Goal: Task Accomplishment & Management: Manage account settings

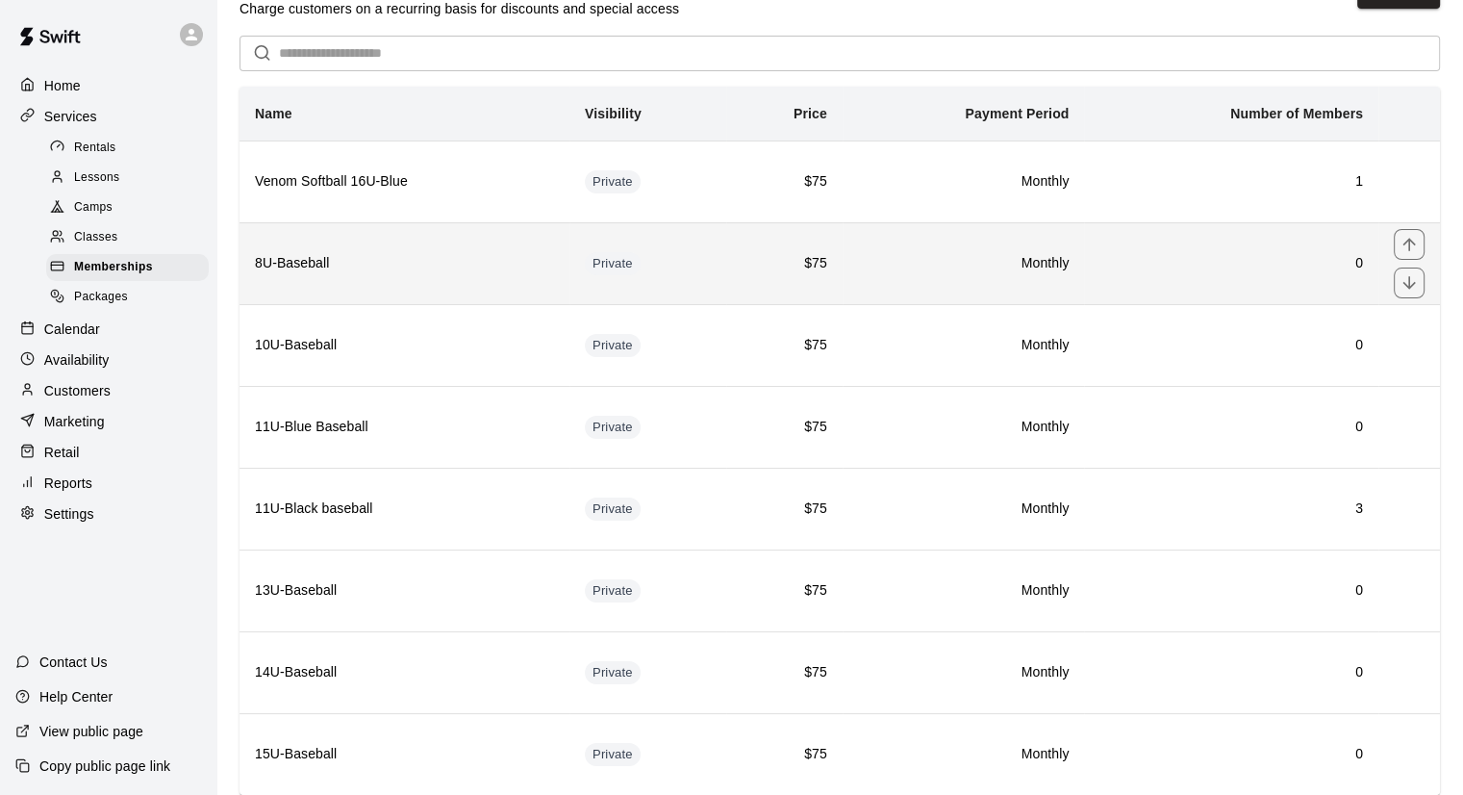
scroll to position [96, 0]
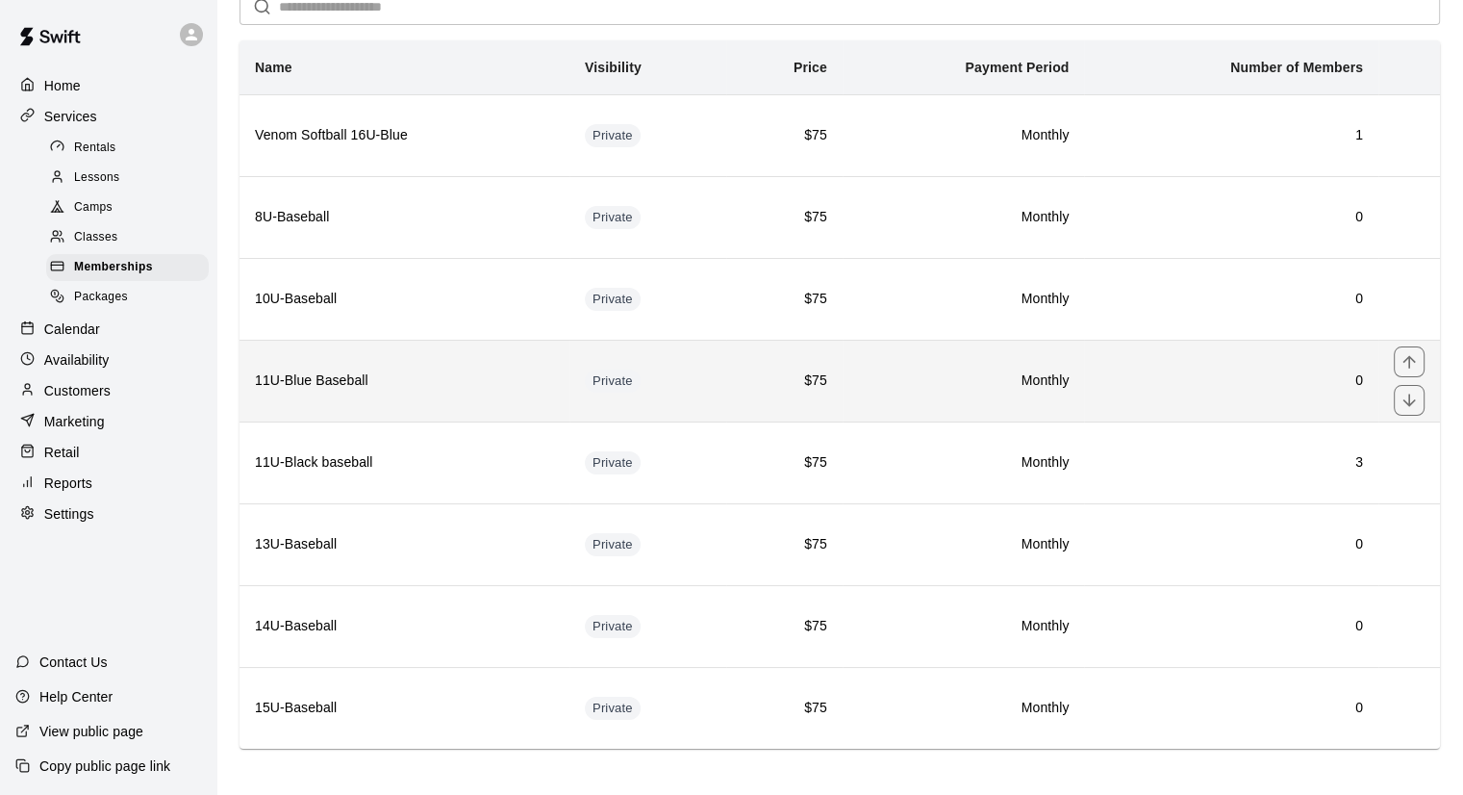
click at [404, 380] on h6 "11U-Blue Baseball" at bounding box center [404, 380] width 299 height 21
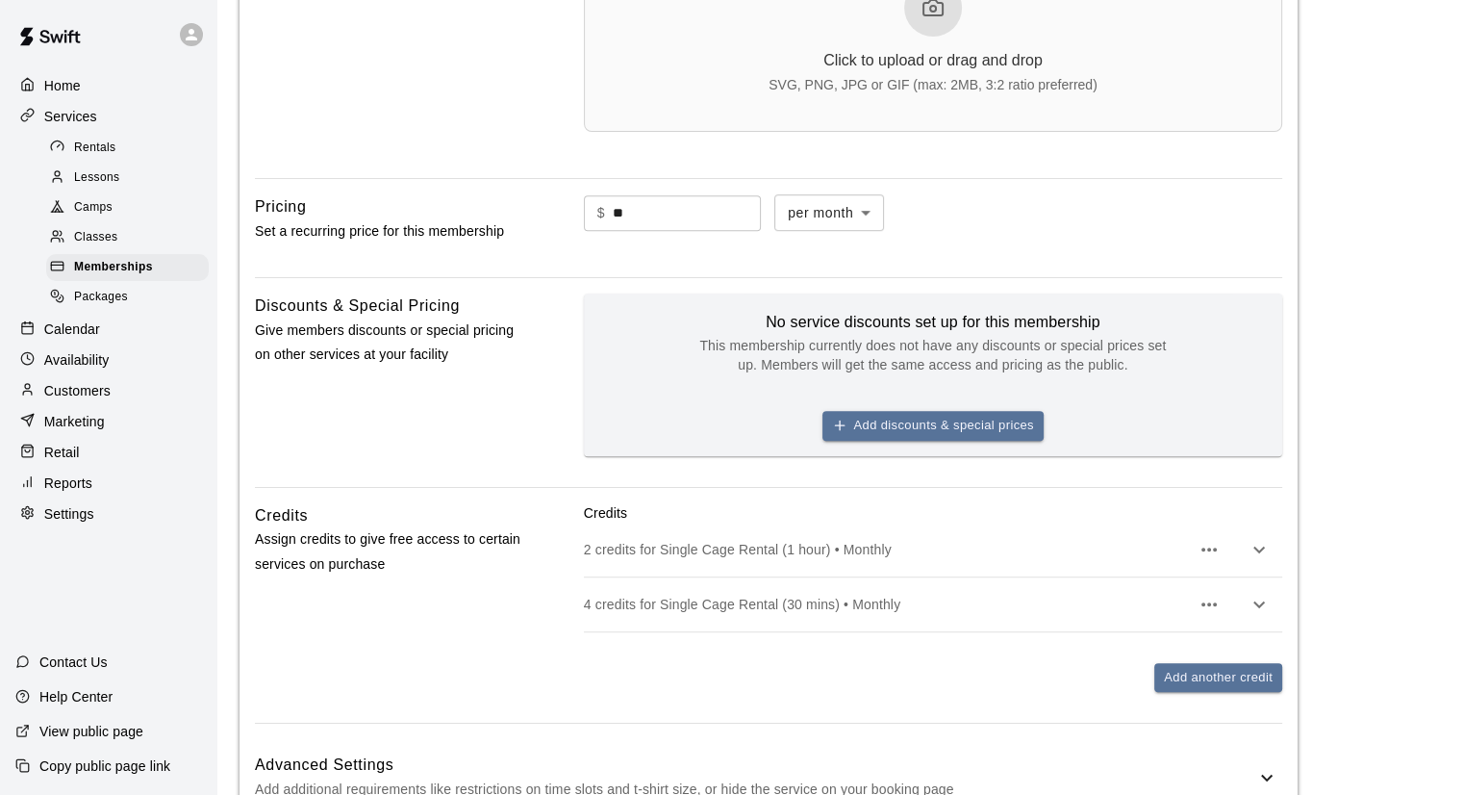
scroll to position [1011, 0]
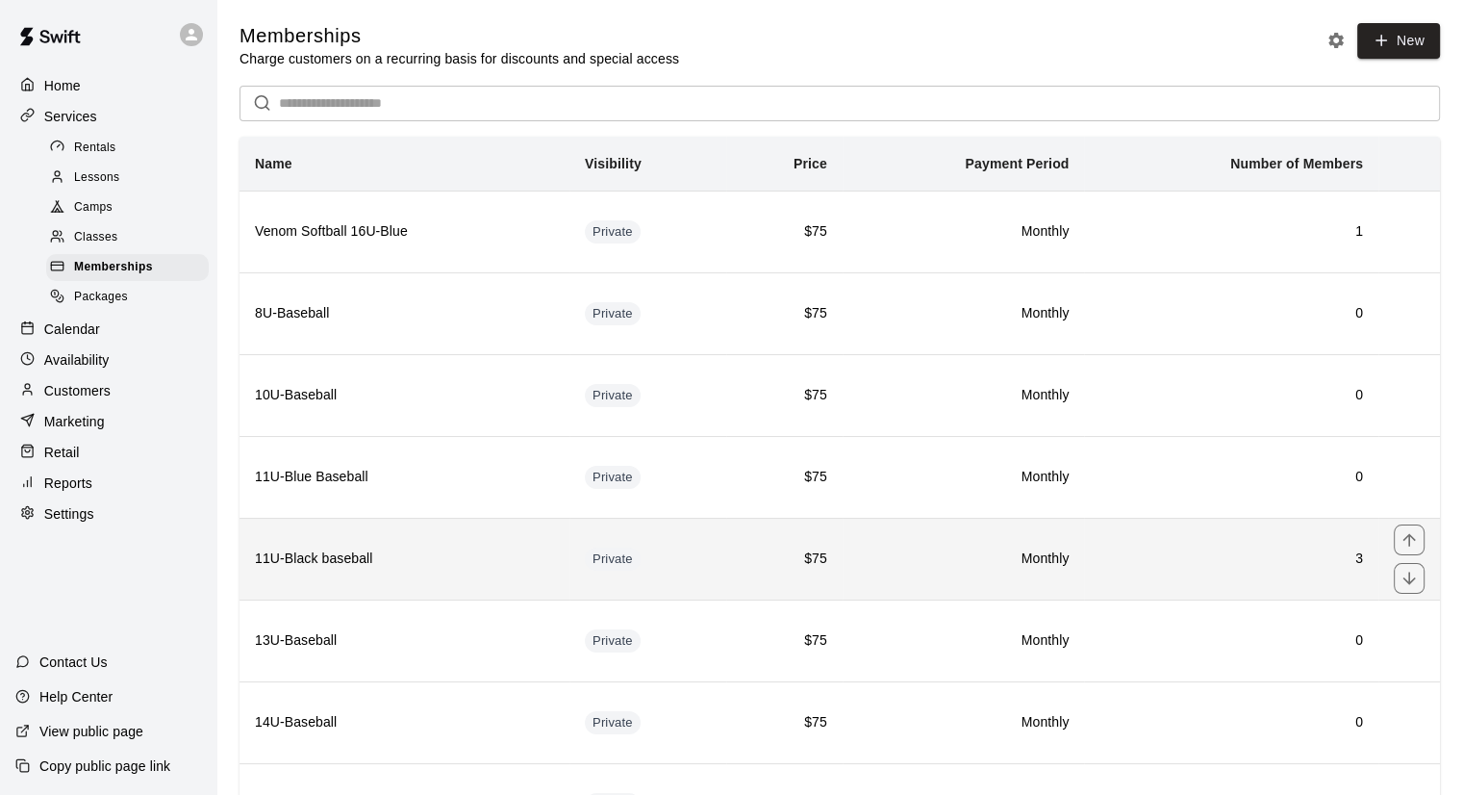
click at [436, 565] on h6 "11U-Black baseball" at bounding box center [404, 558] width 299 height 21
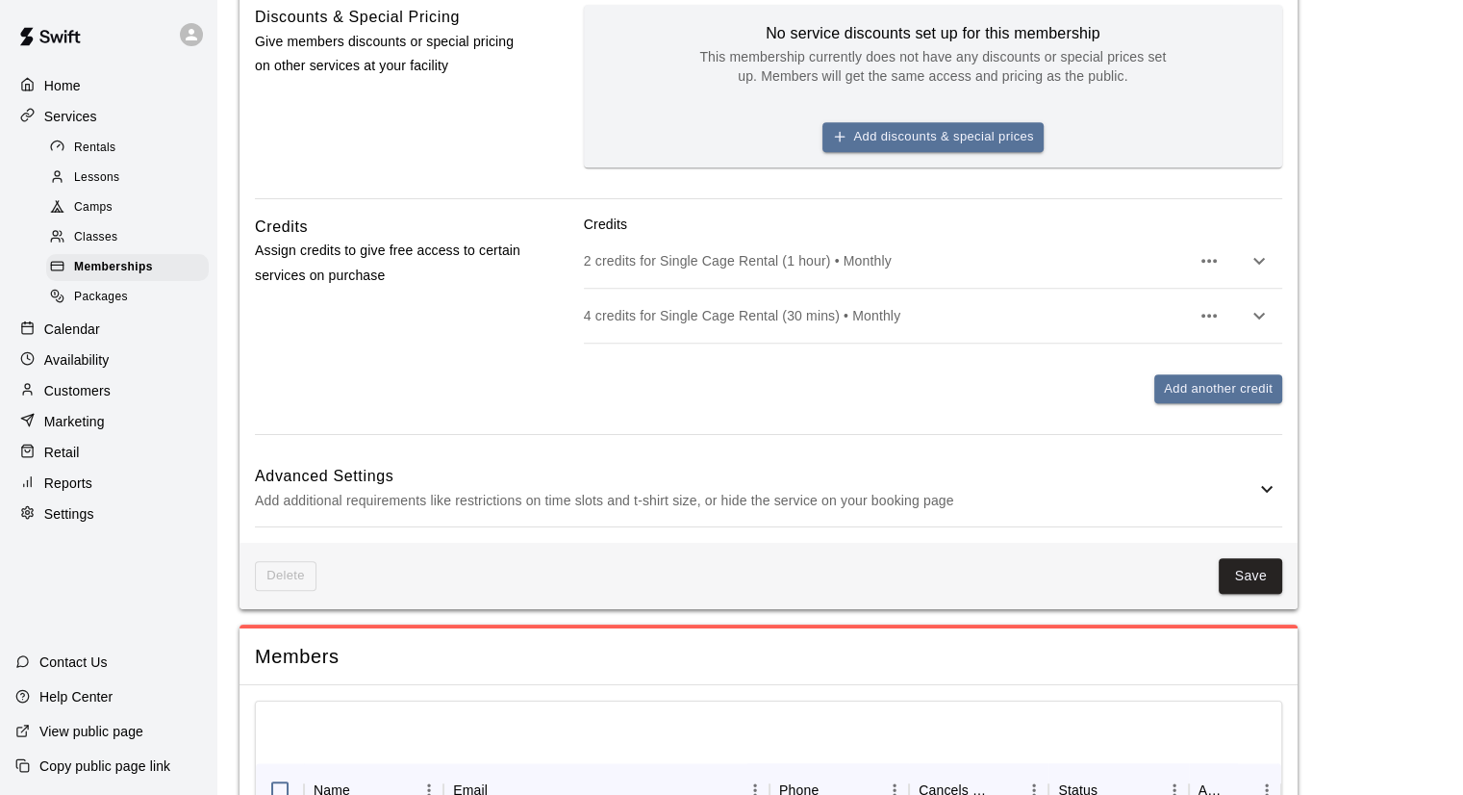
scroll to position [1344, 0]
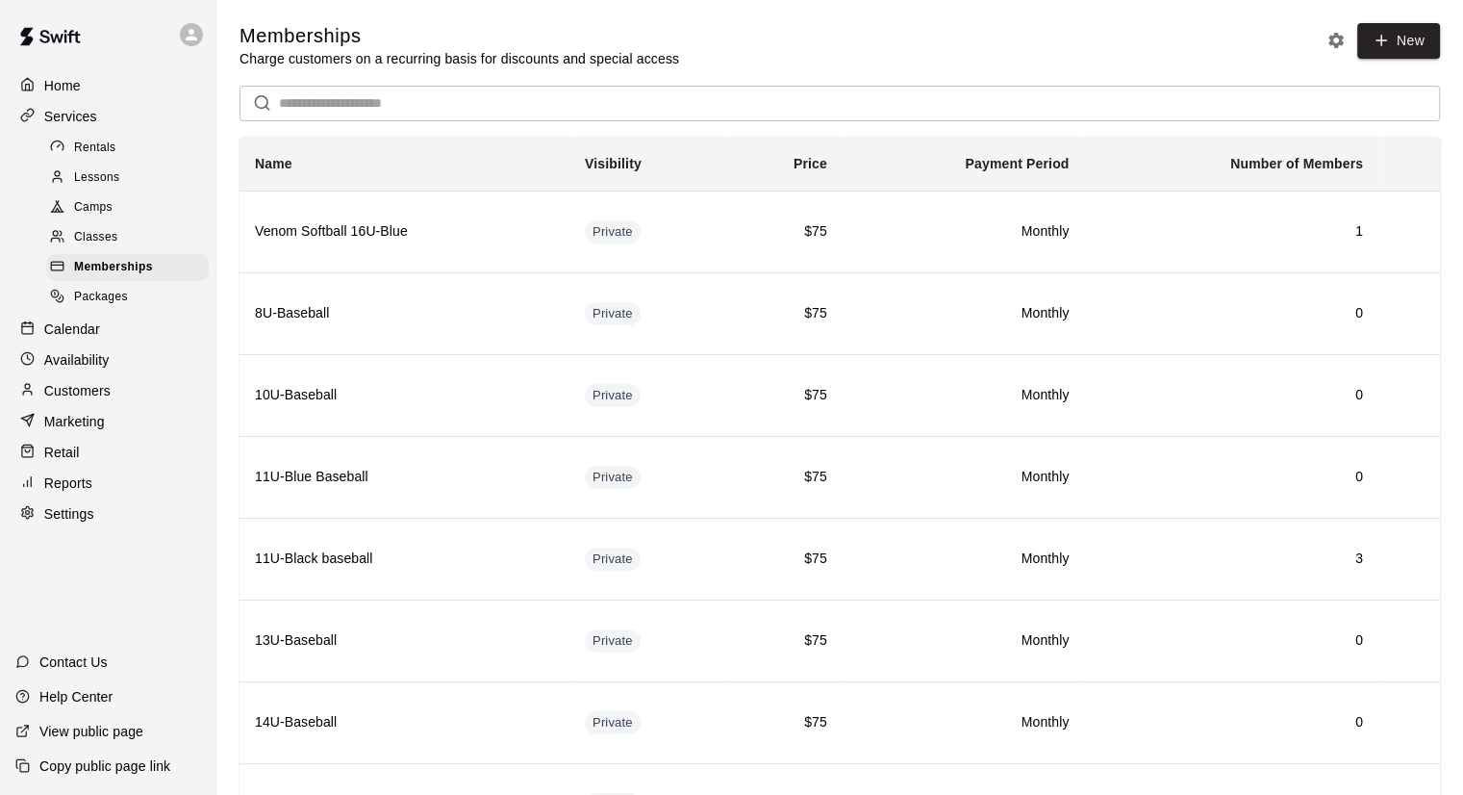
click at [72, 521] on div "Settings" at bounding box center [108, 513] width 186 height 29
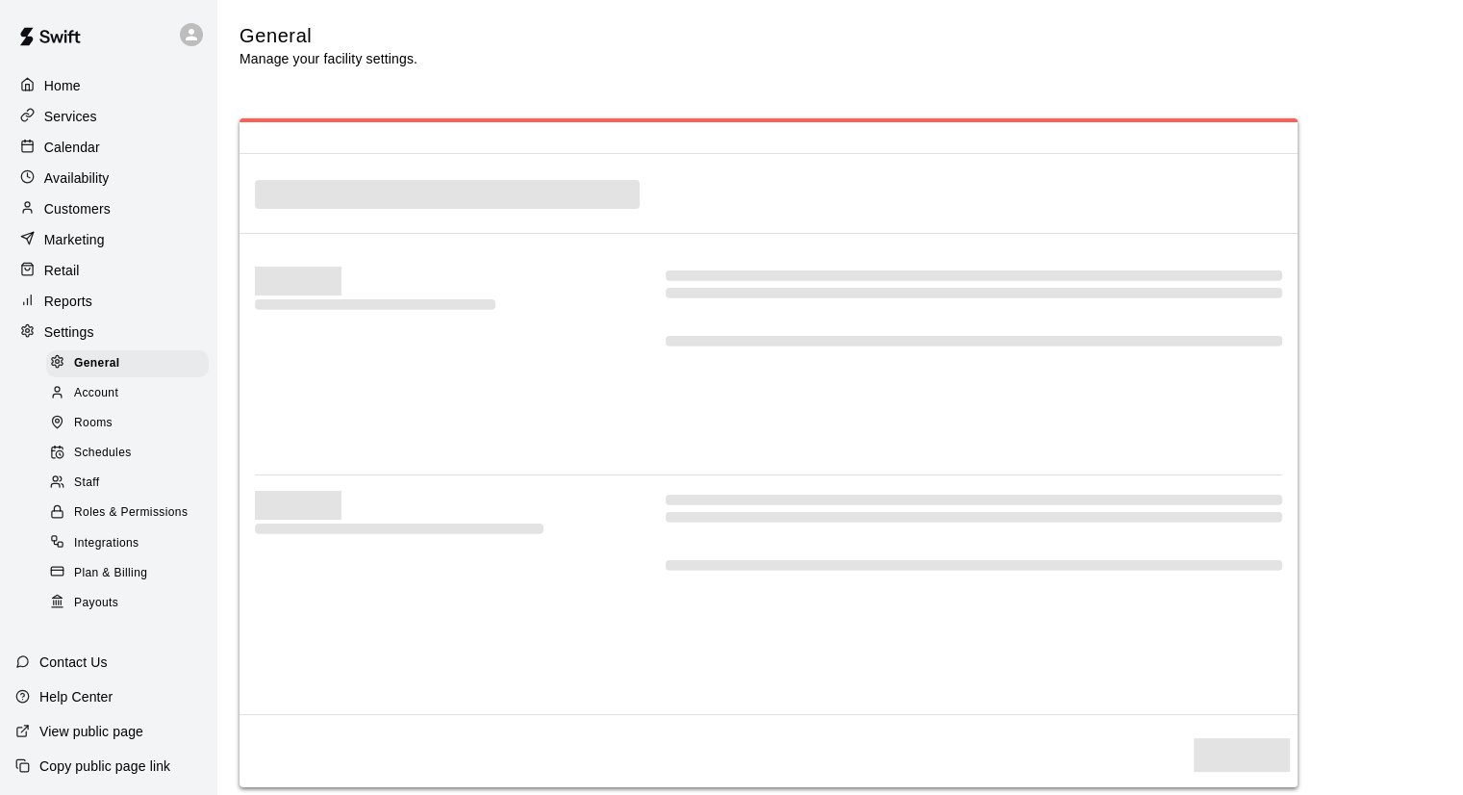
select select "**"
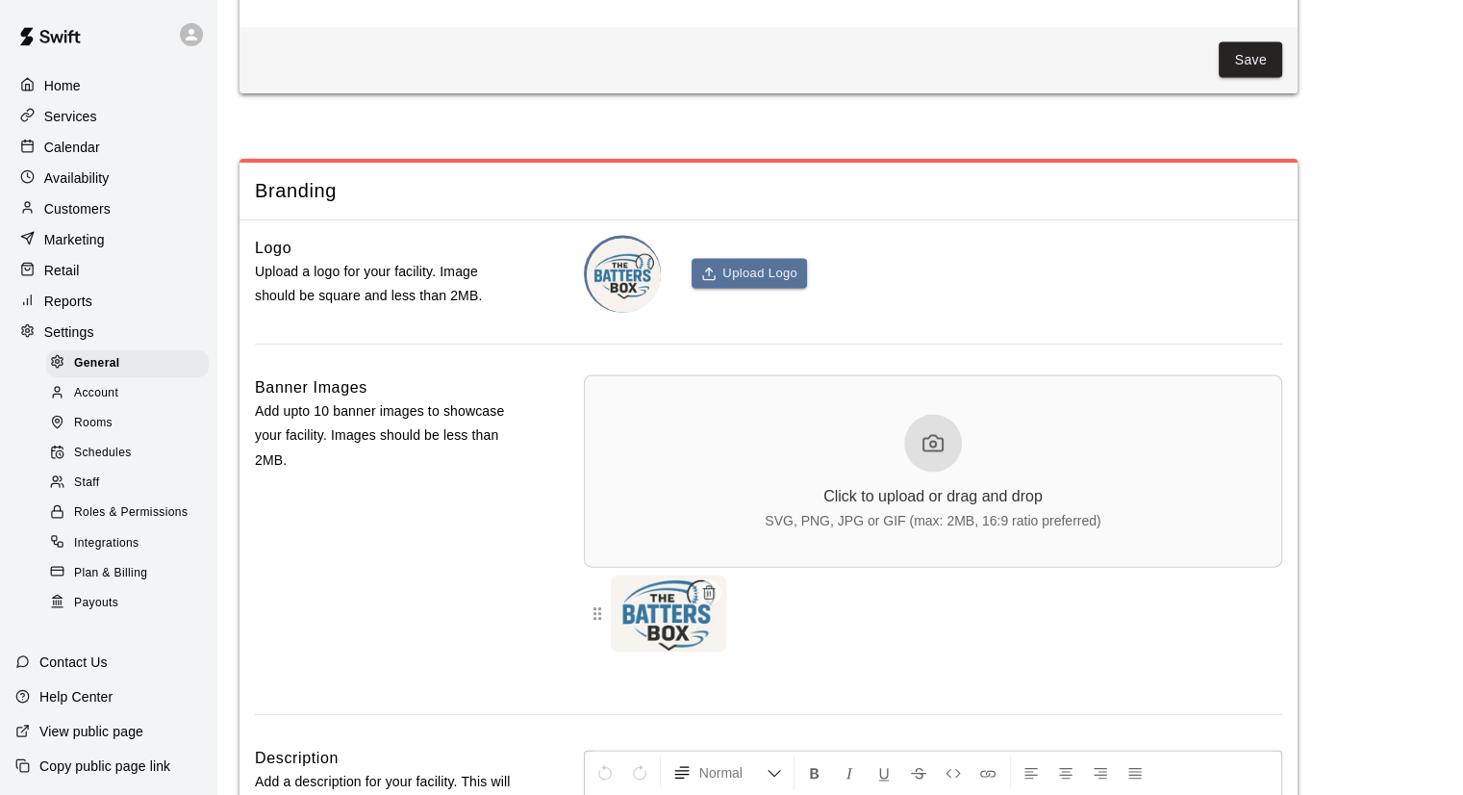
scroll to position [4257, 0]
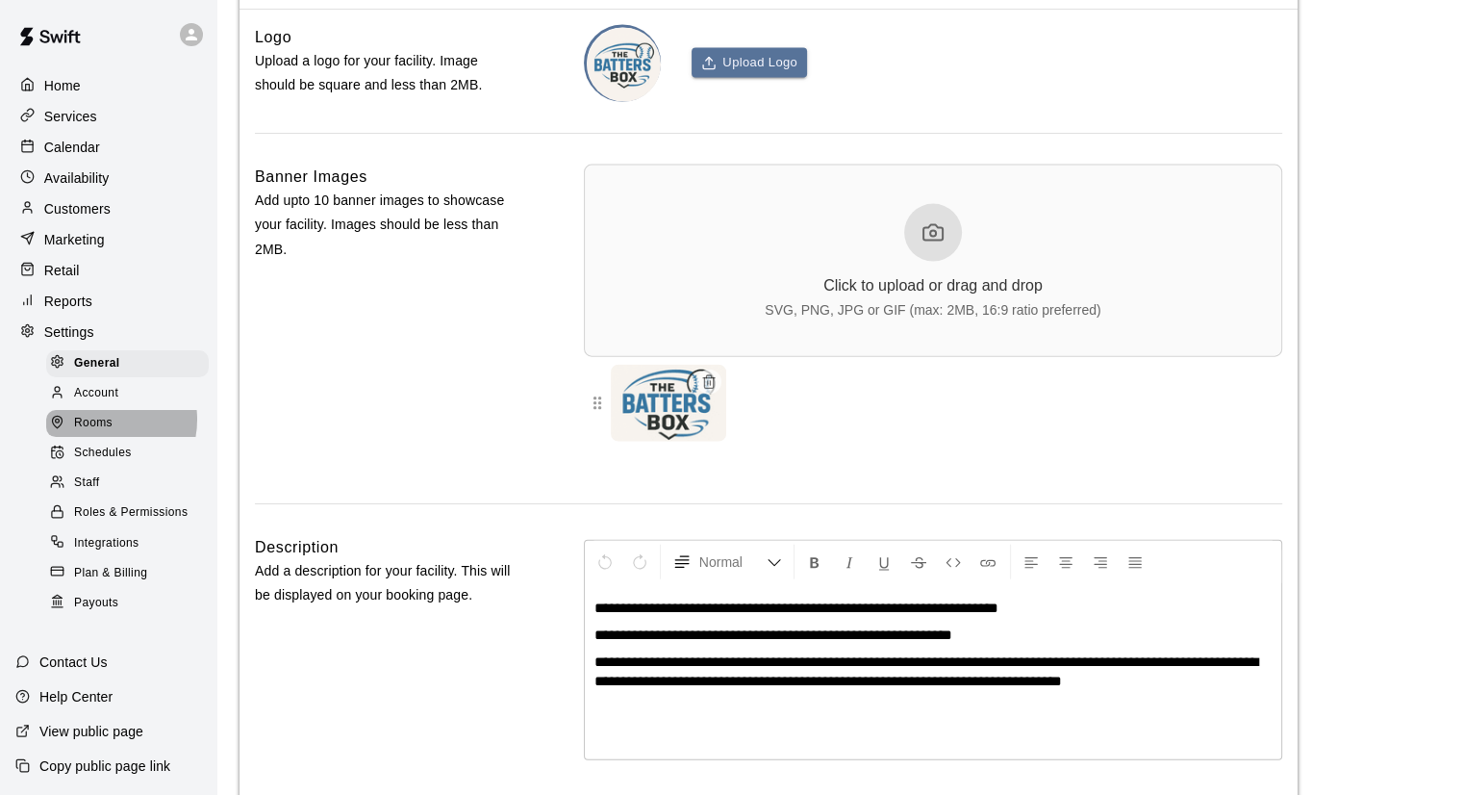
click at [99, 433] on span "Rooms" at bounding box center [93, 423] width 38 height 19
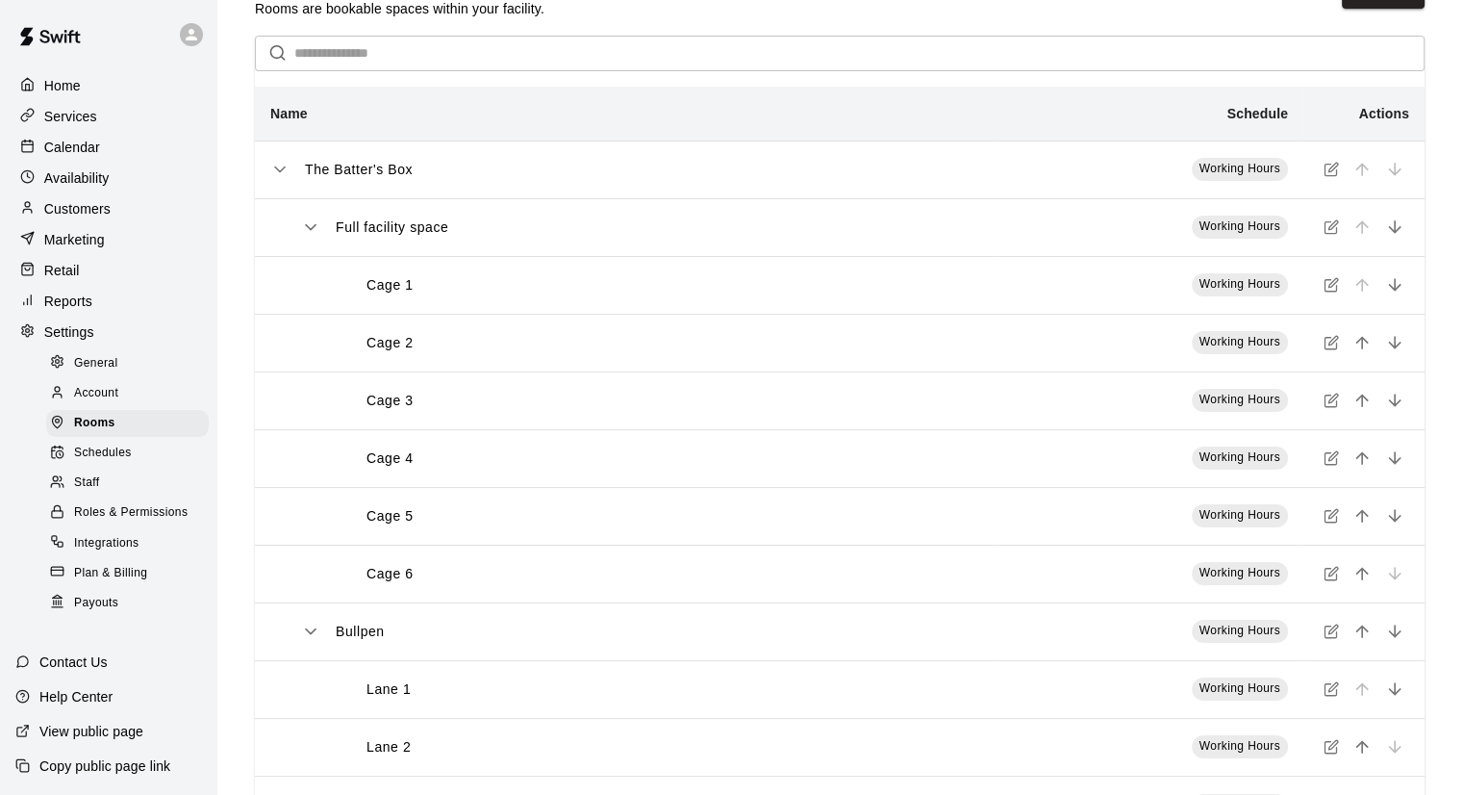
scroll to position [96, 0]
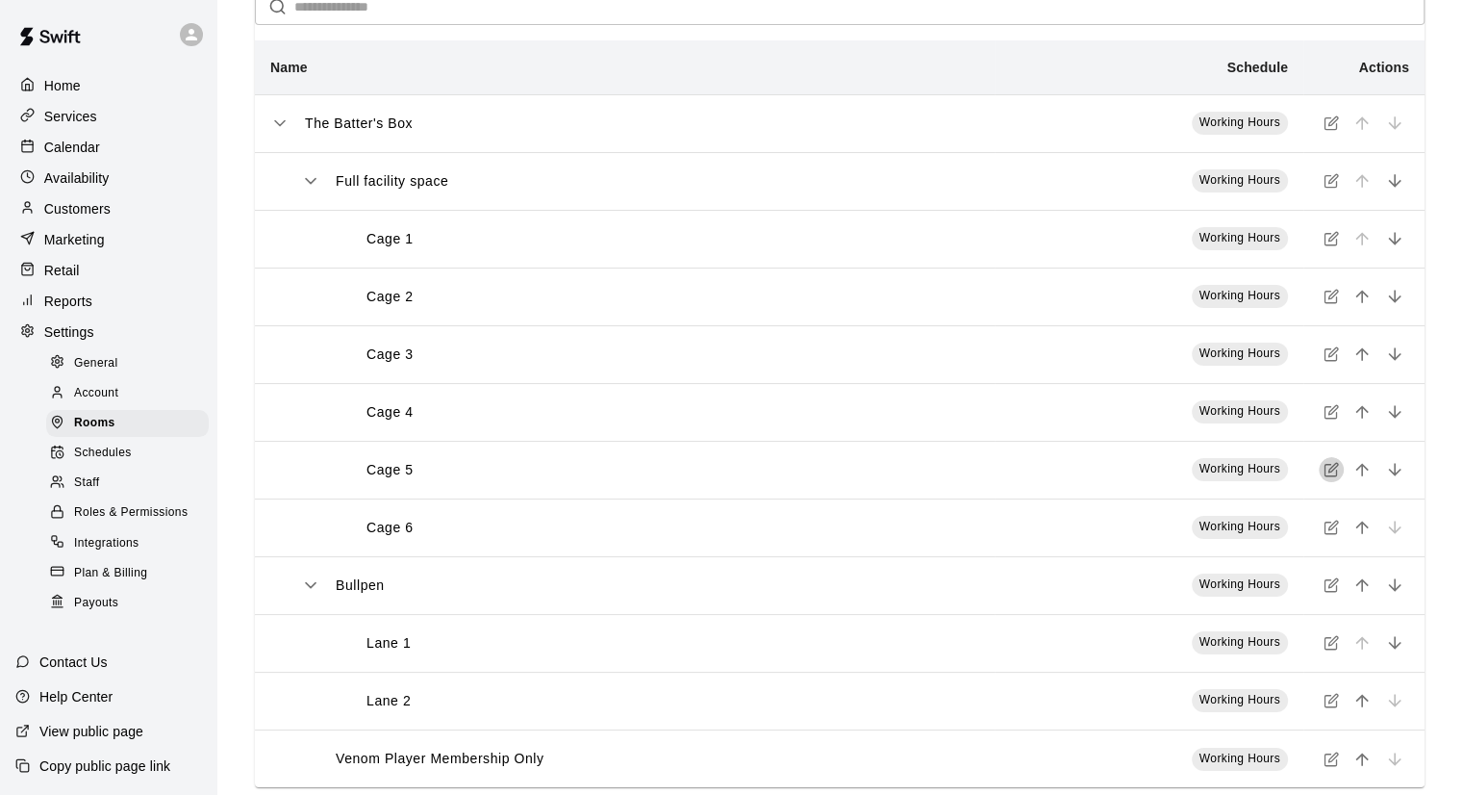
click at [1338, 473] on icon "simple table" at bounding box center [1331, 469] width 15 height 15
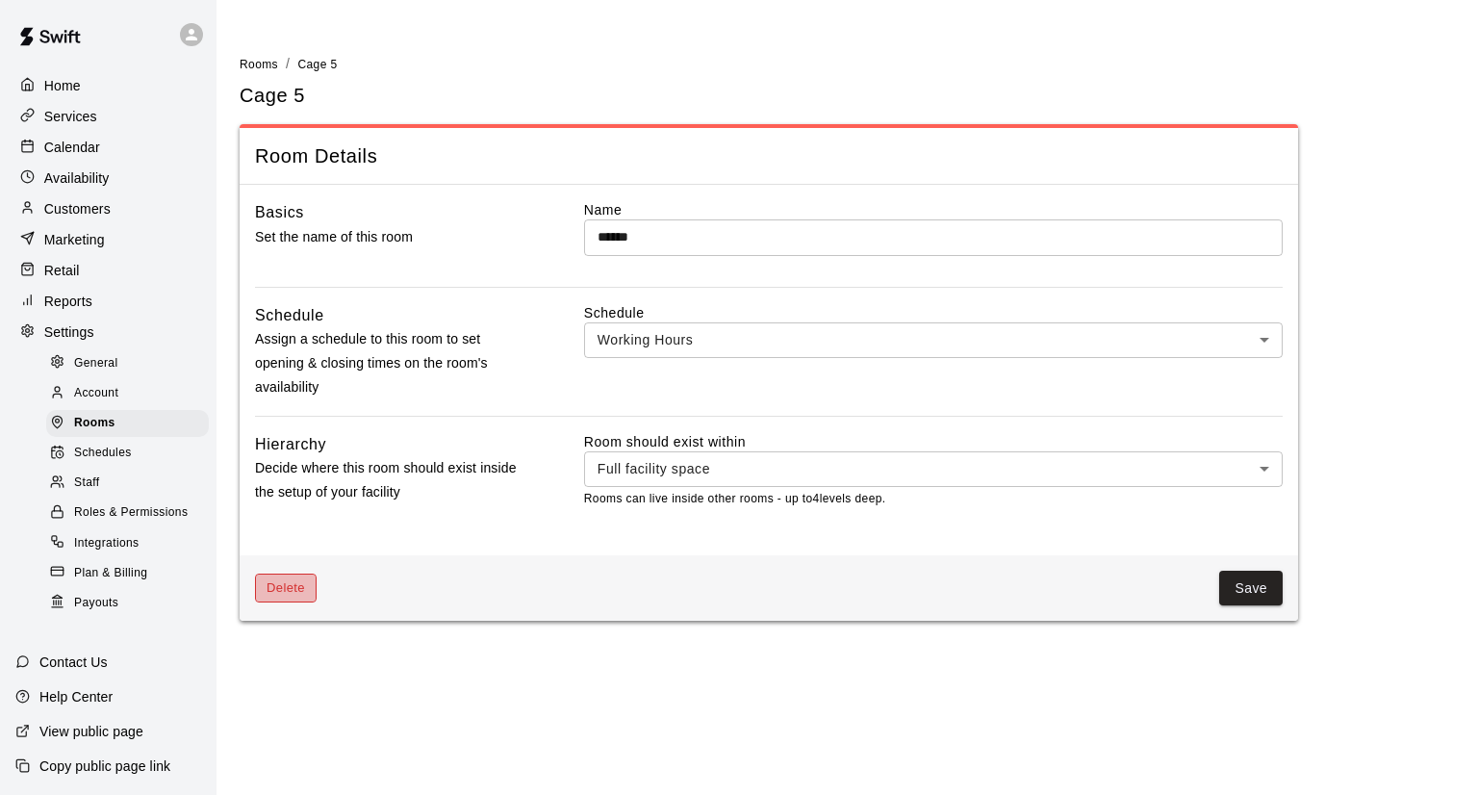
click at [275, 590] on button "Delete" at bounding box center [286, 588] width 62 height 30
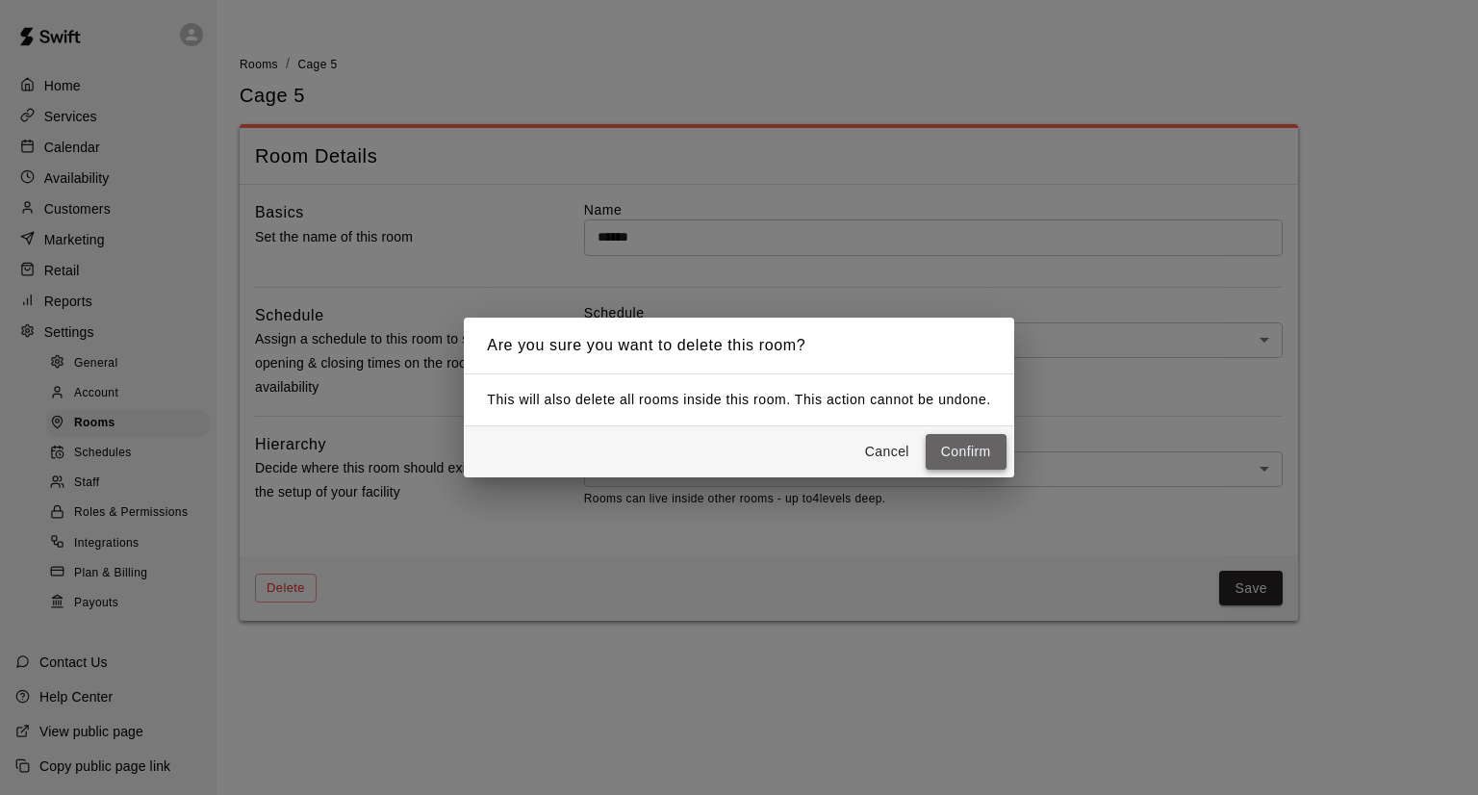
click at [953, 446] on button "Confirm" at bounding box center [966, 452] width 81 height 36
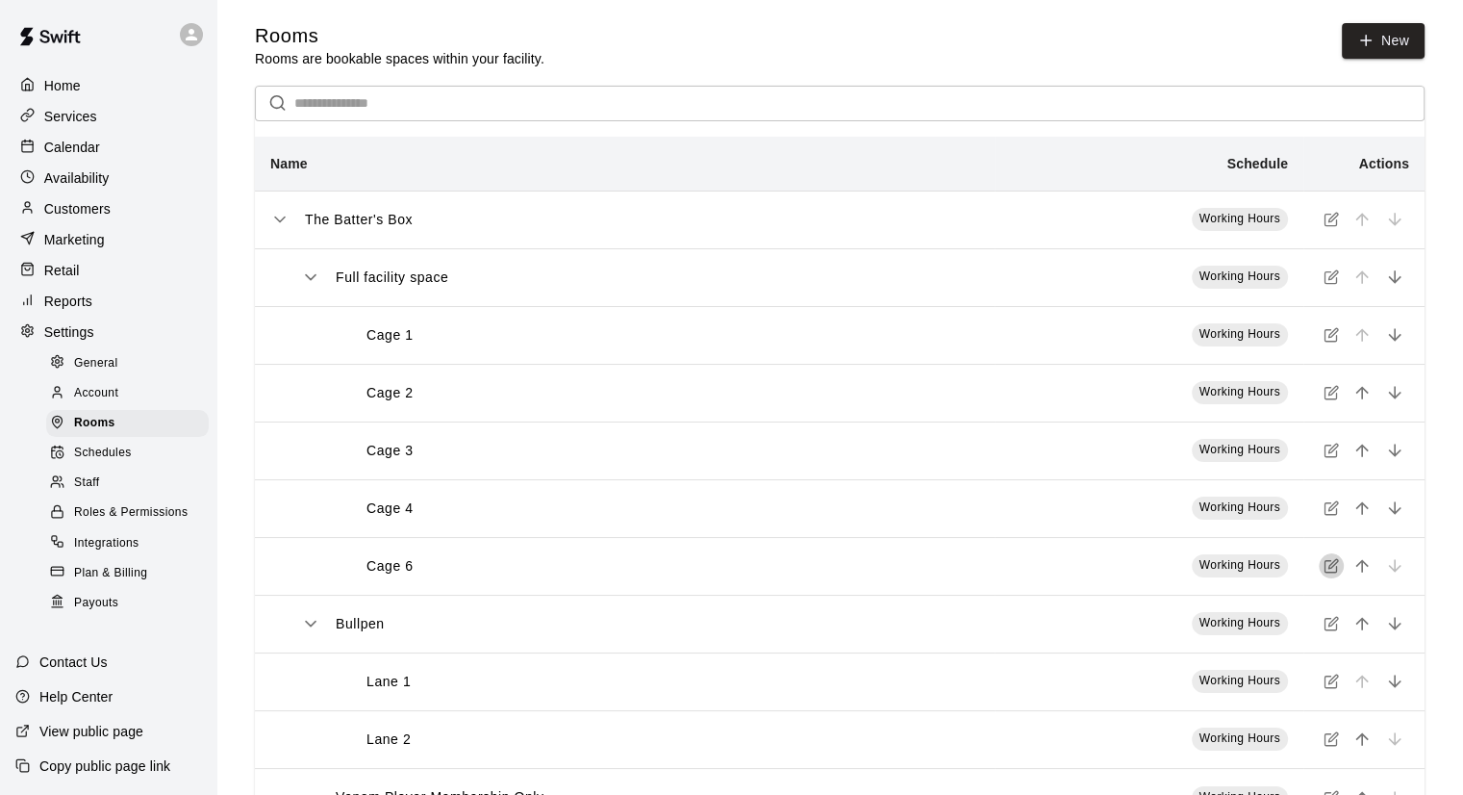
click at [1326, 571] on icon "simple table" at bounding box center [1331, 565] width 15 height 15
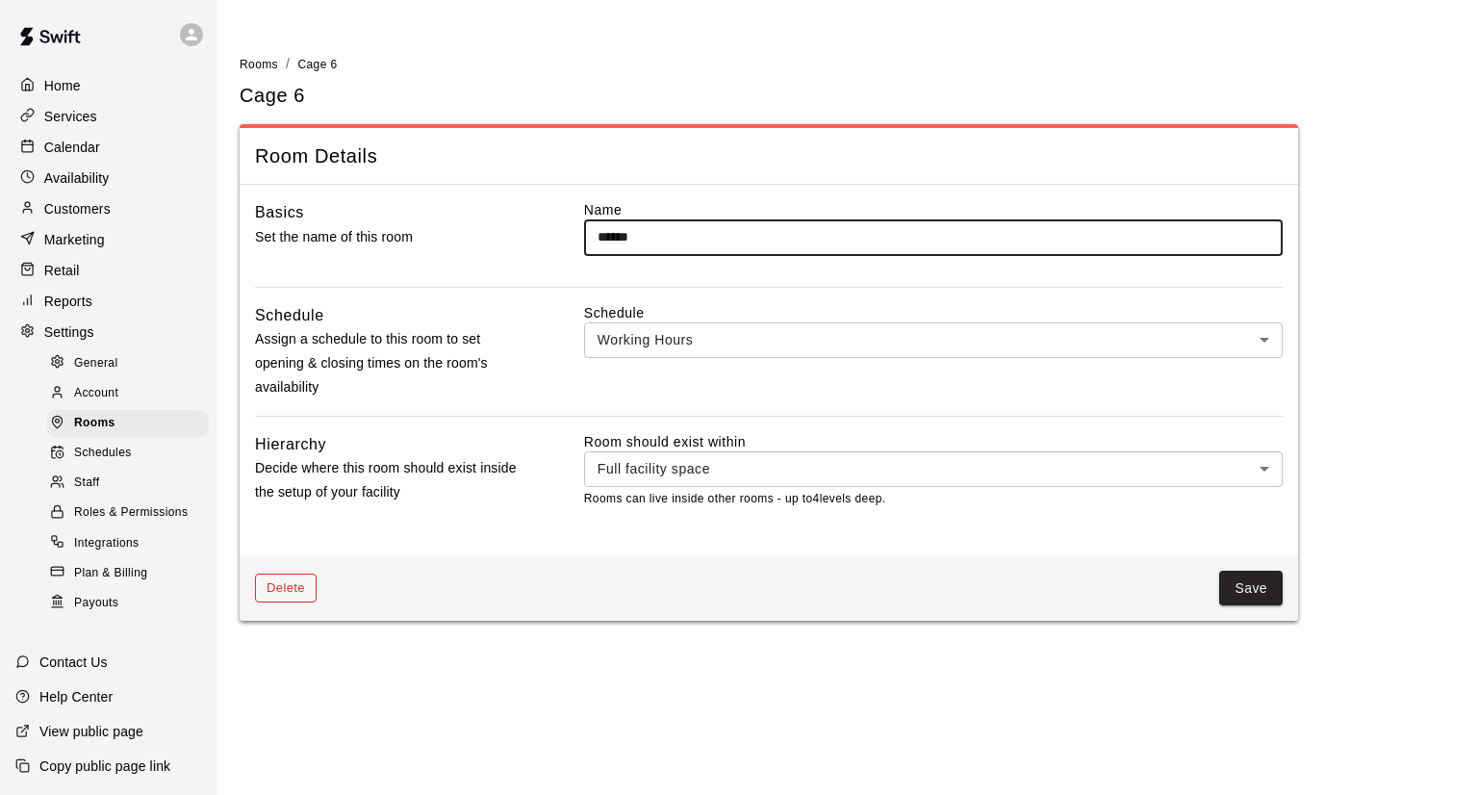
click at [296, 584] on button "Delete" at bounding box center [286, 588] width 62 height 30
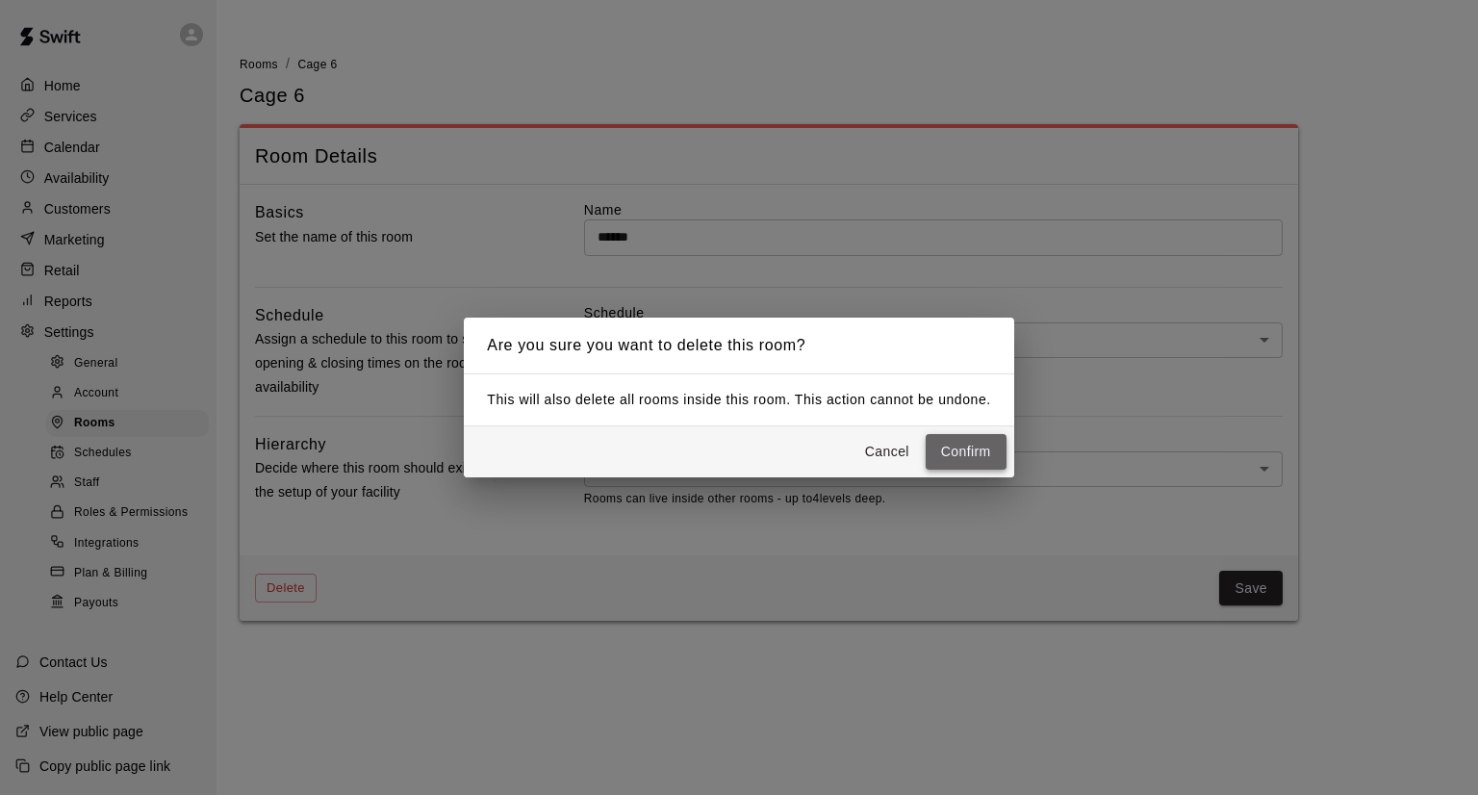
click at [953, 440] on button "Confirm" at bounding box center [966, 452] width 81 height 36
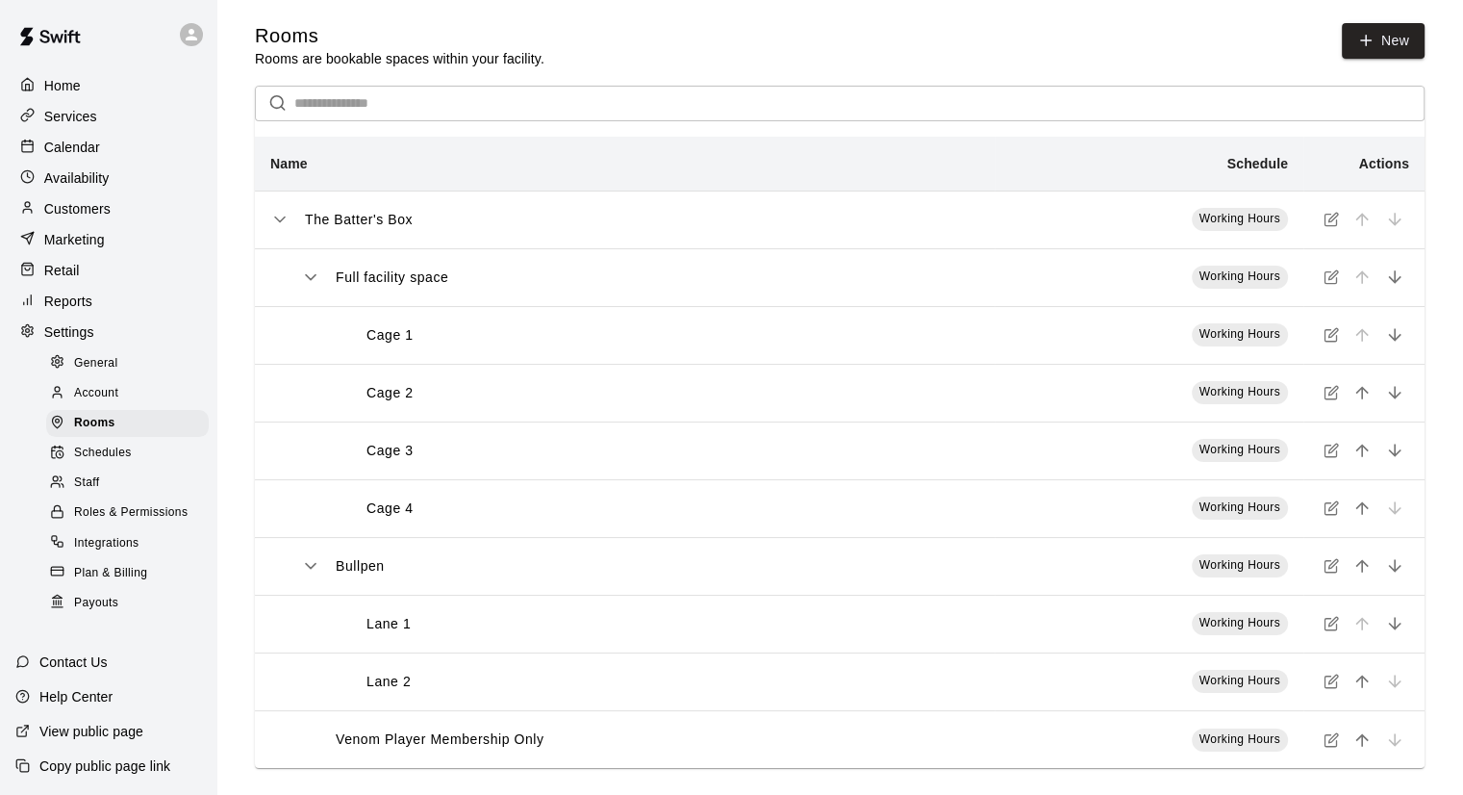
scroll to position [15, 0]
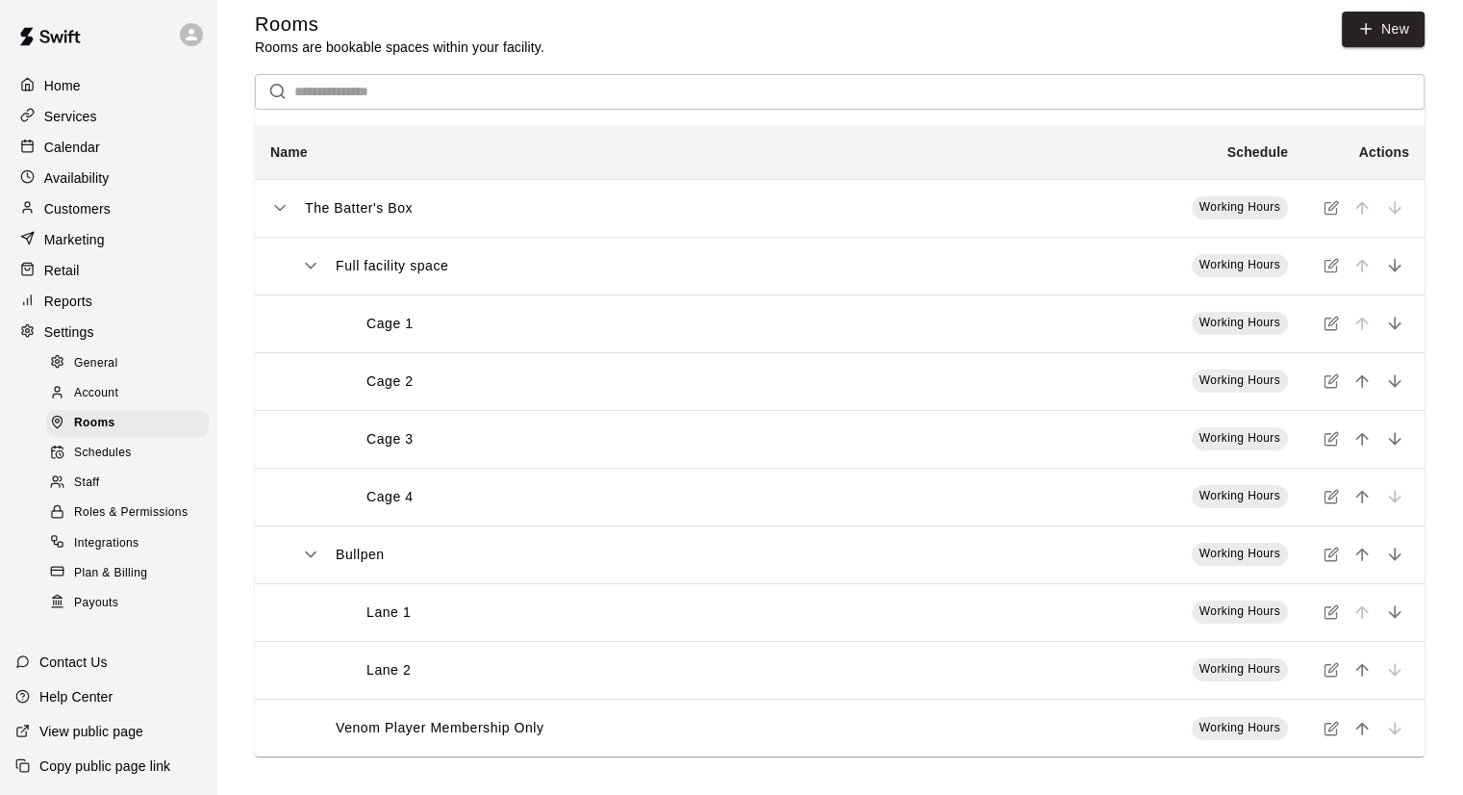
click at [1332, 727] on icon "simple table" at bounding box center [1331, 728] width 15 height 15
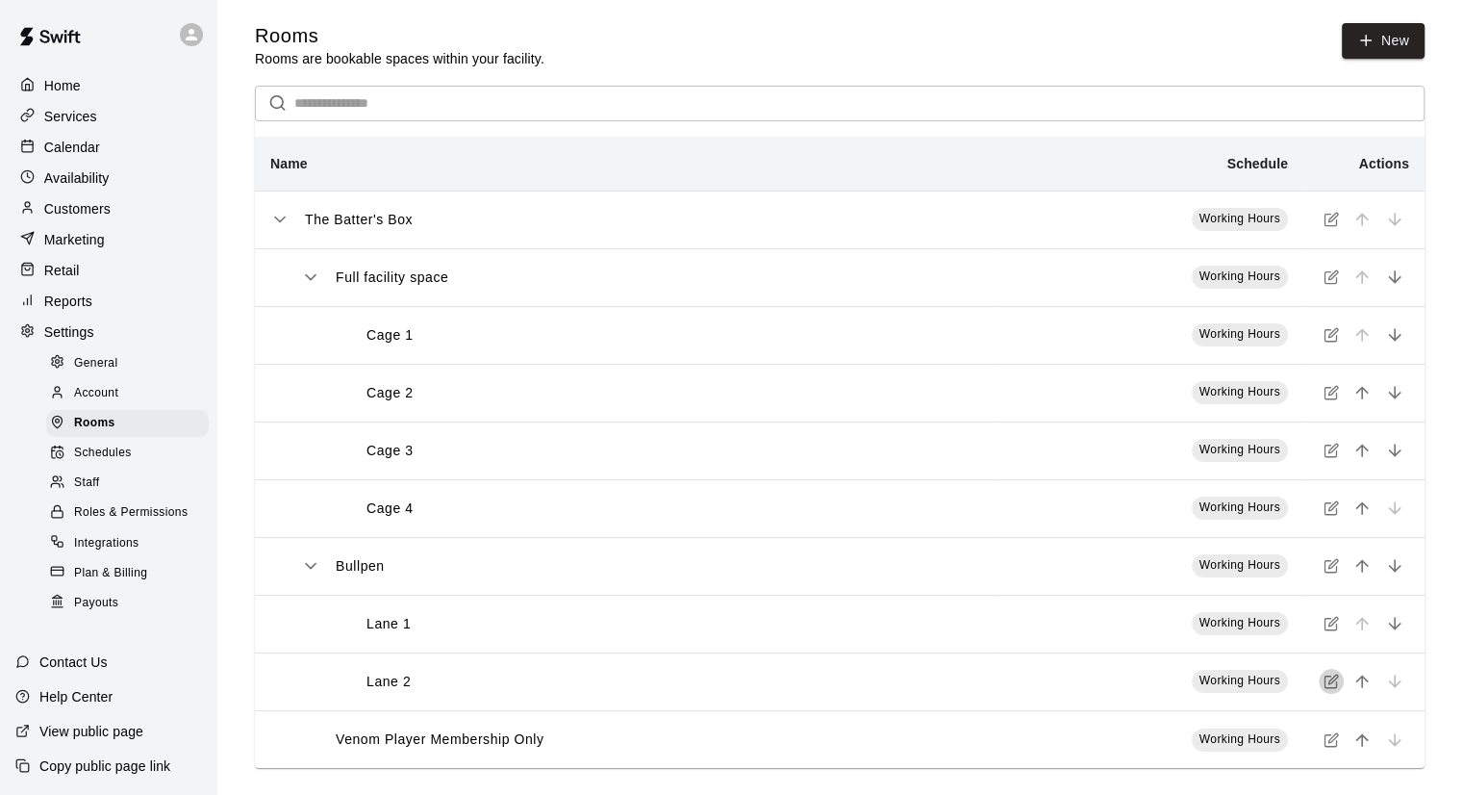
click at [1327, 682] on icon "simple table" at bounding box center [1331, 680] width 15 height 15
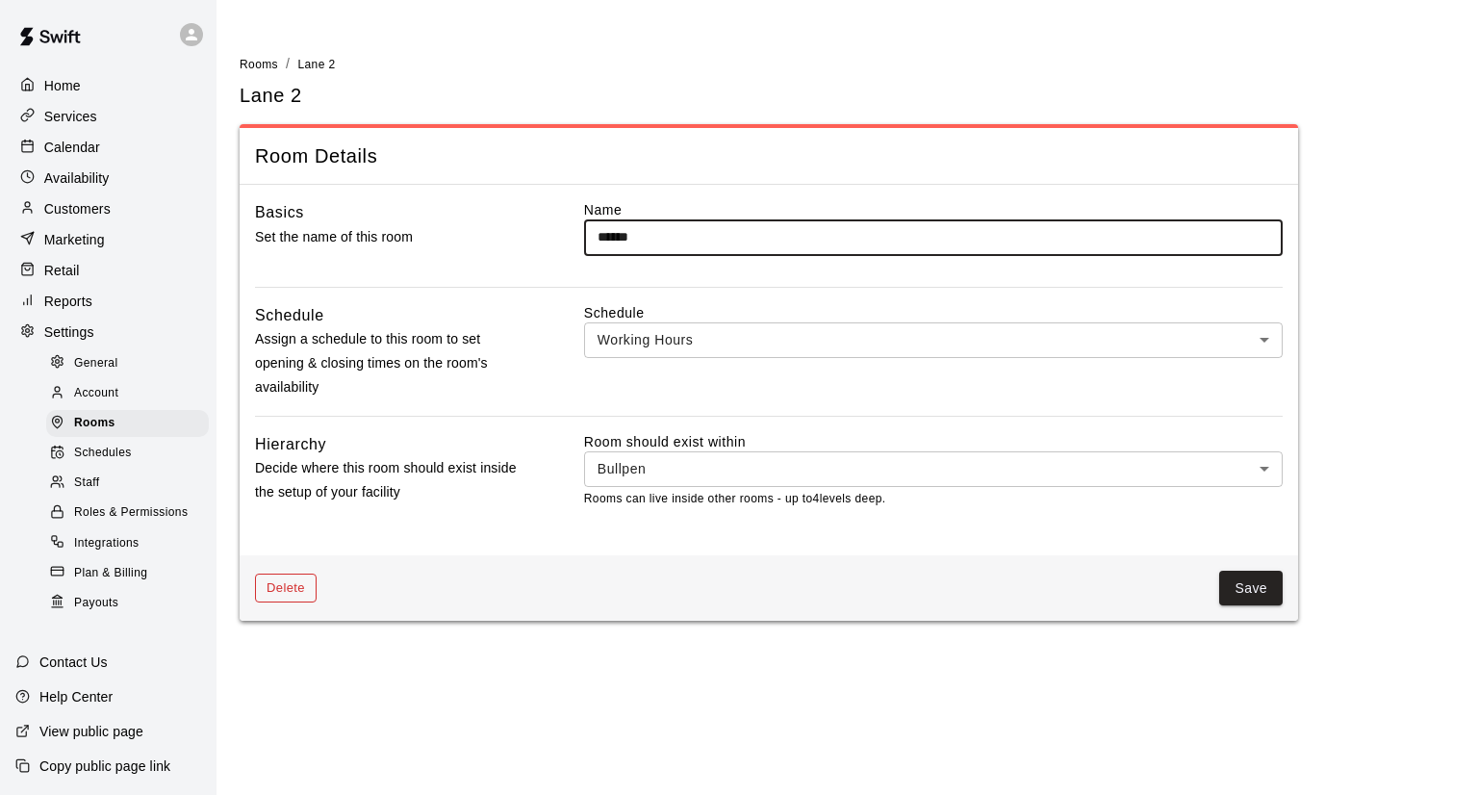
click at [274, 579] on button "Delete" at bounding box center [286, 588] width 62 height 30
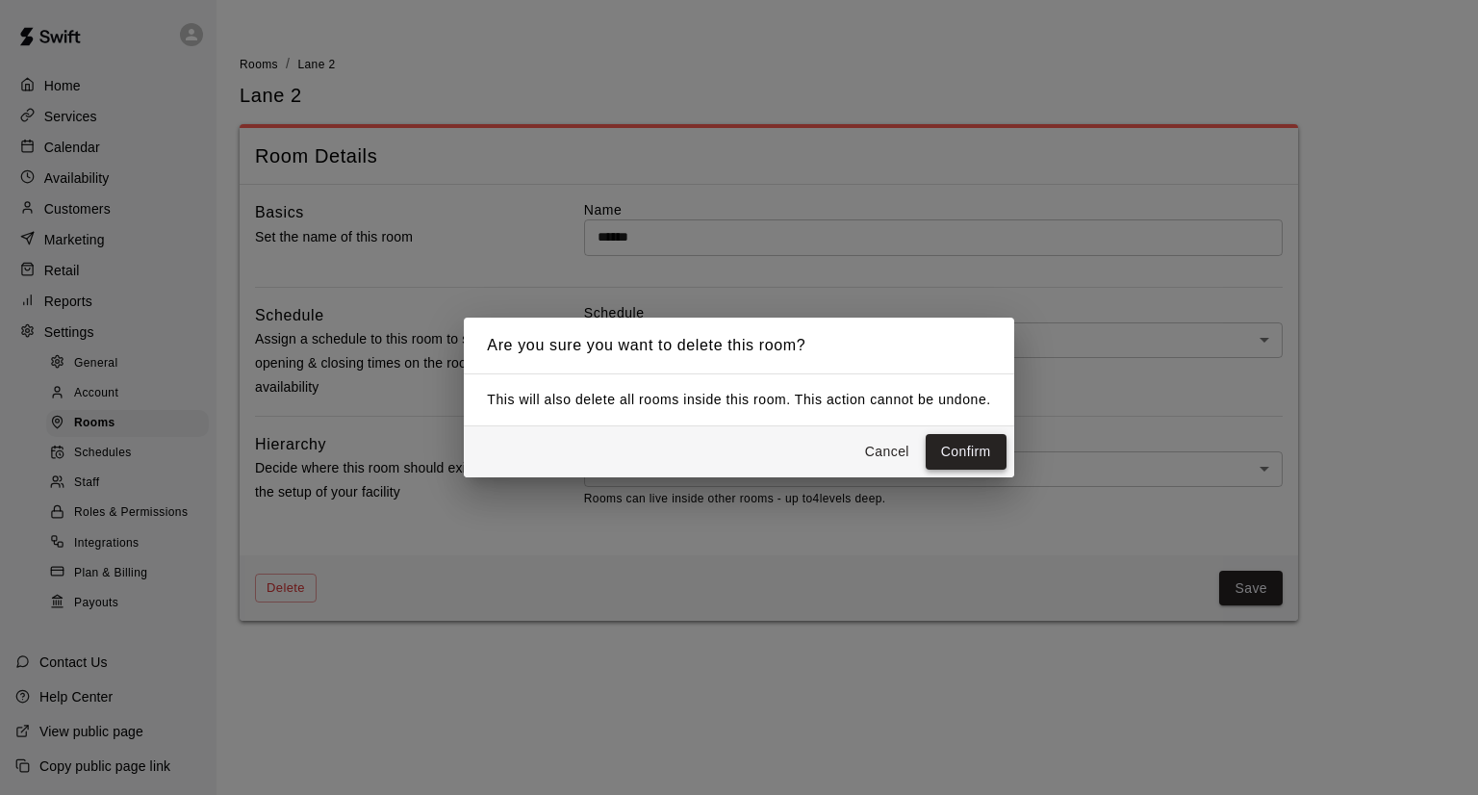
click at [970, 449] on button "Confirm" at bounding box center [966, 452] width 81 height 36
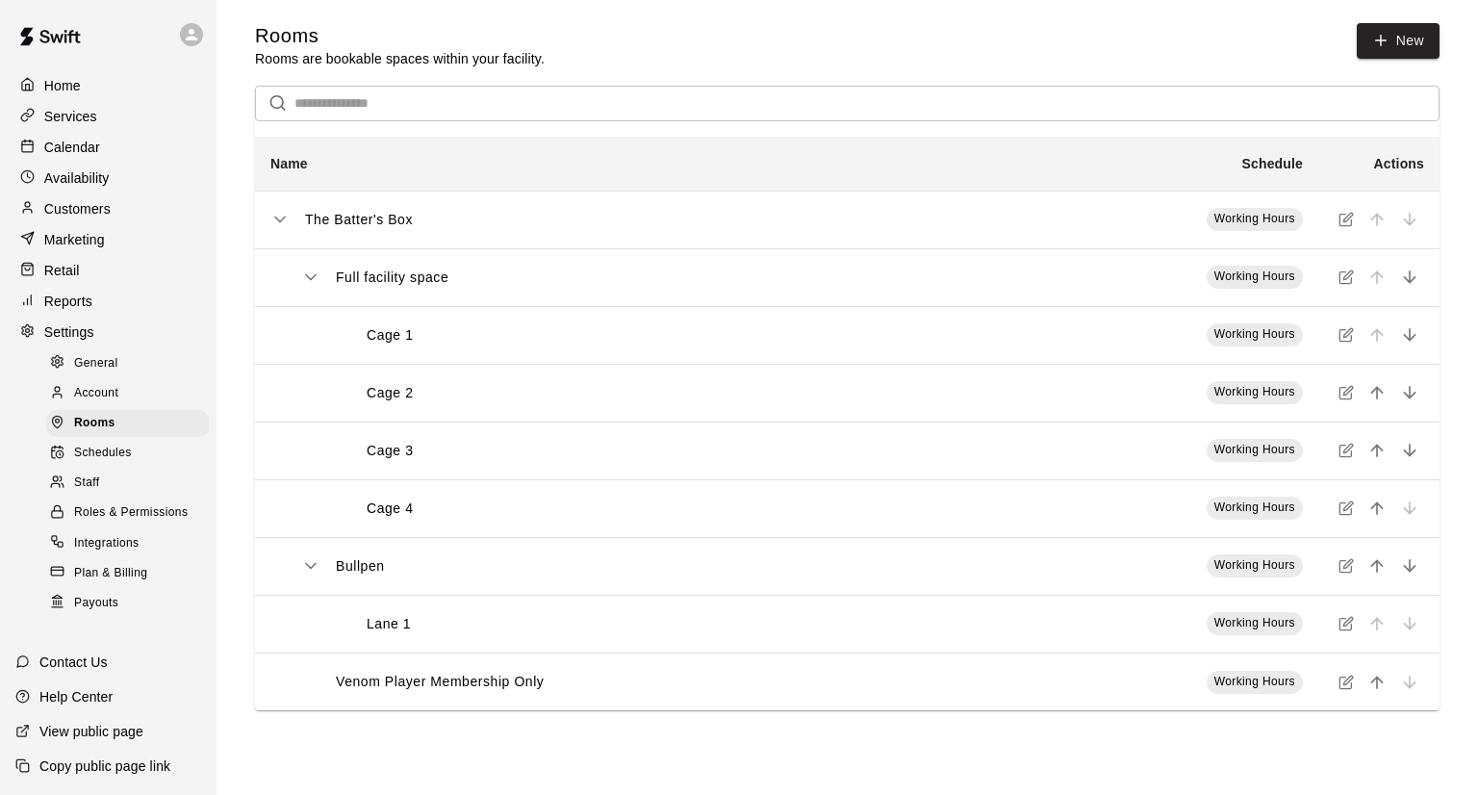
click at [92, 493] on span "Staff" at bounding box center [86, 482] width 25 height 19
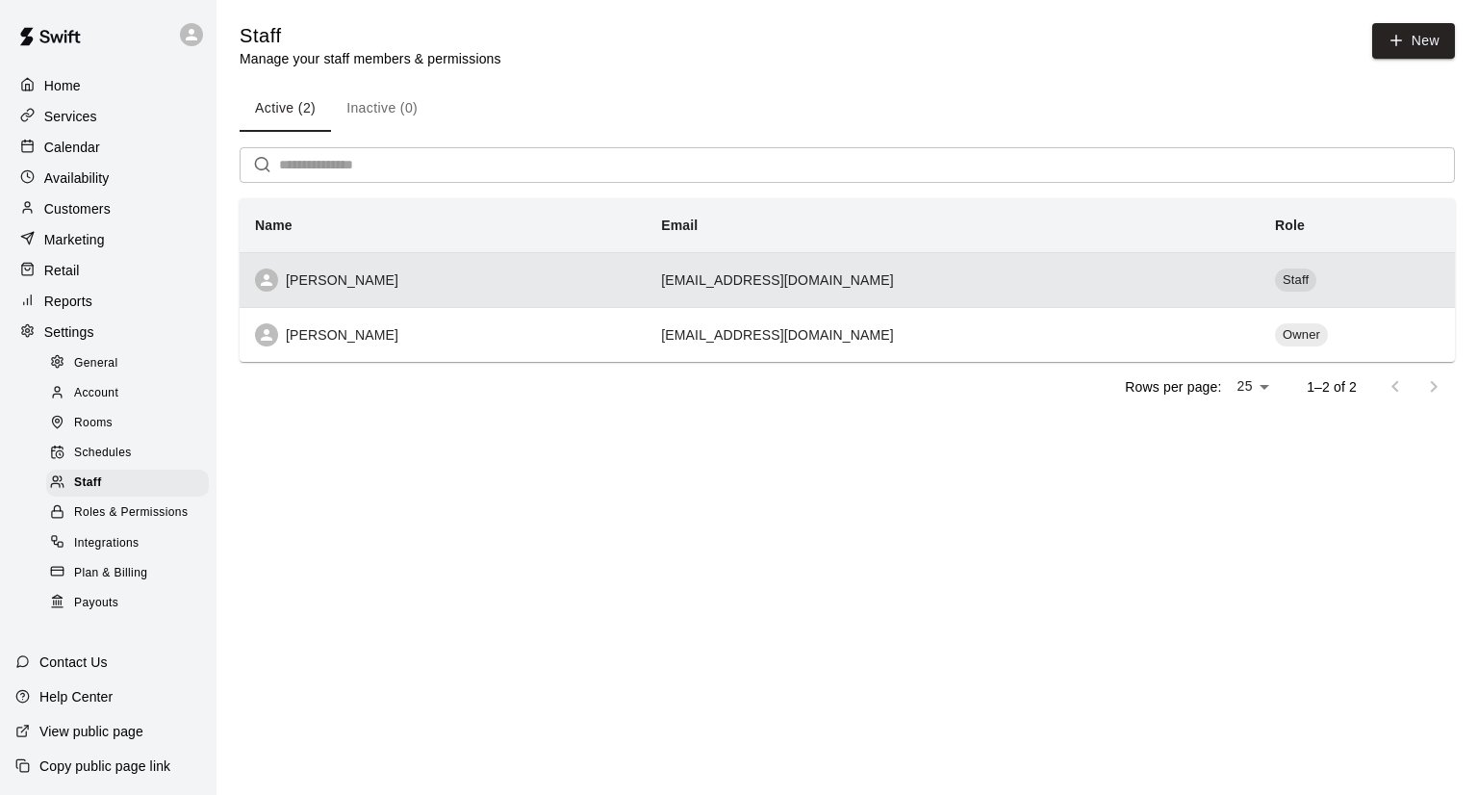
click at [726, 281] on td "doghousesports23@gmail.com" at bounding box center [953, 279] width 614 height 55
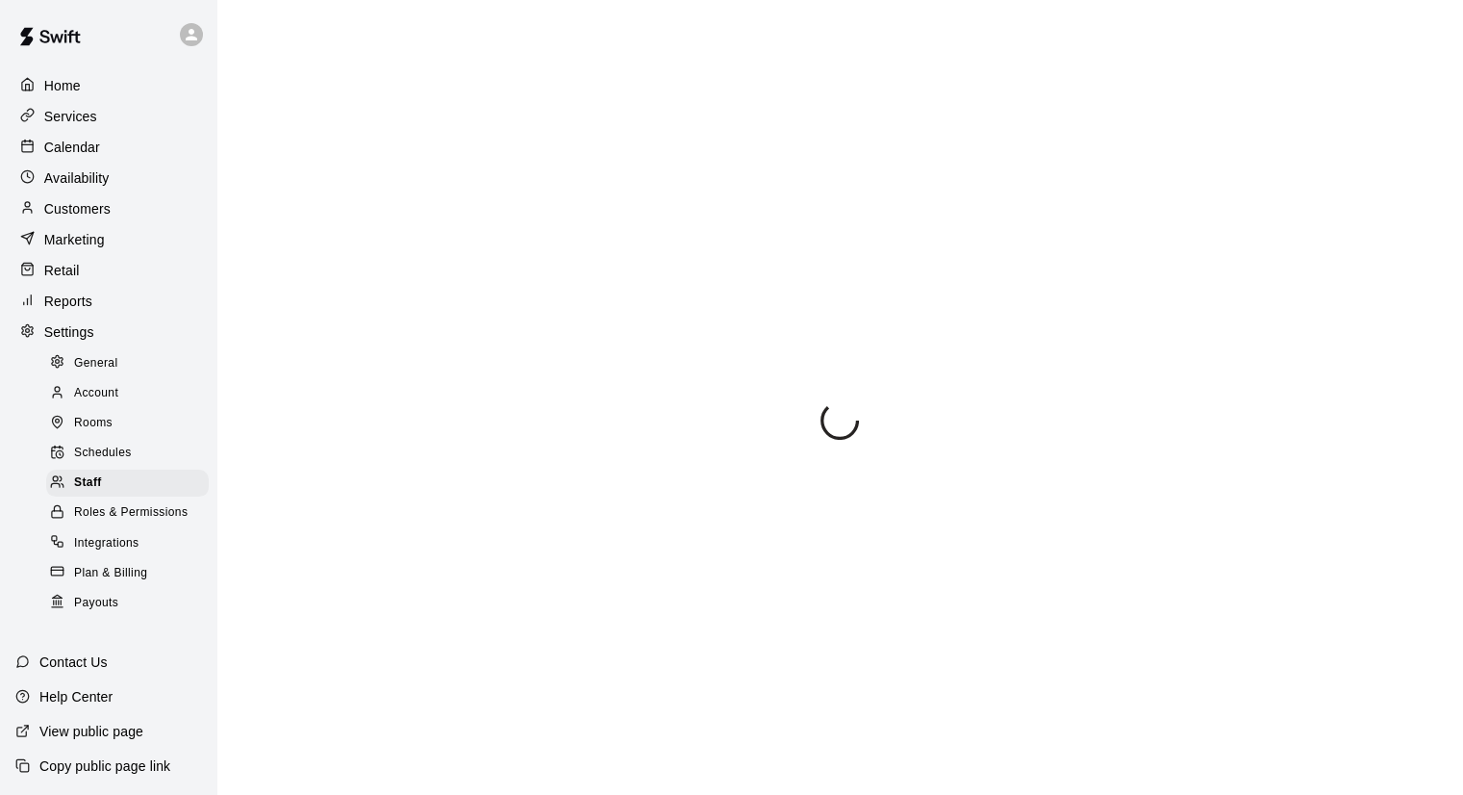
select select "**"
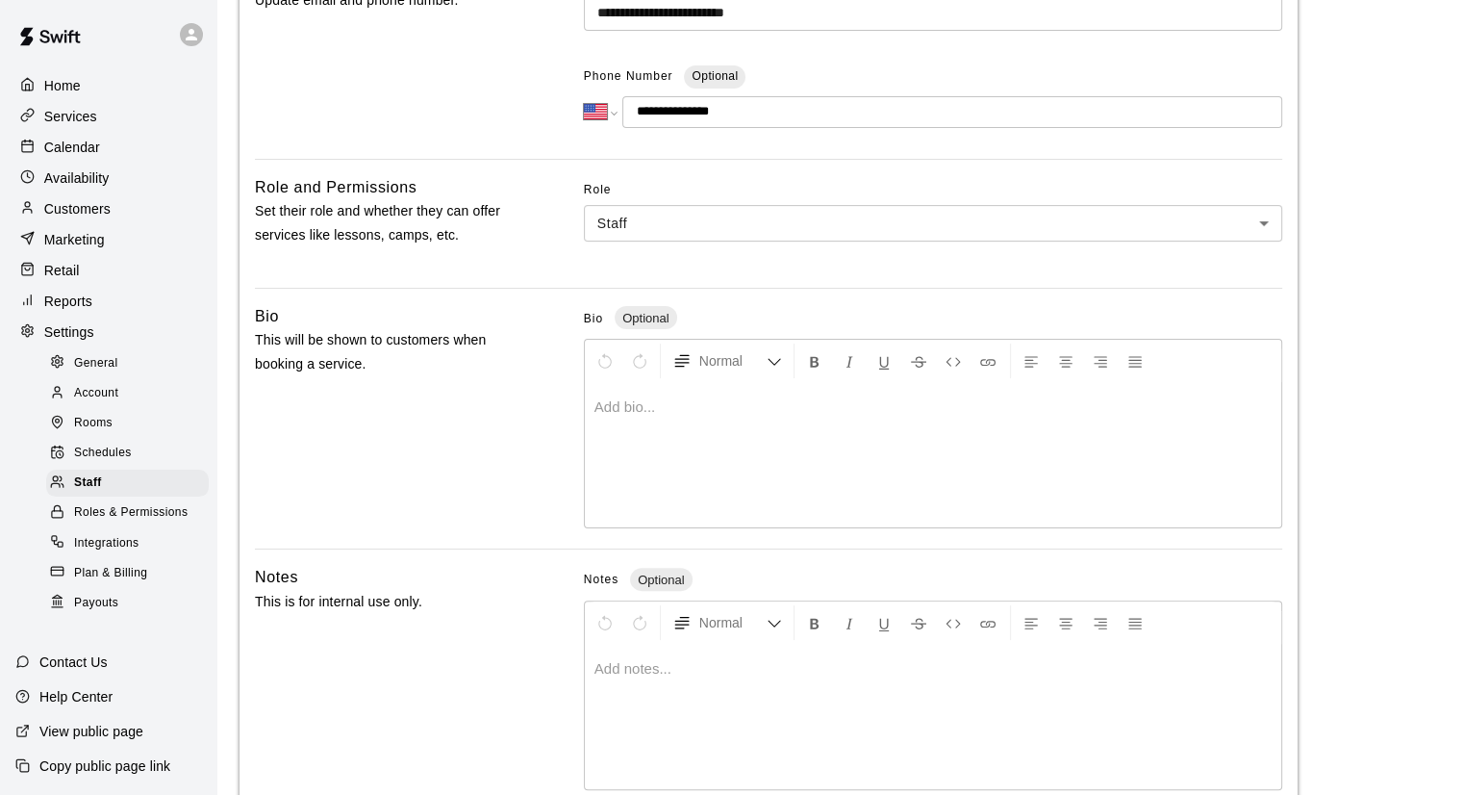
scroll to position [470, 0]
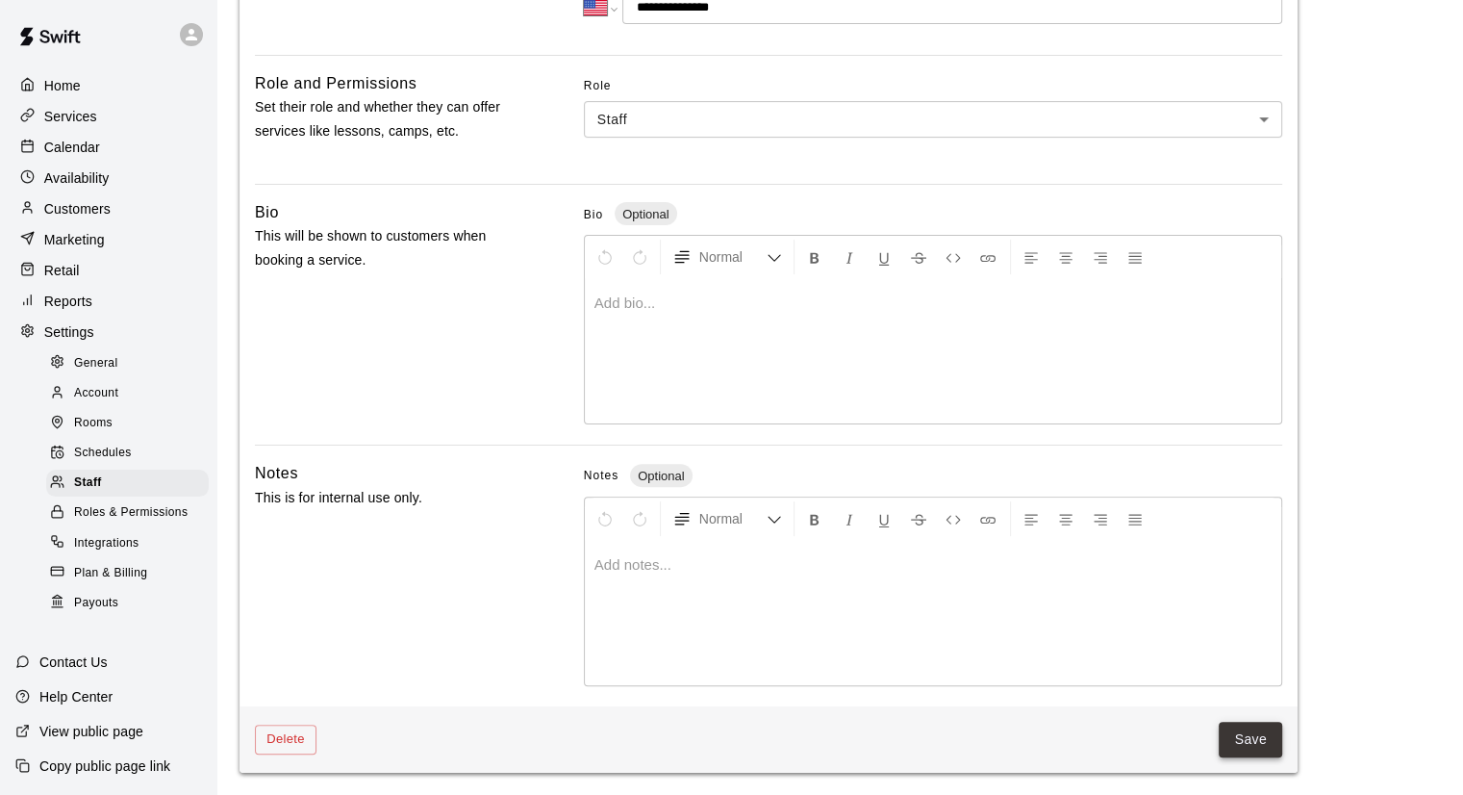
click at [1277, 738] on button "Save" at bounding box center [1250, 740] width 63 height 36
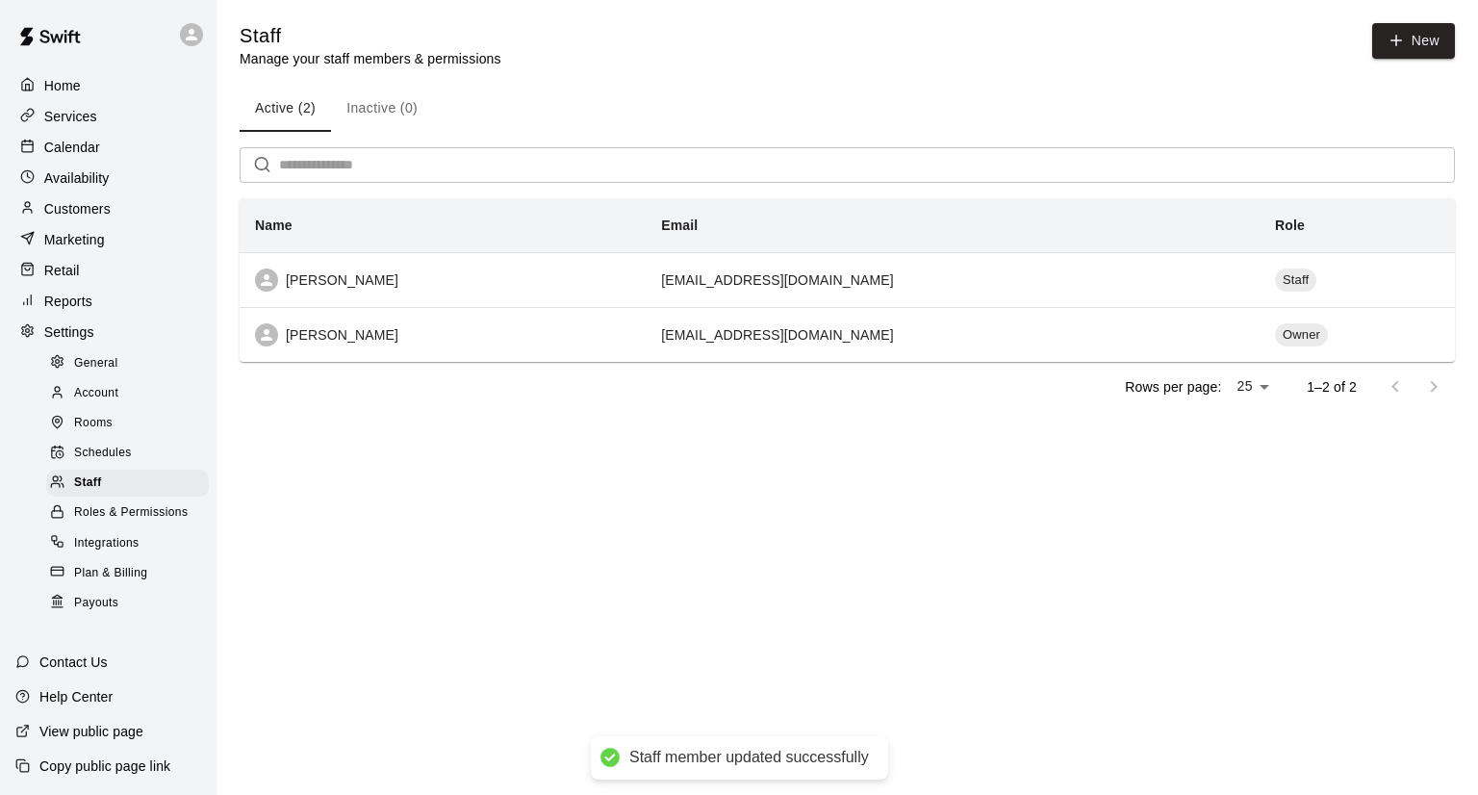
click at [59, 151] on p "Calendar" at bounding box center [72, 147] width 56 height 19
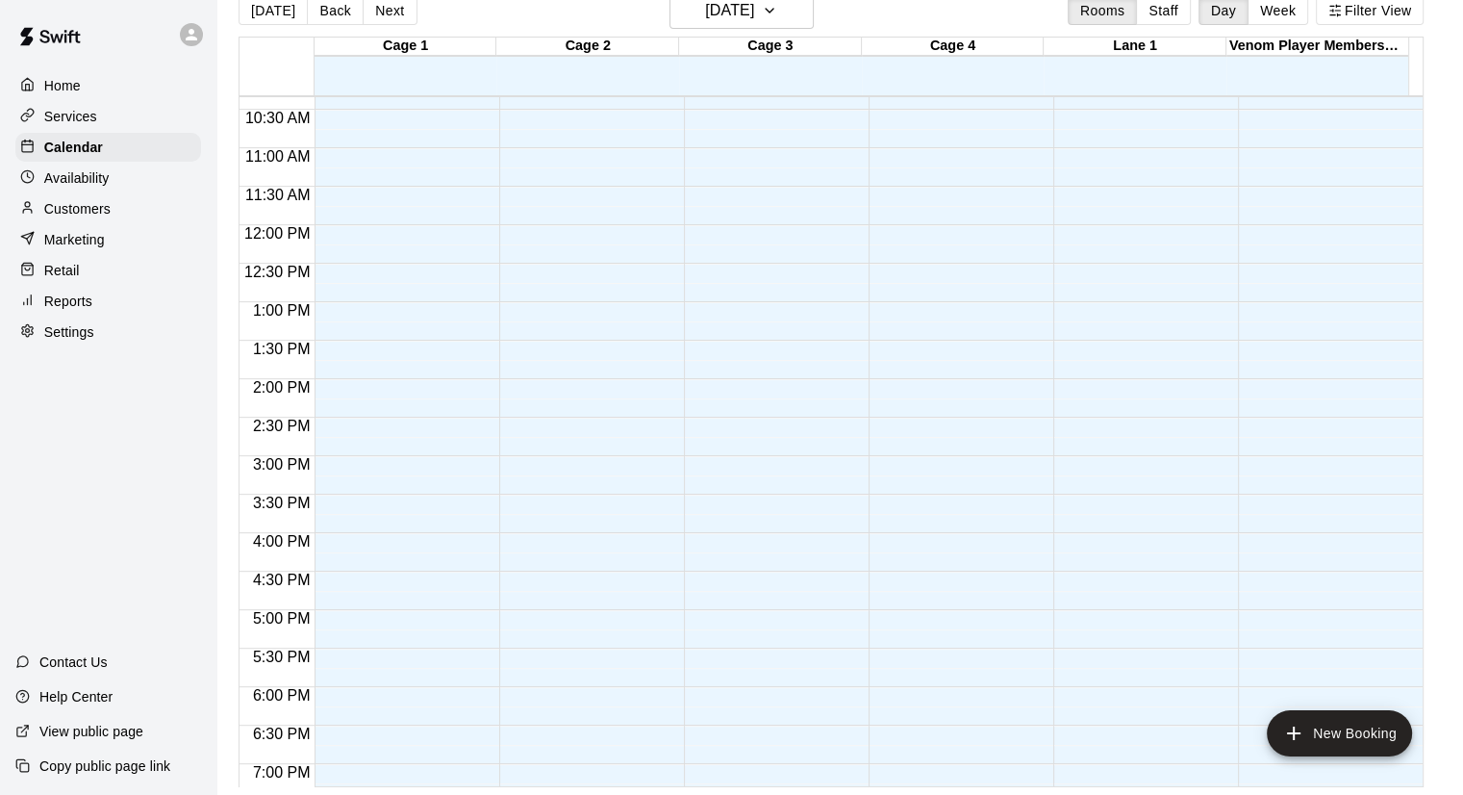
scroll to position [774, 0]
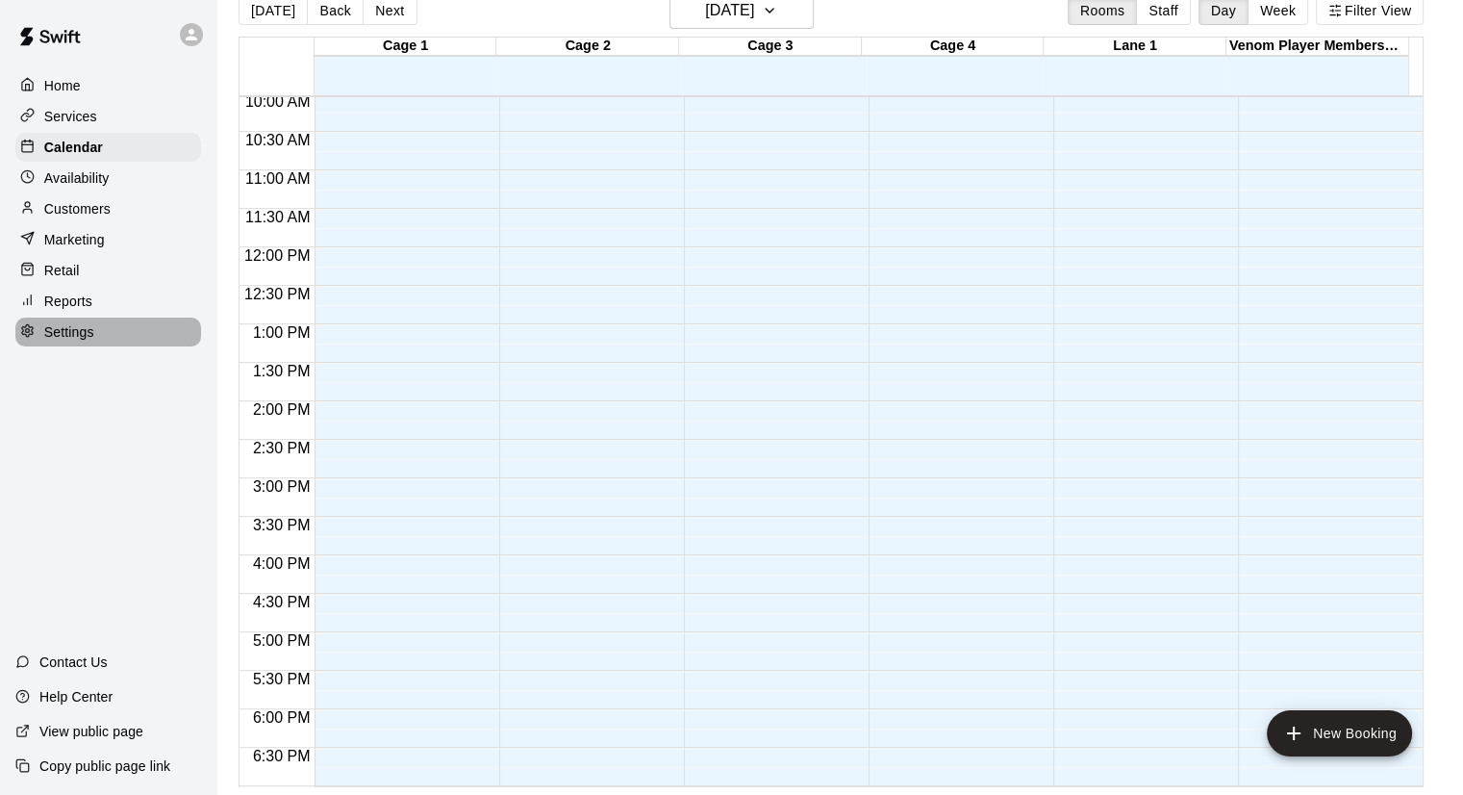
click at [85, 346] on div "Settings" at bounding box center [108, 331] width 186 height 29
select select "**"
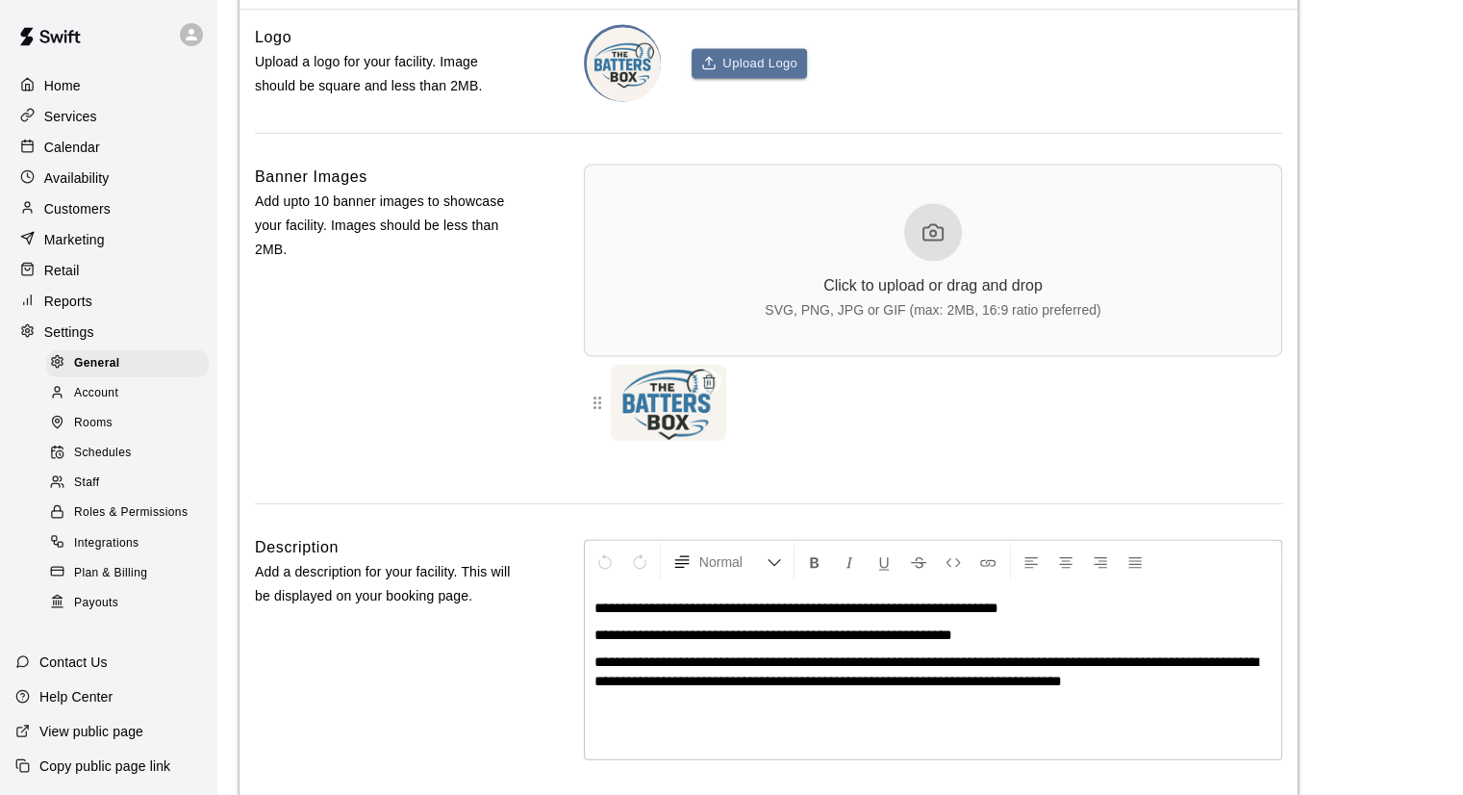
scroll to position [4256, 0]
click at [112, 496] on div "Staff" at bounding box center [127, 483] width 163 height 27
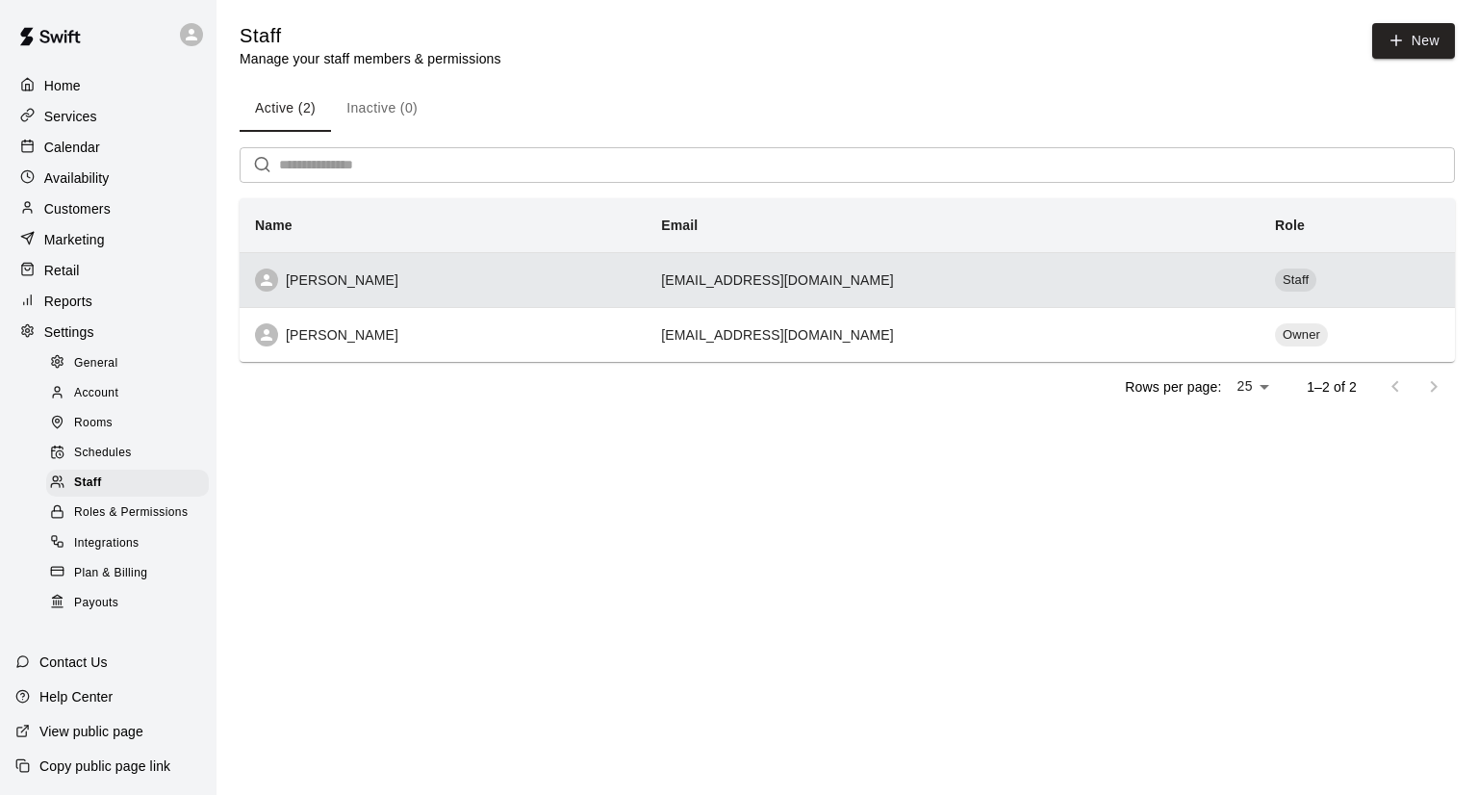
click at [1142, 301] on td "doghousesports23@gmail.com" at bounding box center [953, 279] width 614 height 55
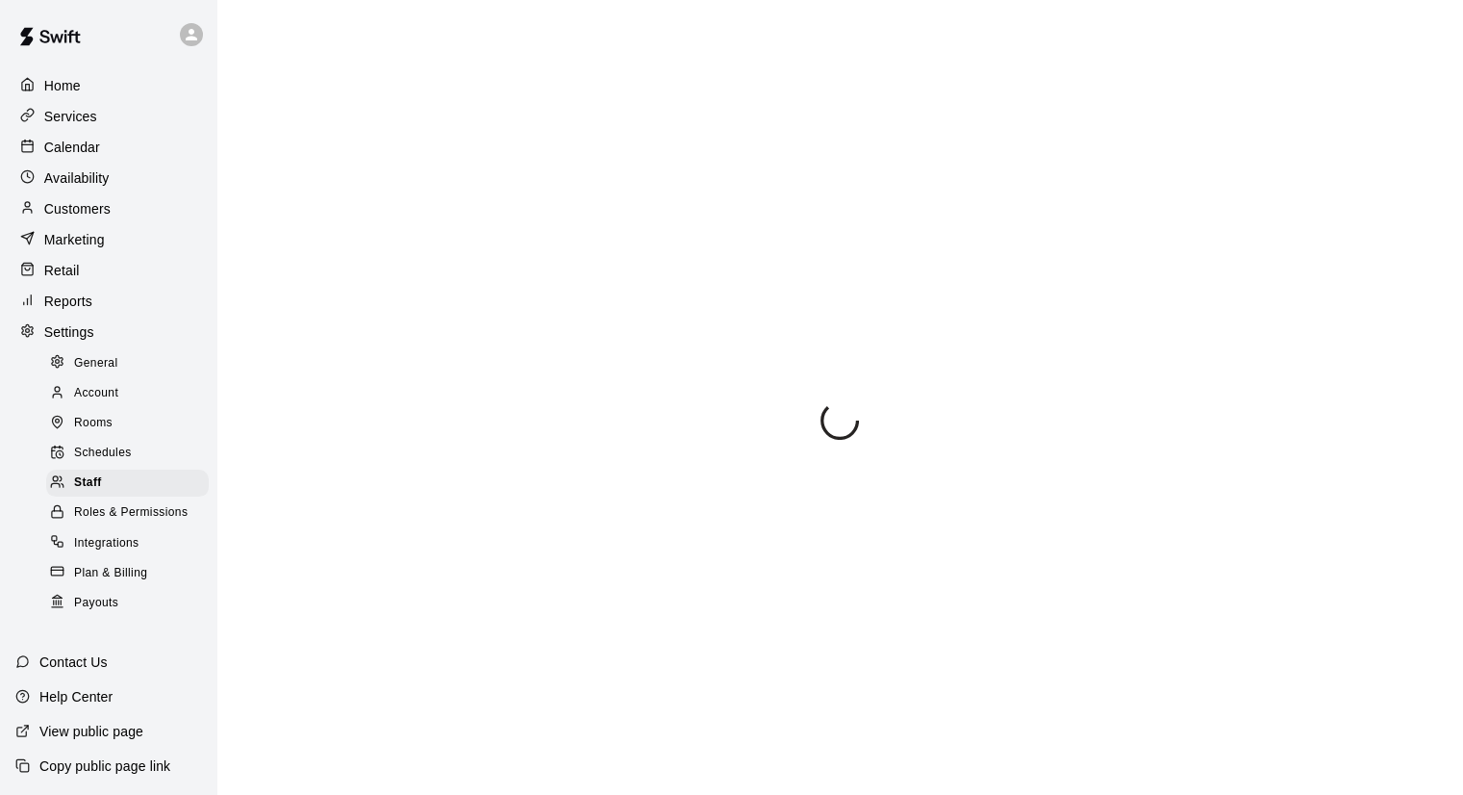
select select "**"
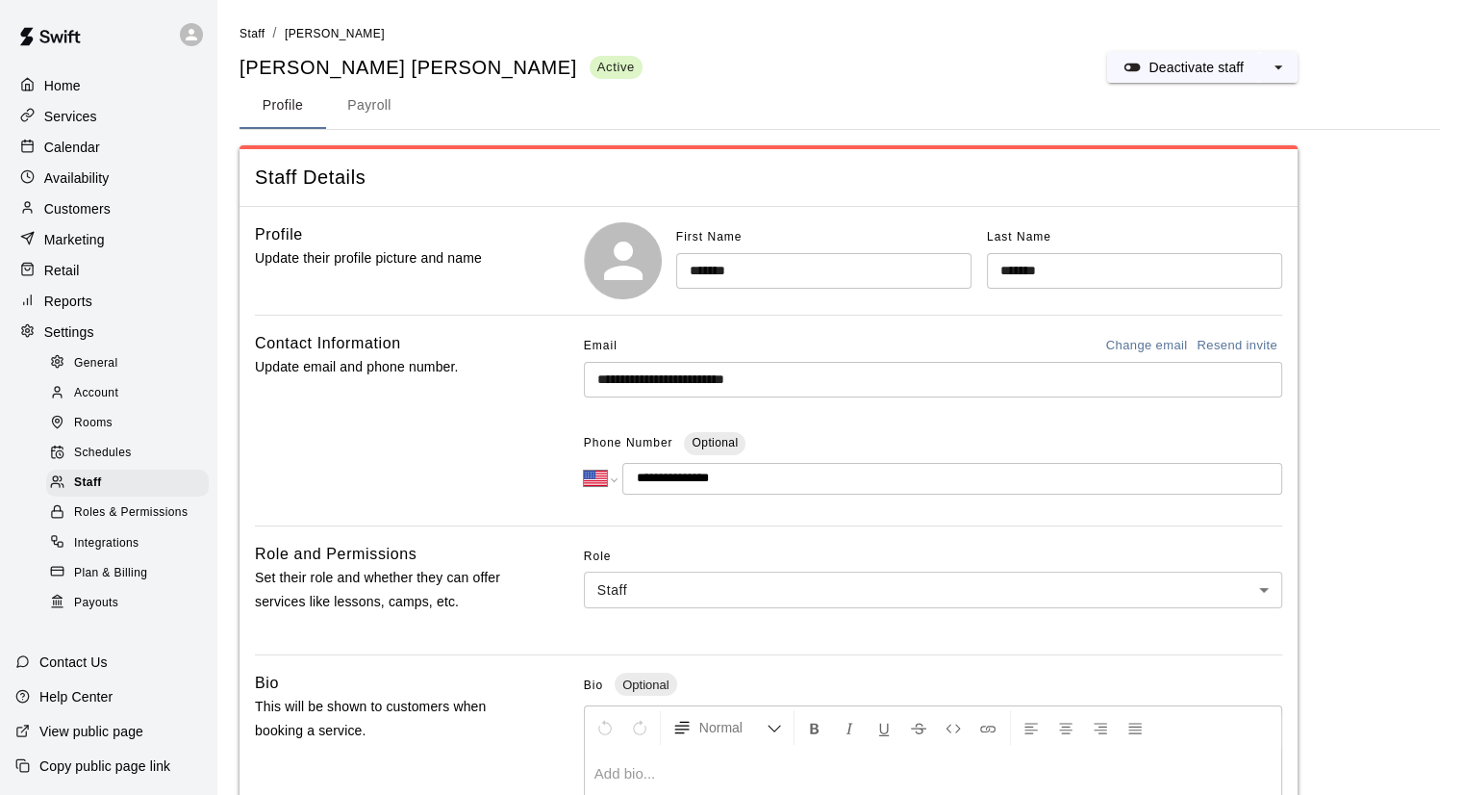
click at [116, 403] on span "Account" at bounding box center [96, 393] width 44 height 19
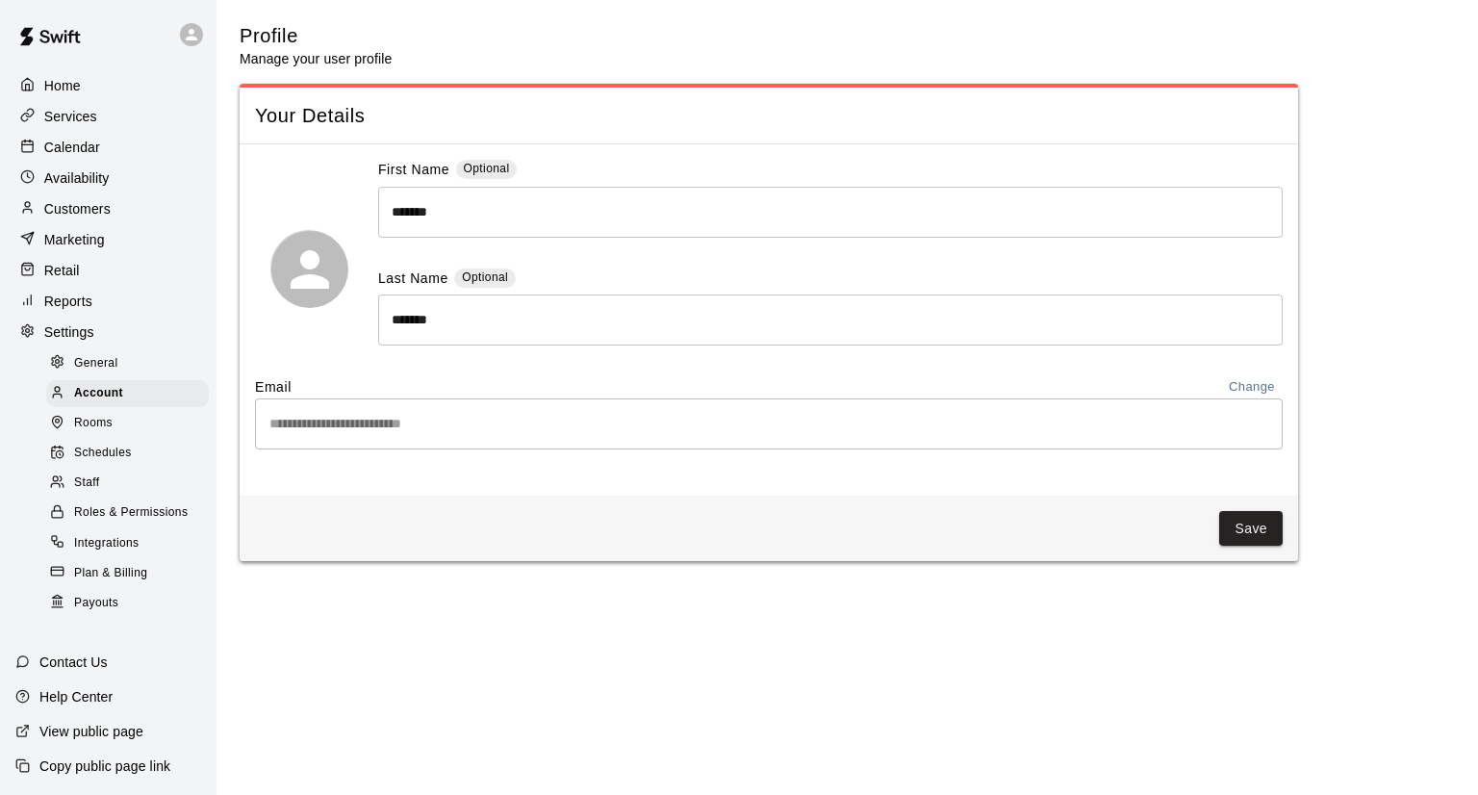
click at [109, 463] on span "Schedules" at bounding box center [103, 453] width 58 height 19
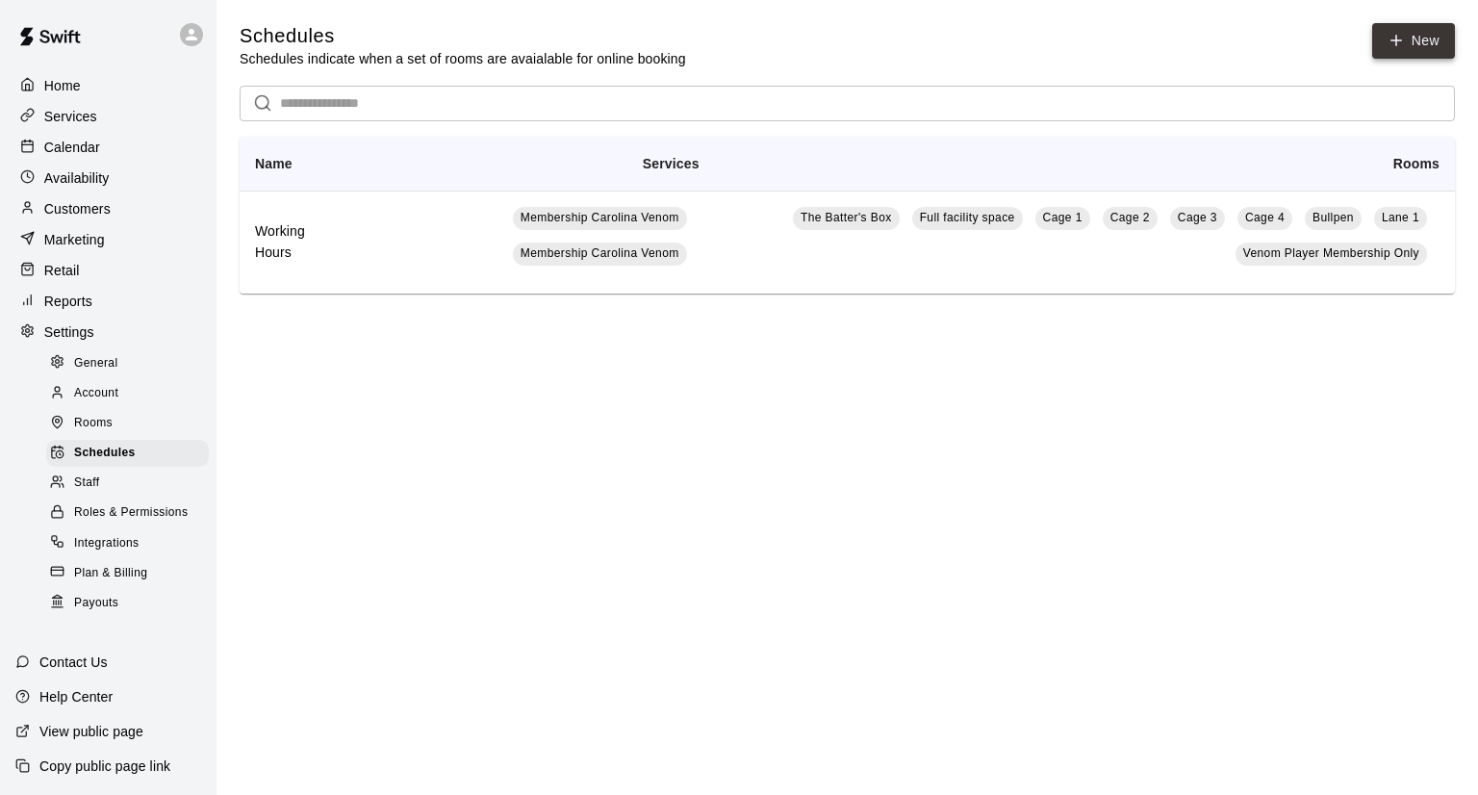
click at [1409, 36] on link "New" at bounding box center [1413, 41] width 83 height 36
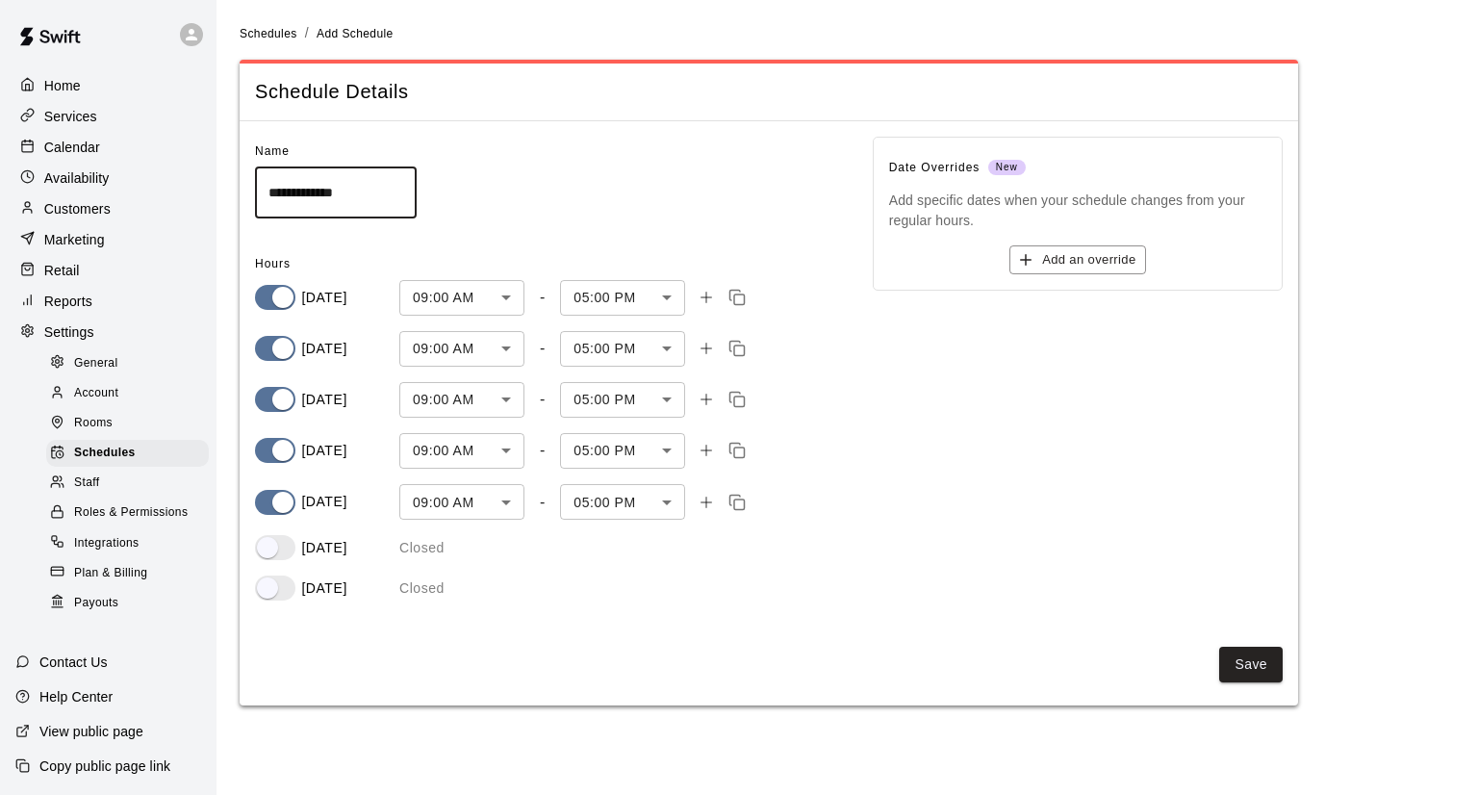
drag, startPoint x: 396, startPoint y: 194, endPoint x: 188, endPoint y: 200, distance: 208.9
click at [188, 200] on div "**********" at bounding box center [739, 364] width 1478 height 728
click at [89, 178] on p "Availability" at bounding box center [76, 177] width 65 height 19
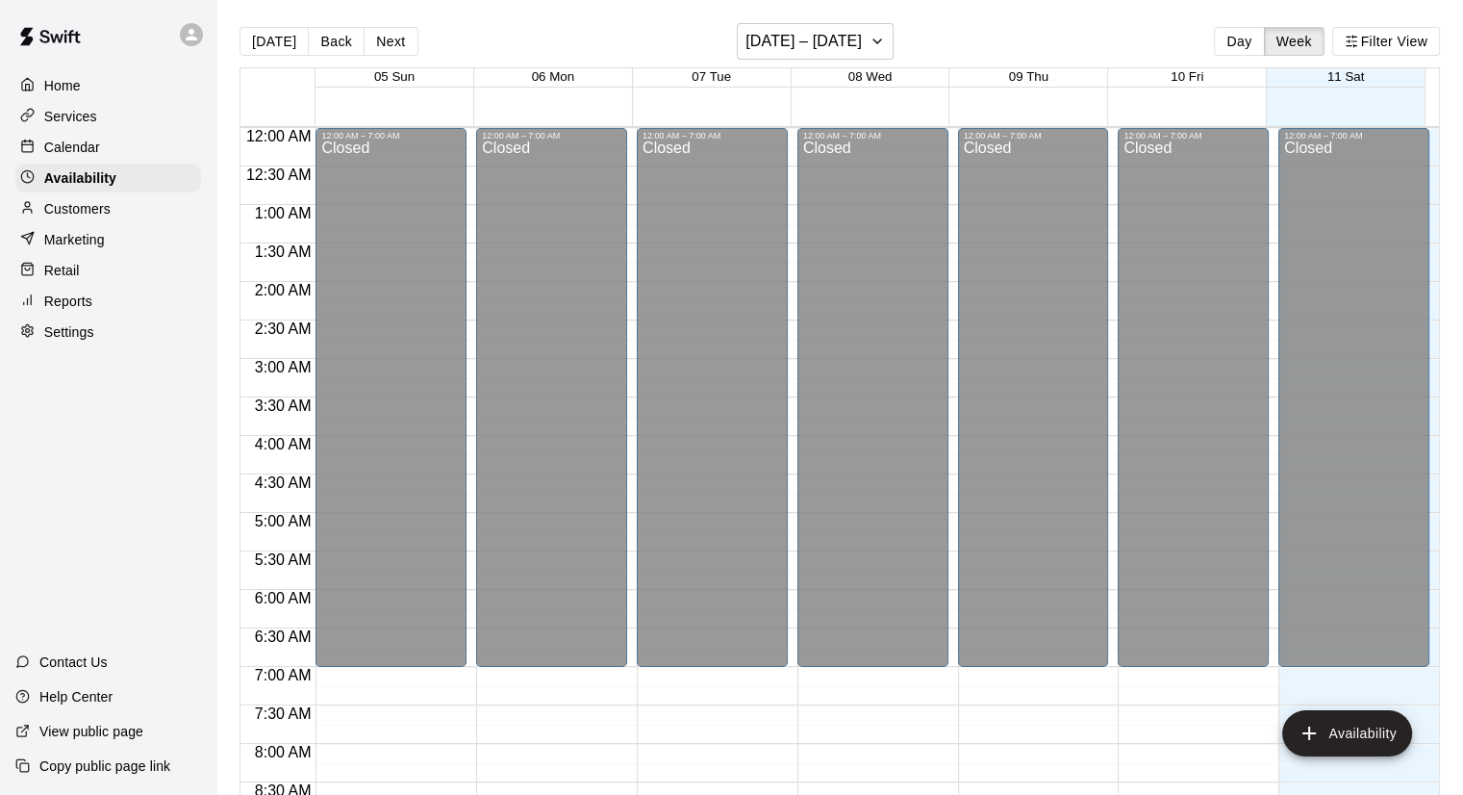
scroll to position [1157, 0]
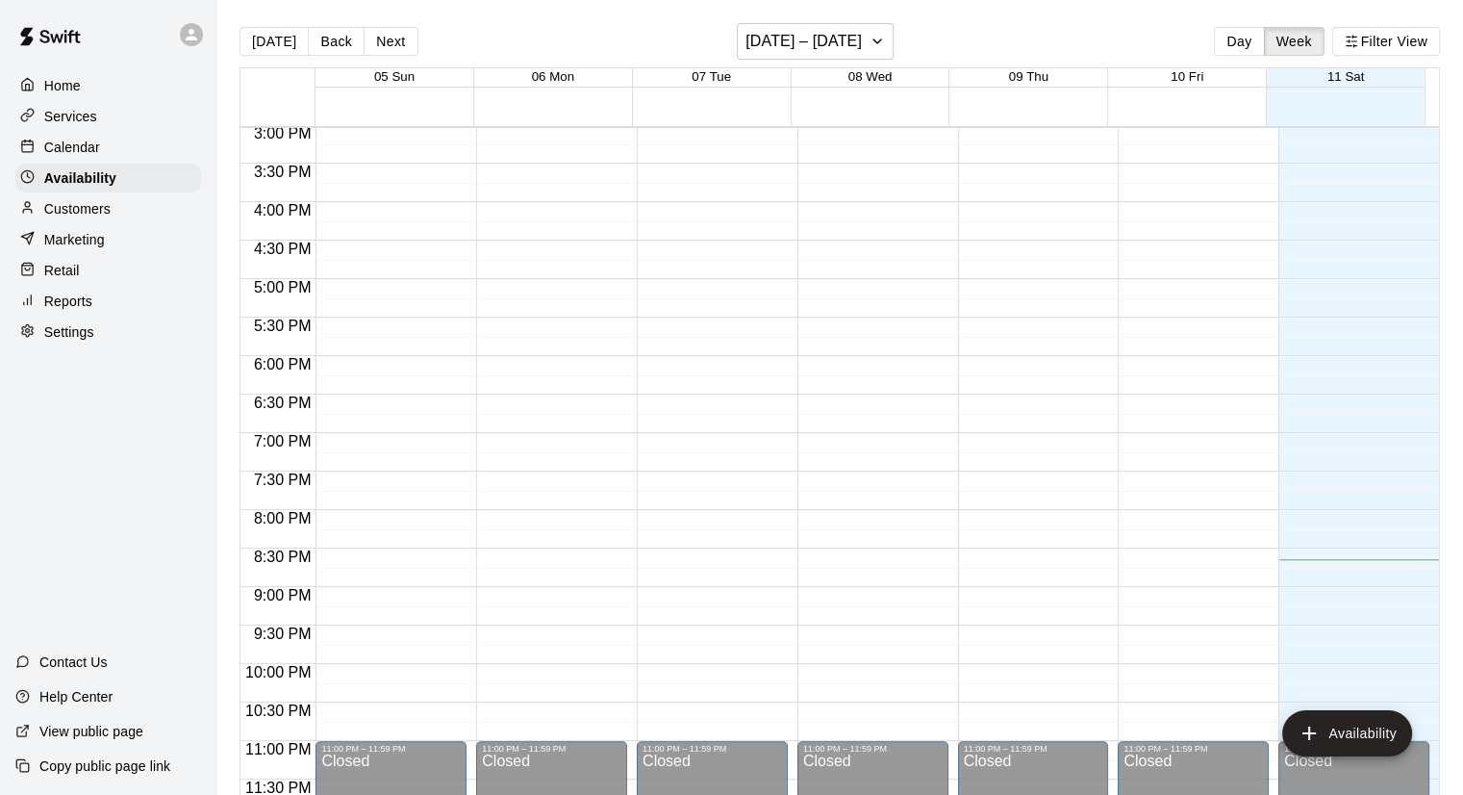
click at [87, 218] on p "Customers" at bounding box center [77, 208] width 66 height 19
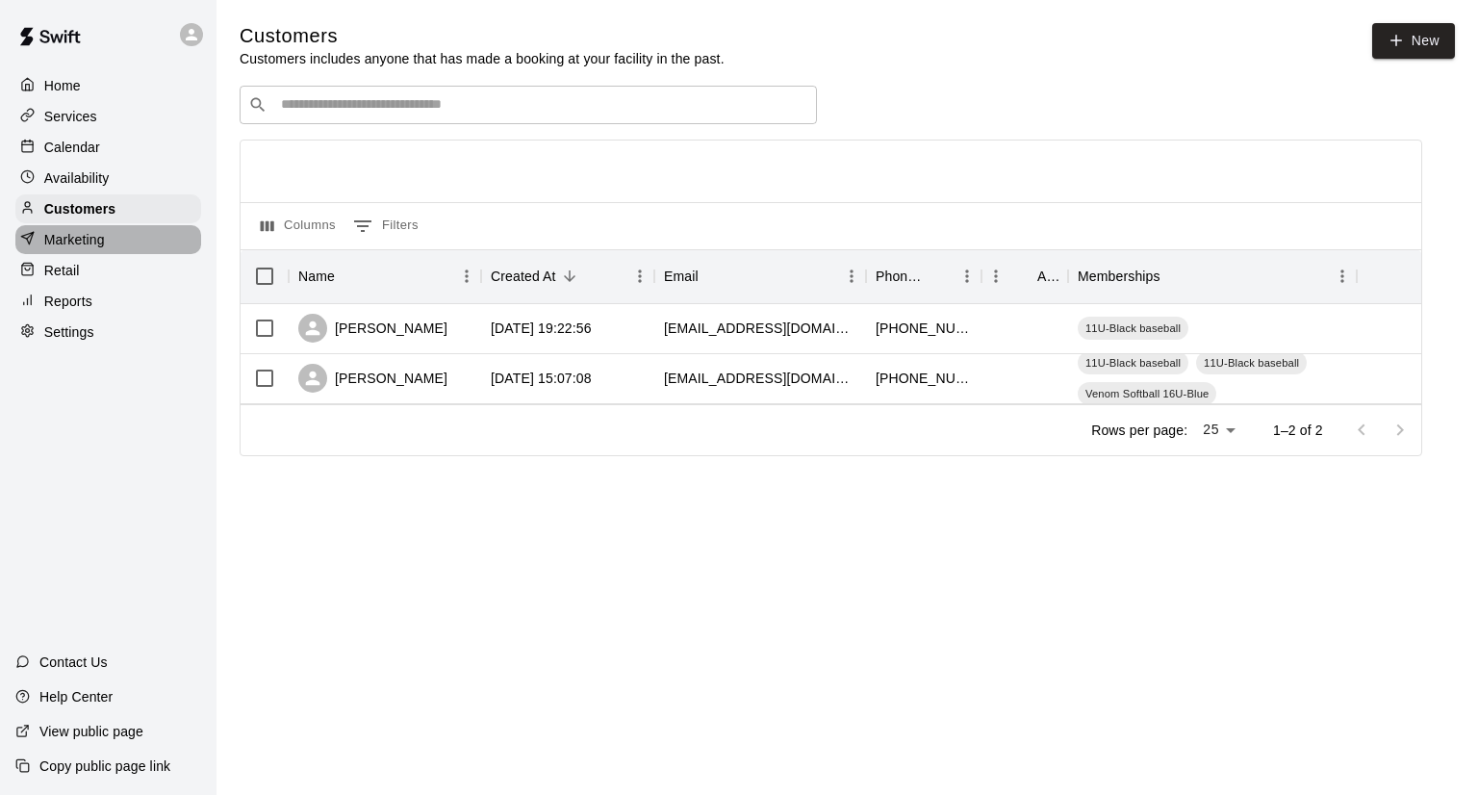
click at [58, 243] on p "Marketing" at bounding box center [74, 239] width 61 height 19
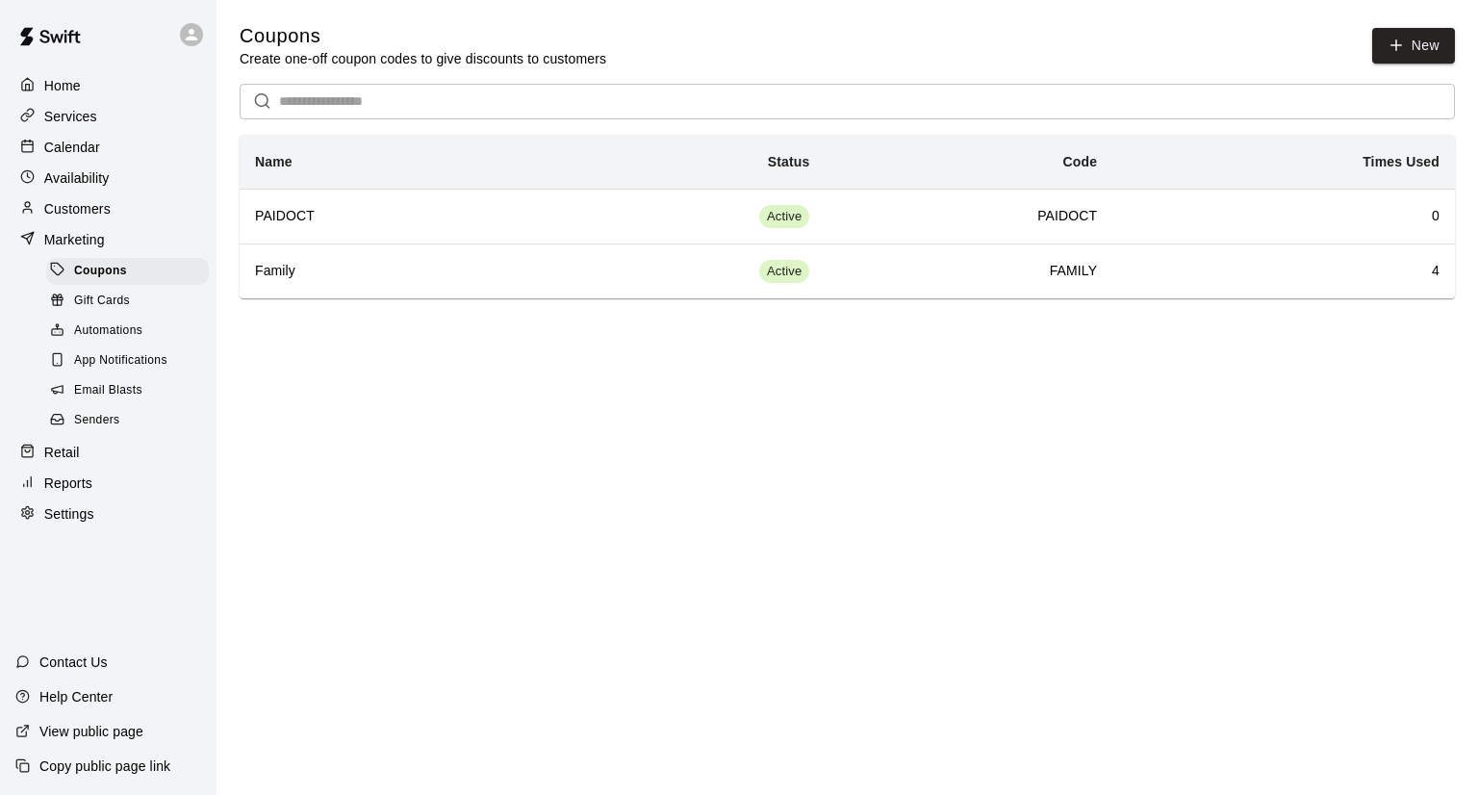
click at [44, 523] on p "Settings" at bounding box center [69, 513] width 50 height 19
select select "**"
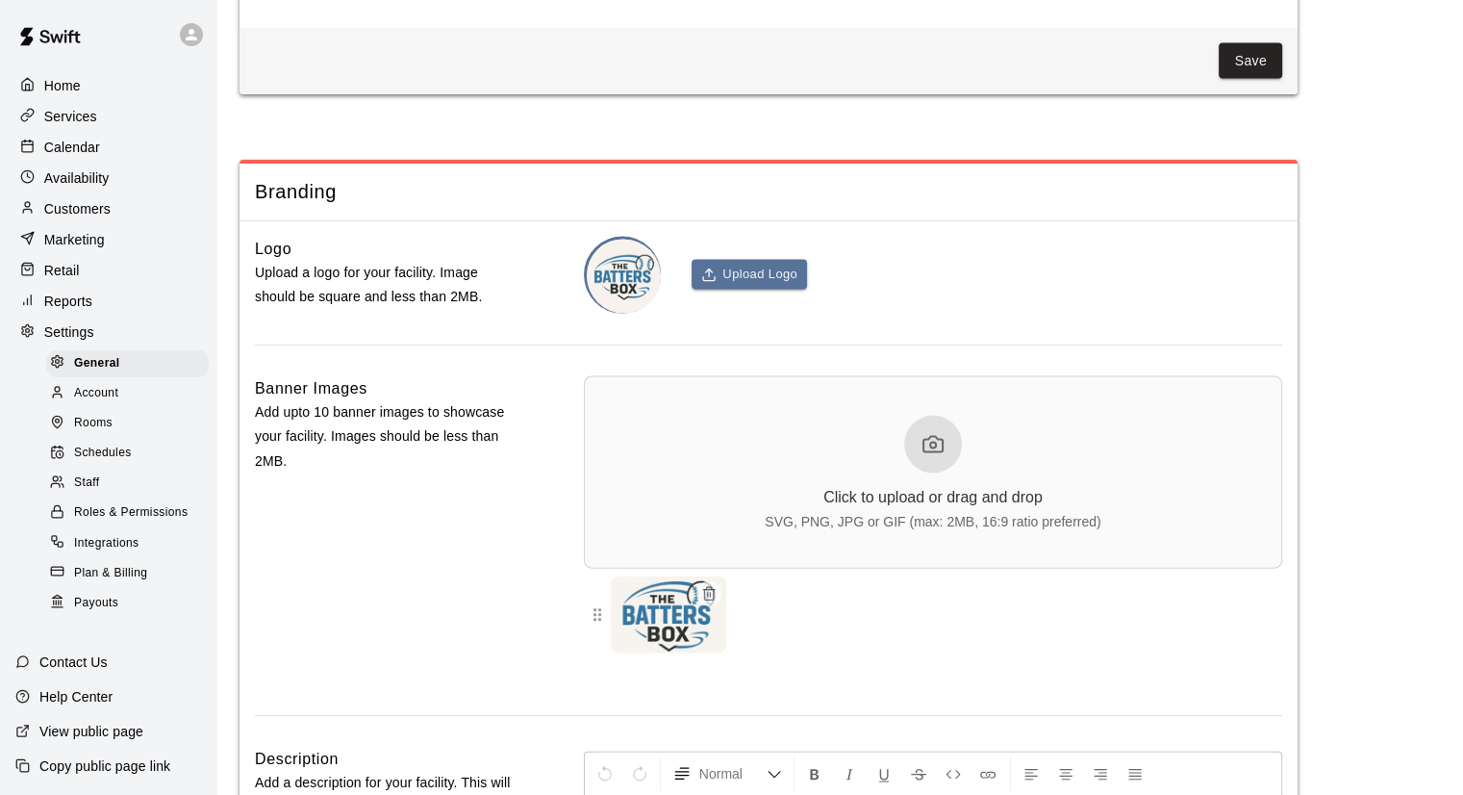
scroll to position [4256, 0]
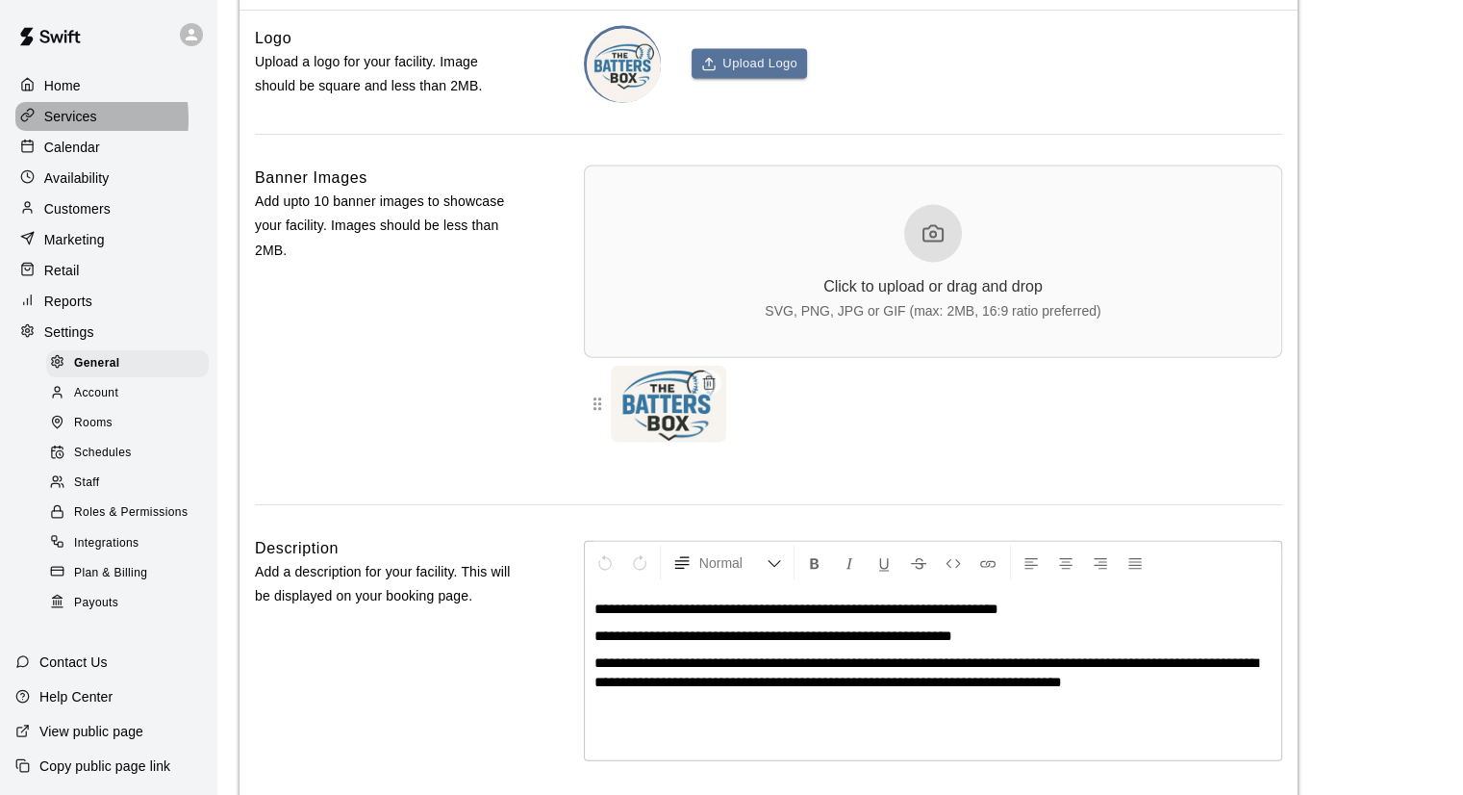
click at [50, 120] on p "Services" at bounding box center [70, 116] width 53 height 19
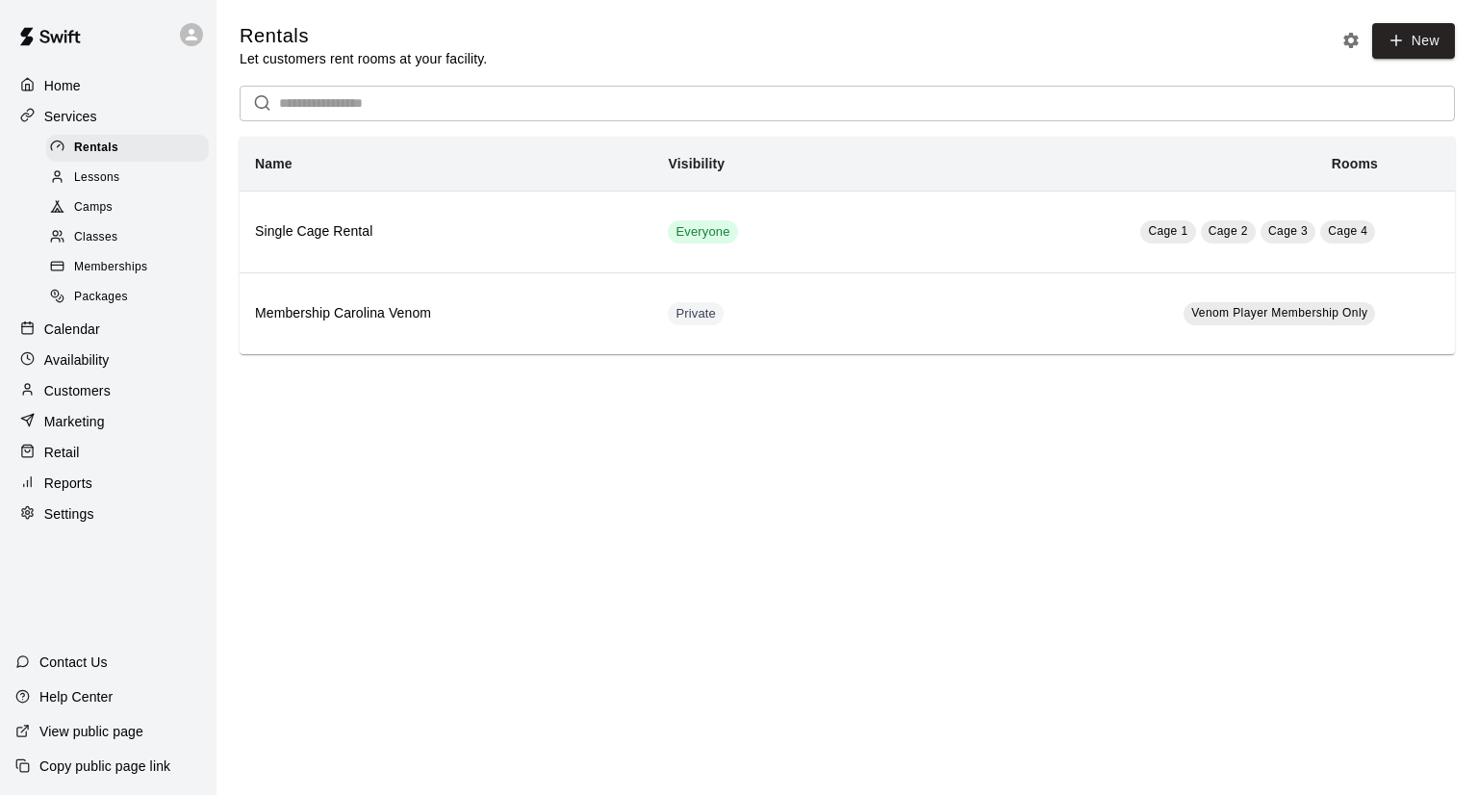
click at [81, 191] on div "Lessons" at bounding box center [127, 178] width 163 height 27
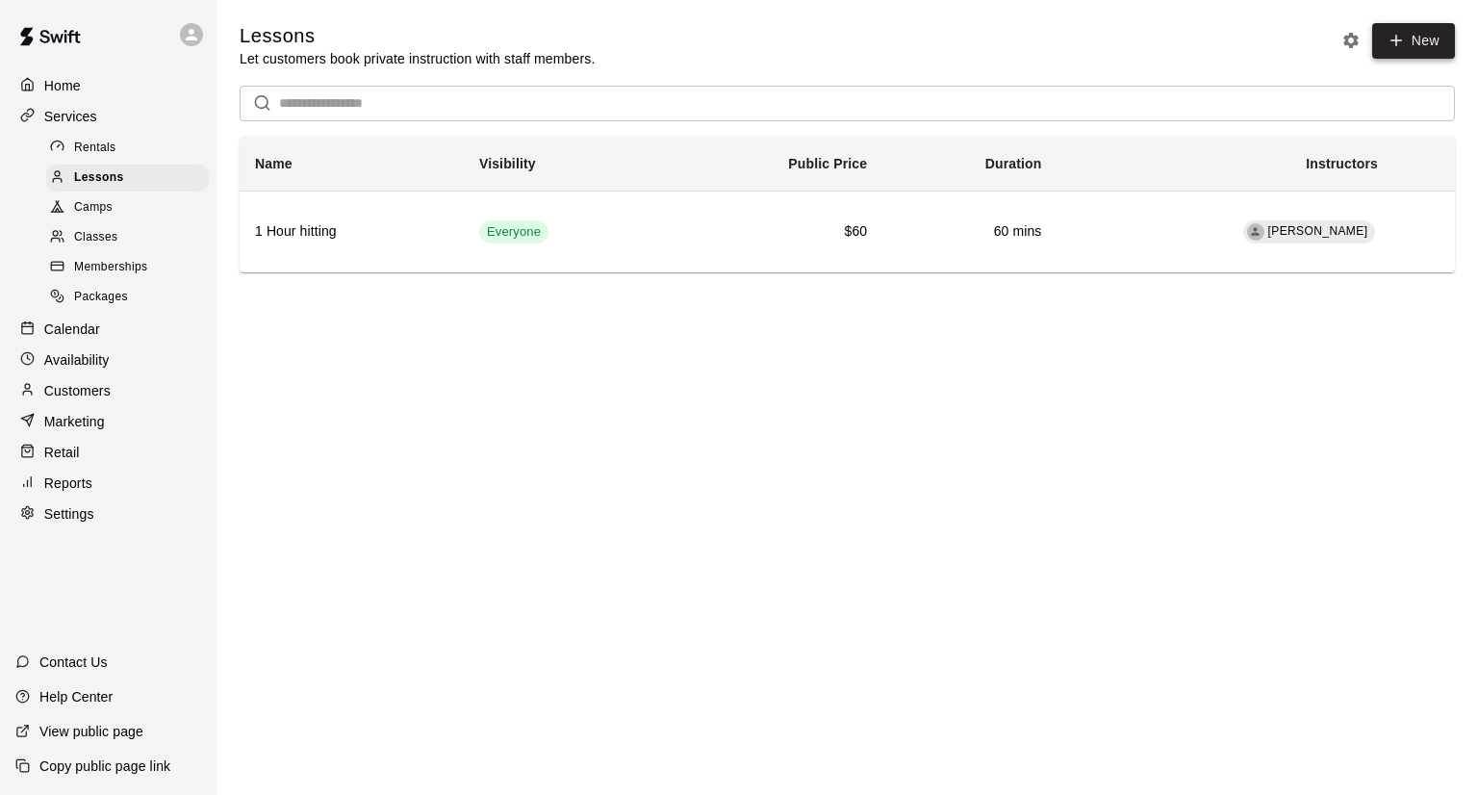
click at [1397, 47] on icon at bounding box center [1395, 40] width 17 height 17
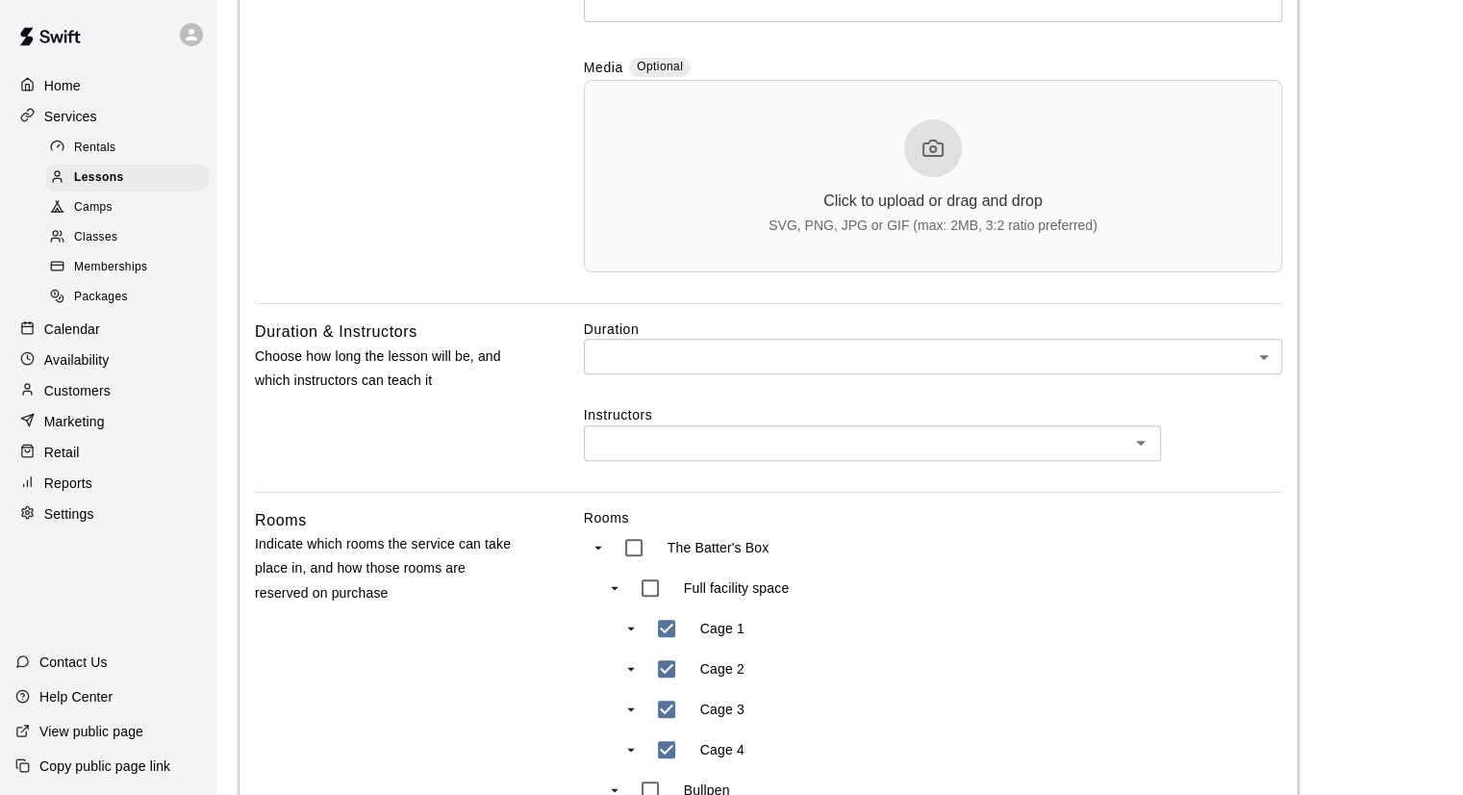
scroll to position [673, 0]
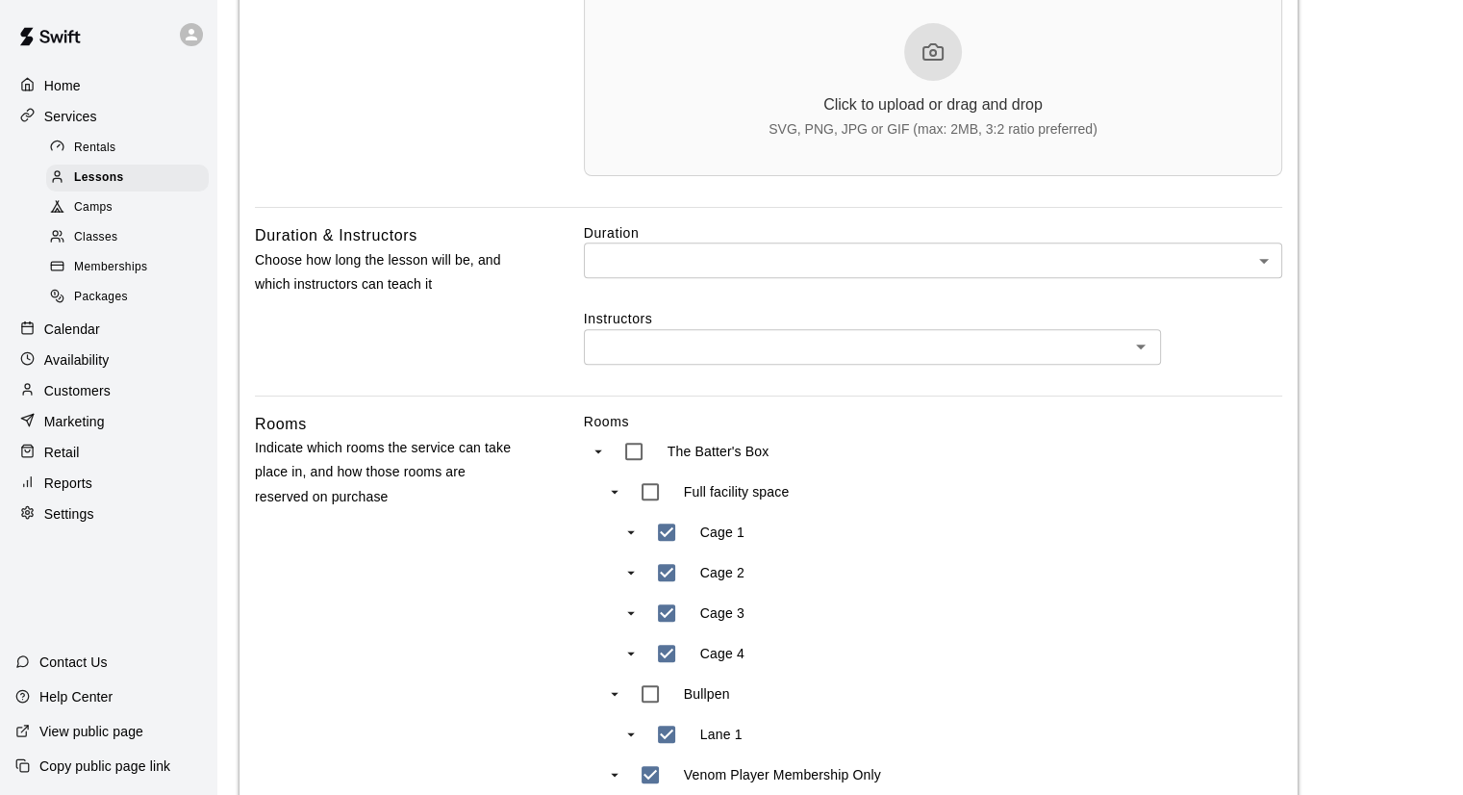
type input "**********"
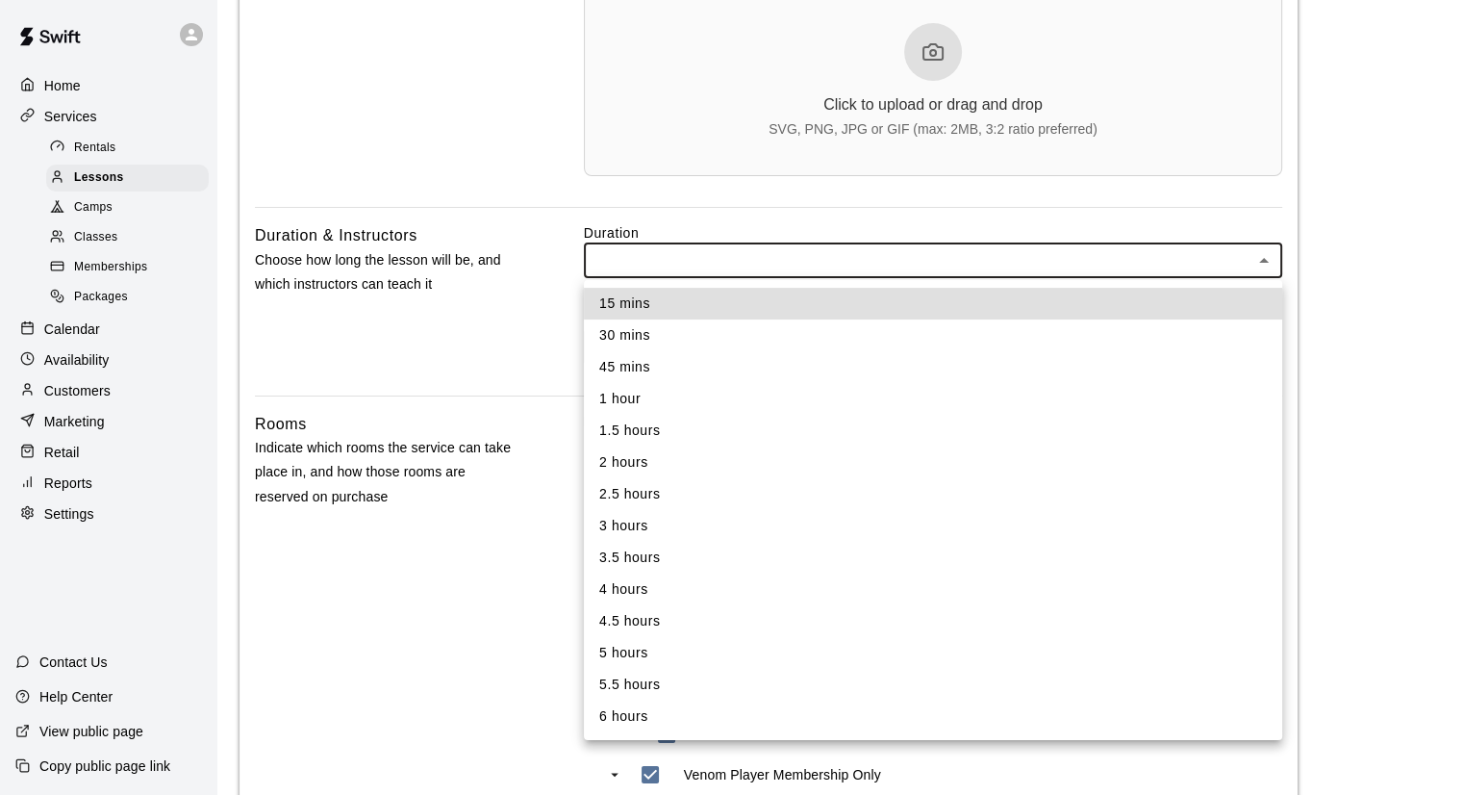
click at [691, 251] on body "**********" at bounding box center [731, 317] width 1463 height 1981
click at [658, 323] on li "30 mins" at bounding box center [933, 335] width 698 height 32
type input "**"
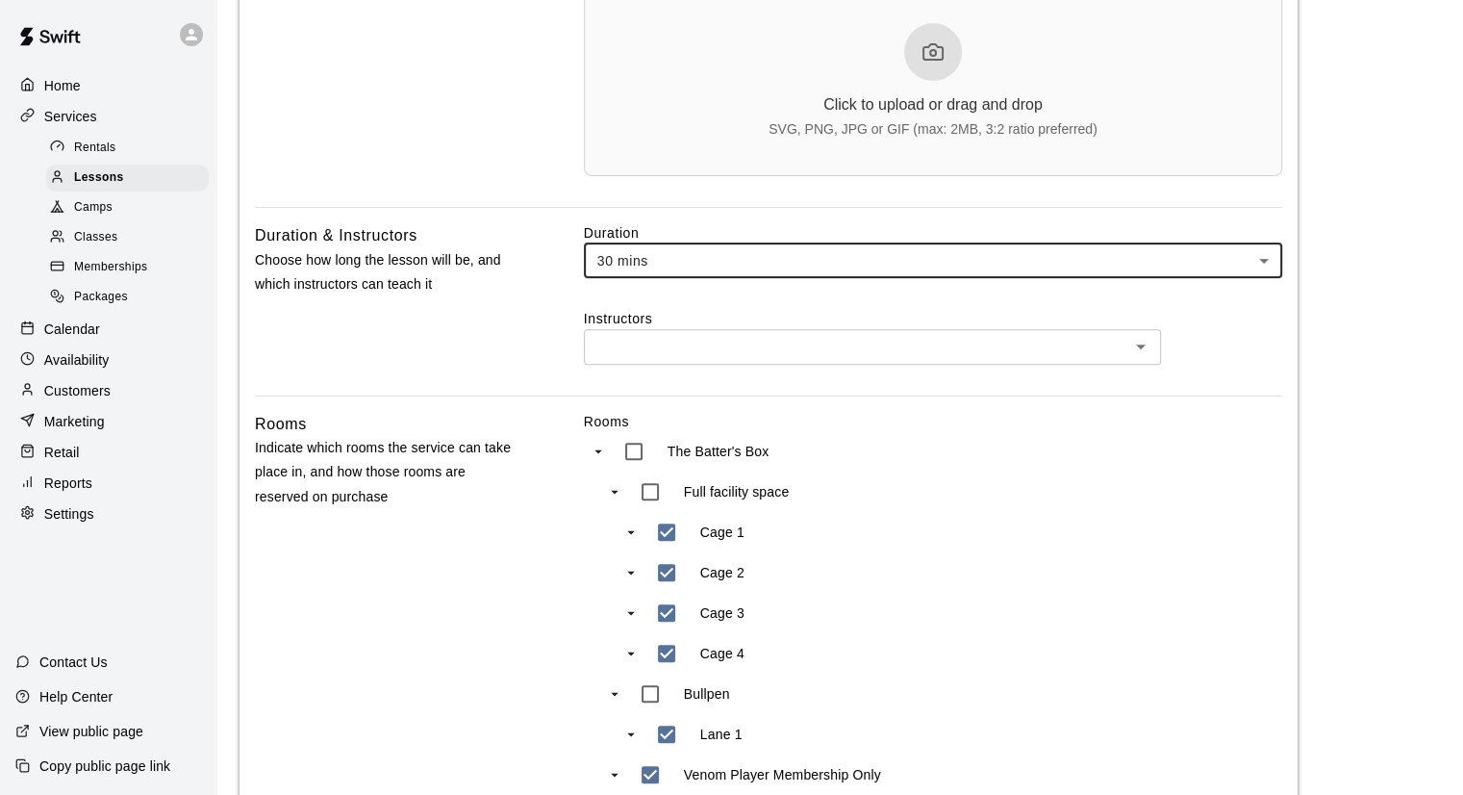
click at [716, 338] on input "text" at bounding box center [857, 347] width 534 height 24
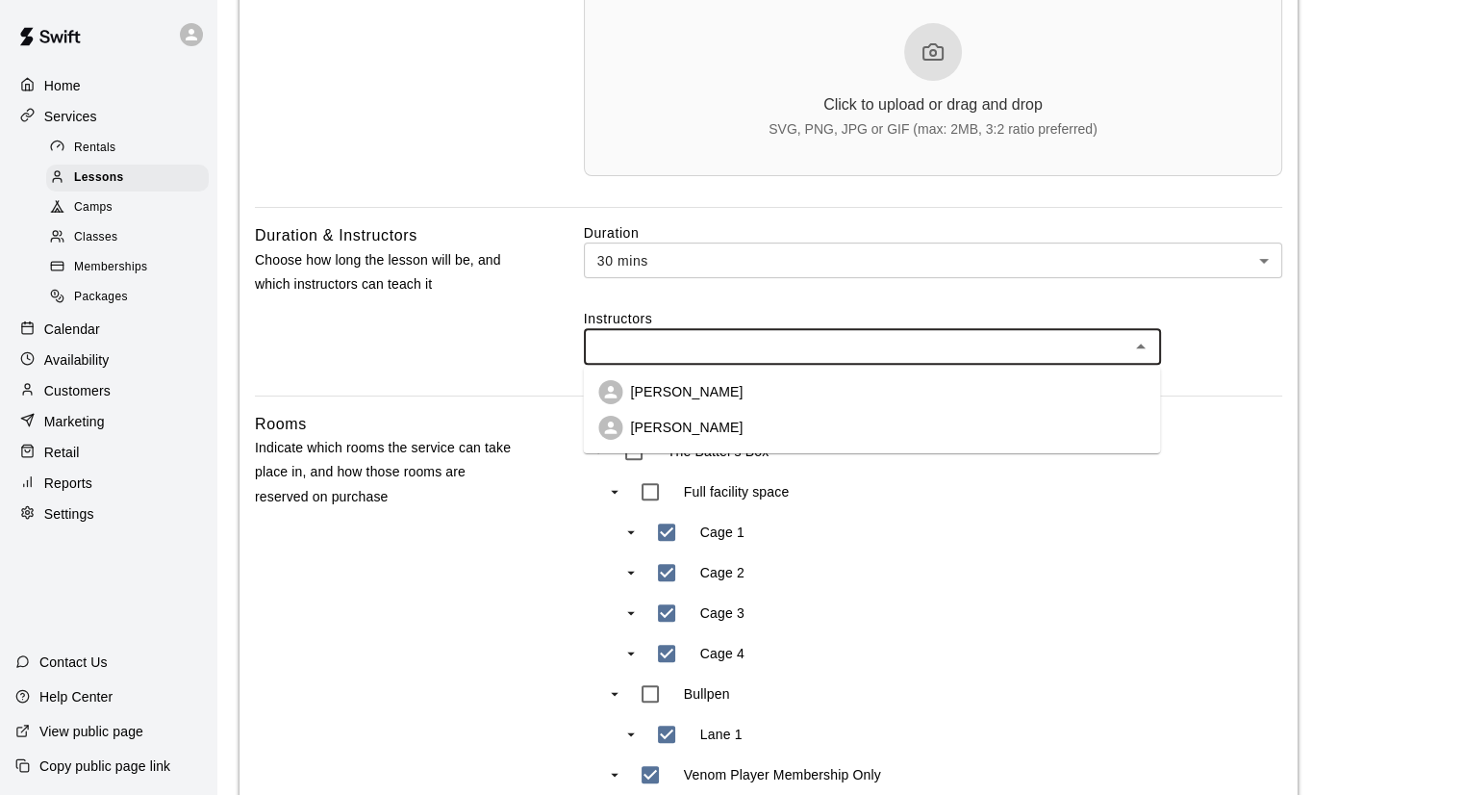
click at [701, 403] on li "Brendan Sanchez" at bounding box center [871, 392] width 577 height 36
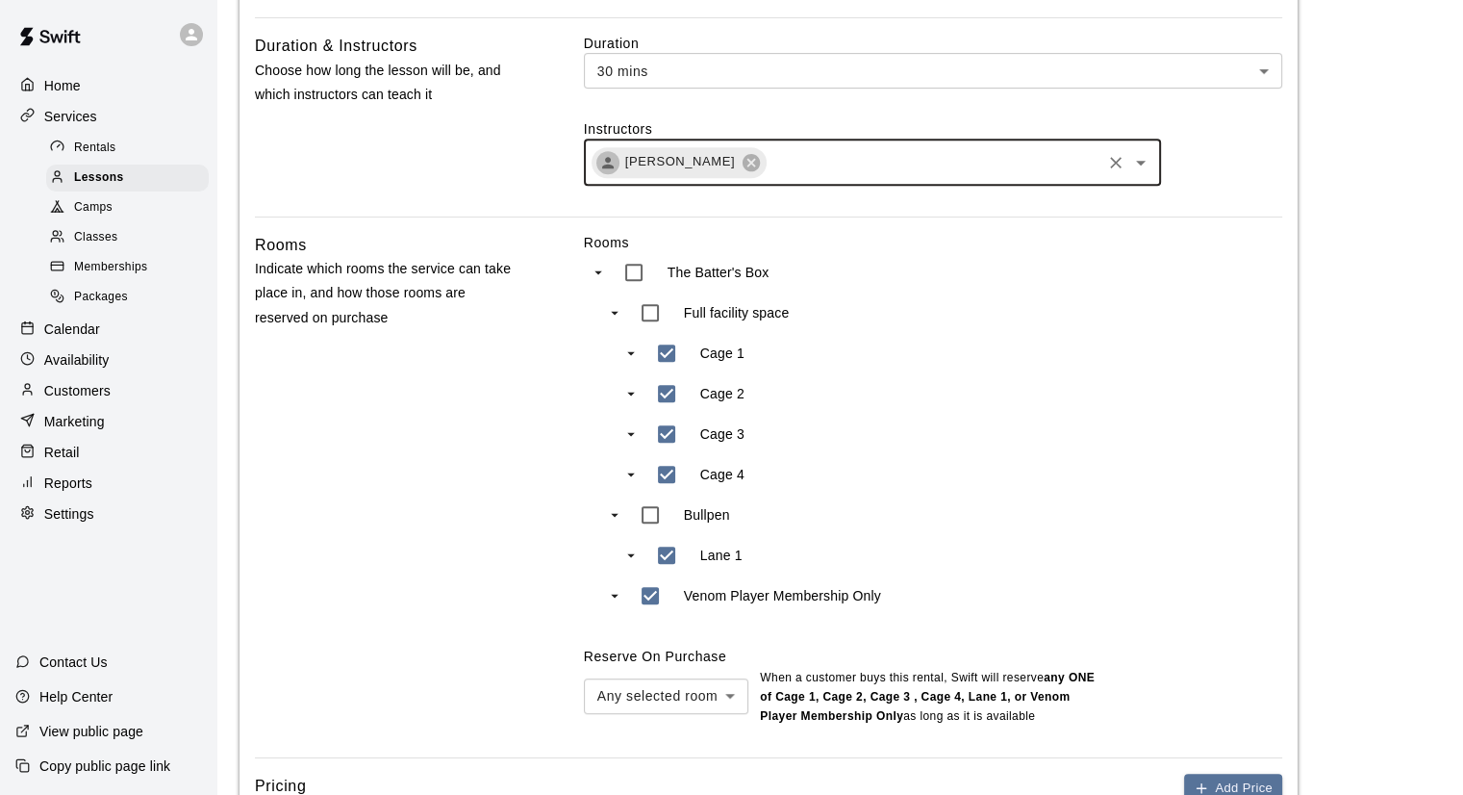
scroll to position [866, 0]
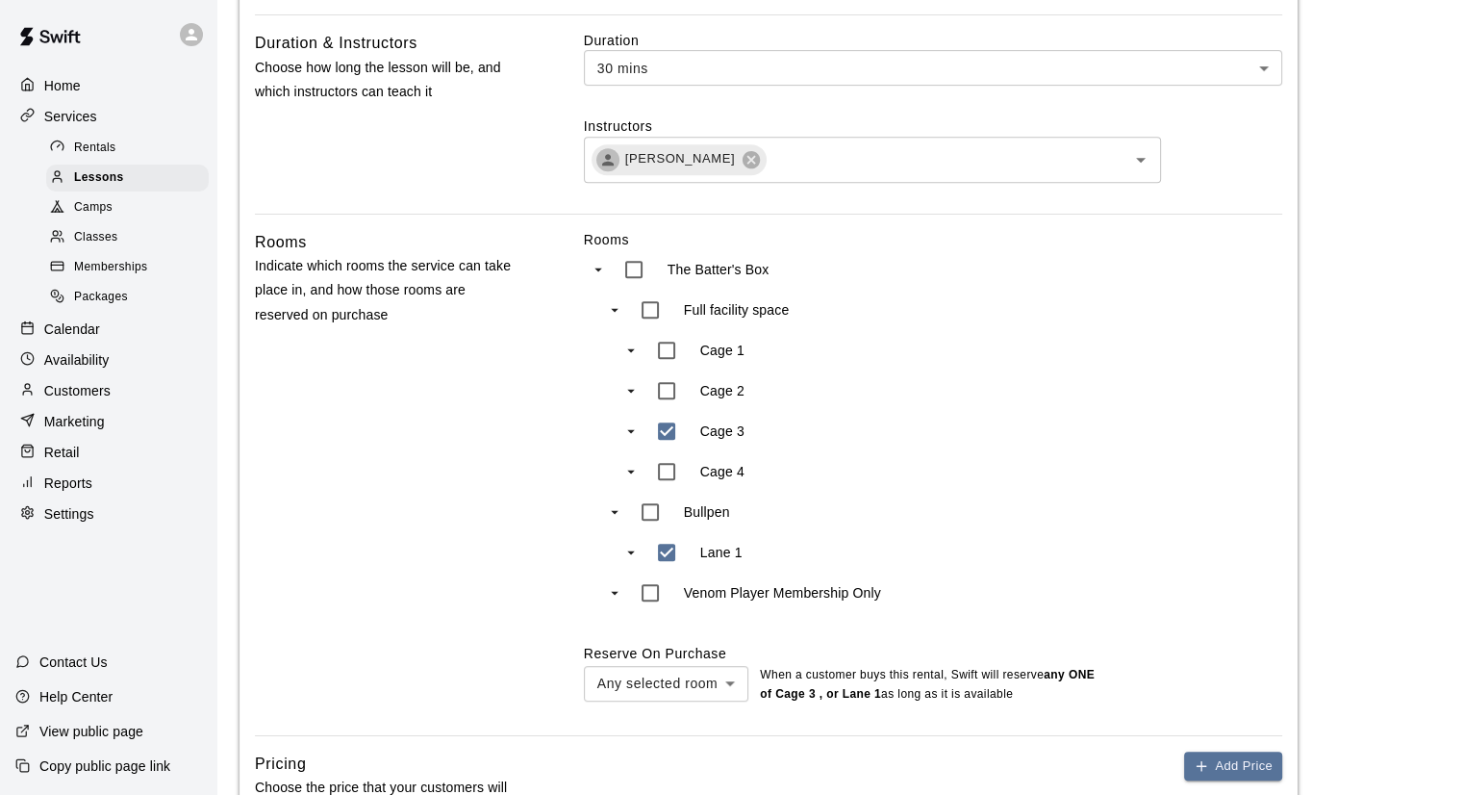
type input "***"
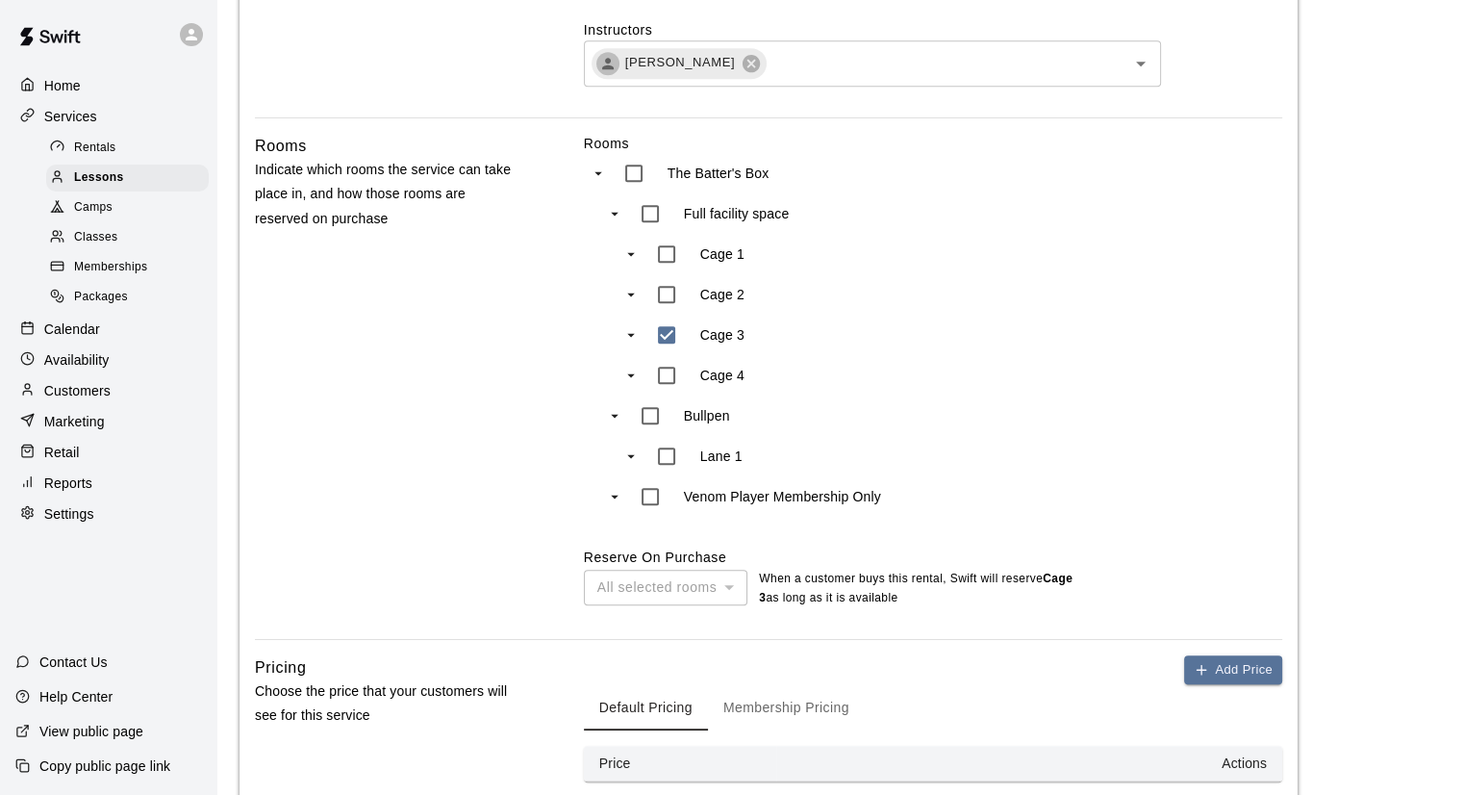
scroll to position [1058, 0]
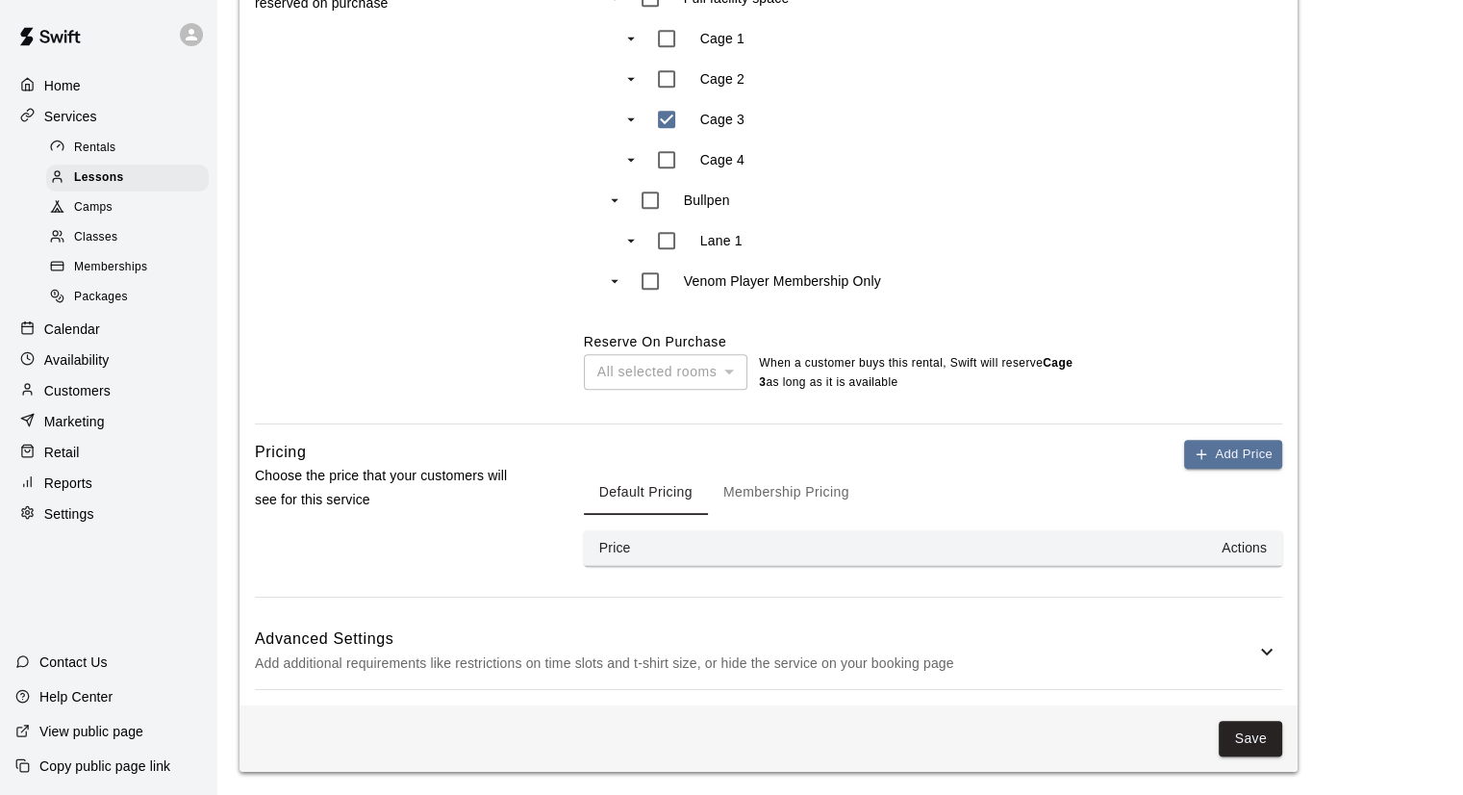
scroll to position [1181, 0]
click at [1215, 458] on button "Add Price" at bounding box center [1233, 455] width 98 height 30
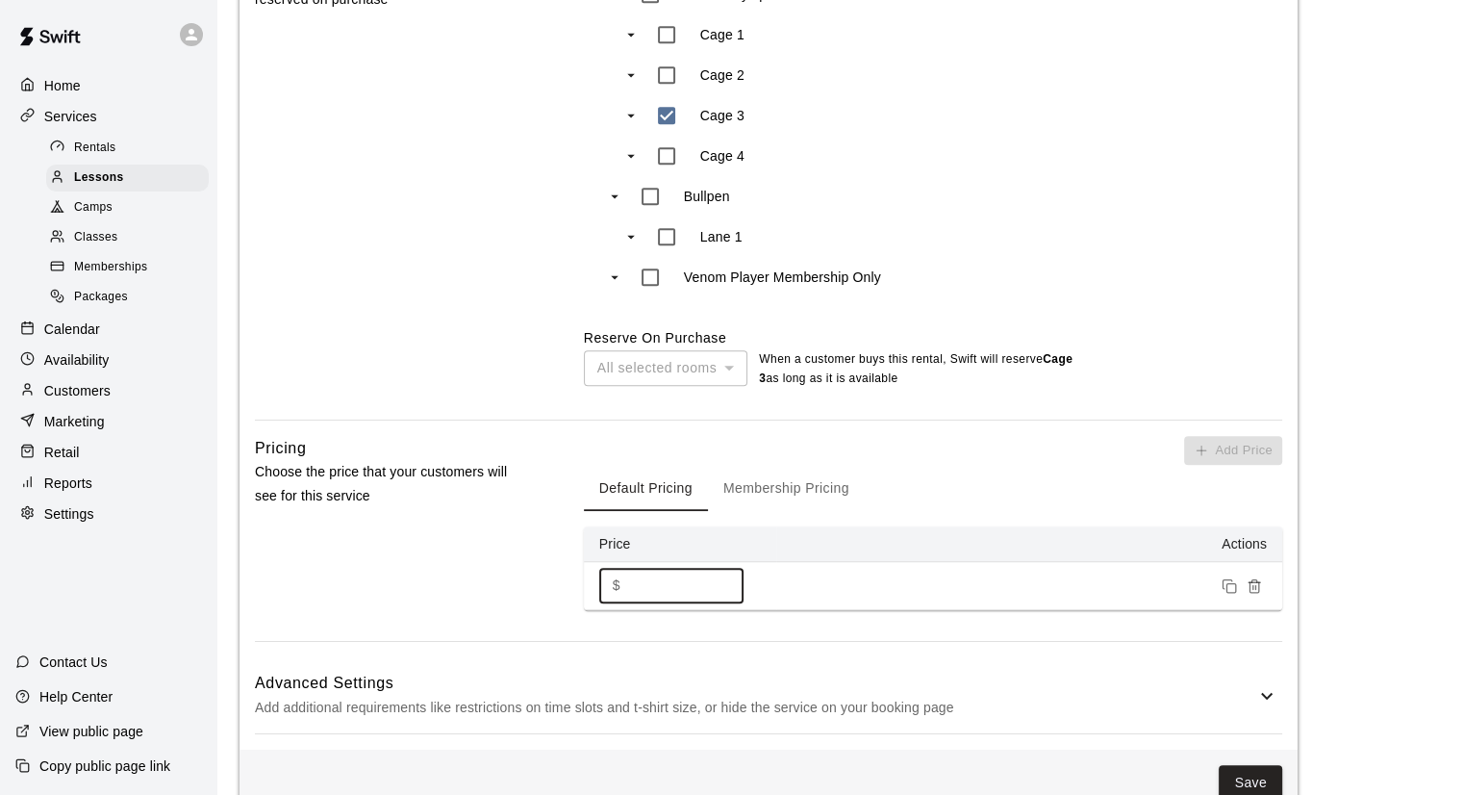
drag, startPoint x: 677, startPoint y: 589, endPoint x: 528, endPoint y: 594, distance: 149.2
click at [528, 594] on div "Pricing Choose the price that your customers will see for this service Add Pric…" at bounding box center [769, 539] width 1028 height 206
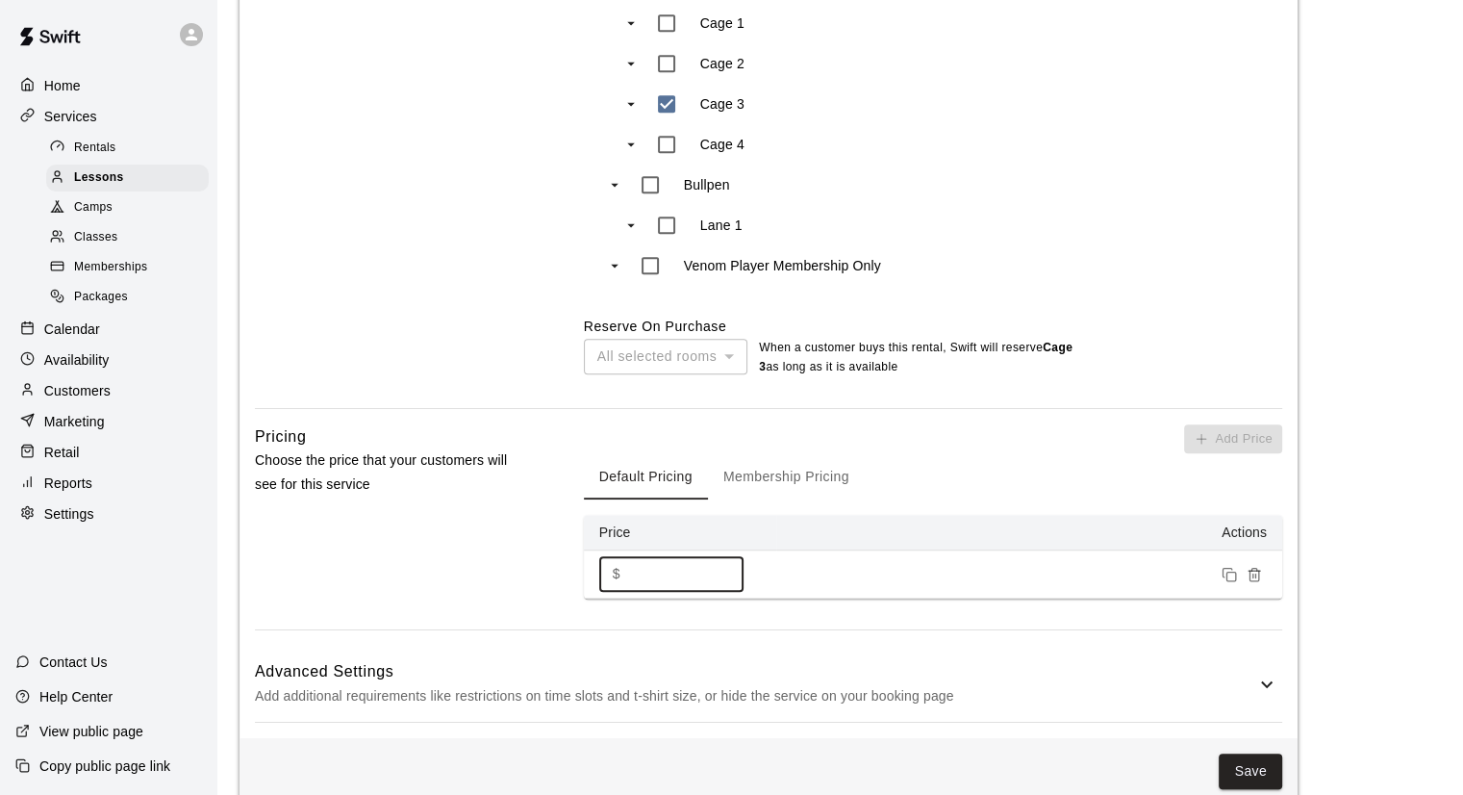
scroll to position [1230, 0]
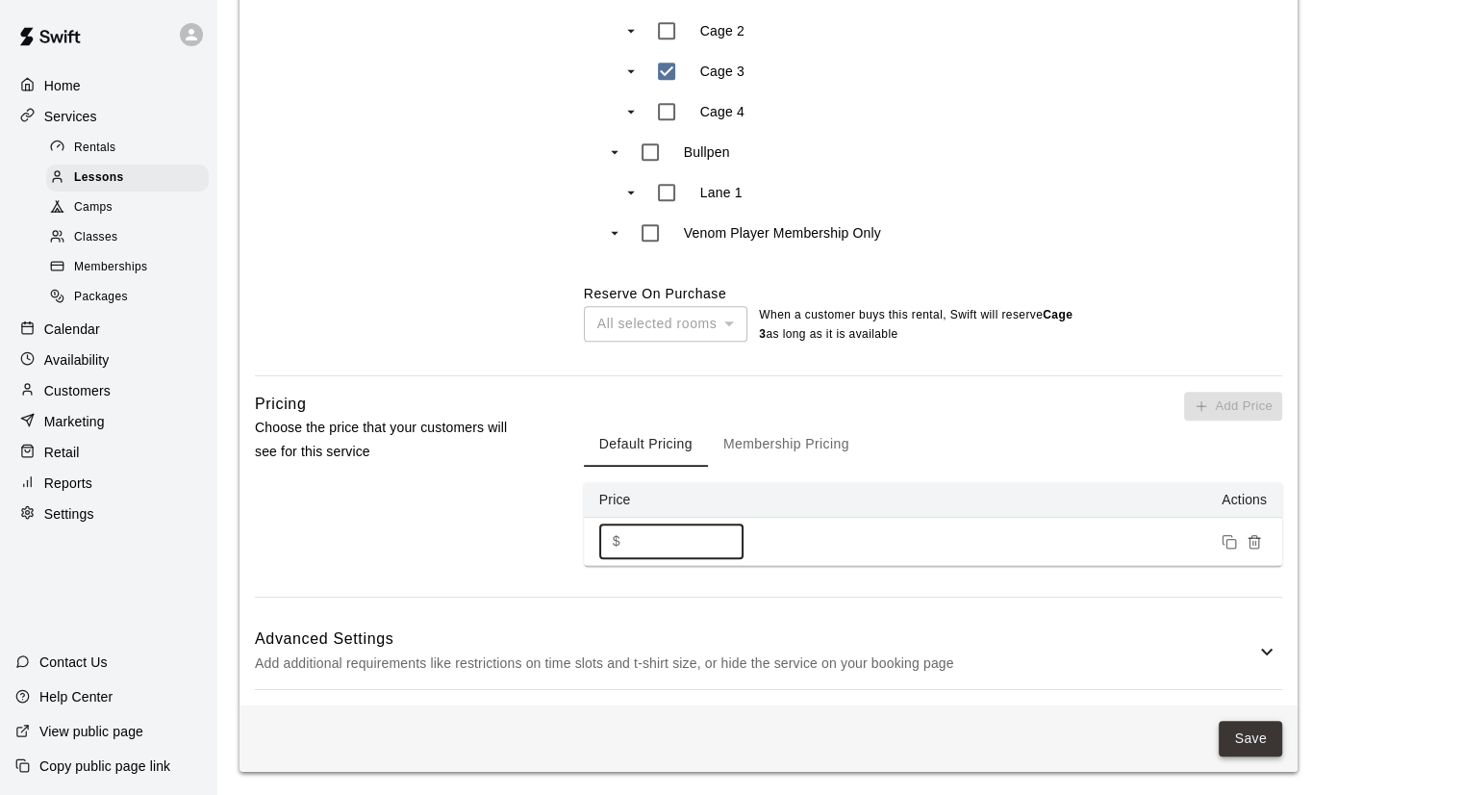
type input "**"
click at [1242, 732] on button "Save" at bounding box center [1250, 739] width 63 height 36
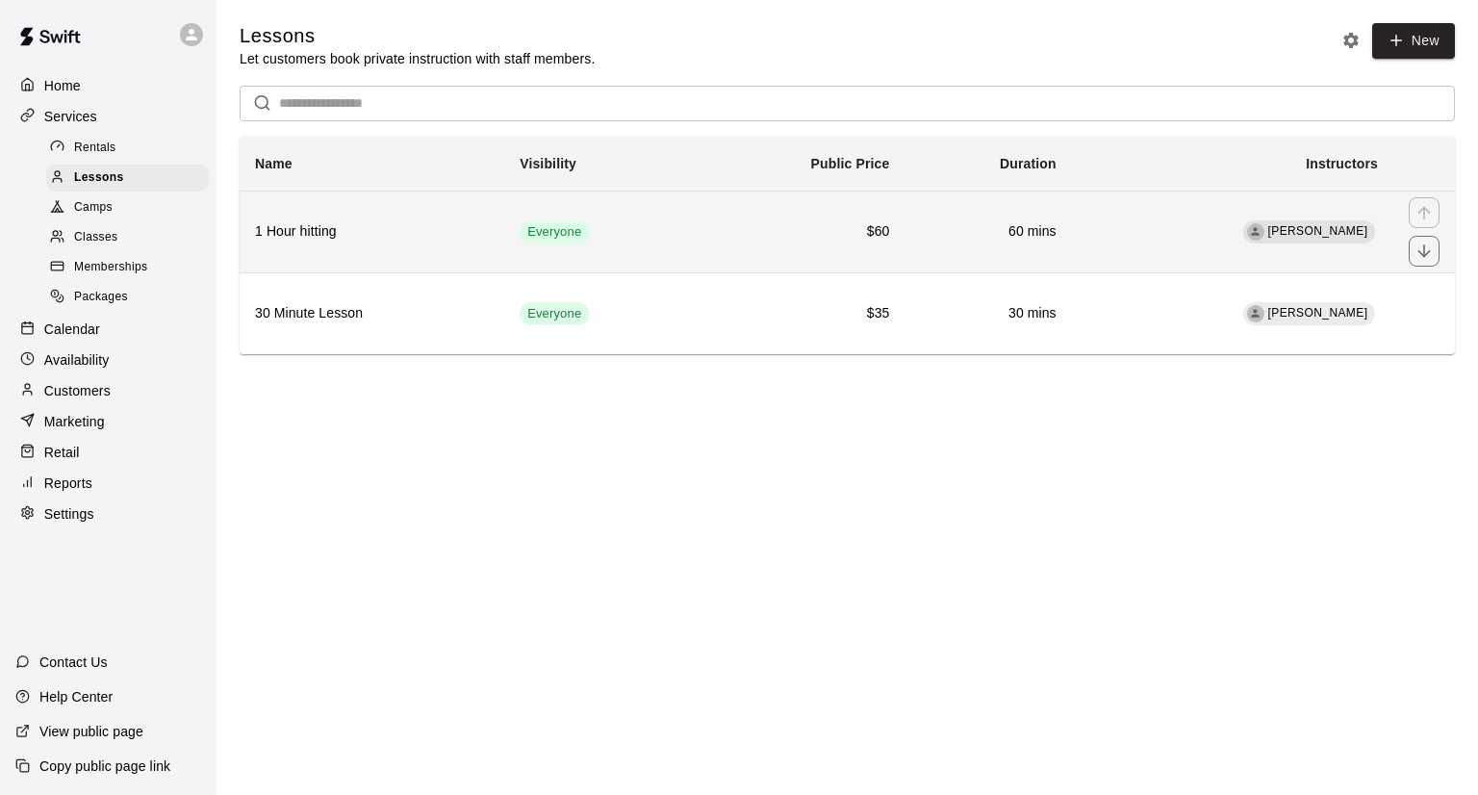
click at [505, 217] on td "Everyone" at bounding box center [599, 231] width 191 height 82
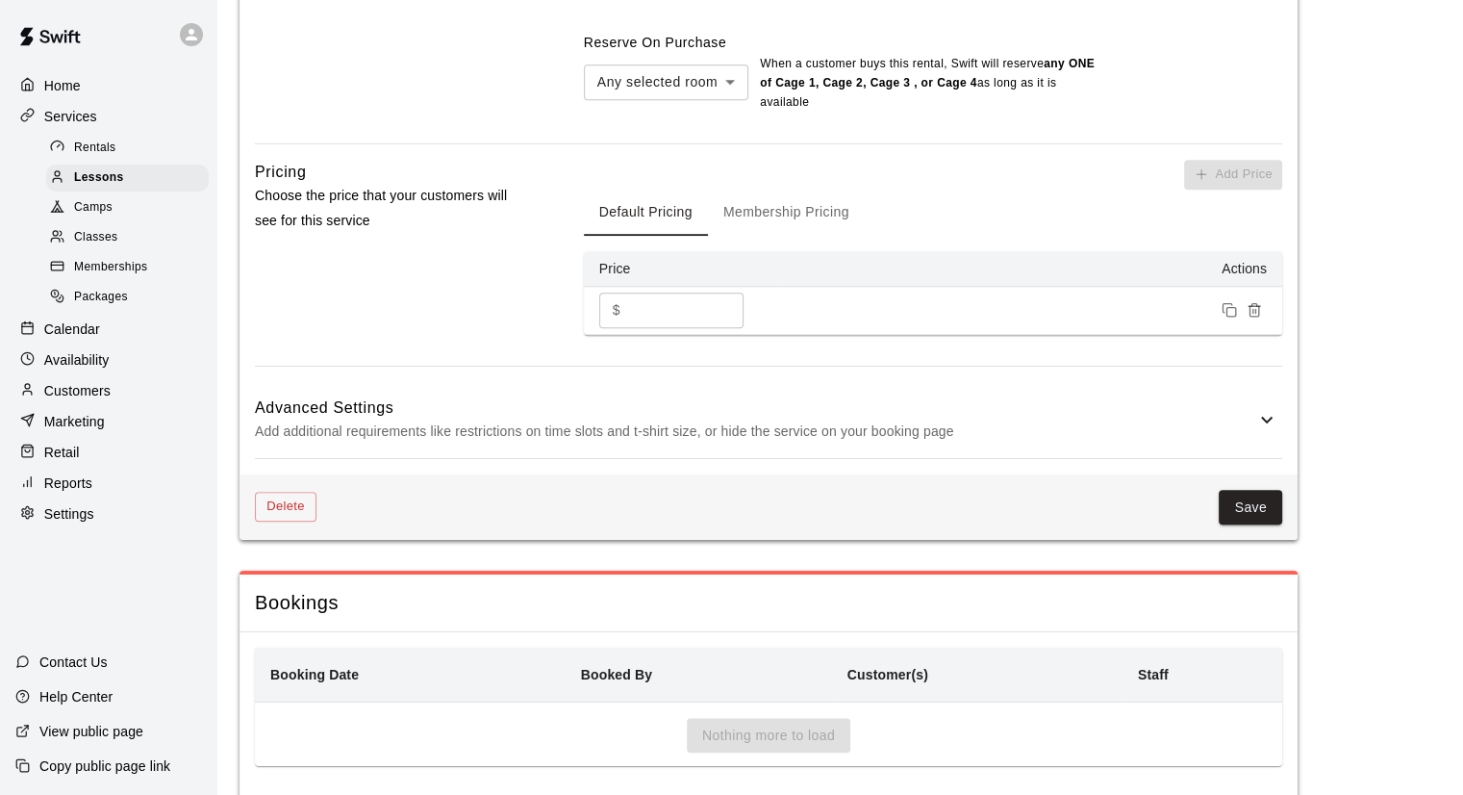
scroll to position [1534, 0]
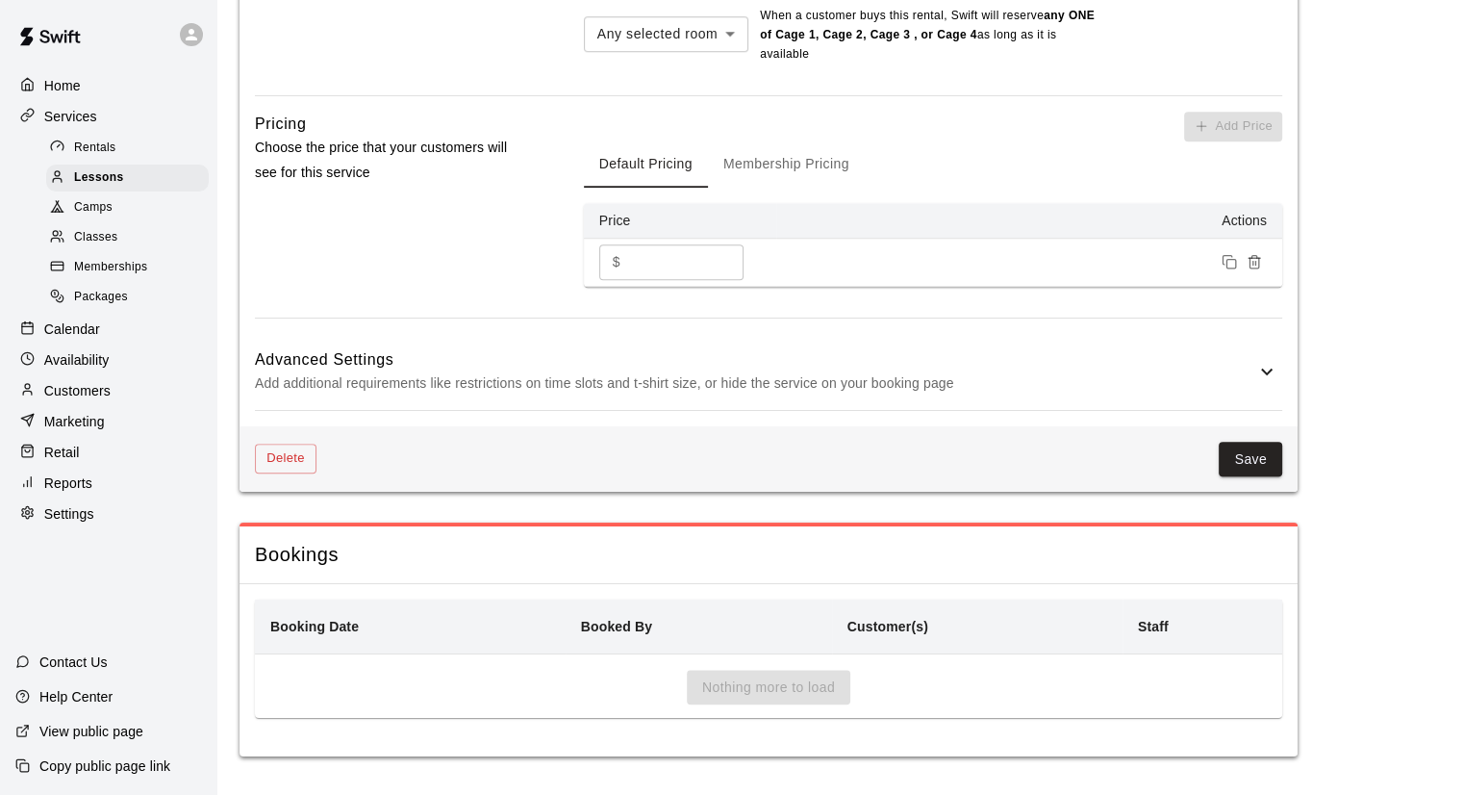
click at [1241, 375] on p "Add additional requirements like restrictions on time slots and t-shirt size, o…" at bounding box center [755, 383] width 1001 height 24
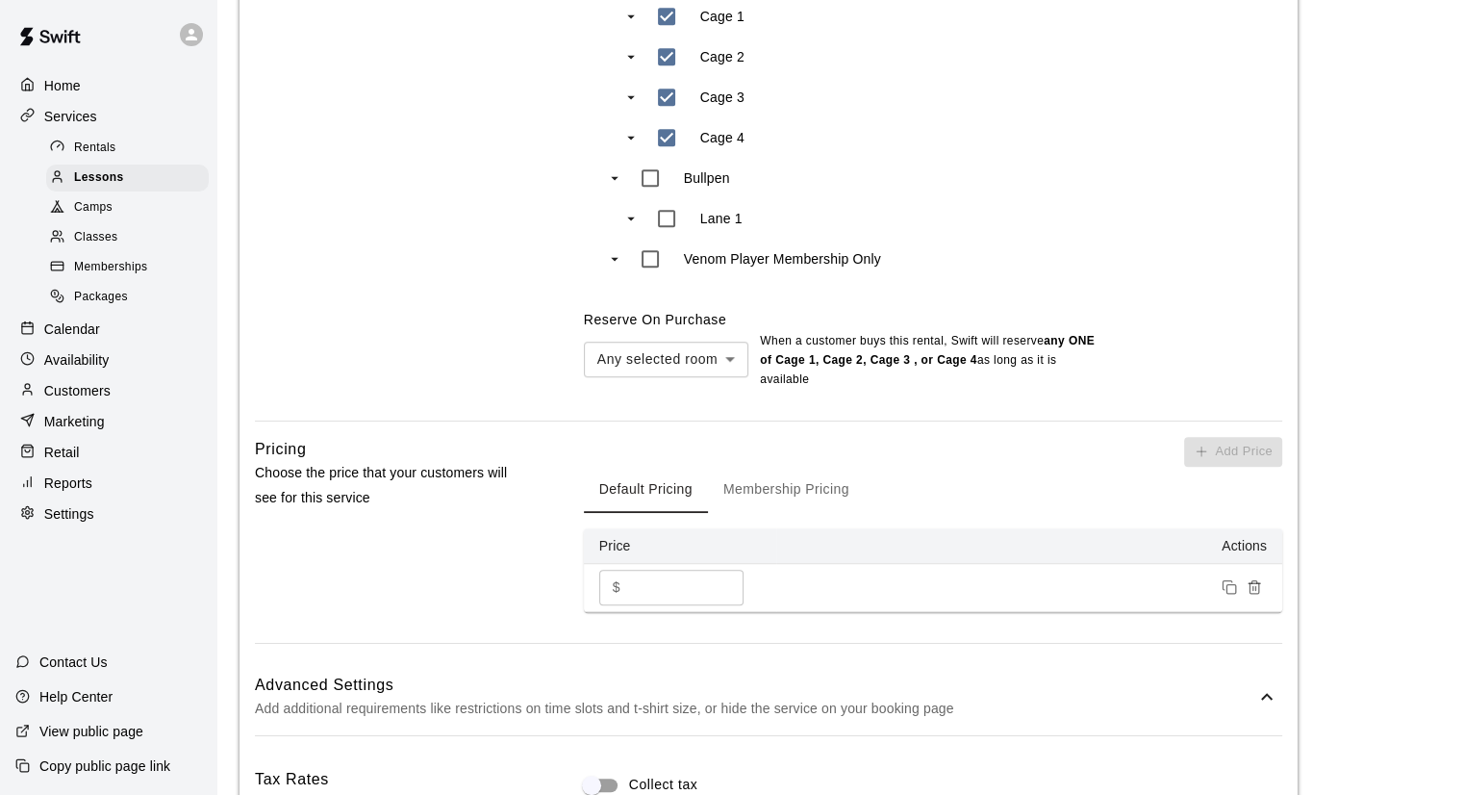
scroll to position [1197, 0]
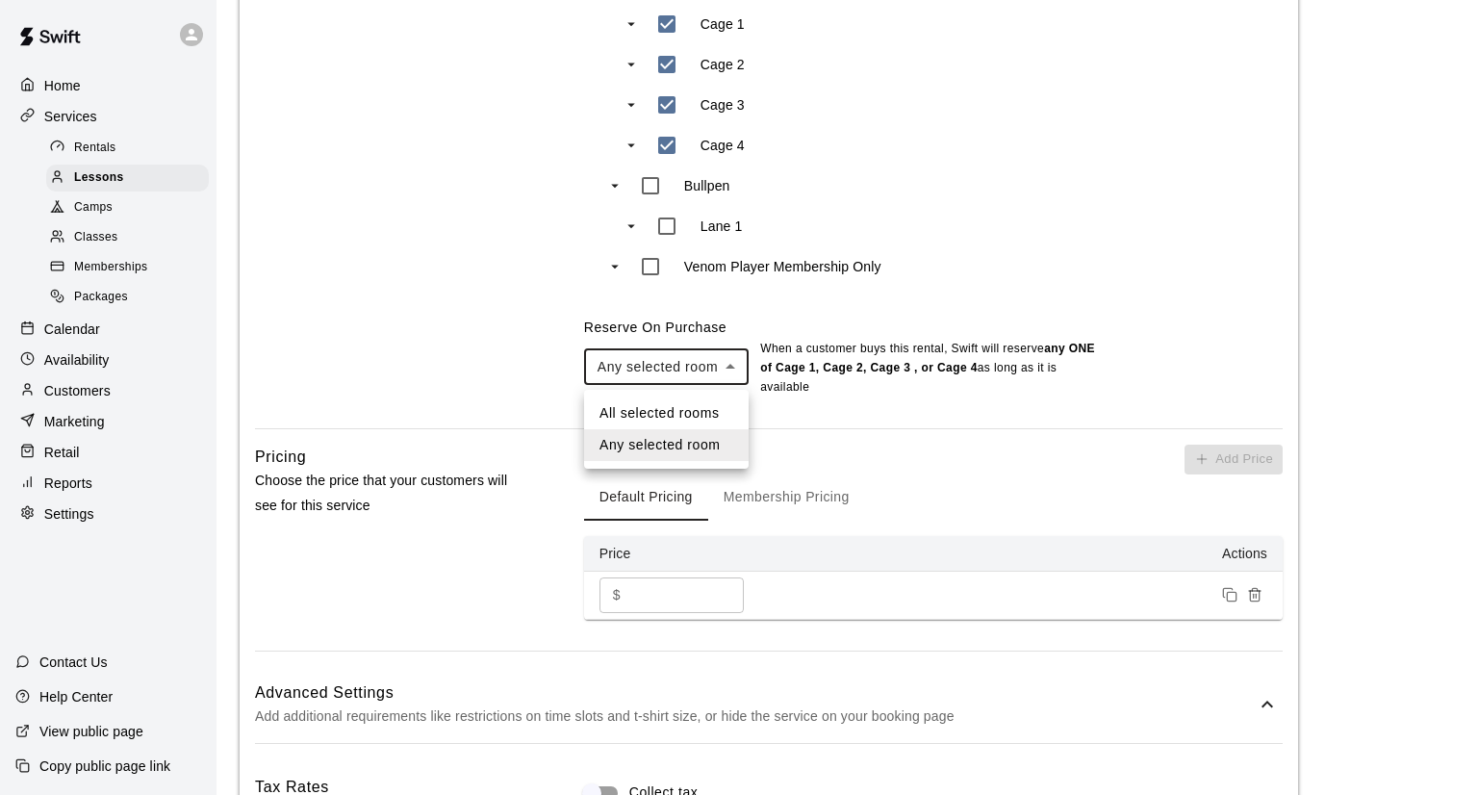
click at [664, 377] on body "**********" at bounding box center [739, 373] width 1478 height 3140
click at [664, 377] on div at bounding box center [739, 397] width 1478 height 795
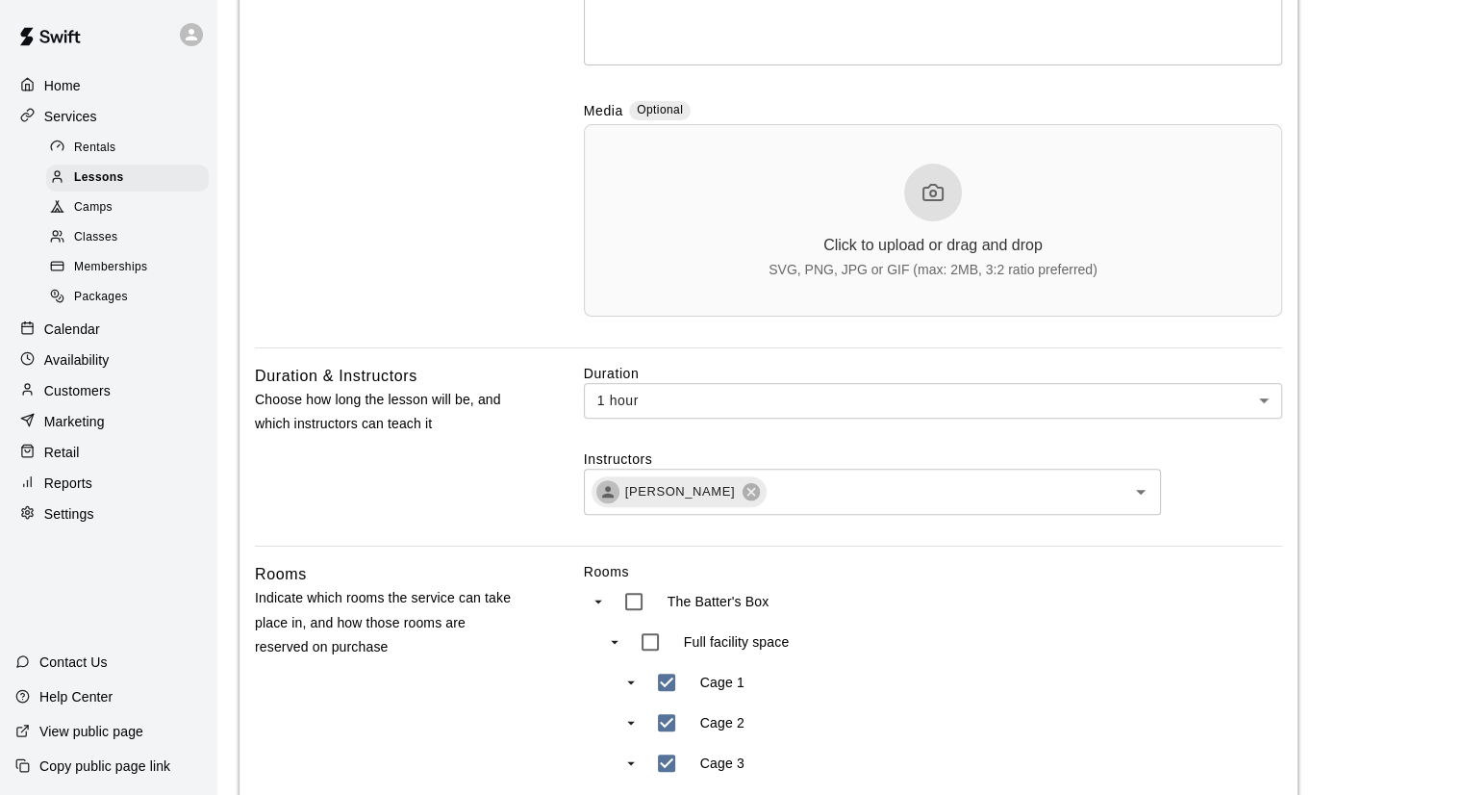
scroll to position [331, 0]
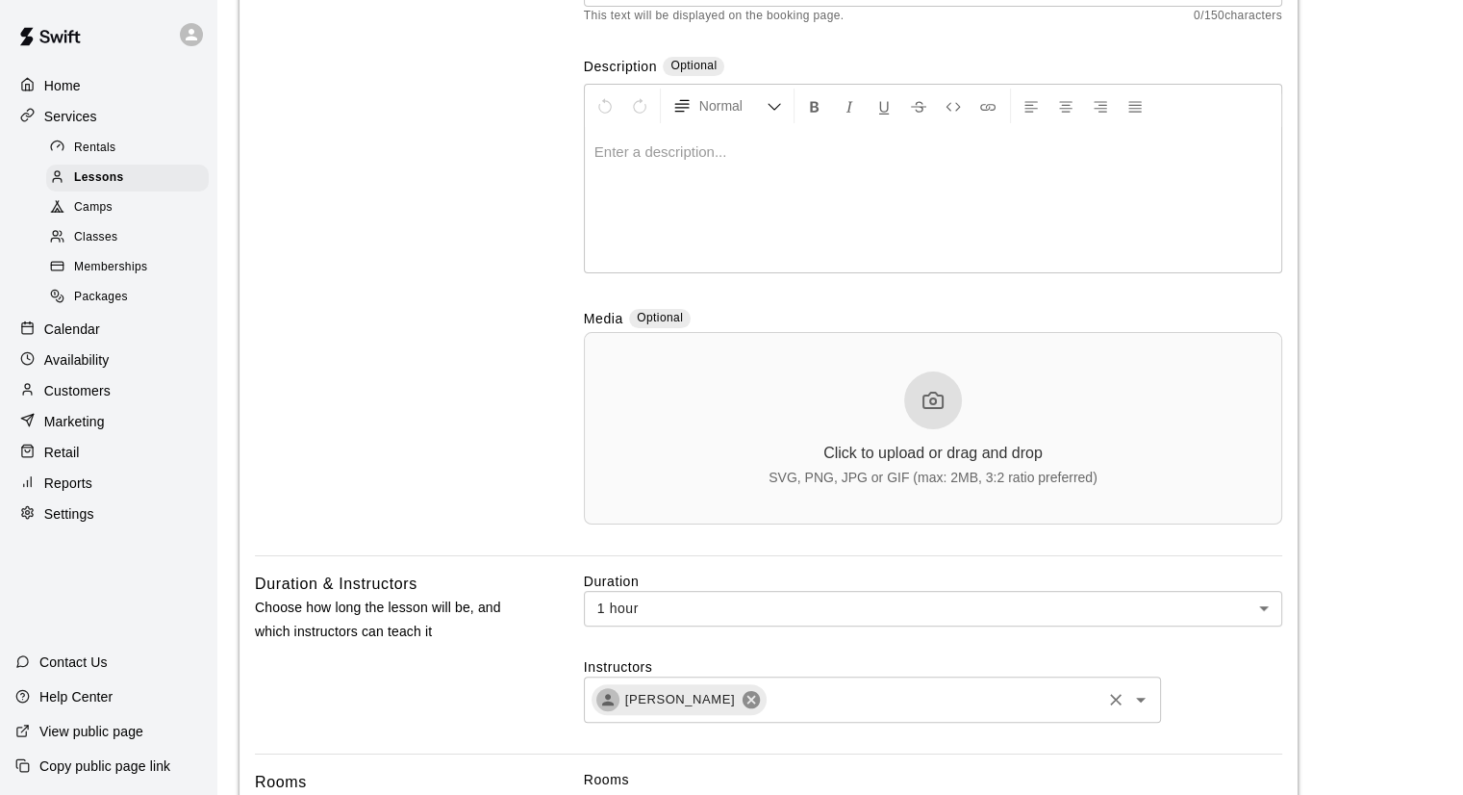
click at [743, 705] on icon at bounding box center [751, 699] width 17 height 17
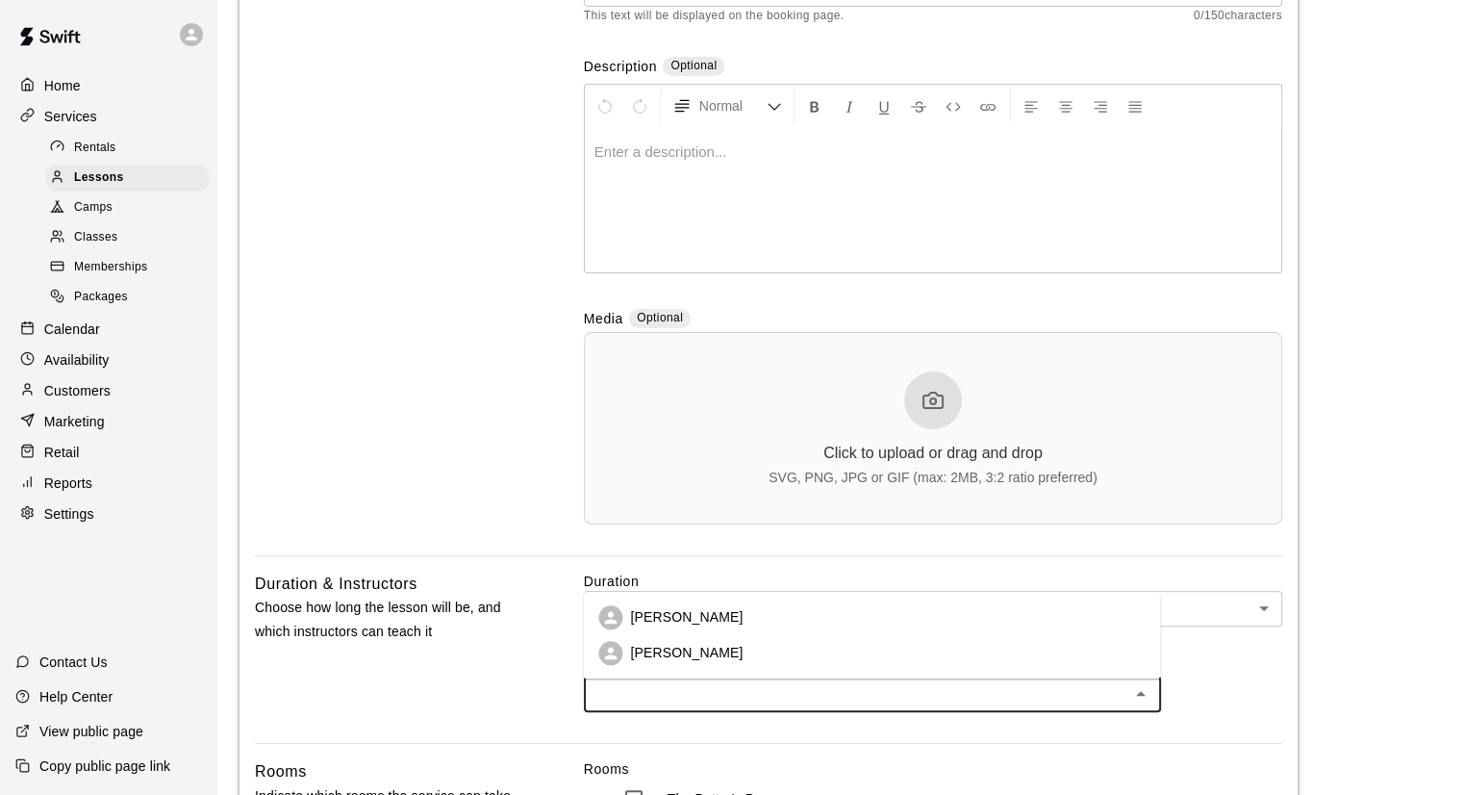
click at [733, 705] on input "text" at bounding box center [857, 694] width 534 height 24
click at [683, 620] on p "Brendan Sanchez" at bounding box center [686, 617] width 113 height 19
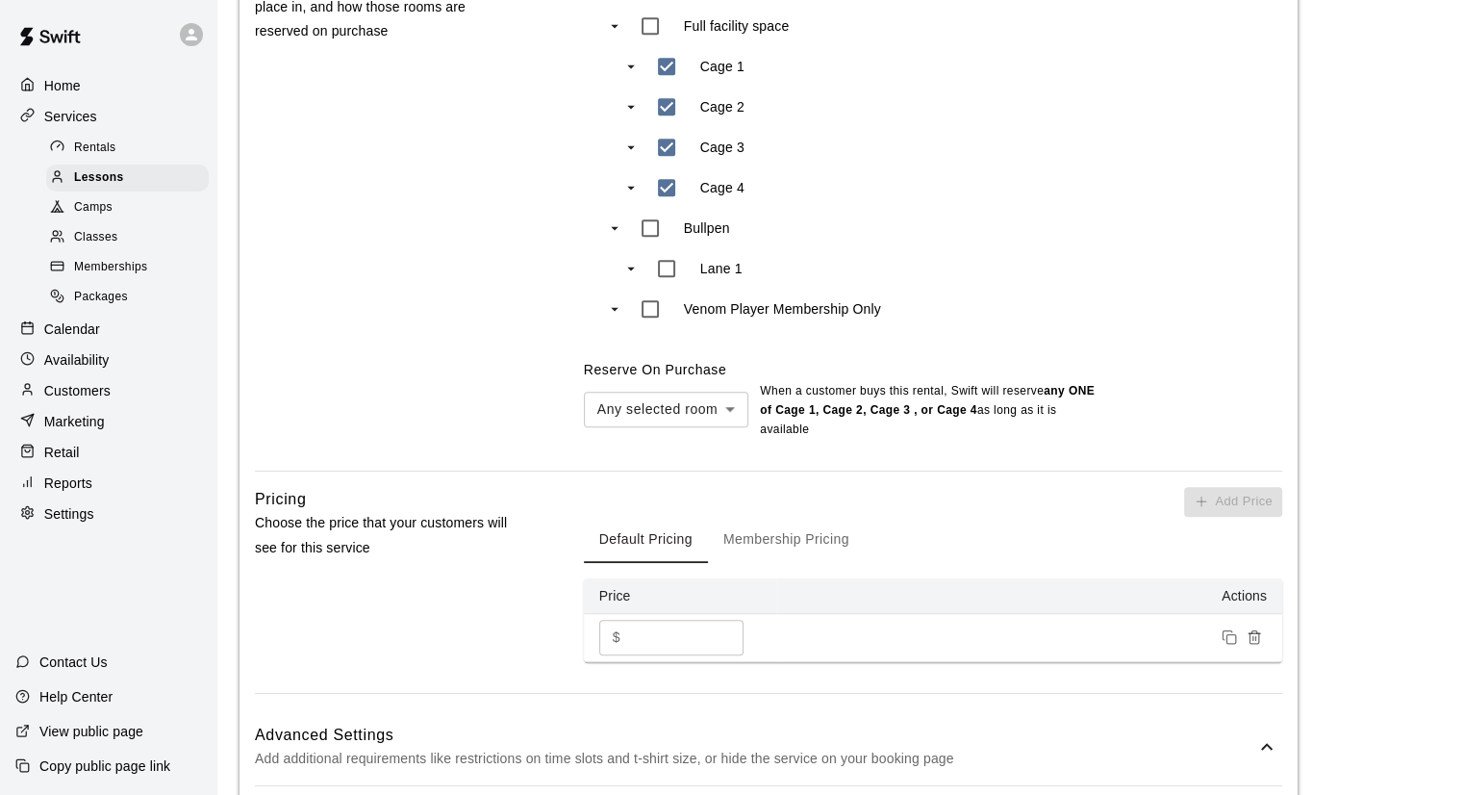
scroll to position [1058, 0]
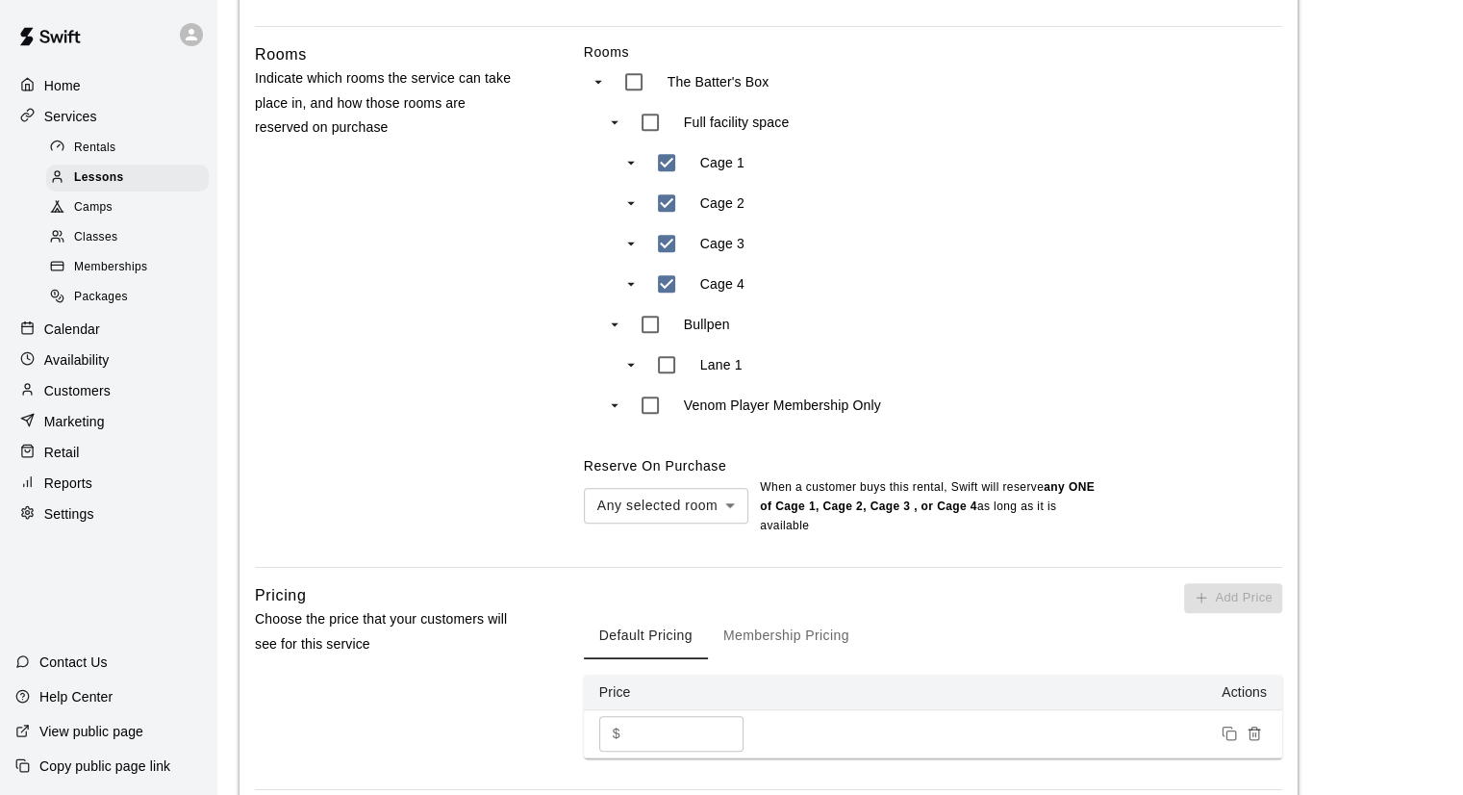
click at [697, 297] on div "Cage 4" at bounding box center [804, 284] width 315 height 40
click at [640, 288] on div "Cage 4" at bounding box center [793, 284] width 352 height 40
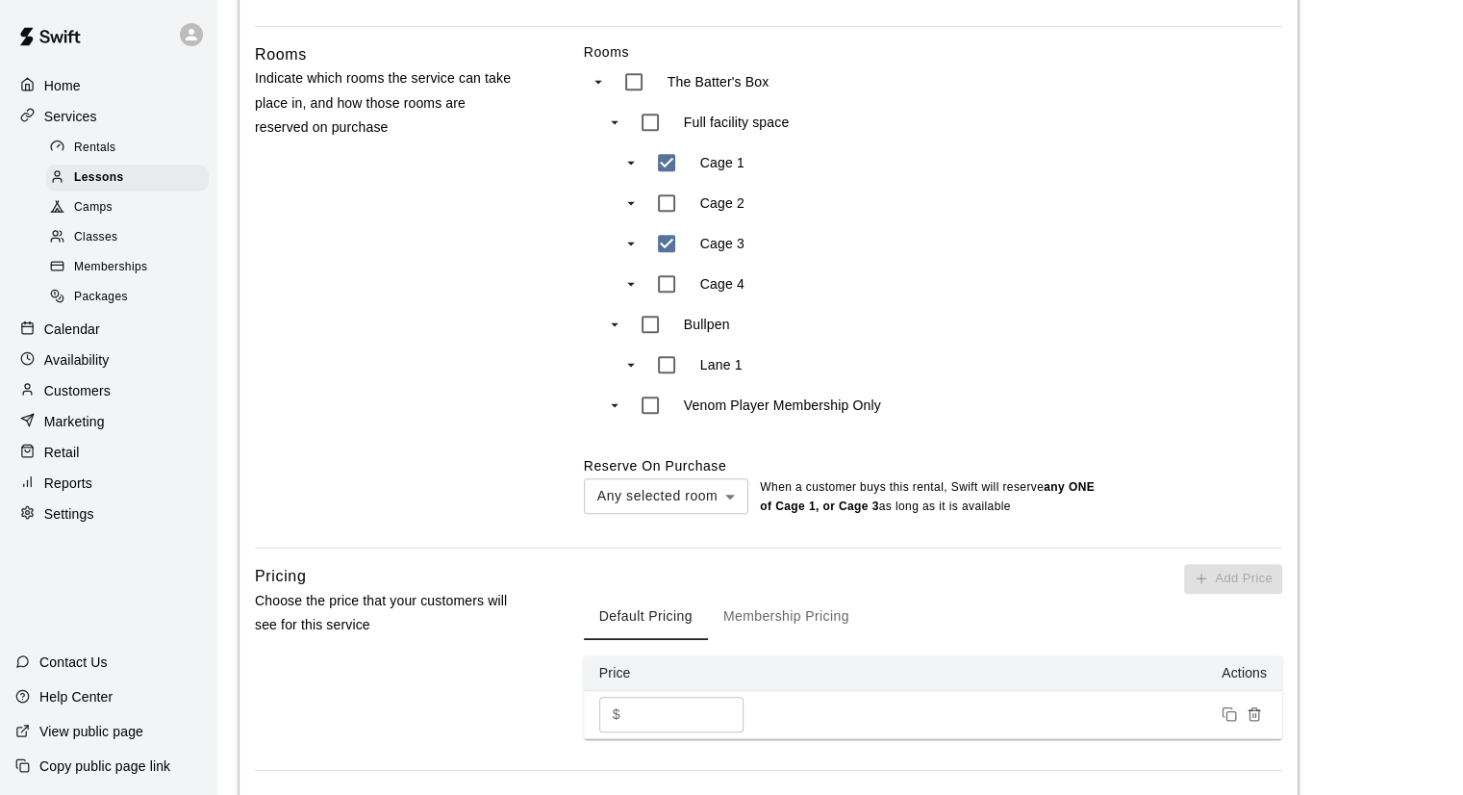
type input "***"
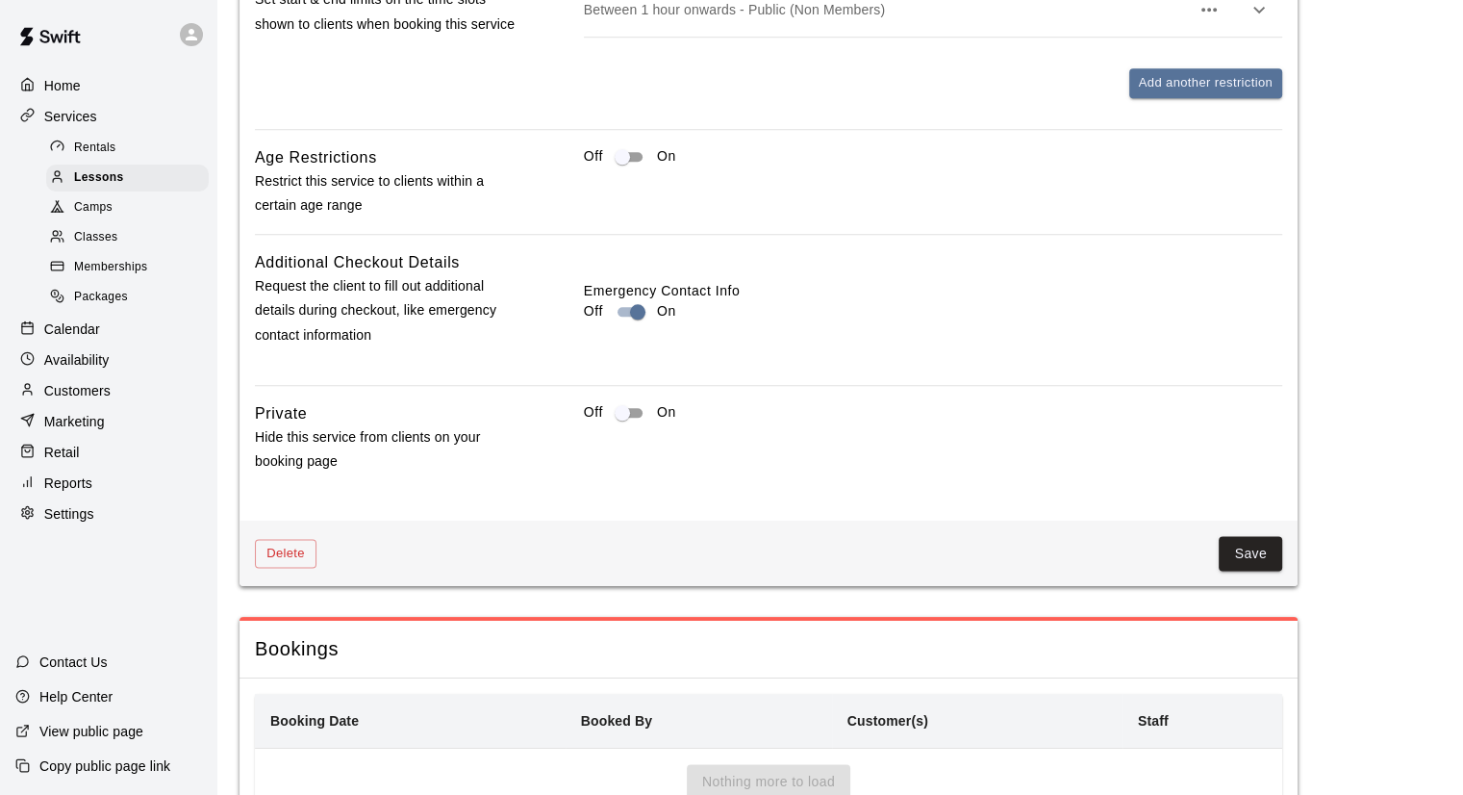
scroll to position [2332, 0]
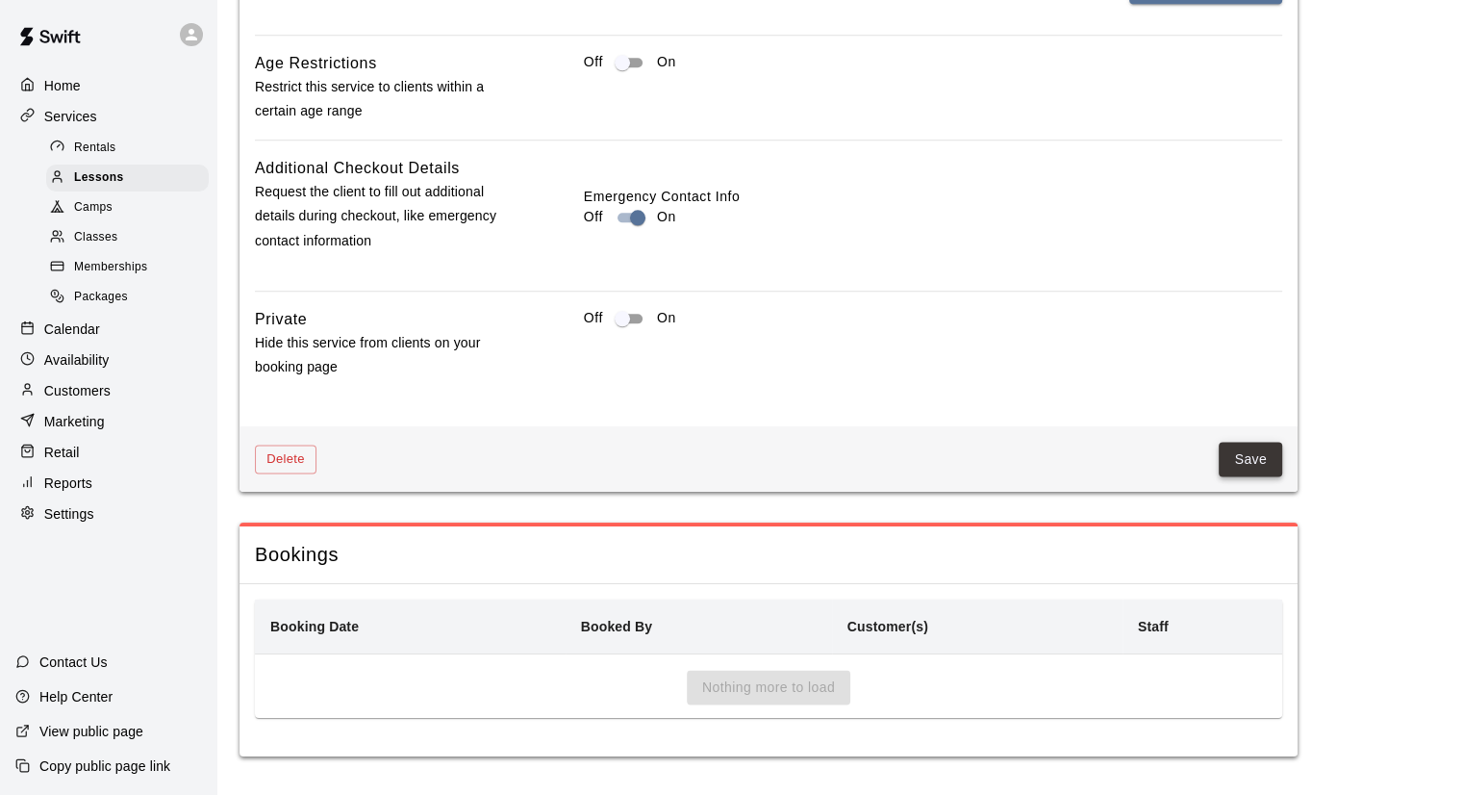
click at [1252, 470] on button "Save" at bounding box center [1250, 460] width 63 height 36
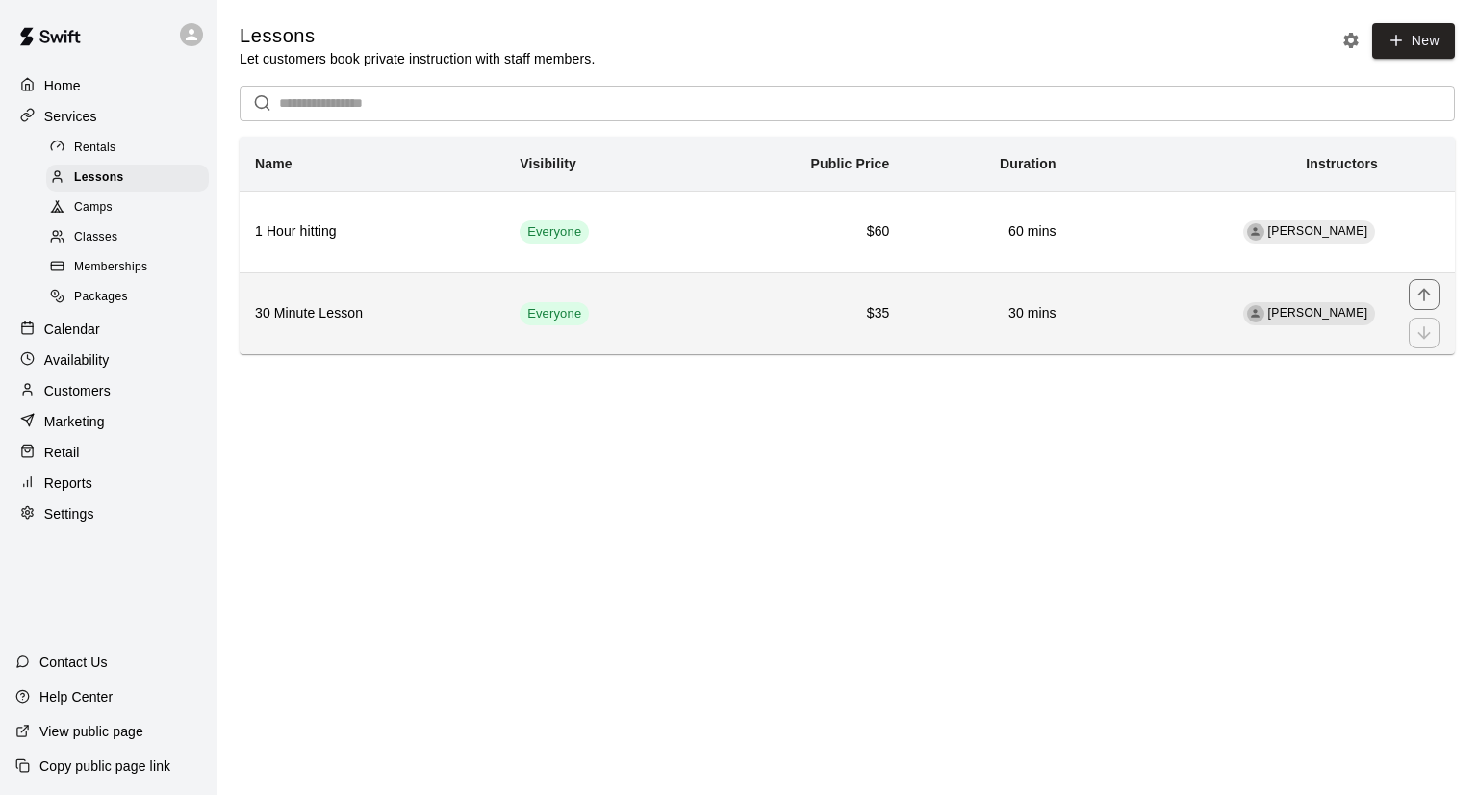
click at [431, 317] on h6 "30 Minute Lesson" at bounding box center [372, 313] width 234 height 21
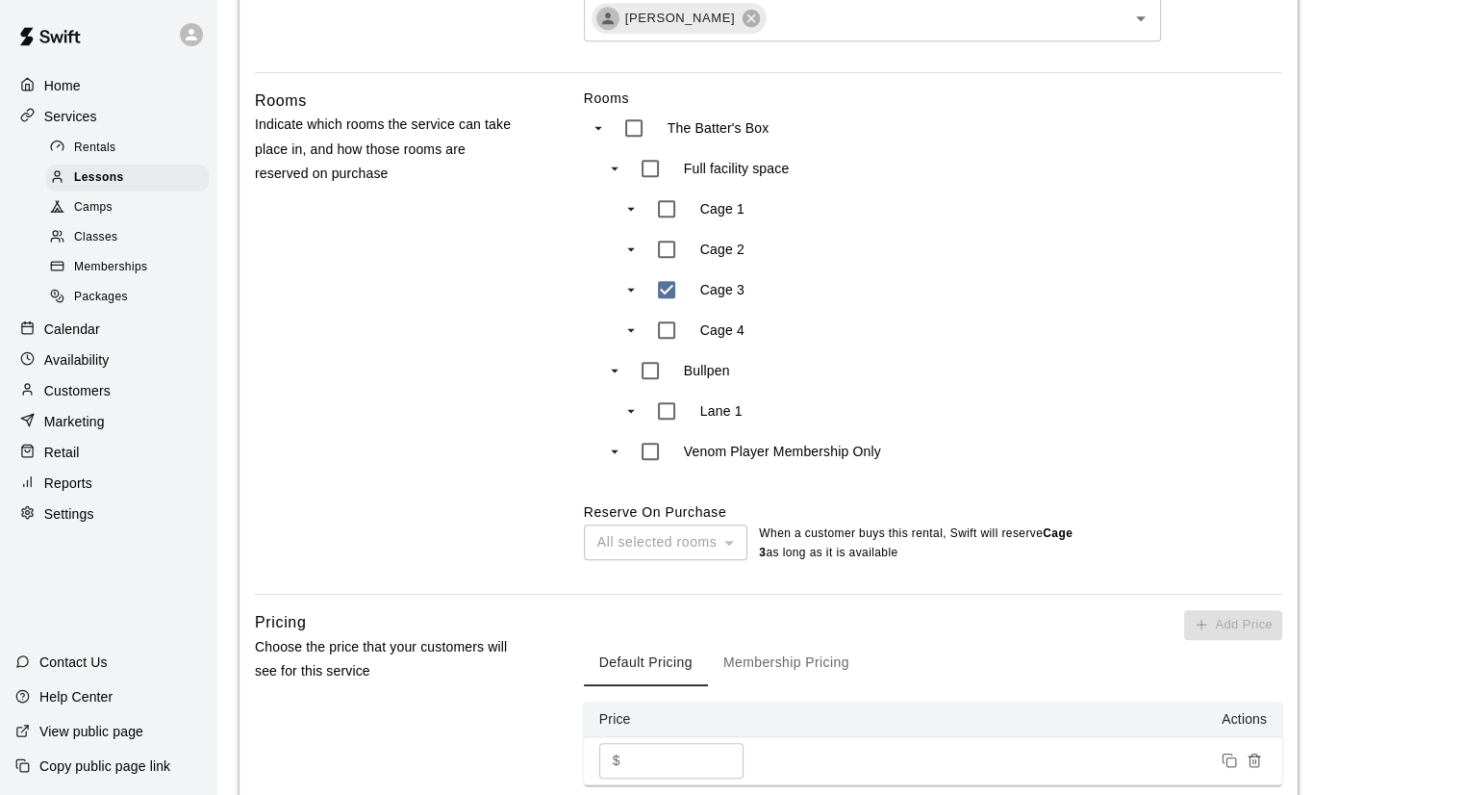
scroll to position [1251, 0]
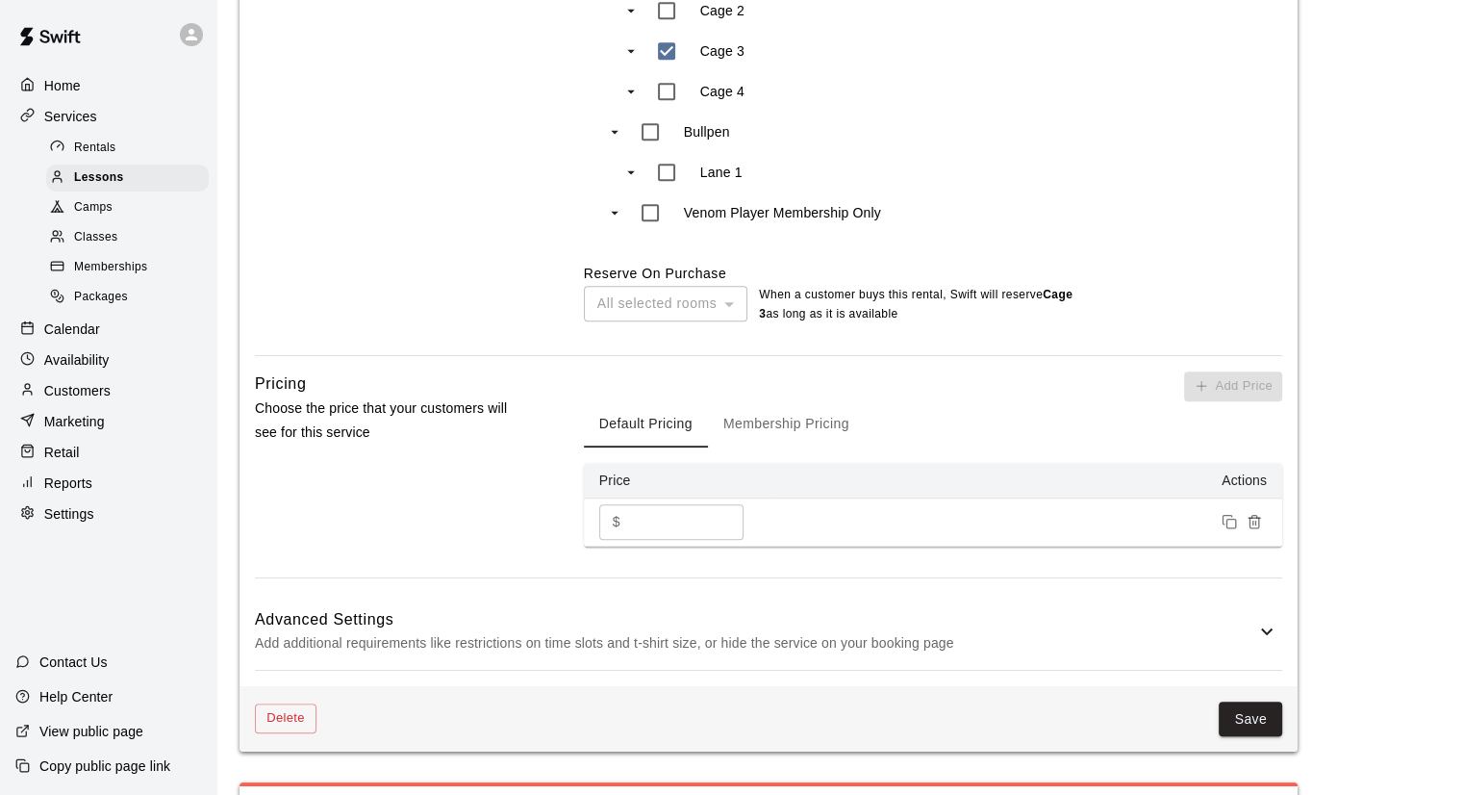
click at [1231, 637] on p "Add additional requirements like restrictions on time slots and t-shirt size, o…" at bounding box center [755, 643] width 1001 height 24
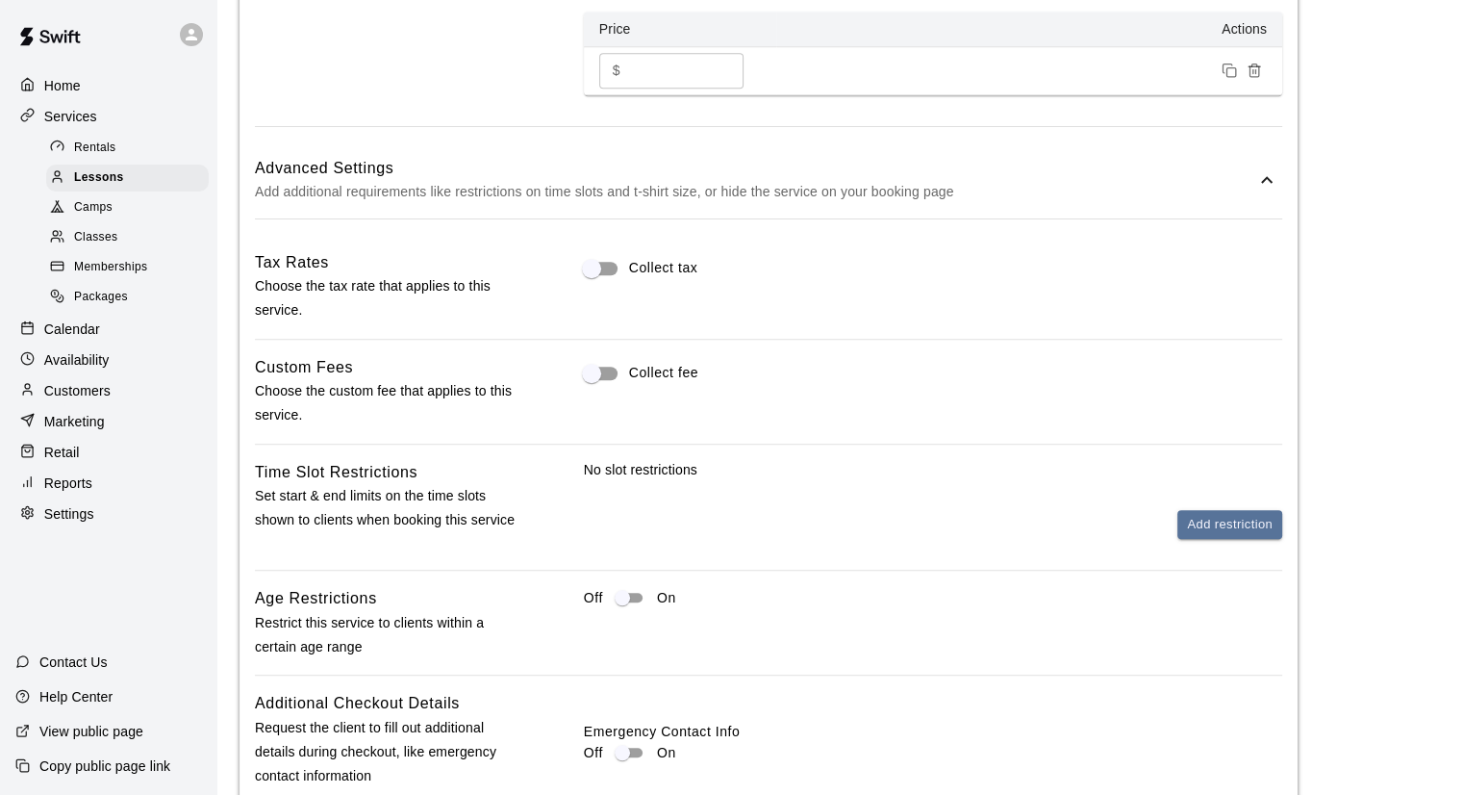
scroll to position [1732, 0]
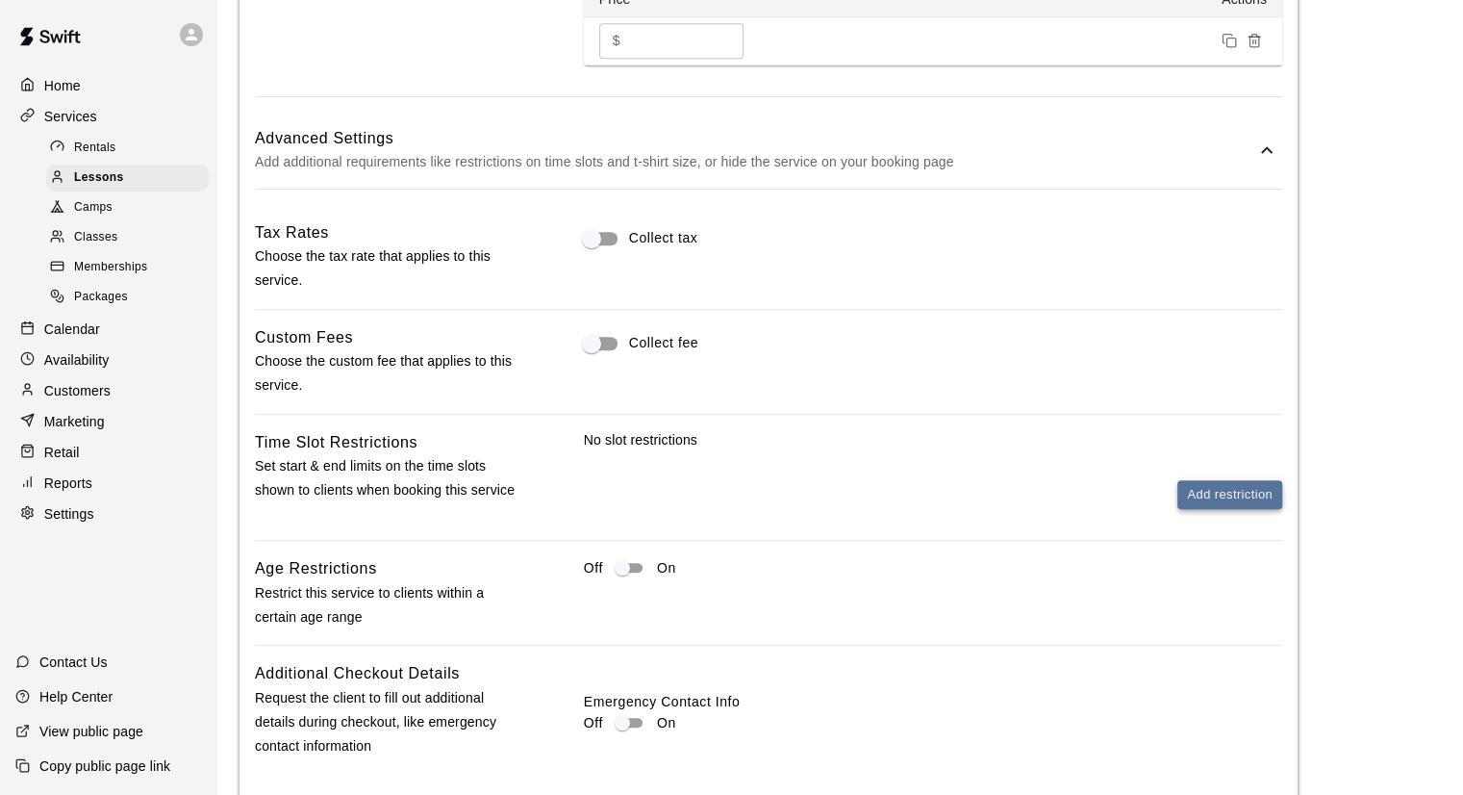
click at [1213, 506] on button "Add restriction" at bounding box center [1230, 495] width 105 height 30
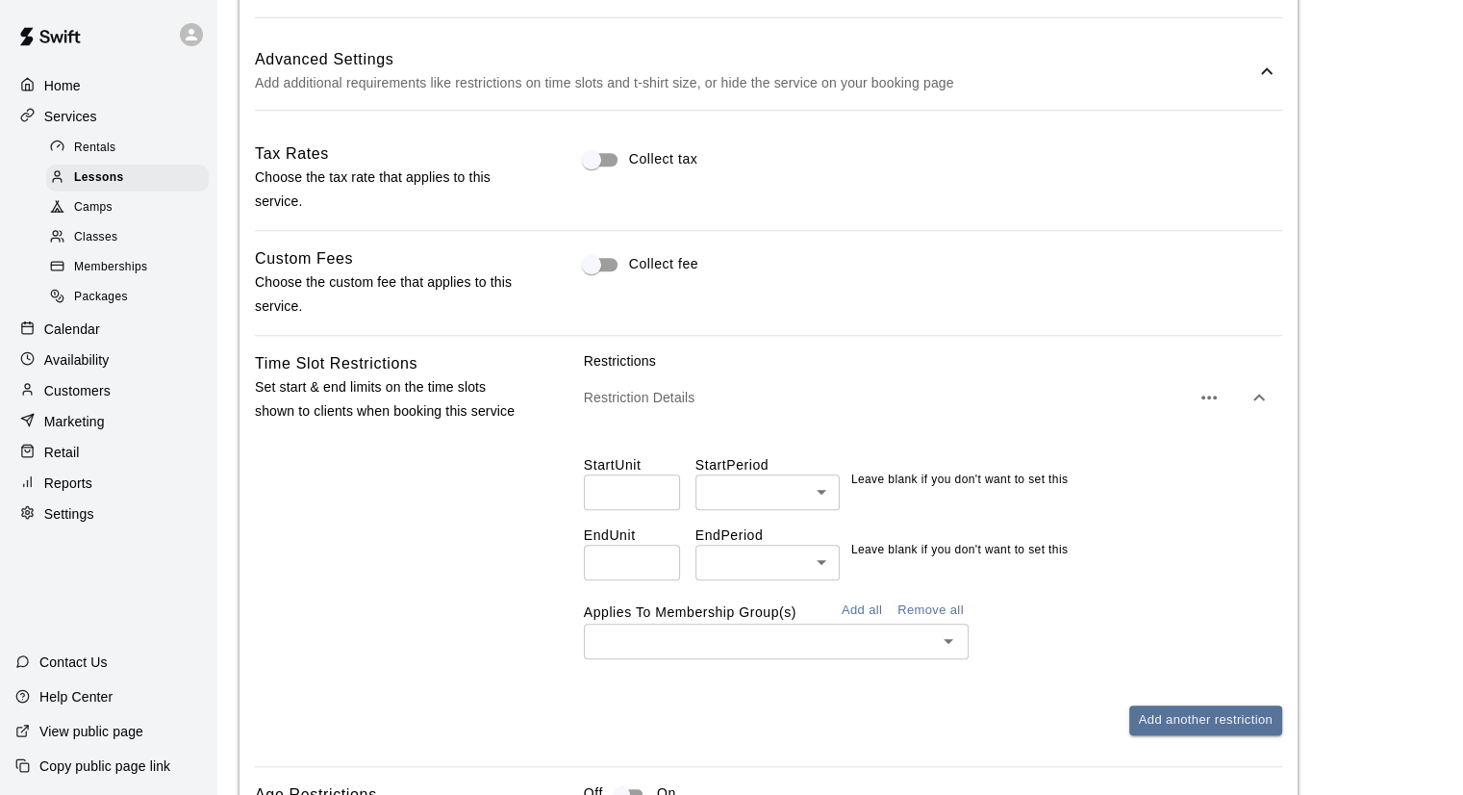
scroll to position [1924, 0]
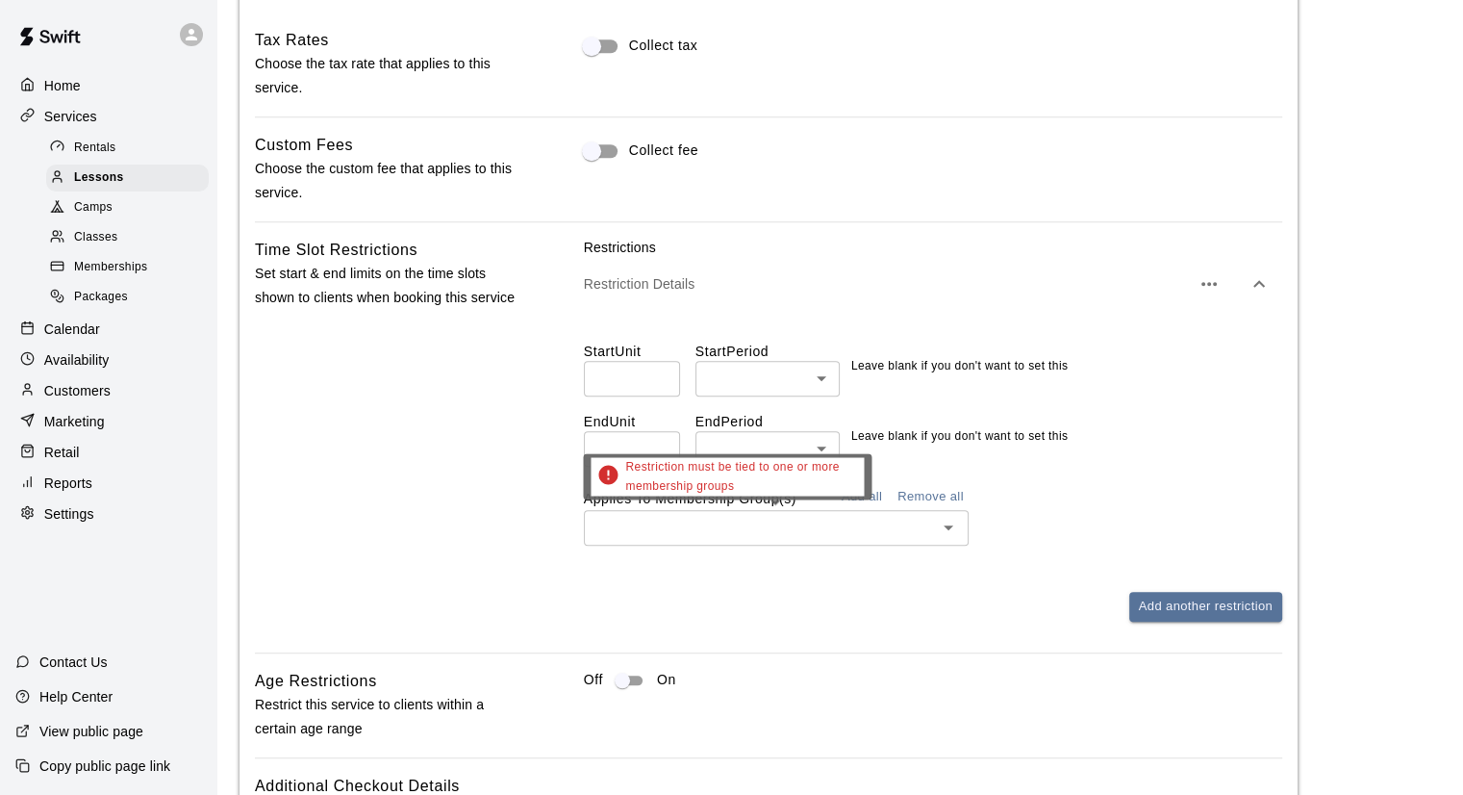
click at [672, 530] on input "text" at bounding box center [761, 528] width 342 height 24
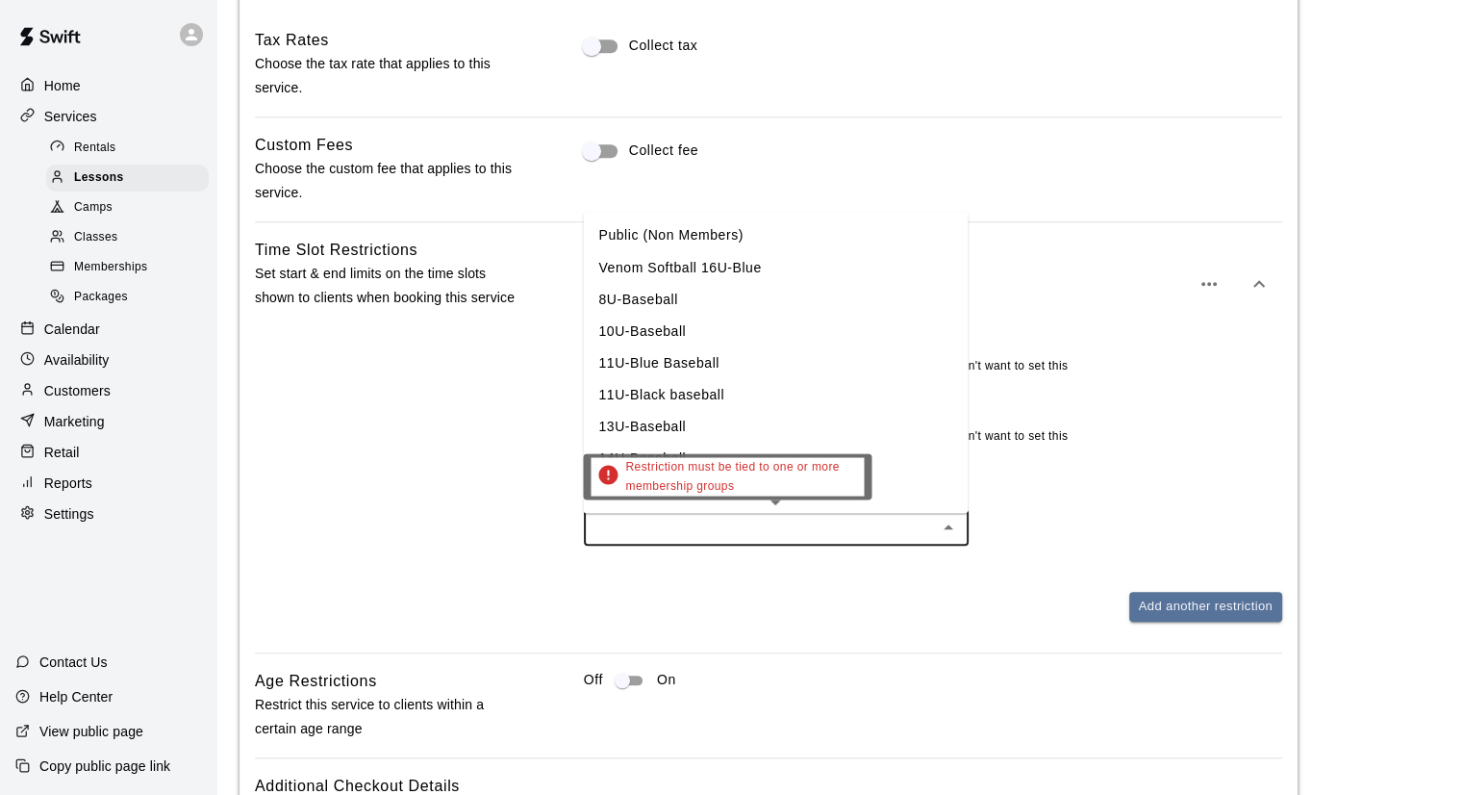
click at [672, 530] on input "text" at bounding box center [761, 528] width 342 height 24
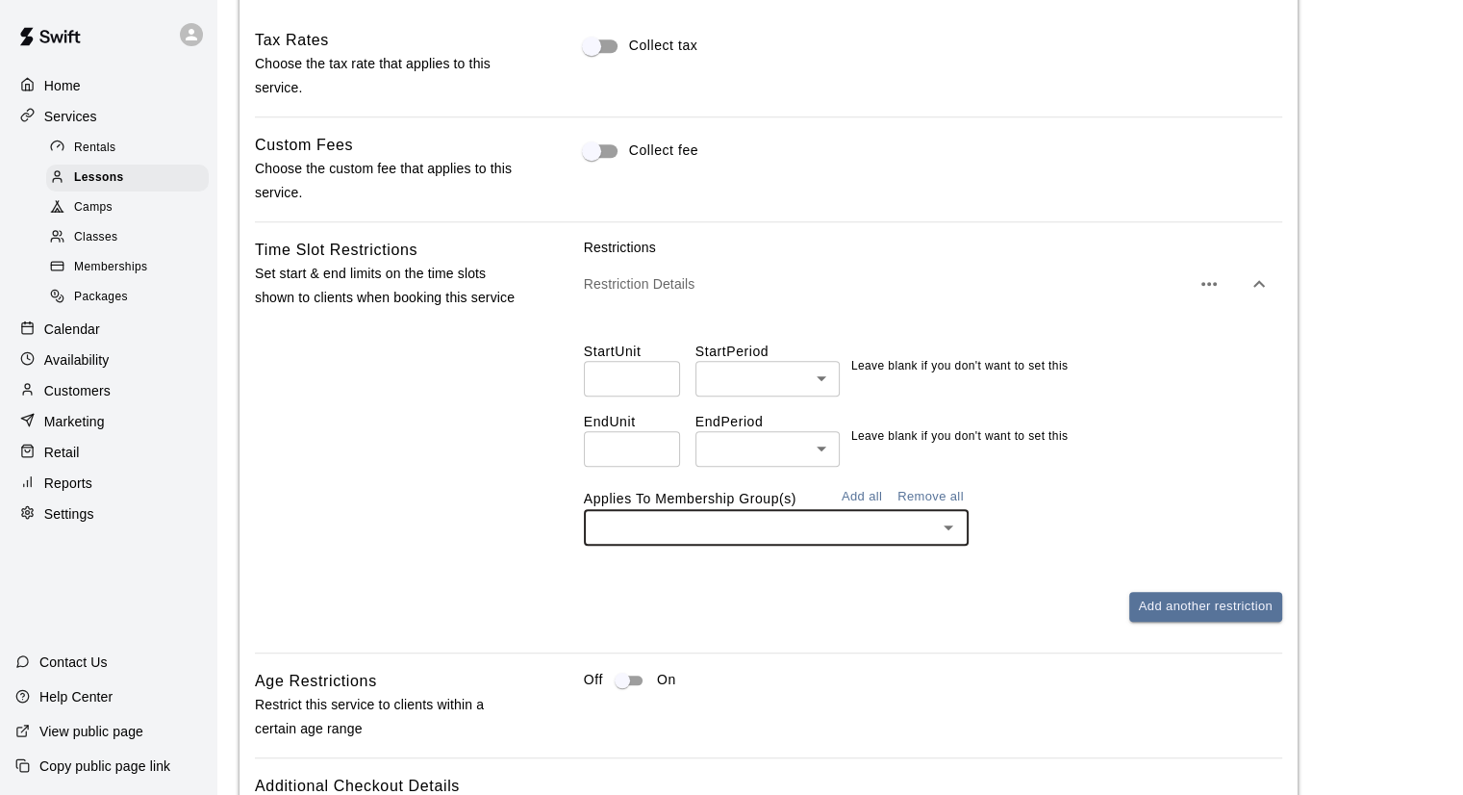
click at [473, 553] on div "Time Slot Restrictions Set start & end limits on the time slots shown to client…" at bounding box center [388, 445] width 267 height 415
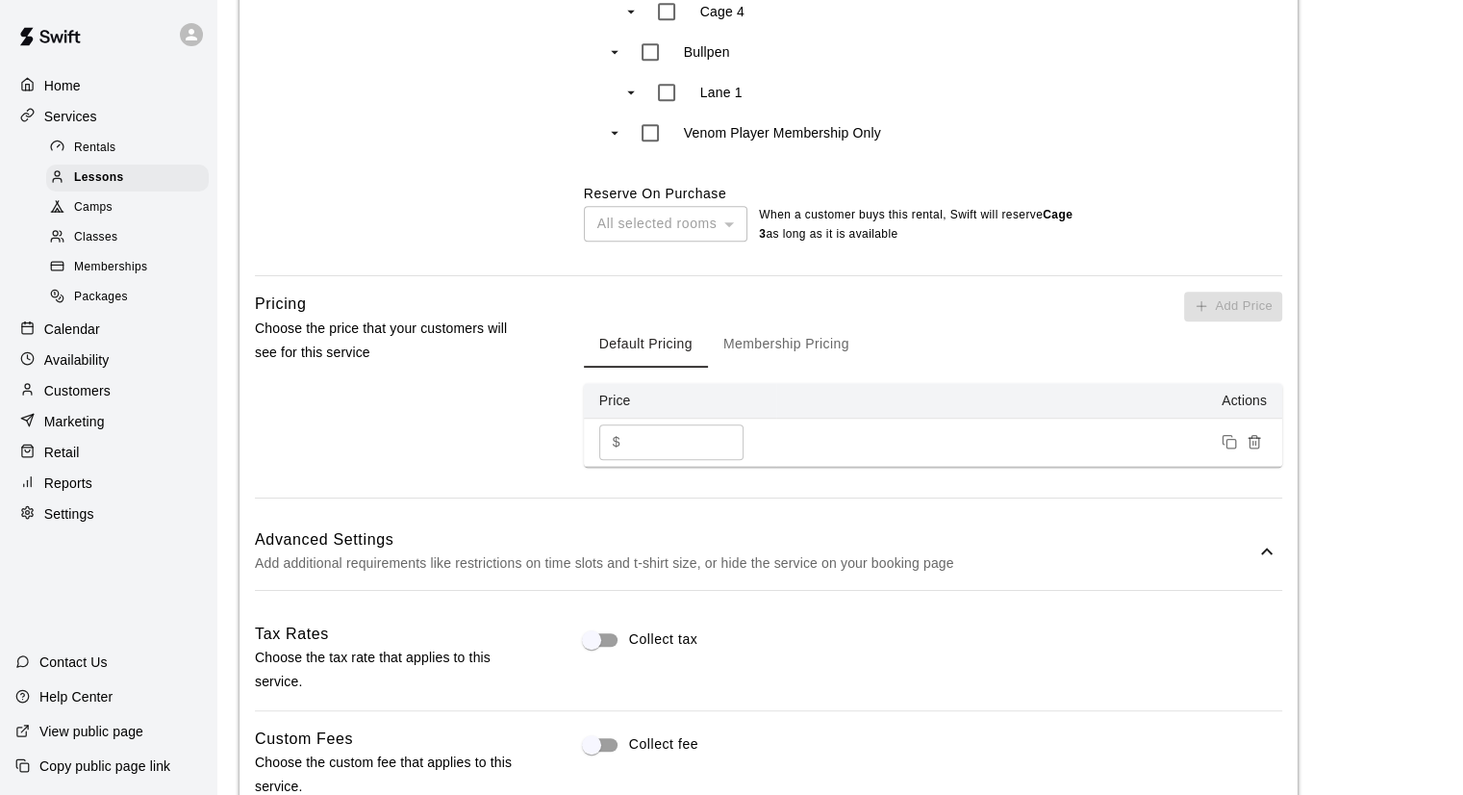
scroll to position [1443, 0]
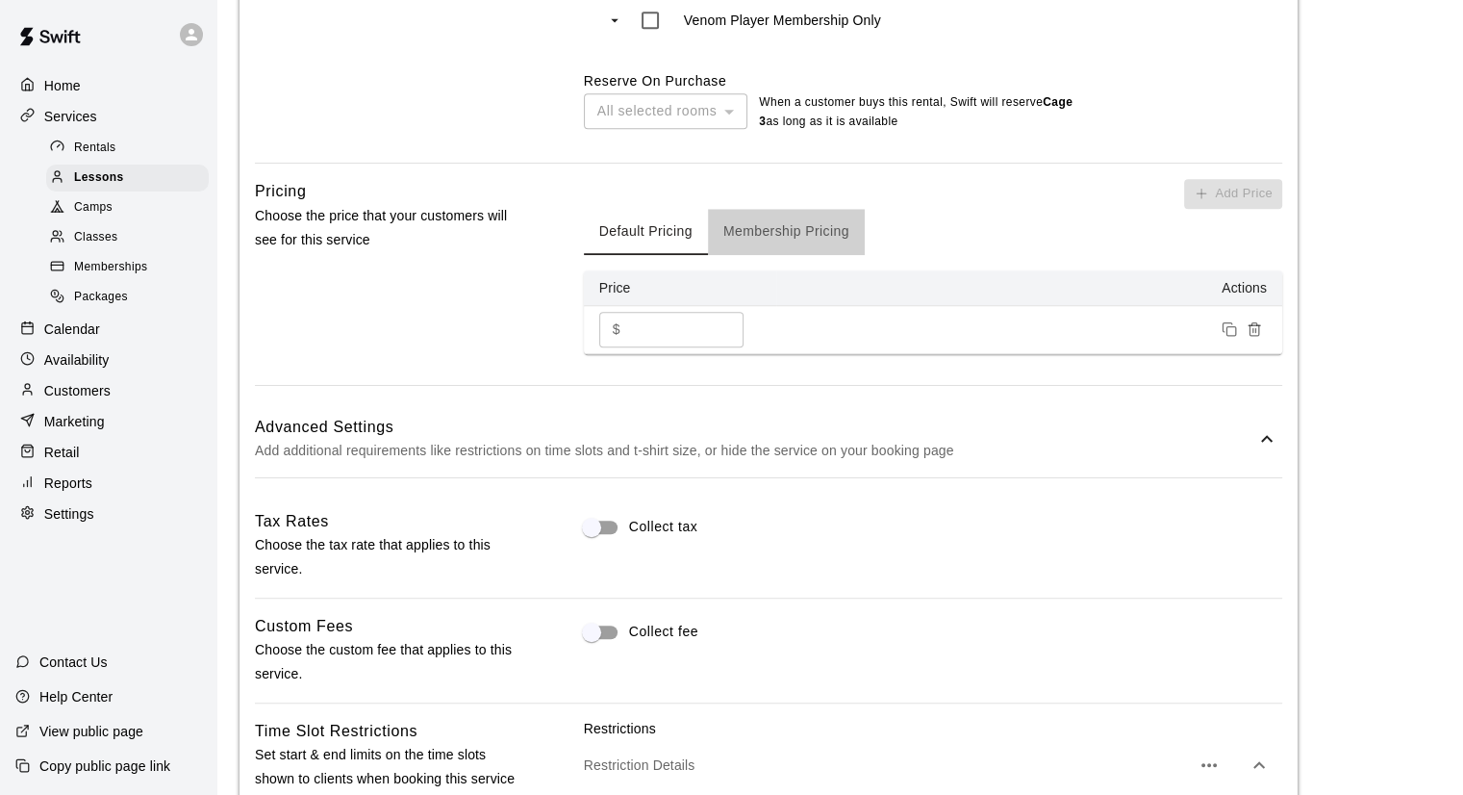
click at [839, 243] on button "Membership Pricing" at bounding box center [786, 232] width 157 height 46
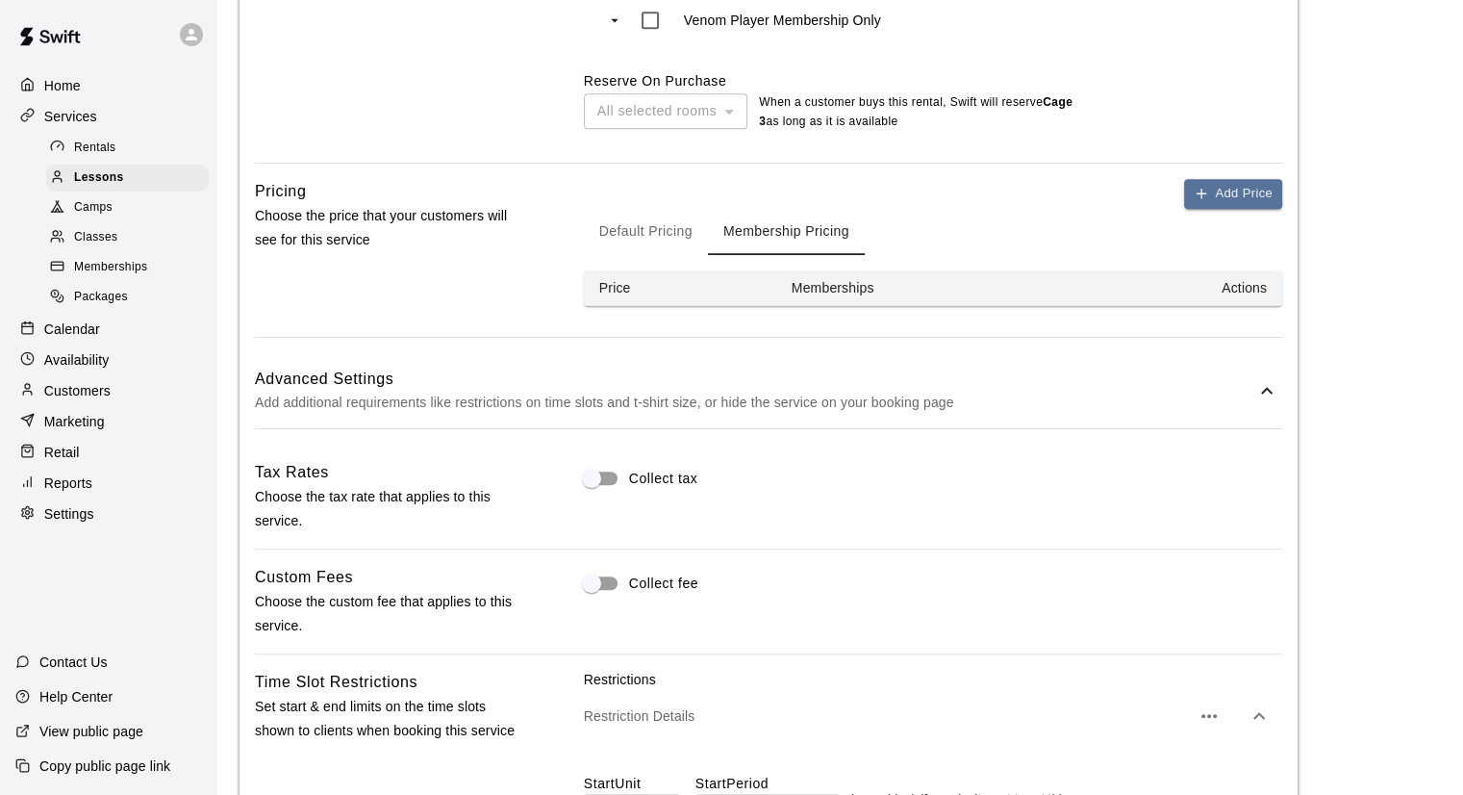
click at [681, 231] on button "Default Pricing" at bounding box center [646, 232] width 124 height 46
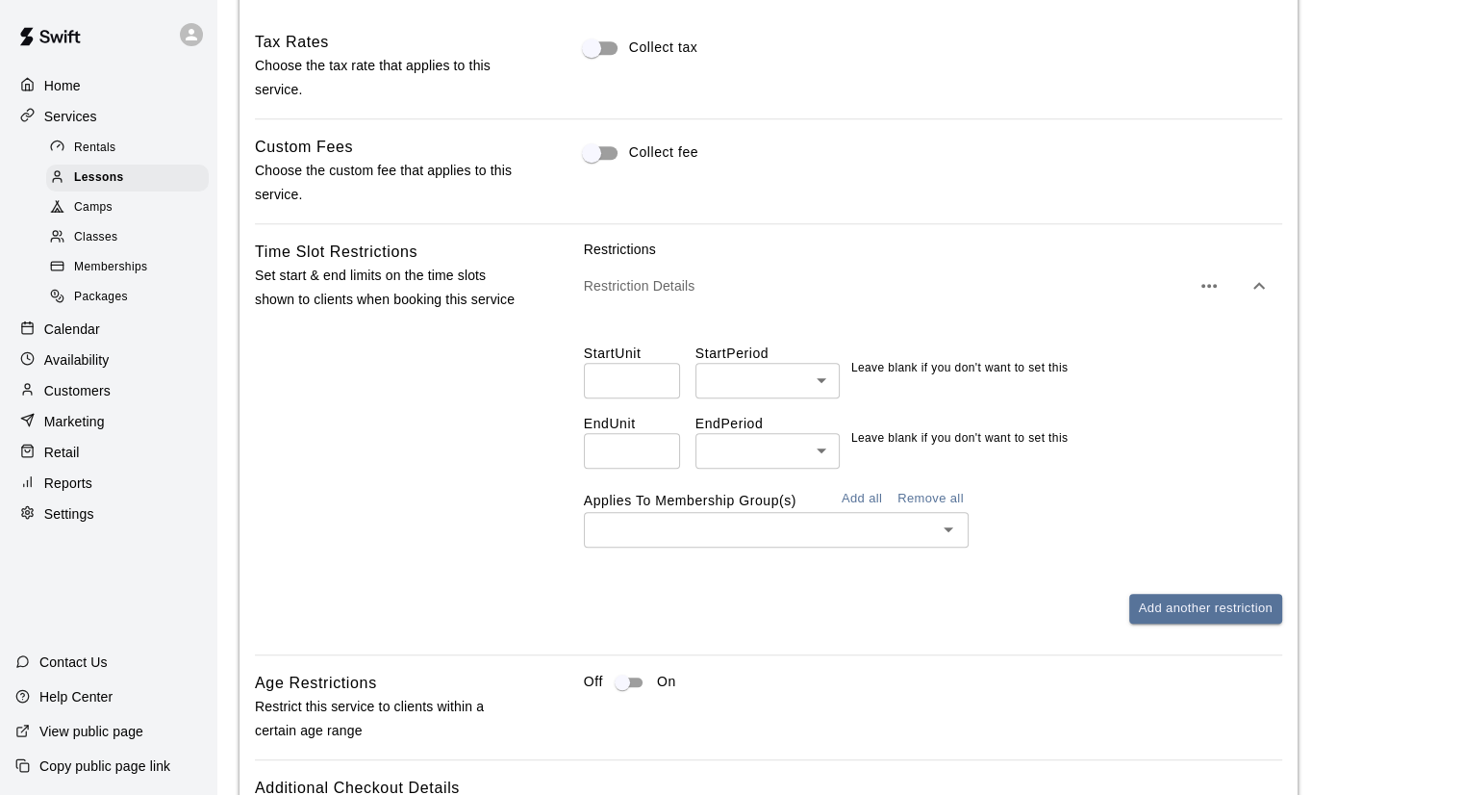
scroll to position [1924, 0]
click at [1269, 287] on icon "button" at bounding box center [1259, 283] width 23 height 23
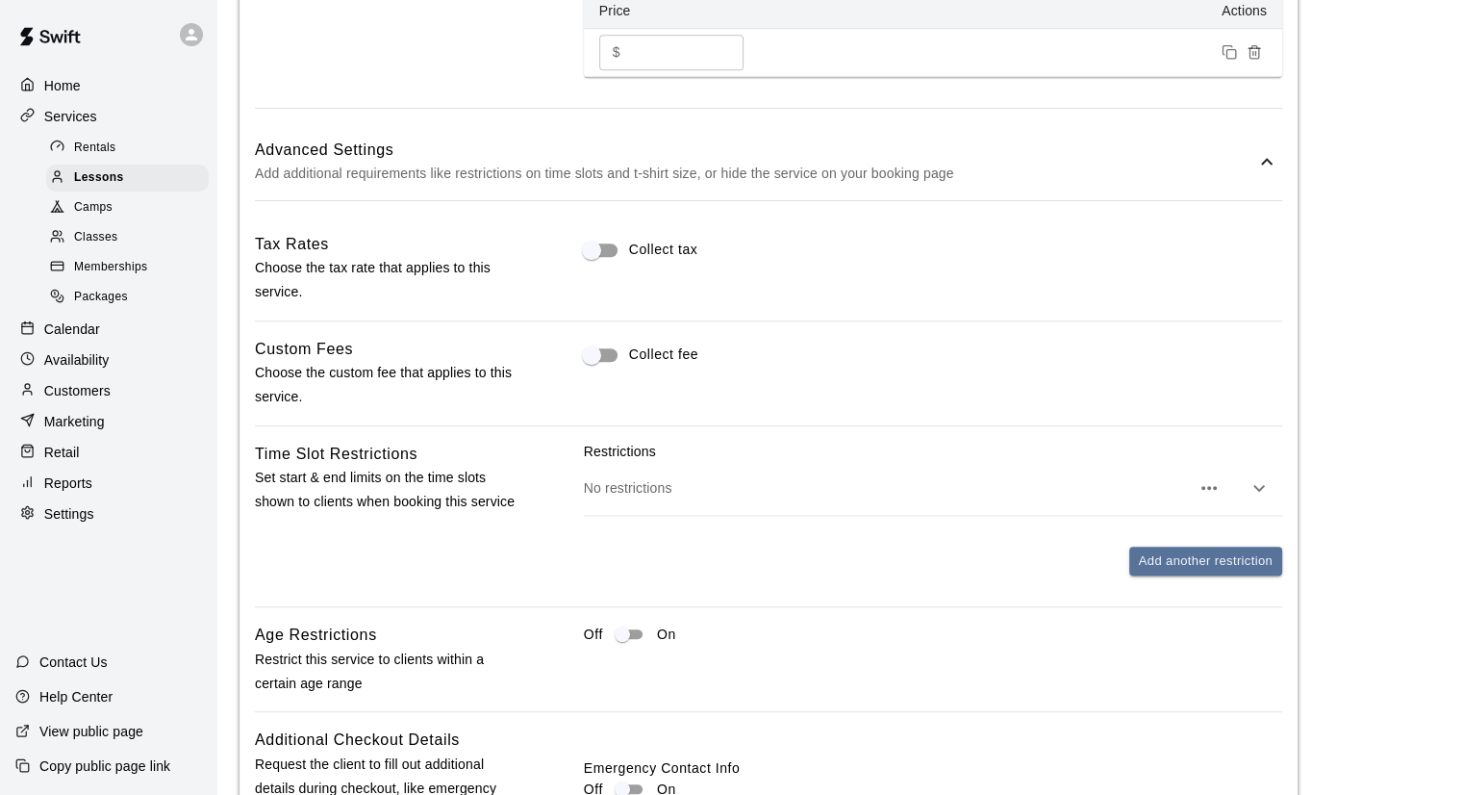
scroll to position [1732, 0]
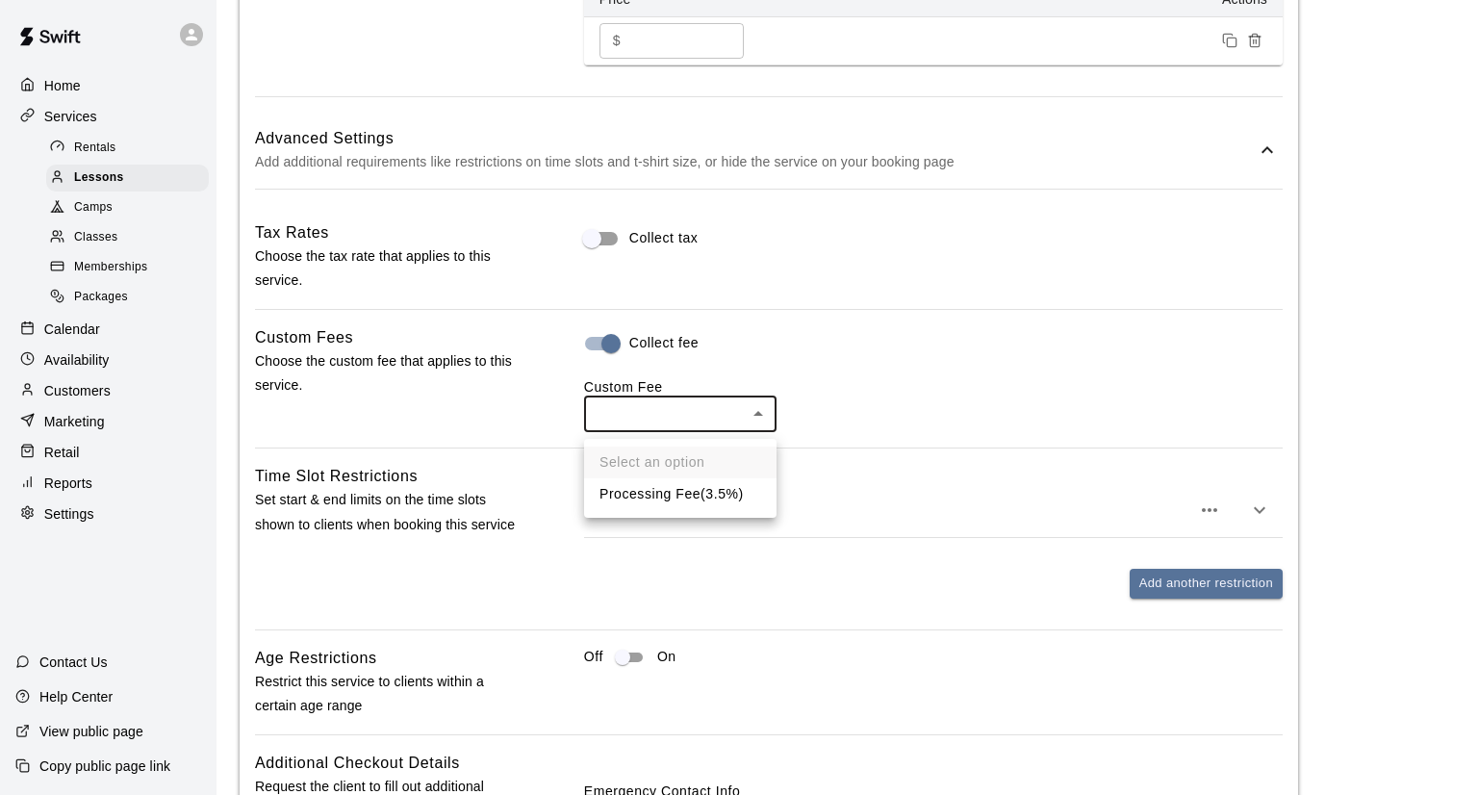
click at [639, 510] on ul "Select an option Processing Fee ( 3.5% )" at bounding box center [680, 478] width 192 height 79
click at [643, 494] on li "Processing Fee ( 3.5% )" at bounding box center [680, 494] width 192 height 32
type input "***"
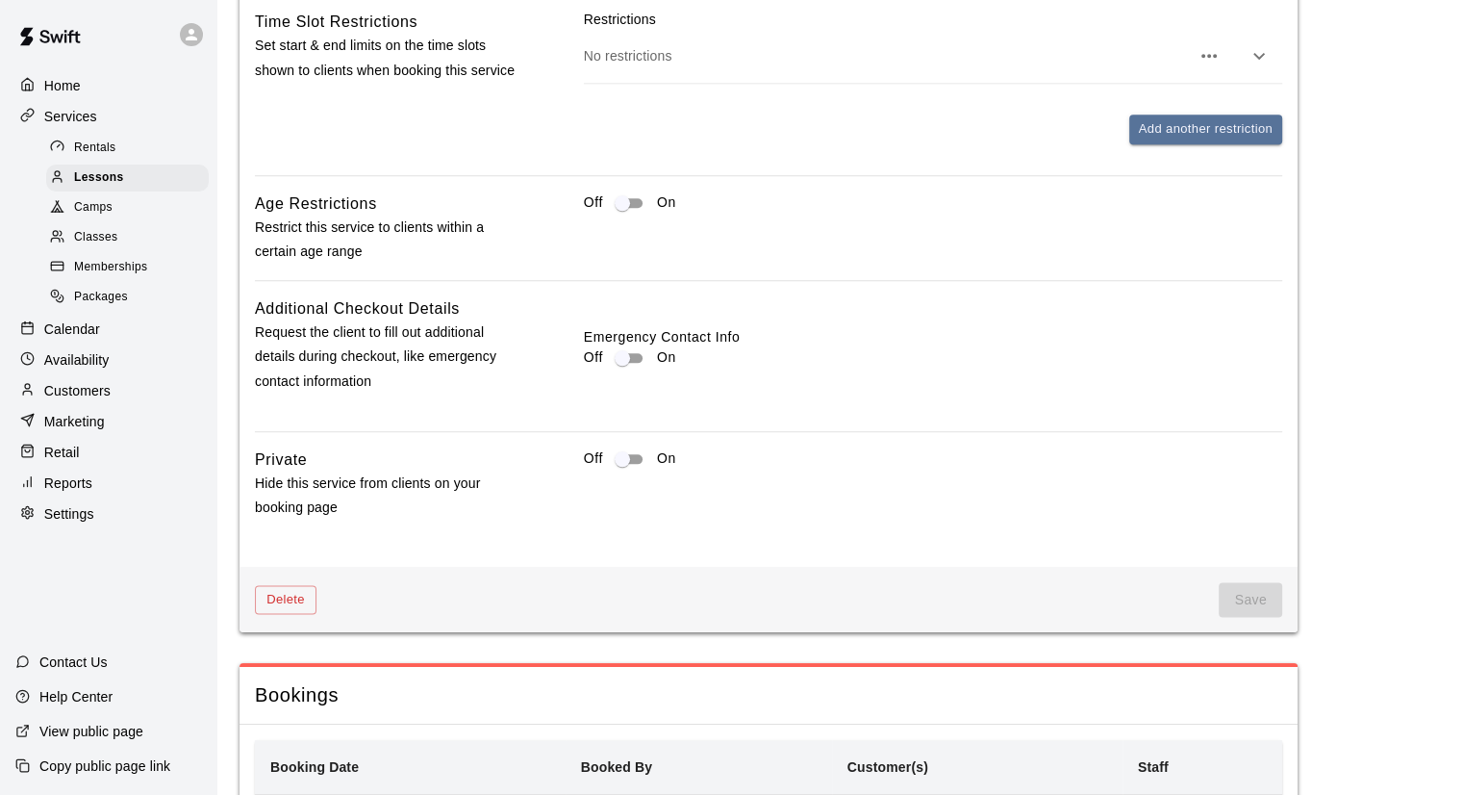
scroll to position [2332, 0]
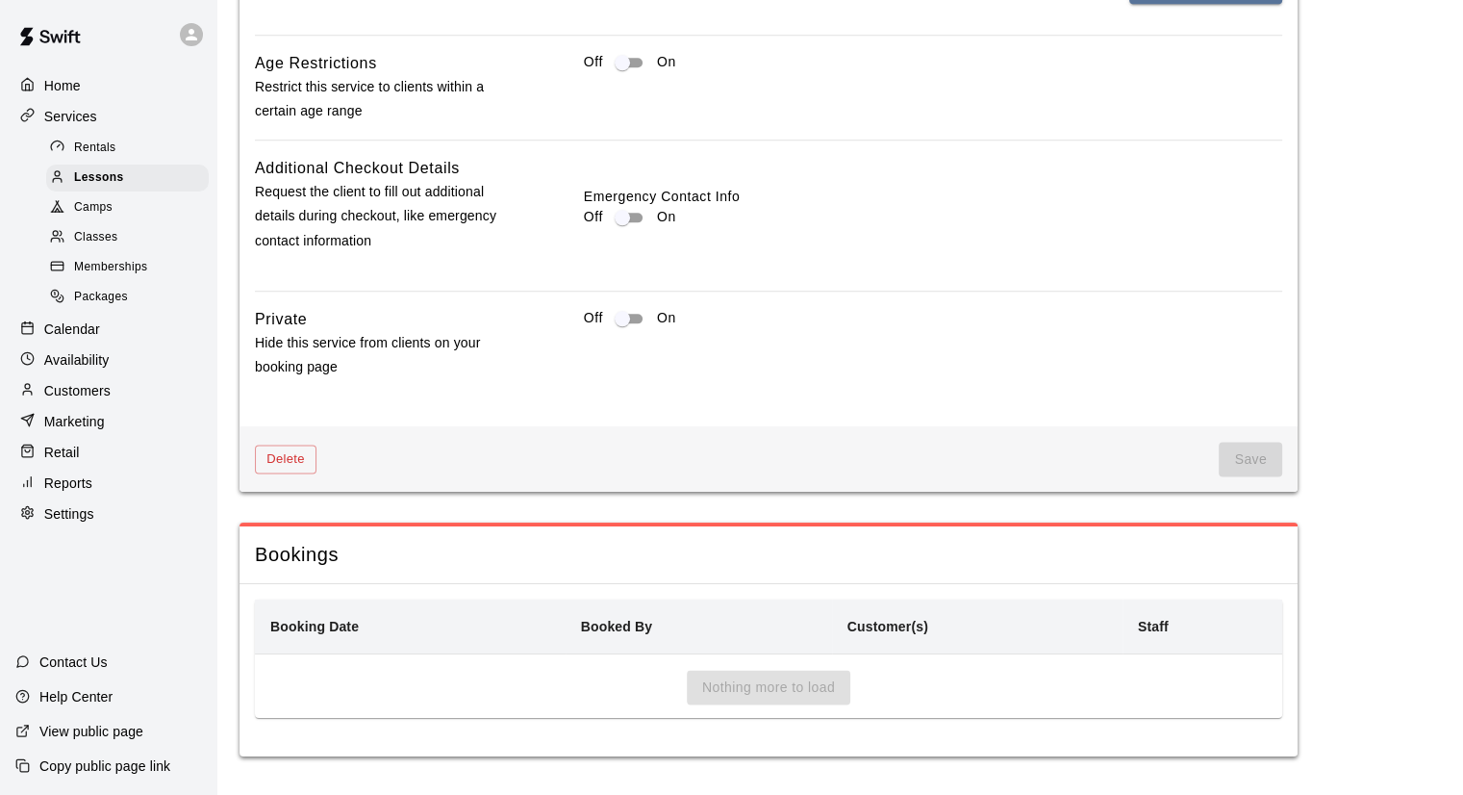
click at [1263, 459] on span "Save" at bounding box center [1250, 460] width 63 height 36
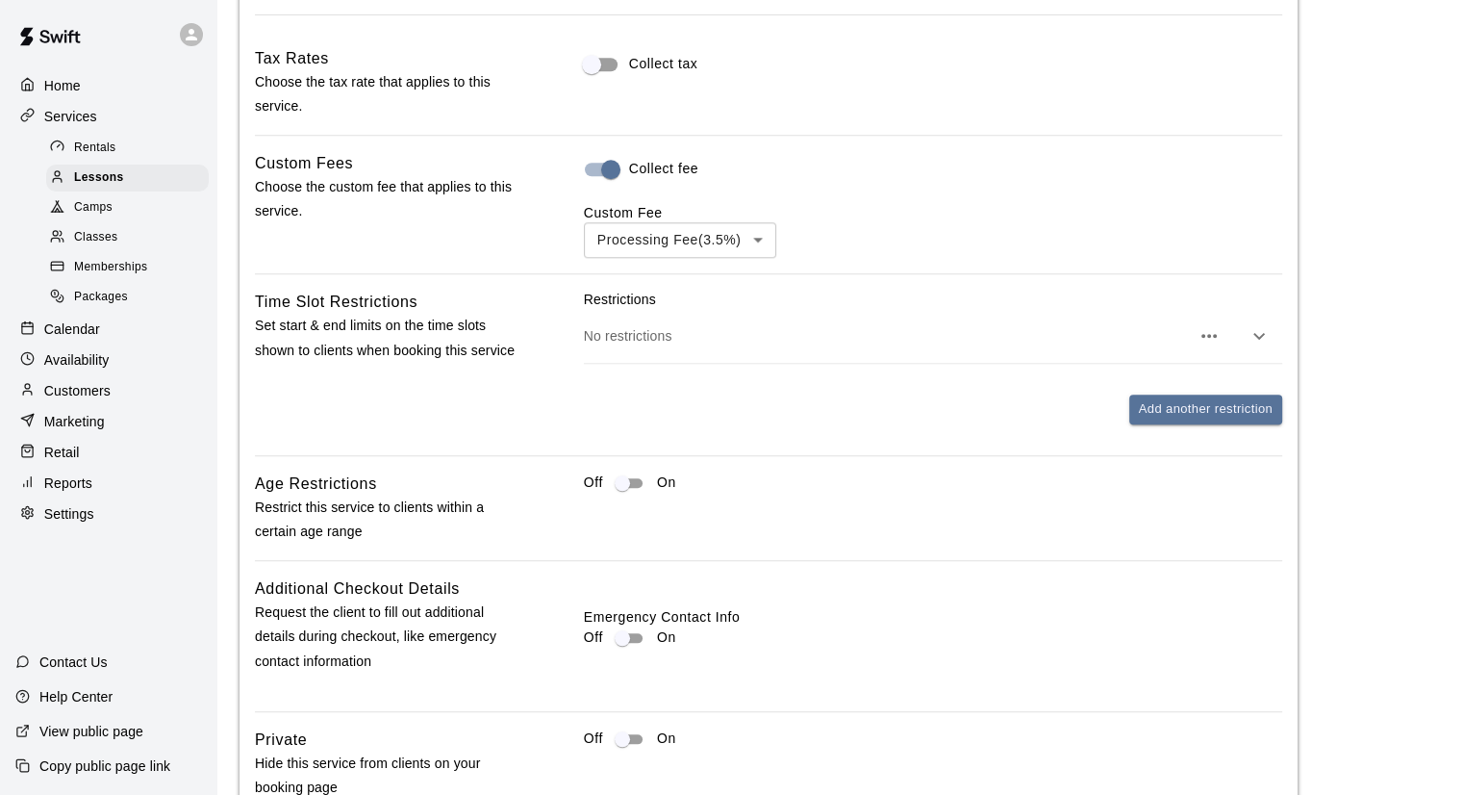
scroll to position [1851, 0]
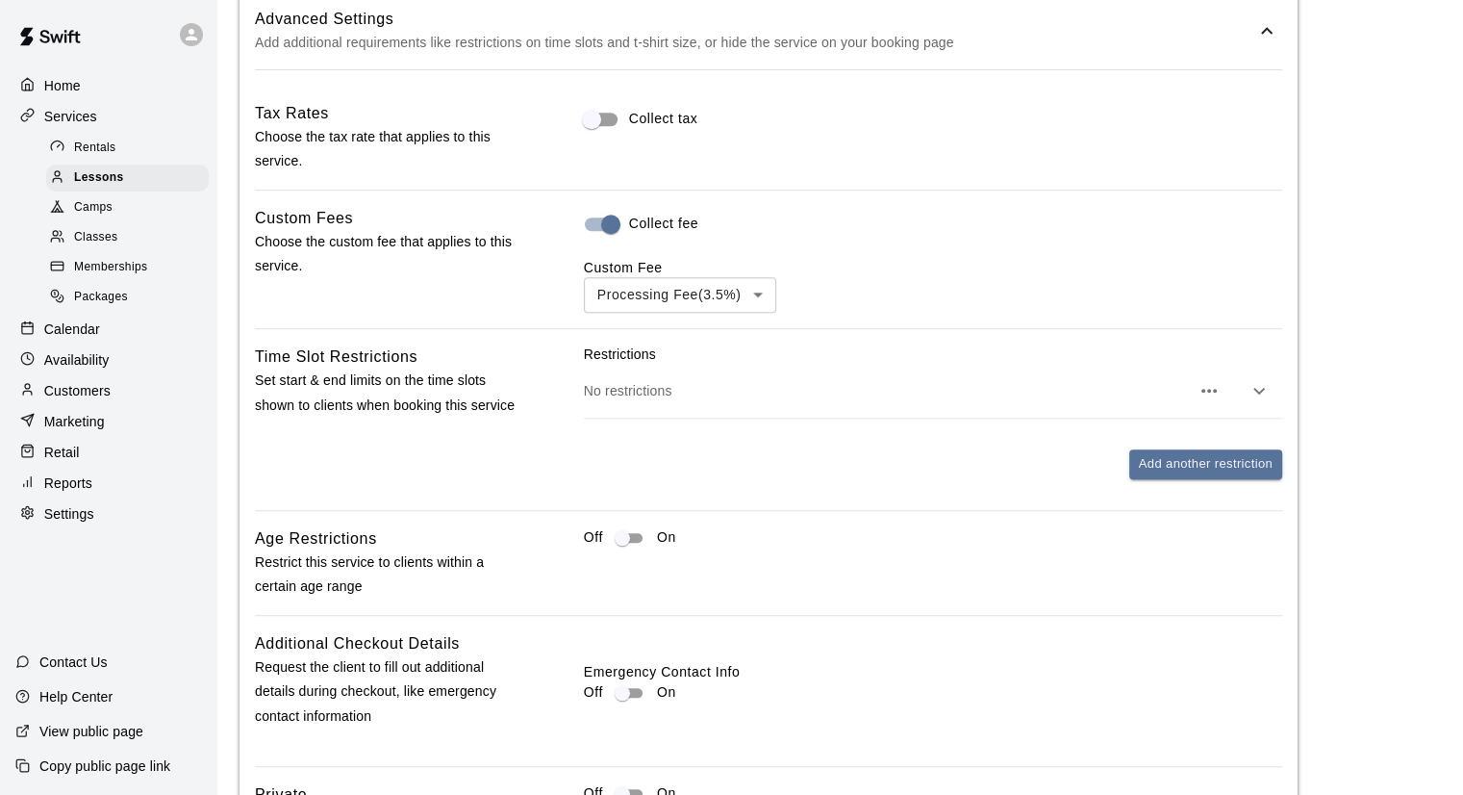
click at [766, 397] on p "No restrictions" at bounding box center [887, 390] width 606 height 19
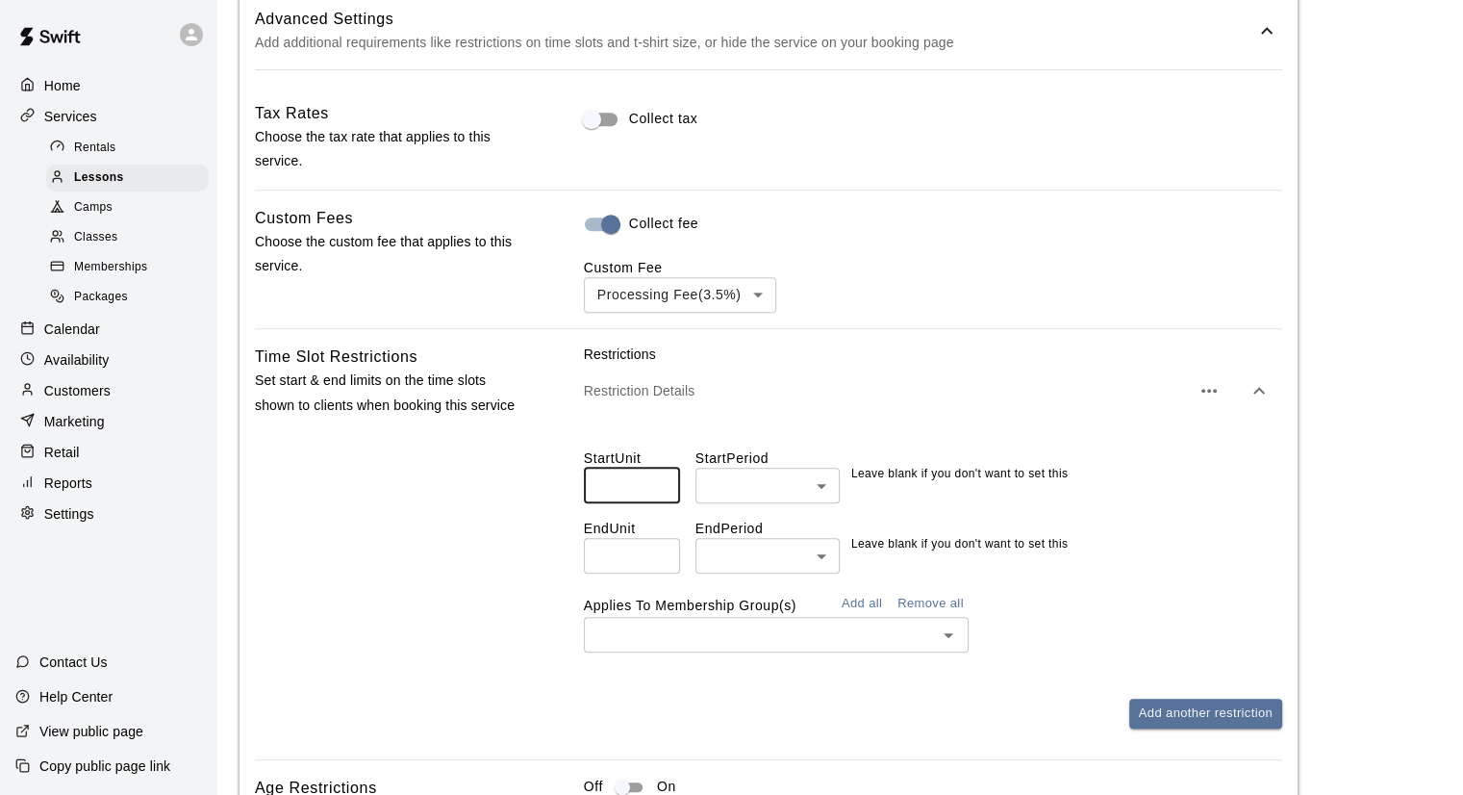
click at [661, 486] on input "*" at bounding box center [632, 486] width 96 height 36
click at [658, 498] on input "*" at bounding box center [632, 486] width 96 height 36
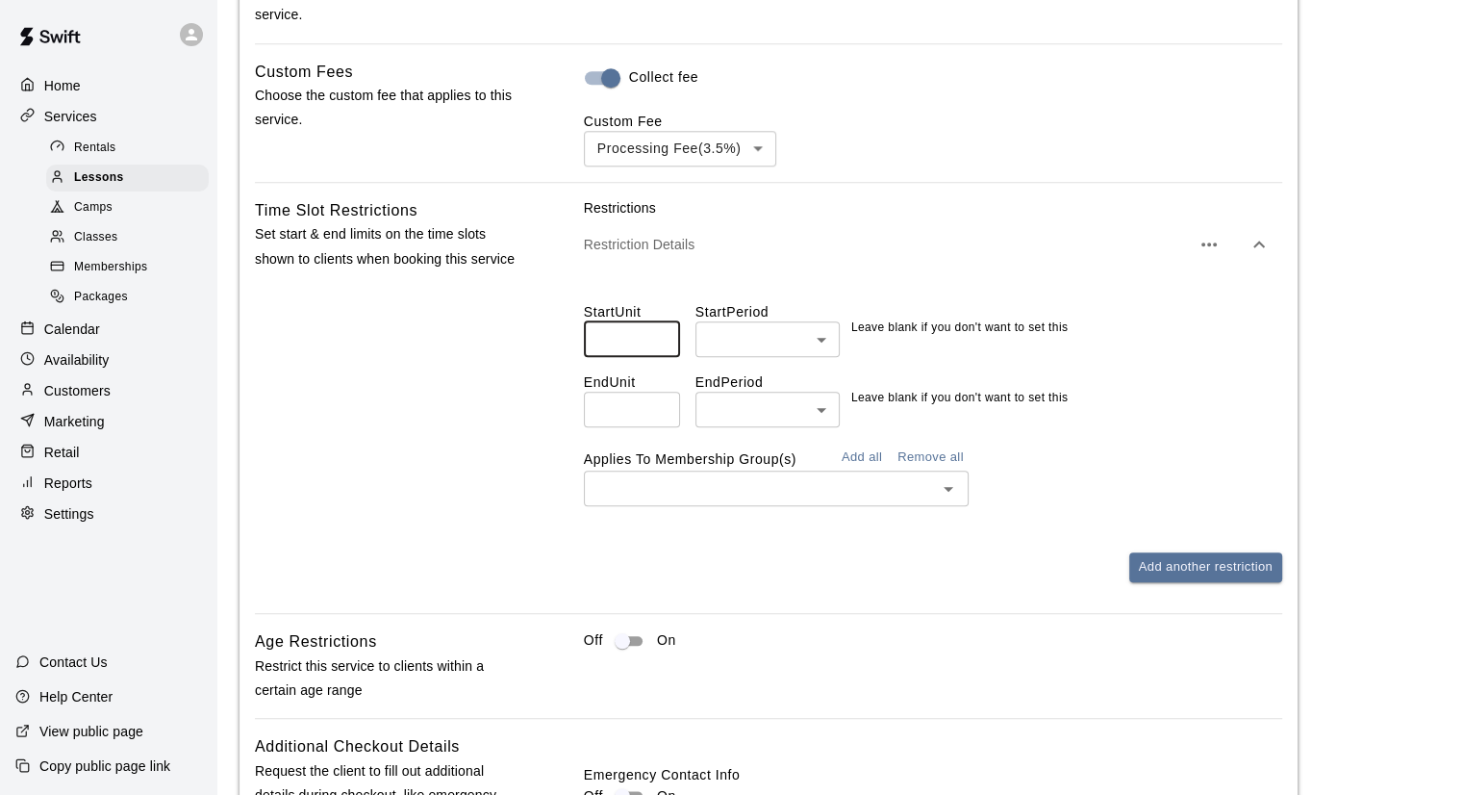
scroll to position [2044, 0]
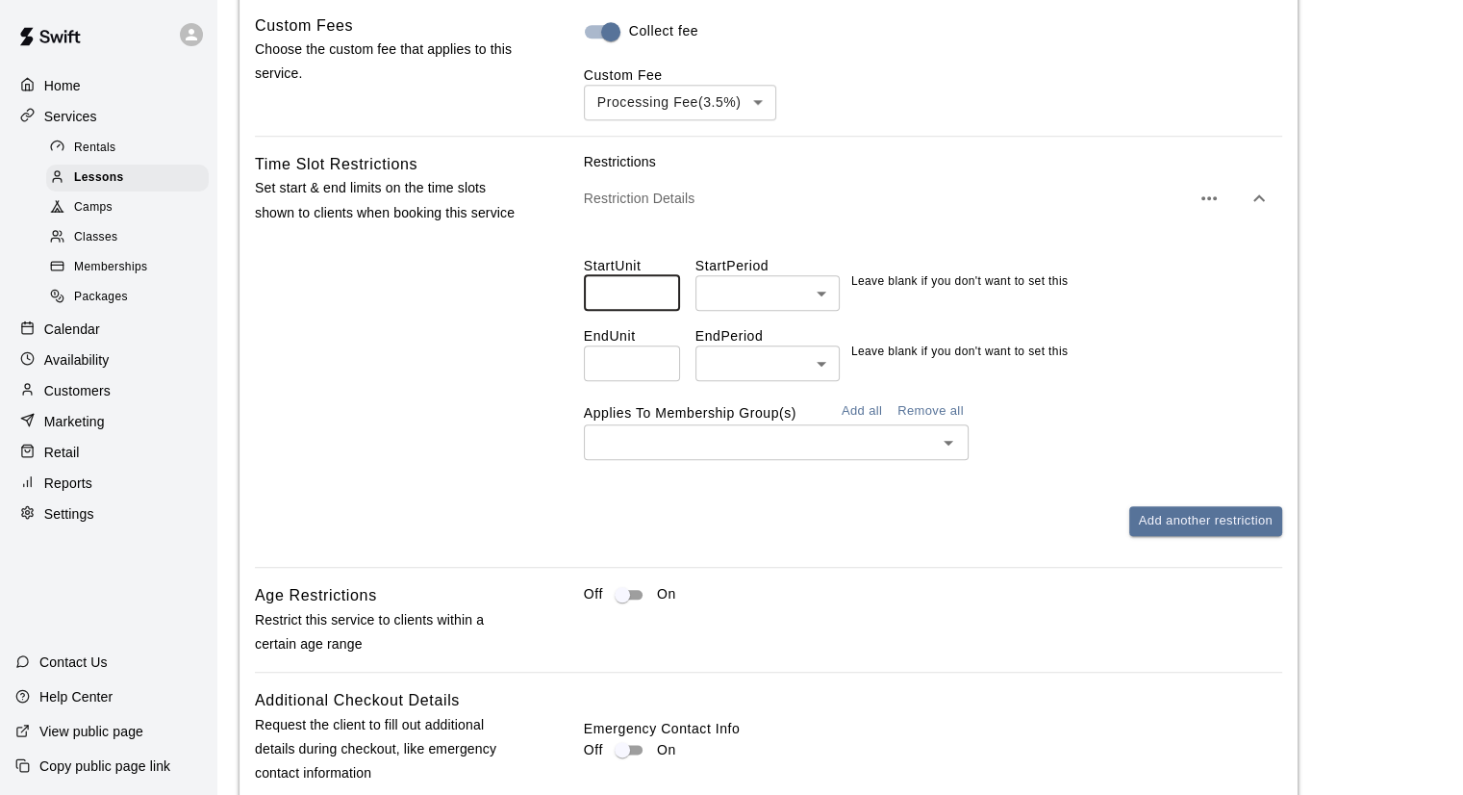
click at [662, 292] on input "*" at bounding box center [632, 293] width 96 height 36
type input "*"
click at [654, 301] on input "*" at bounding box center [632, 293] width 96 height 36
click at [661, 304] on input "*" at bounding box center [632, 293] width 96 height 36
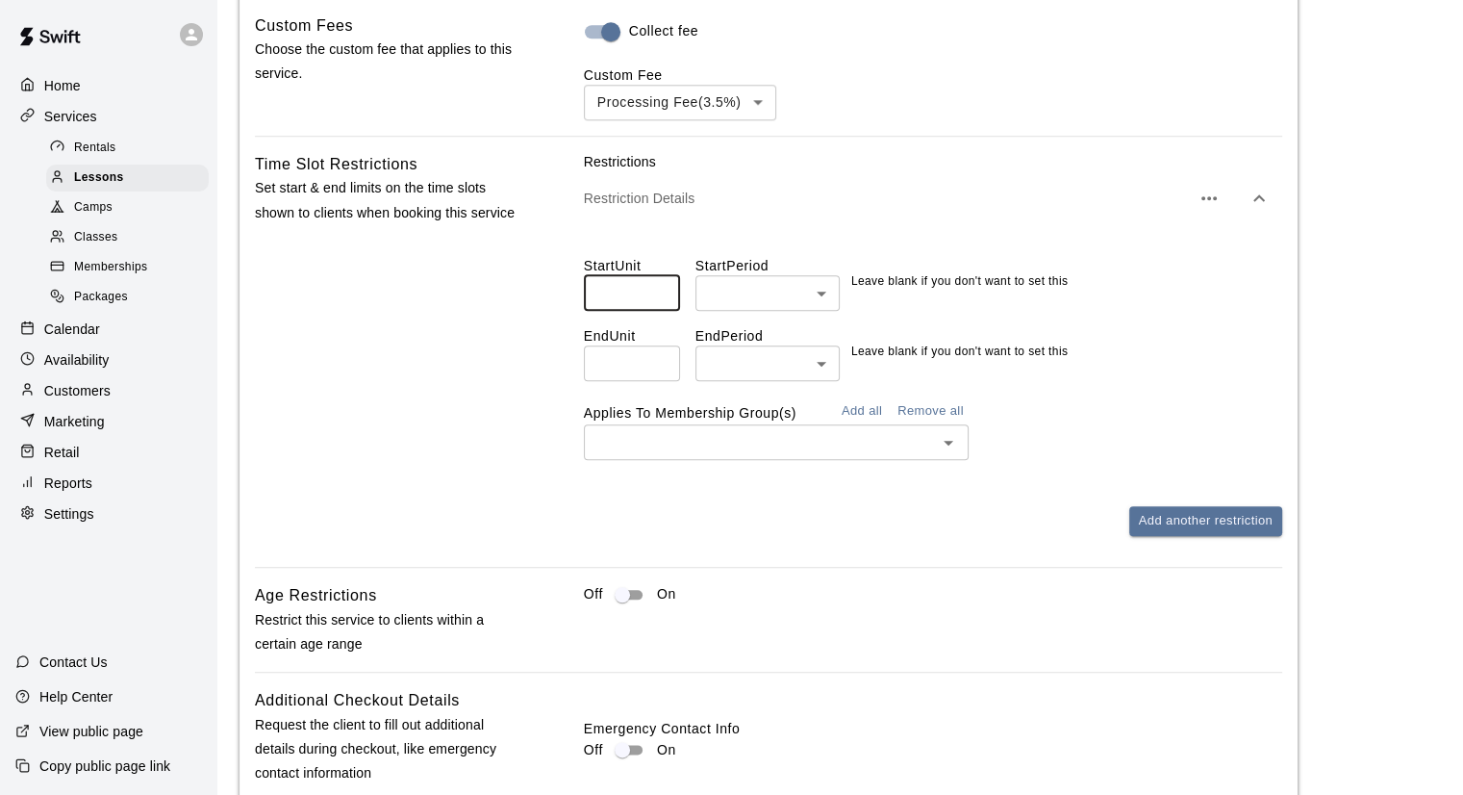
click at [913, 225] on div "Restriction Details" at bounding box center [933, 198] width 698 height 54
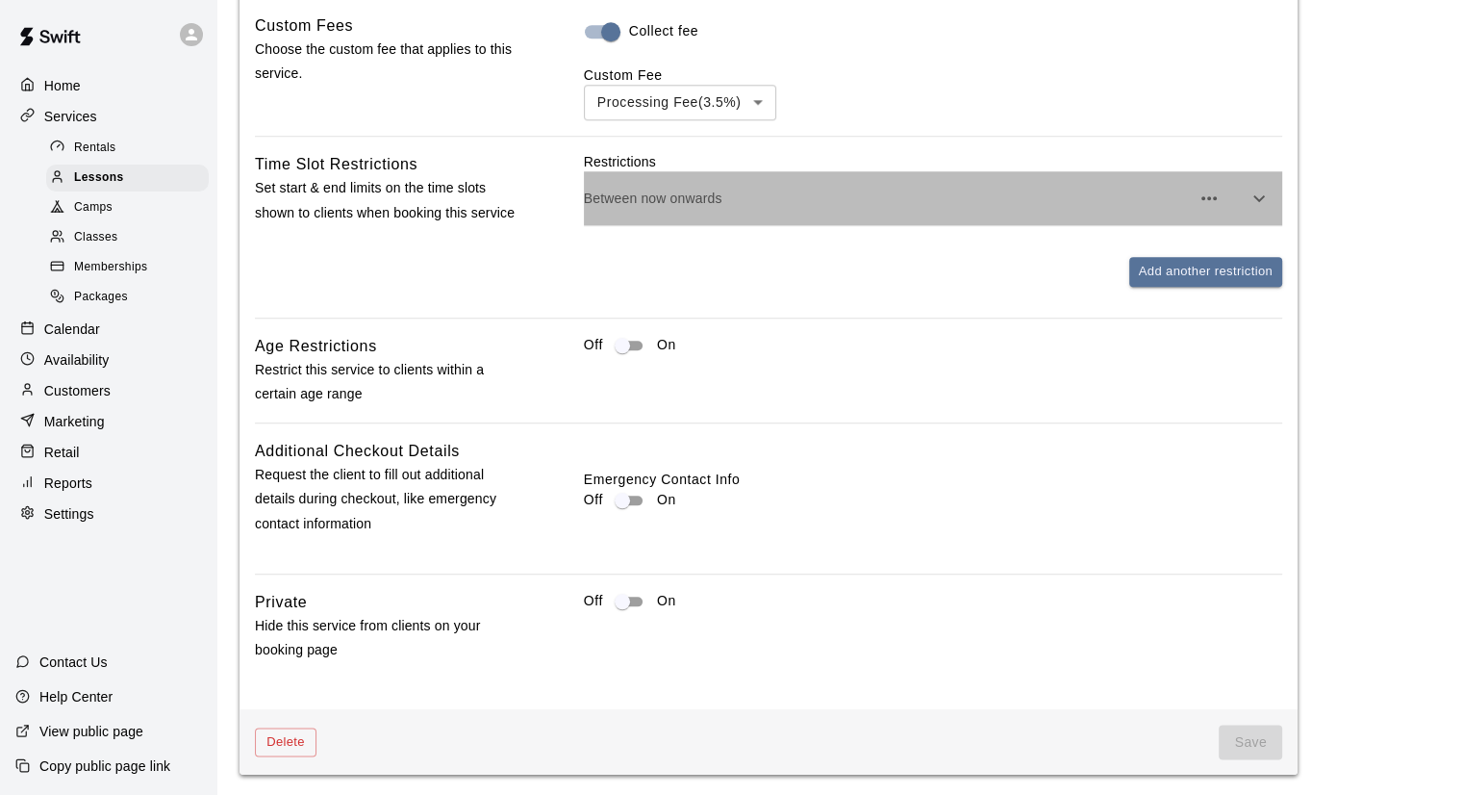
click at [730, 224] on div "Between now onwards" at bounding box center [933, 198] width 698 height 54
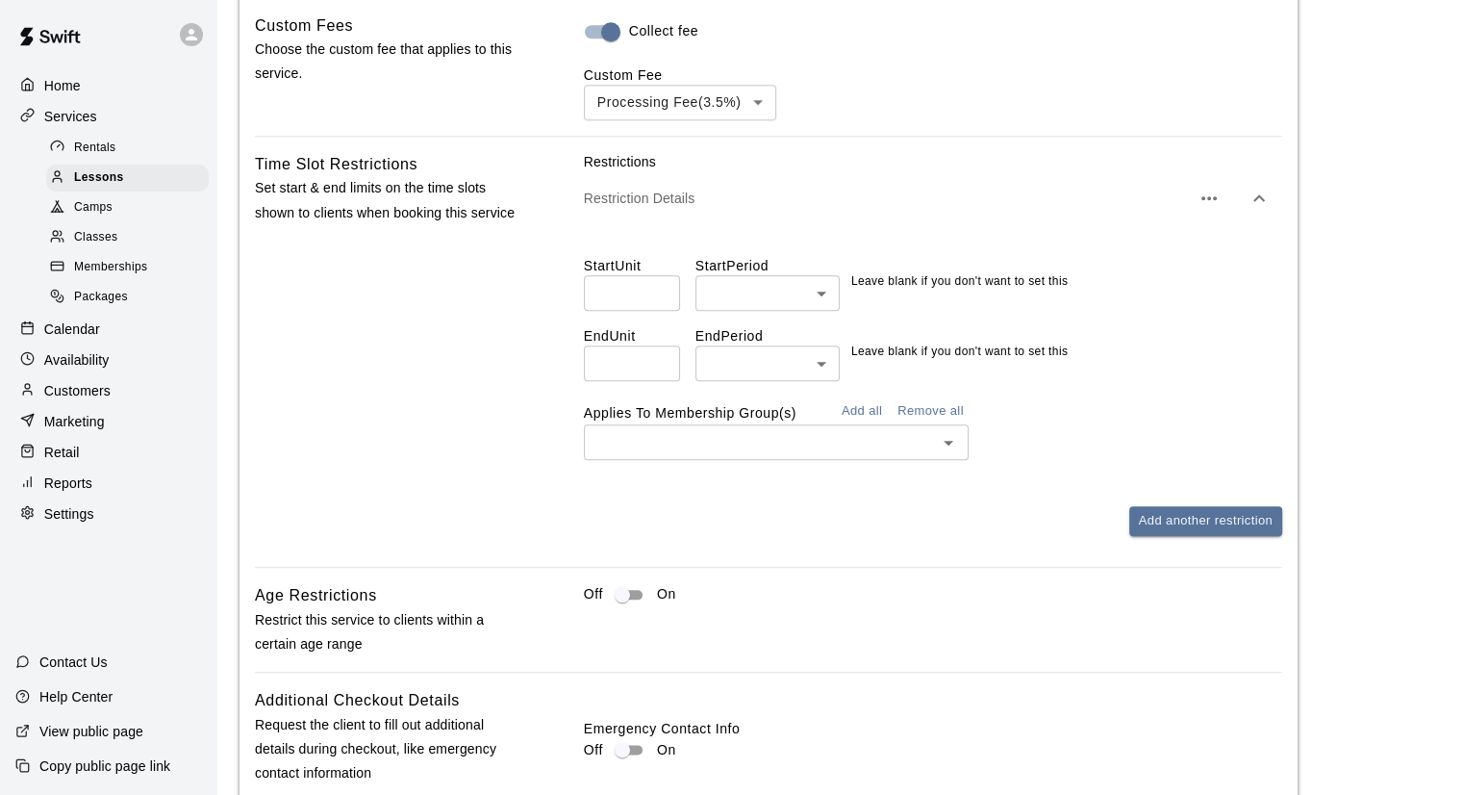
click at [730, 224] on div "Restriction Details" at bounding box center [933, 198] width 698 height 54
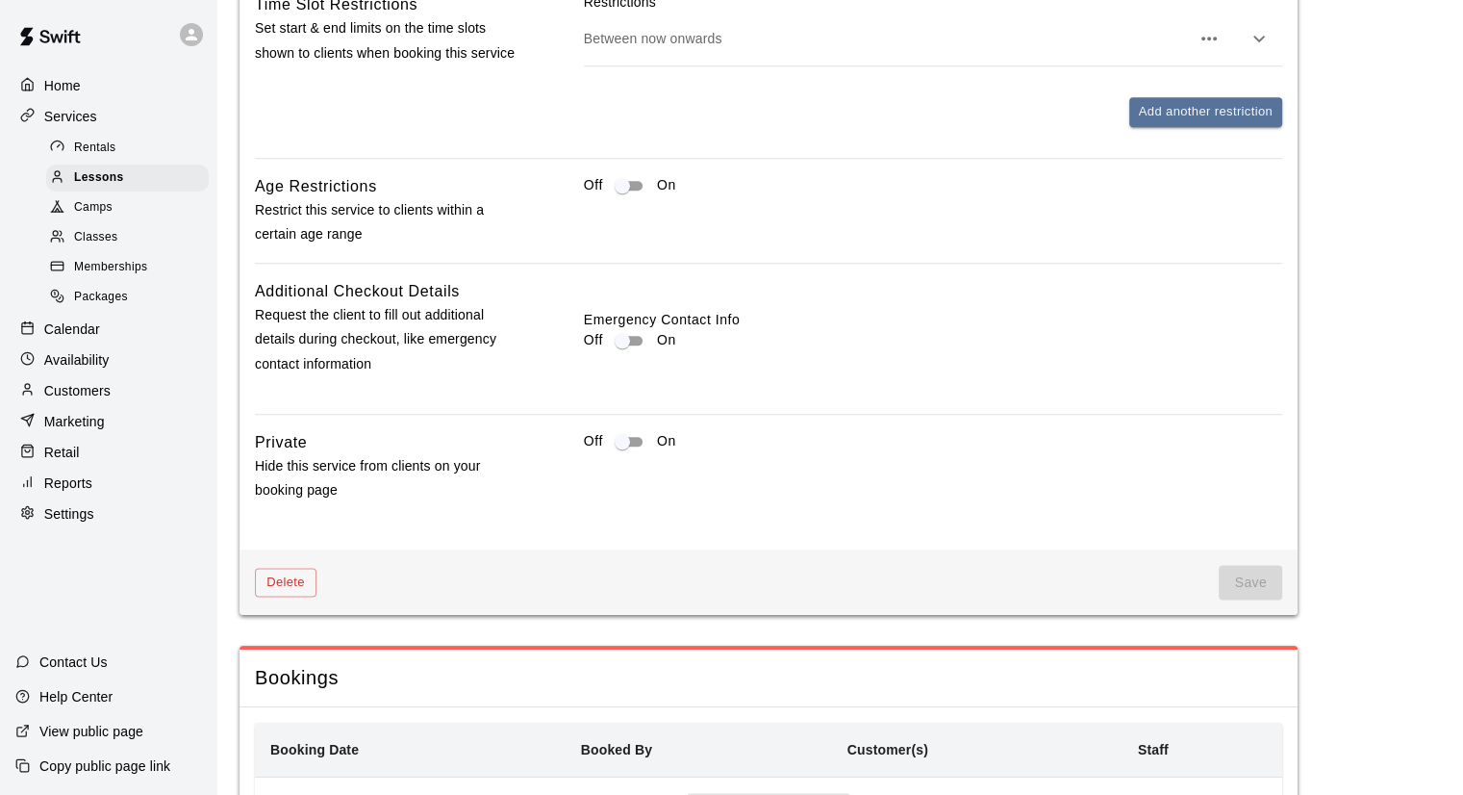
scroll to position [2236, 0]
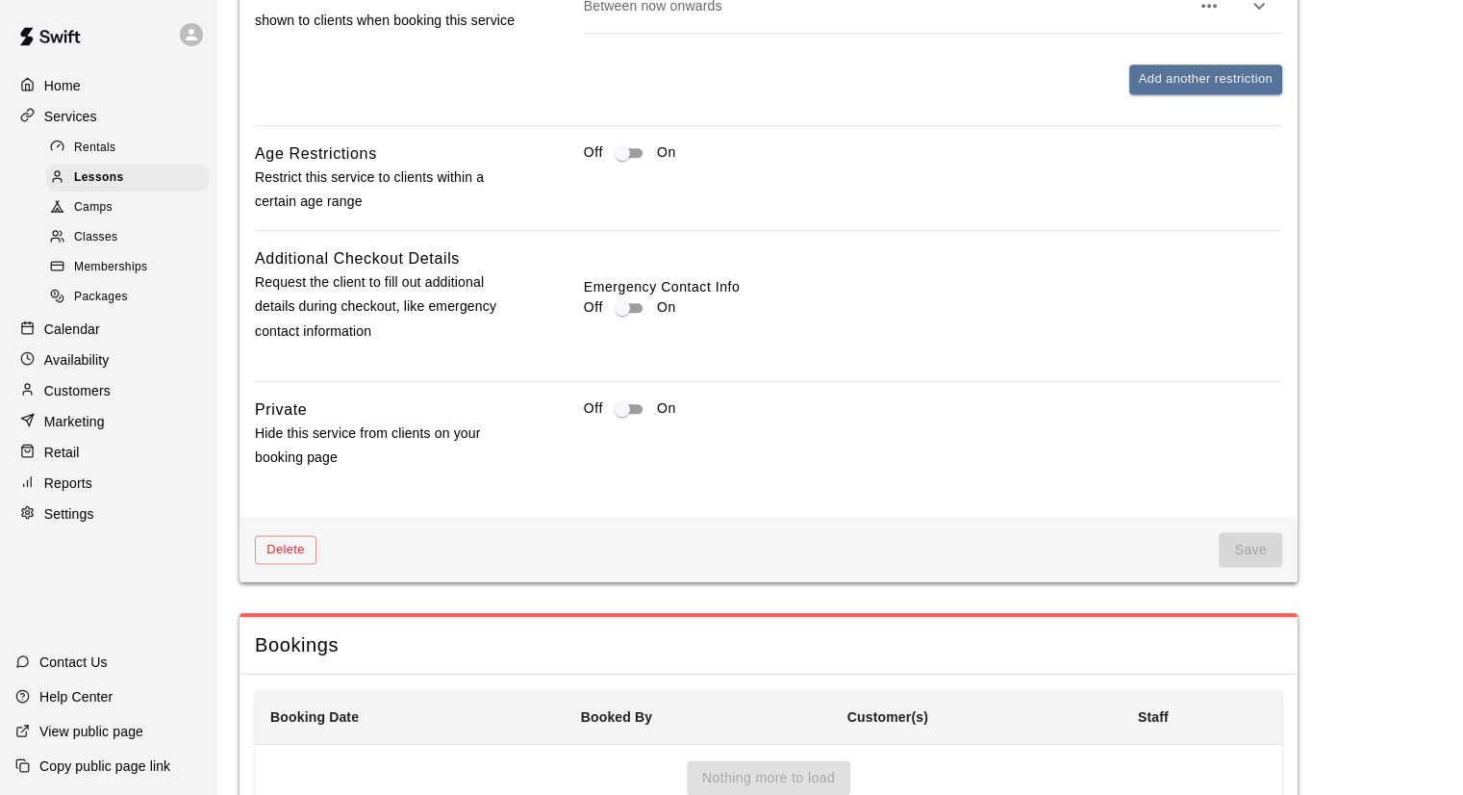
click at [1231, 549] on span "Save" at bounding box center [1250, 550] width 63 height 36
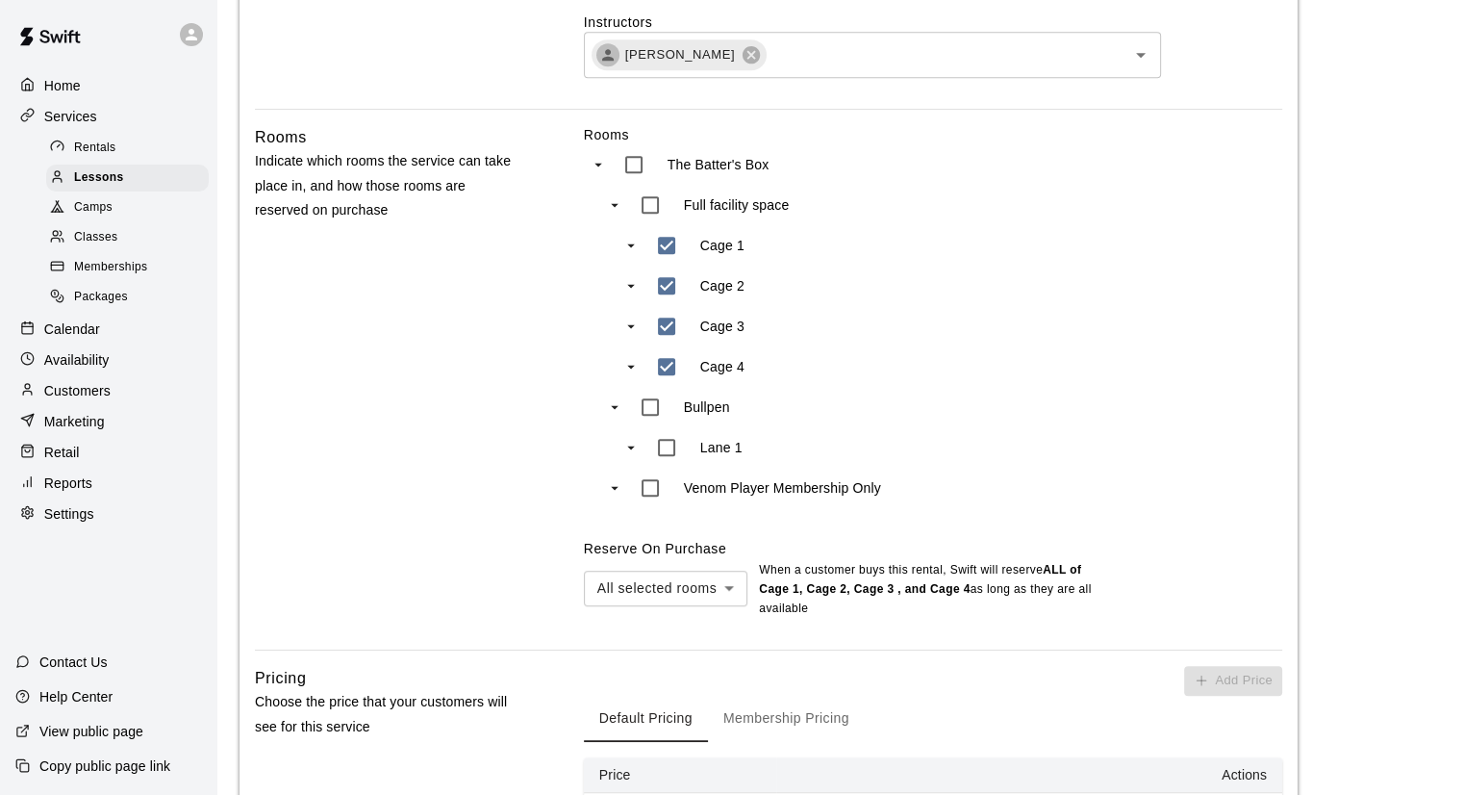
scroll to position [985, 0]
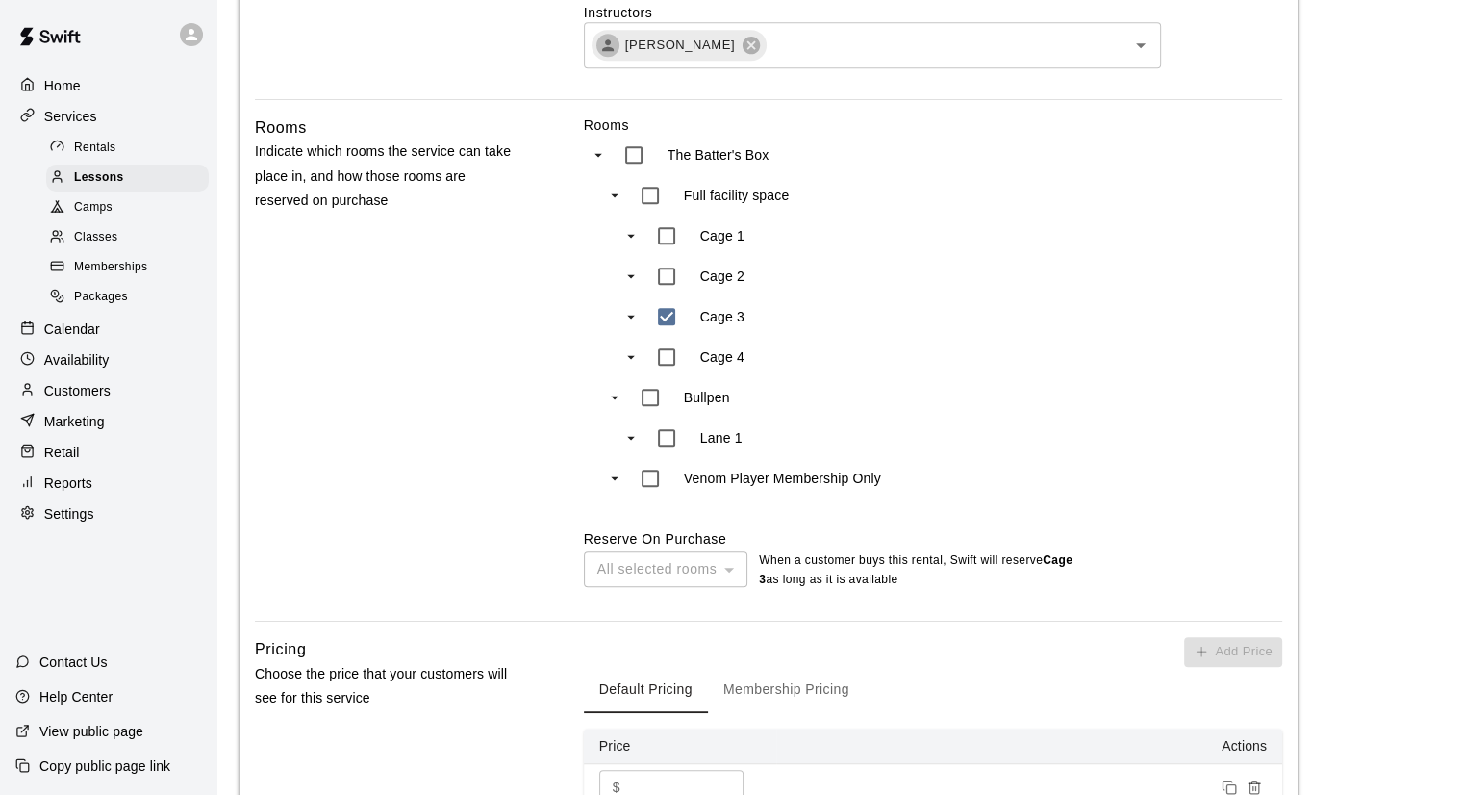
click at [690, 578] on div "All selected rooms" at bounding box center [666, 569] width 164 height 36
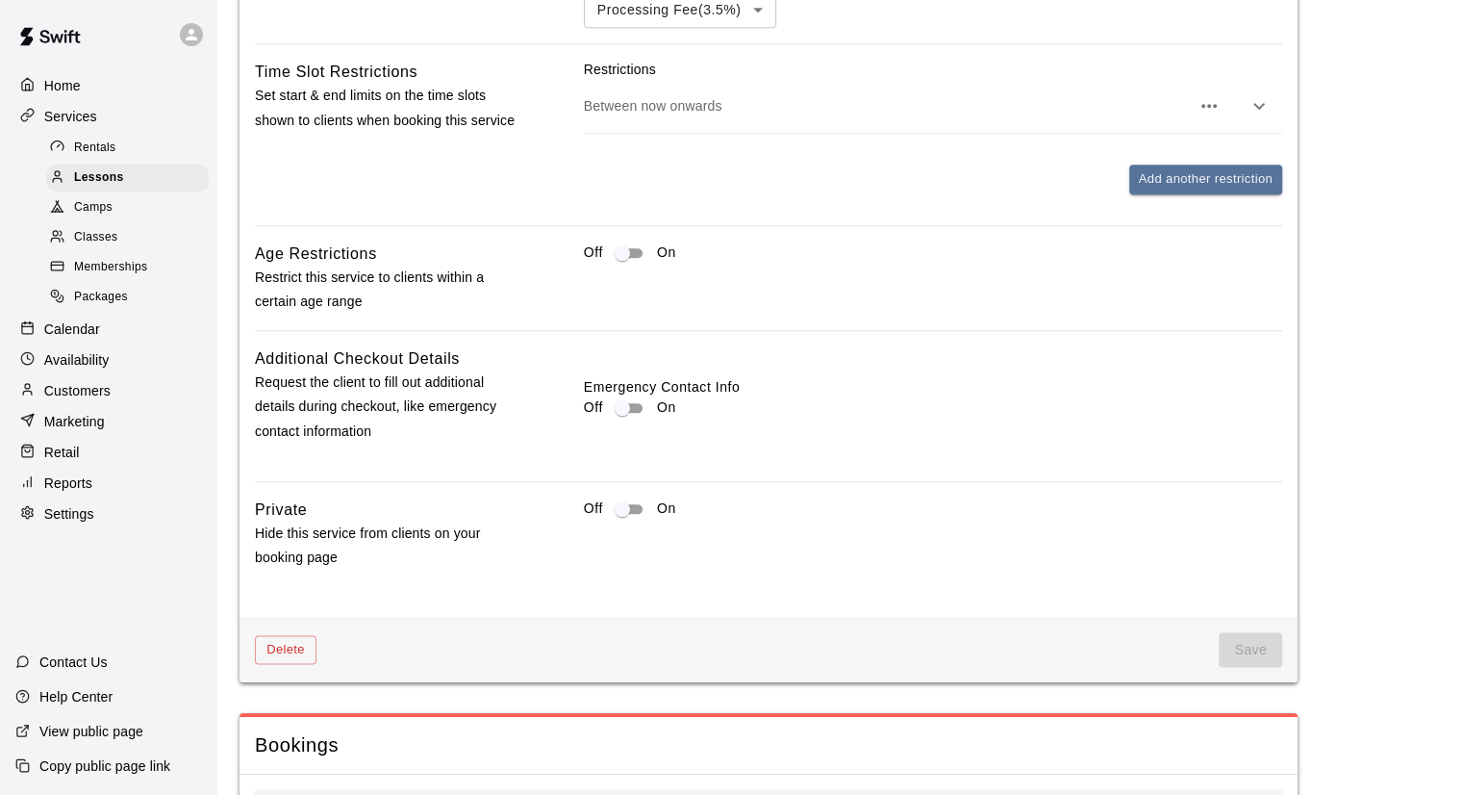
scroll to position [2332, 0]
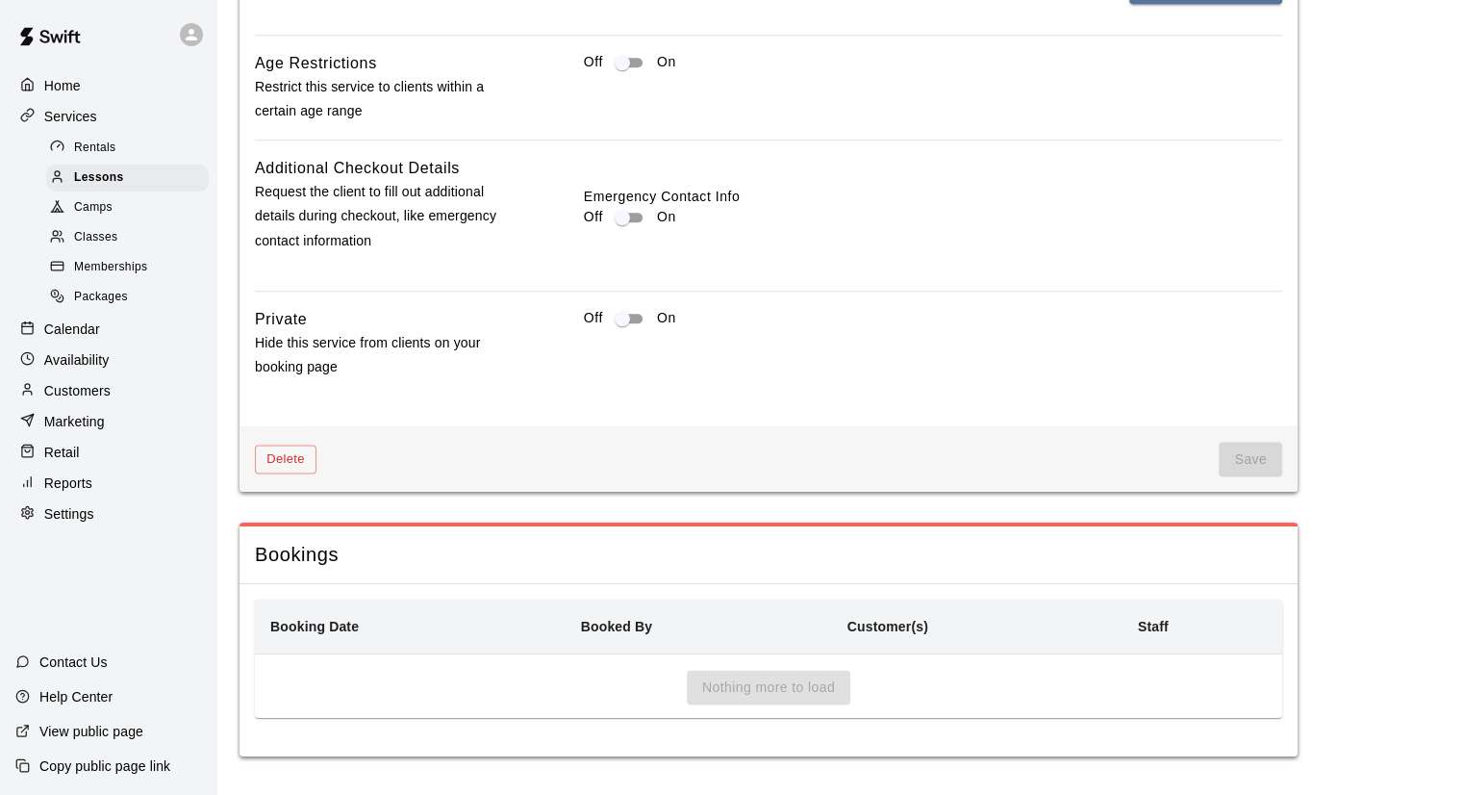
click at [1239, 451] on span "Save" at bounding box center [1250, 460] width 63 height 36
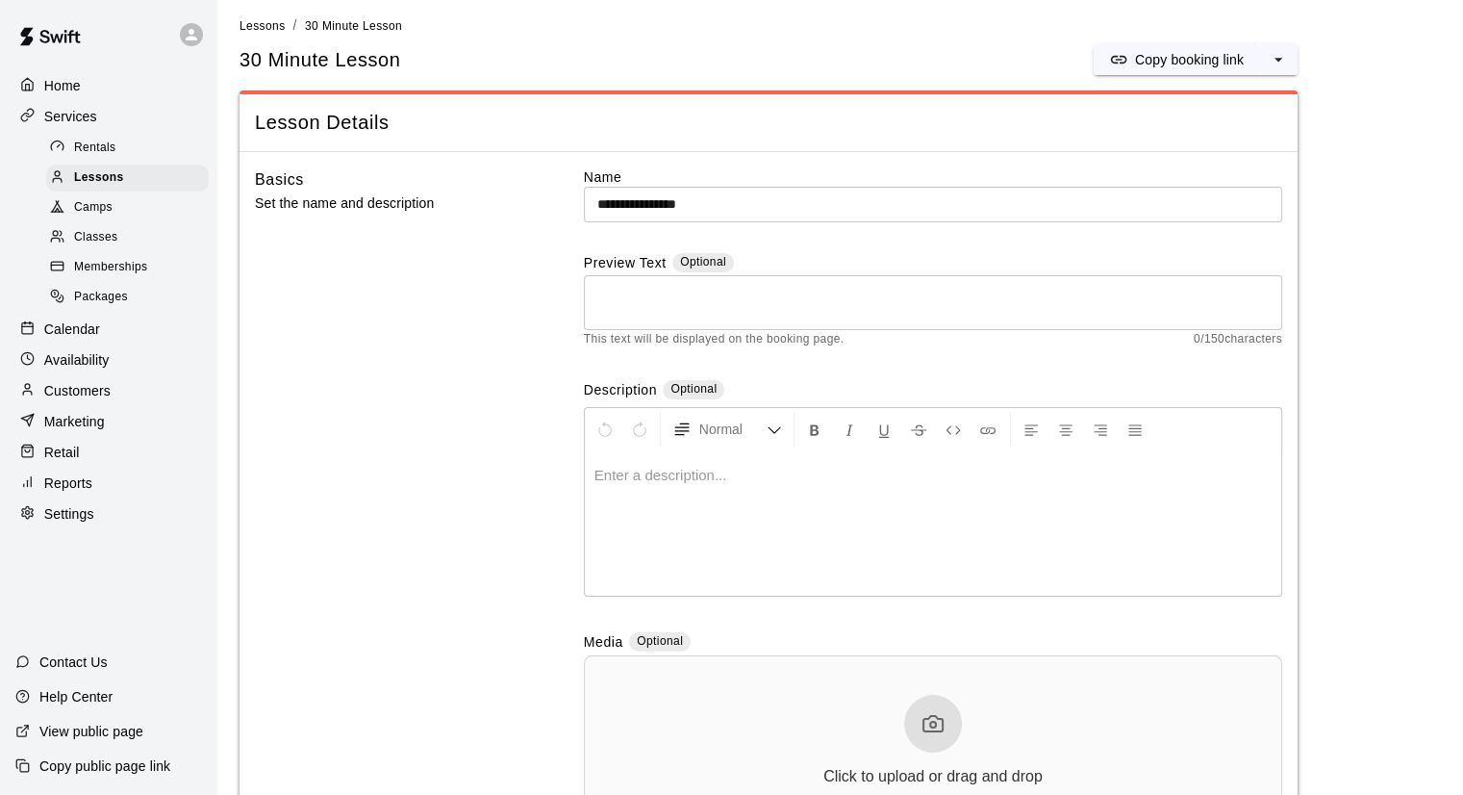
scroll to position [0, 0]
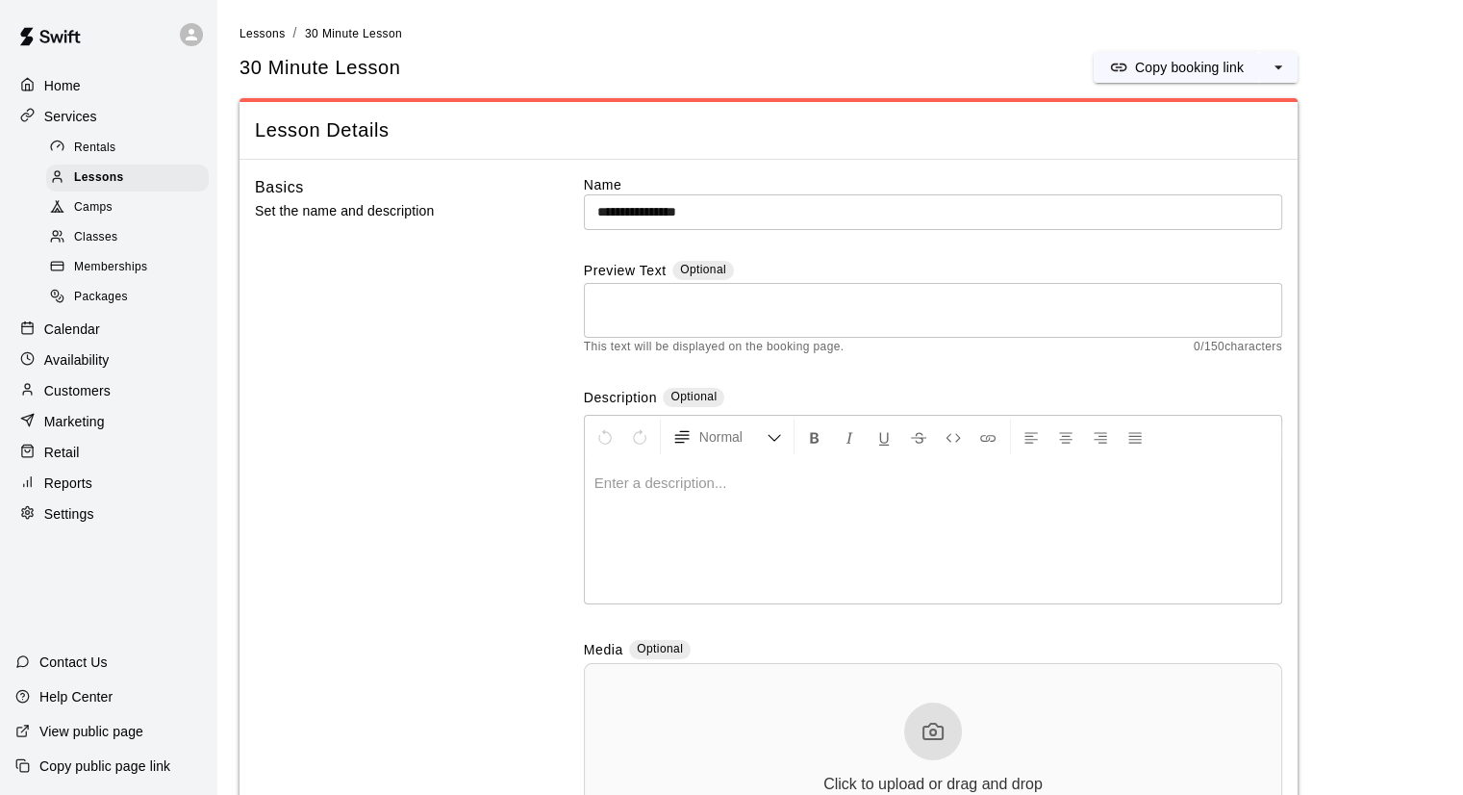
click at [770, 321] on textarea at bounding box center [933, 311] width 672 height 38
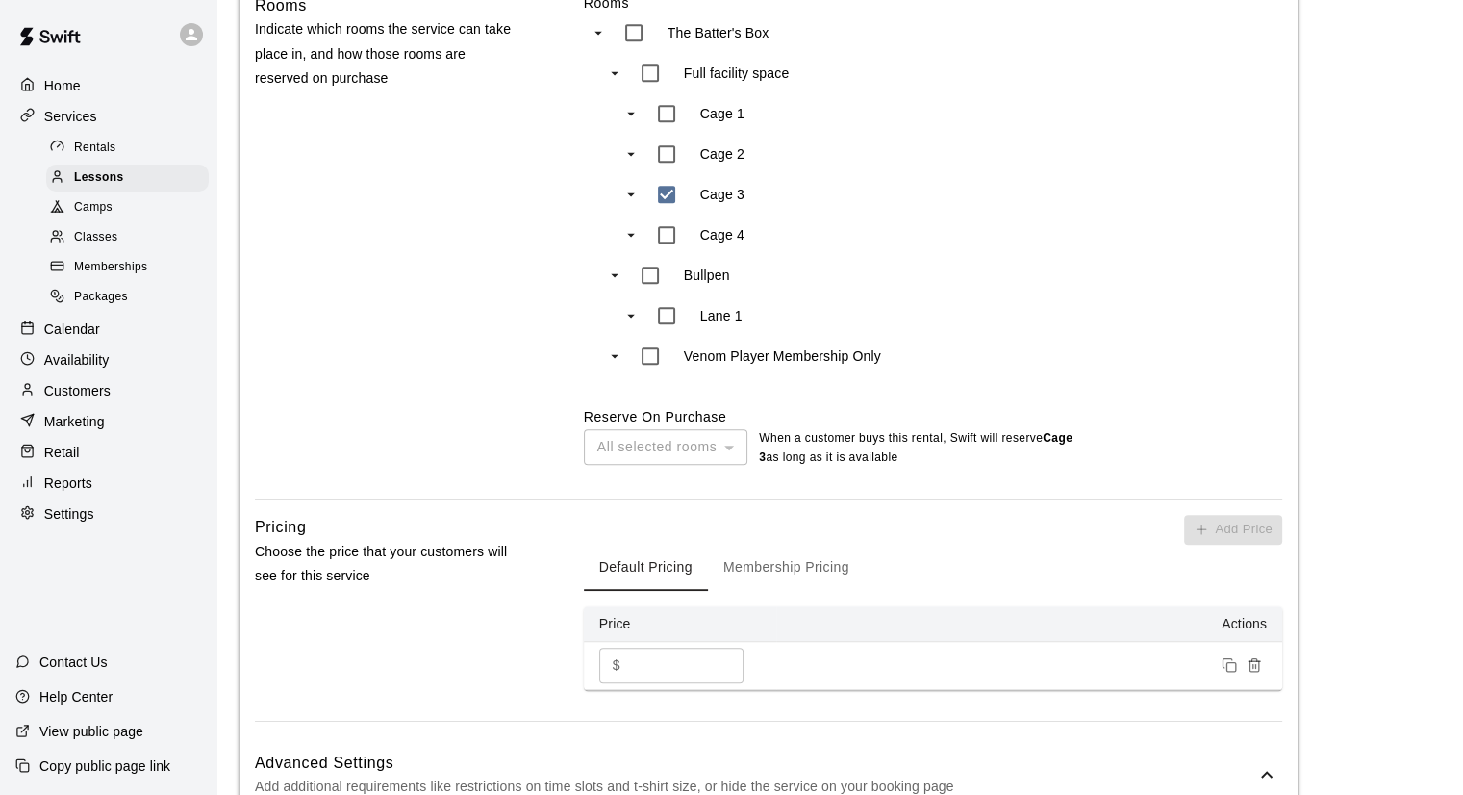
scroll to position [1155, 0]
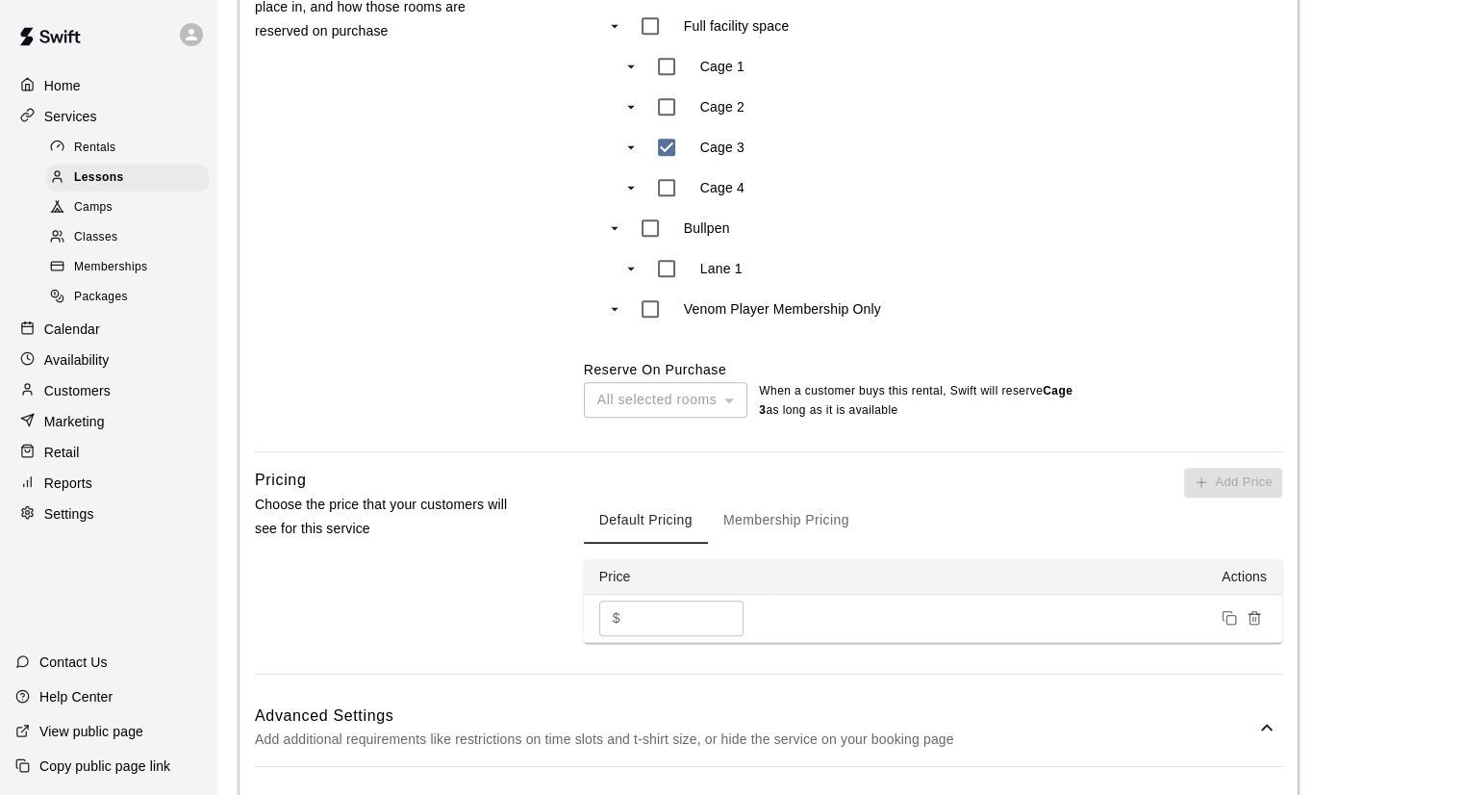
click at [650, 418] on div "All selected rooms" at bounding box center [666, 400] width 164 height 36
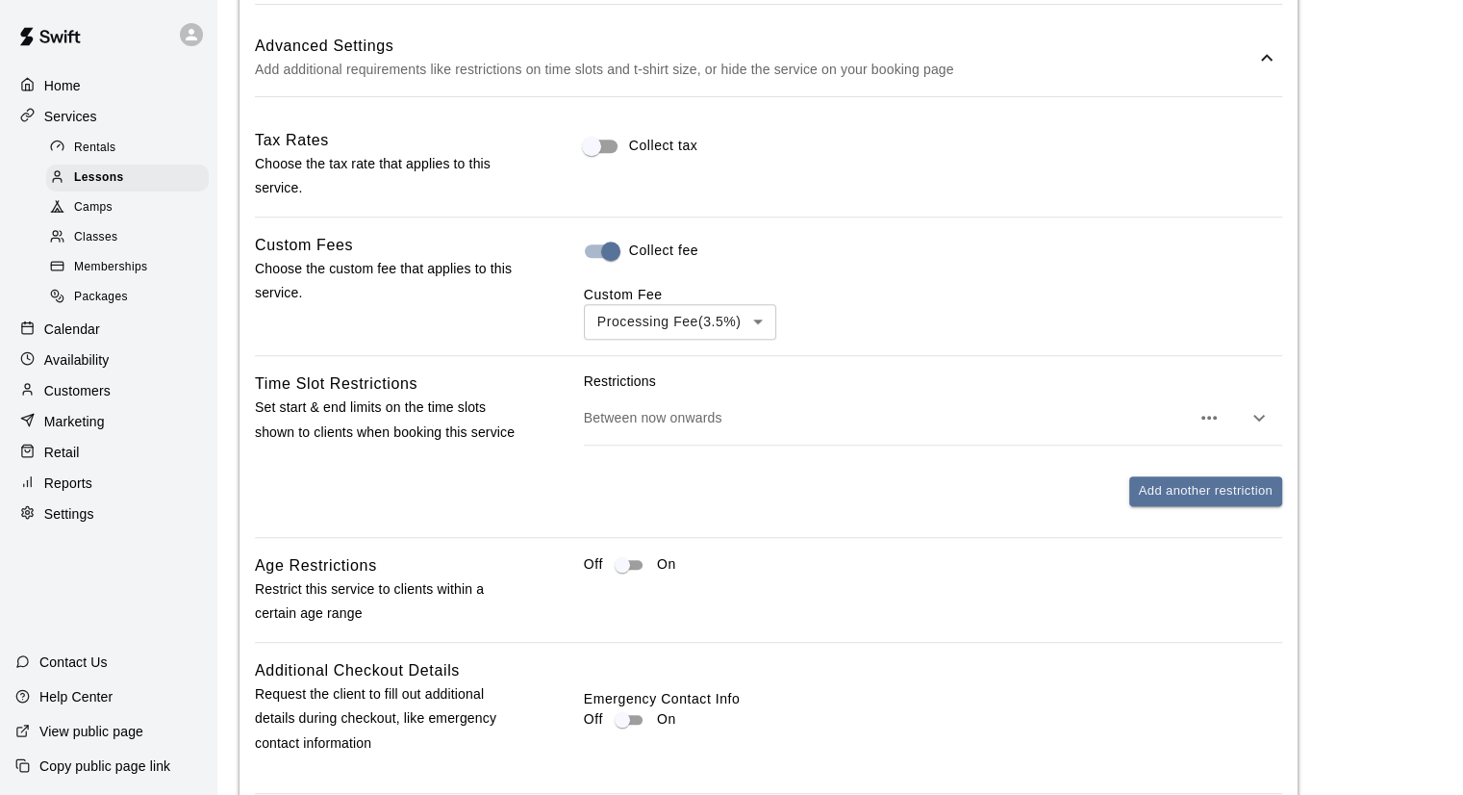
scroll to position [1924, 0]
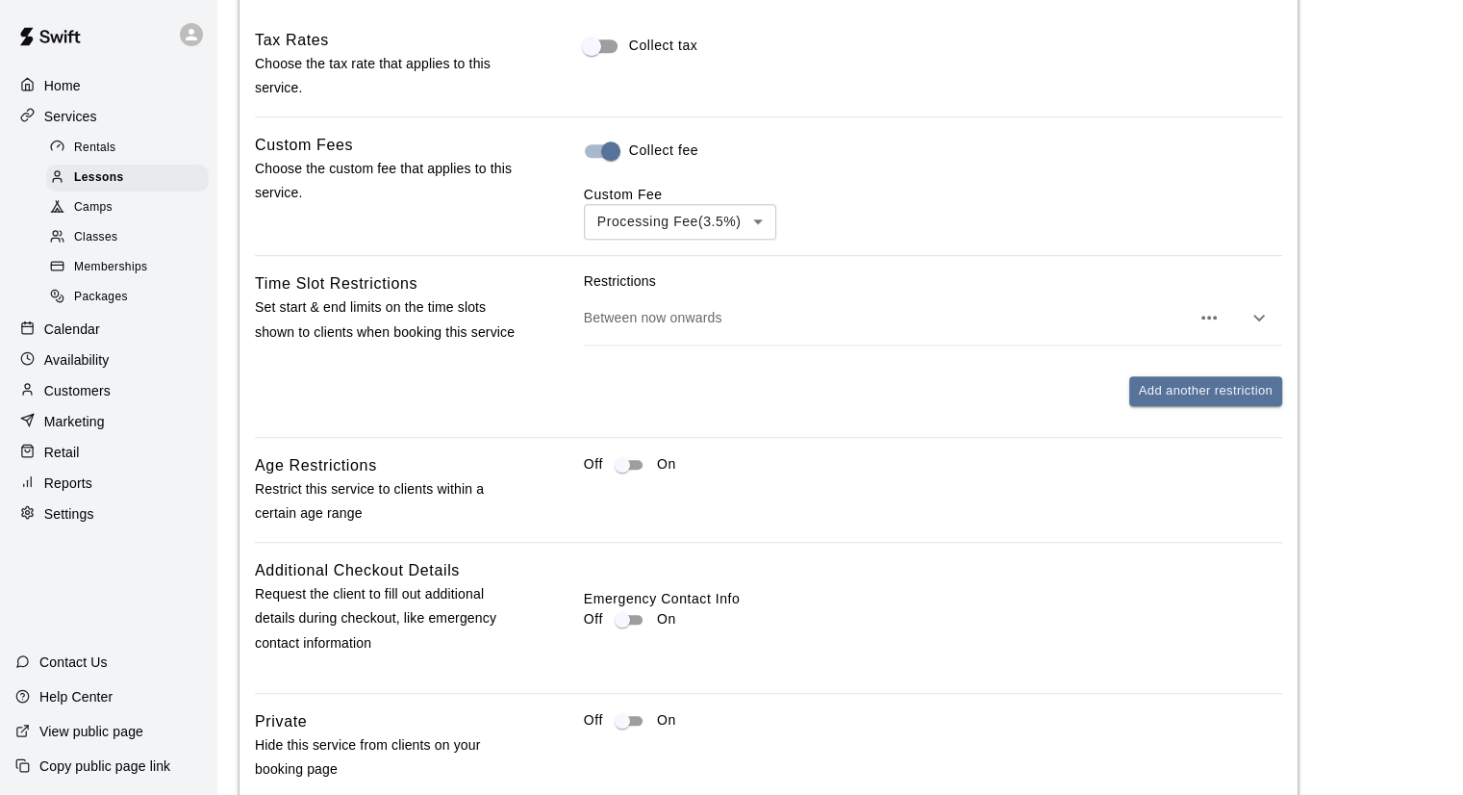
click at [798, 327] on p "Between now onwards" at bounding box center [887, 317] width 606 height 19
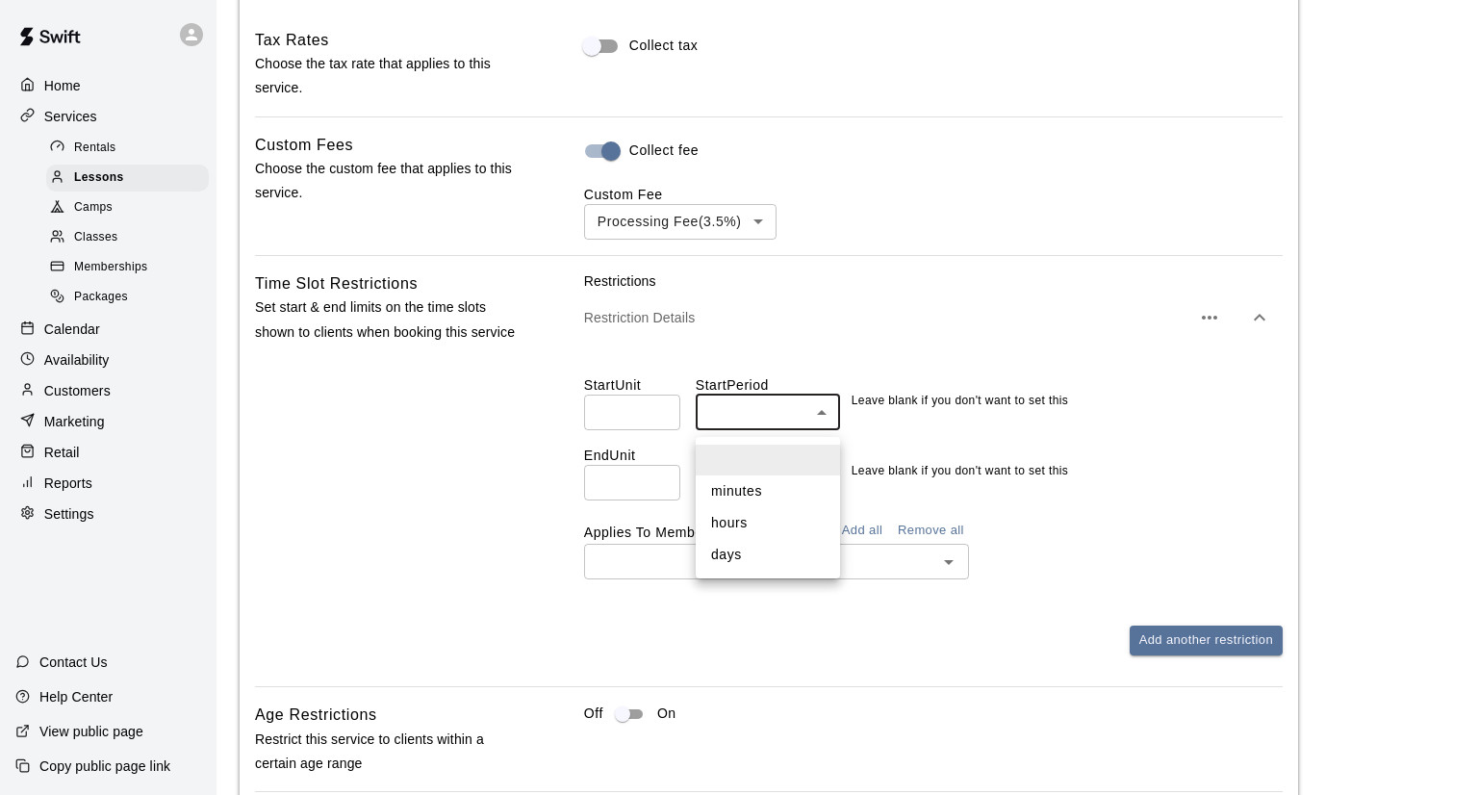
click at [729, 495] on li "minutes" at bounding box center [768, 491] width 144 height 32
type input "*******"
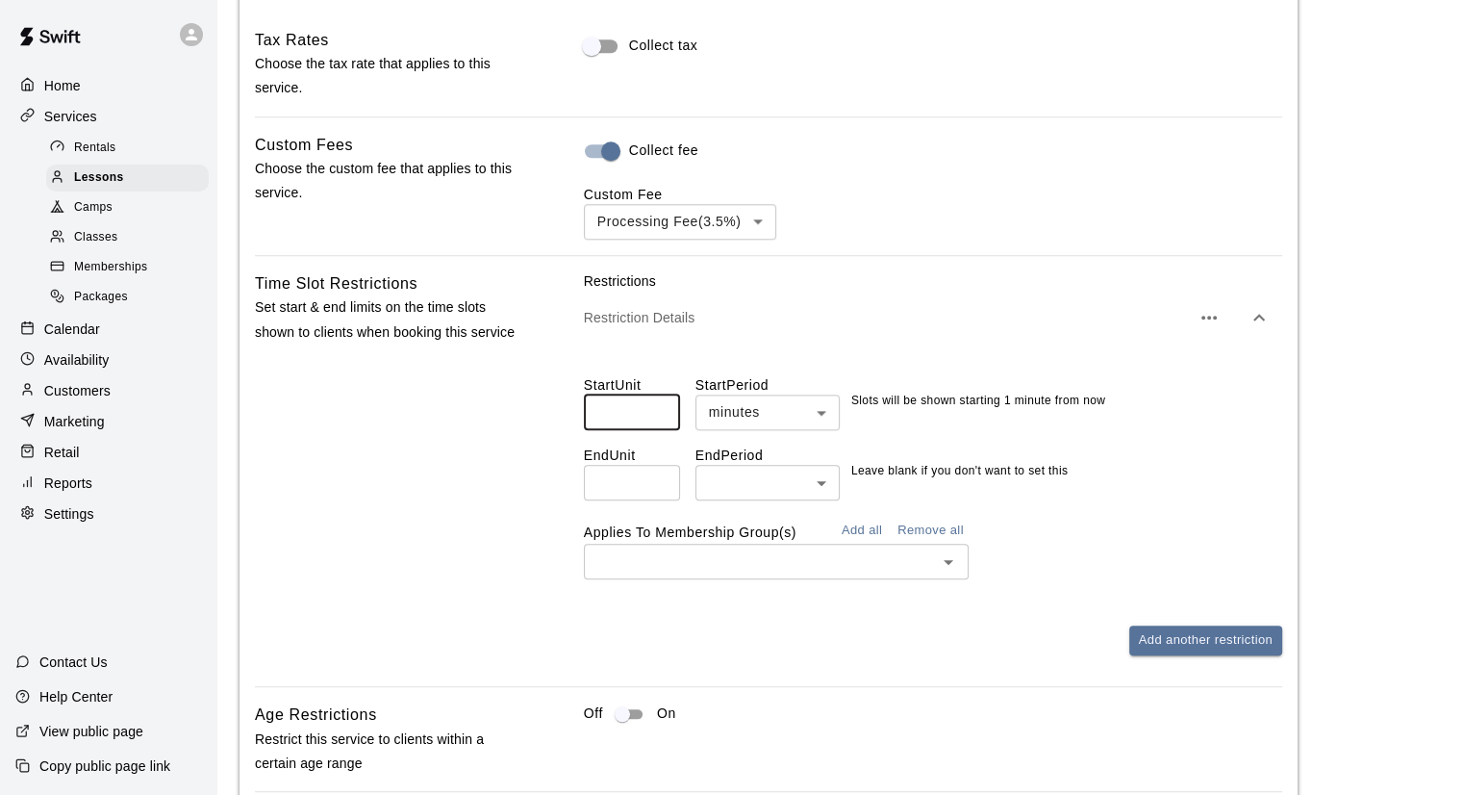
click at [662, 419] on input "*" at bounding box center [632, 412] width 96 height 36
click at [660, 423] on input "*" at bounding box center [632, 412] width 96 height 36
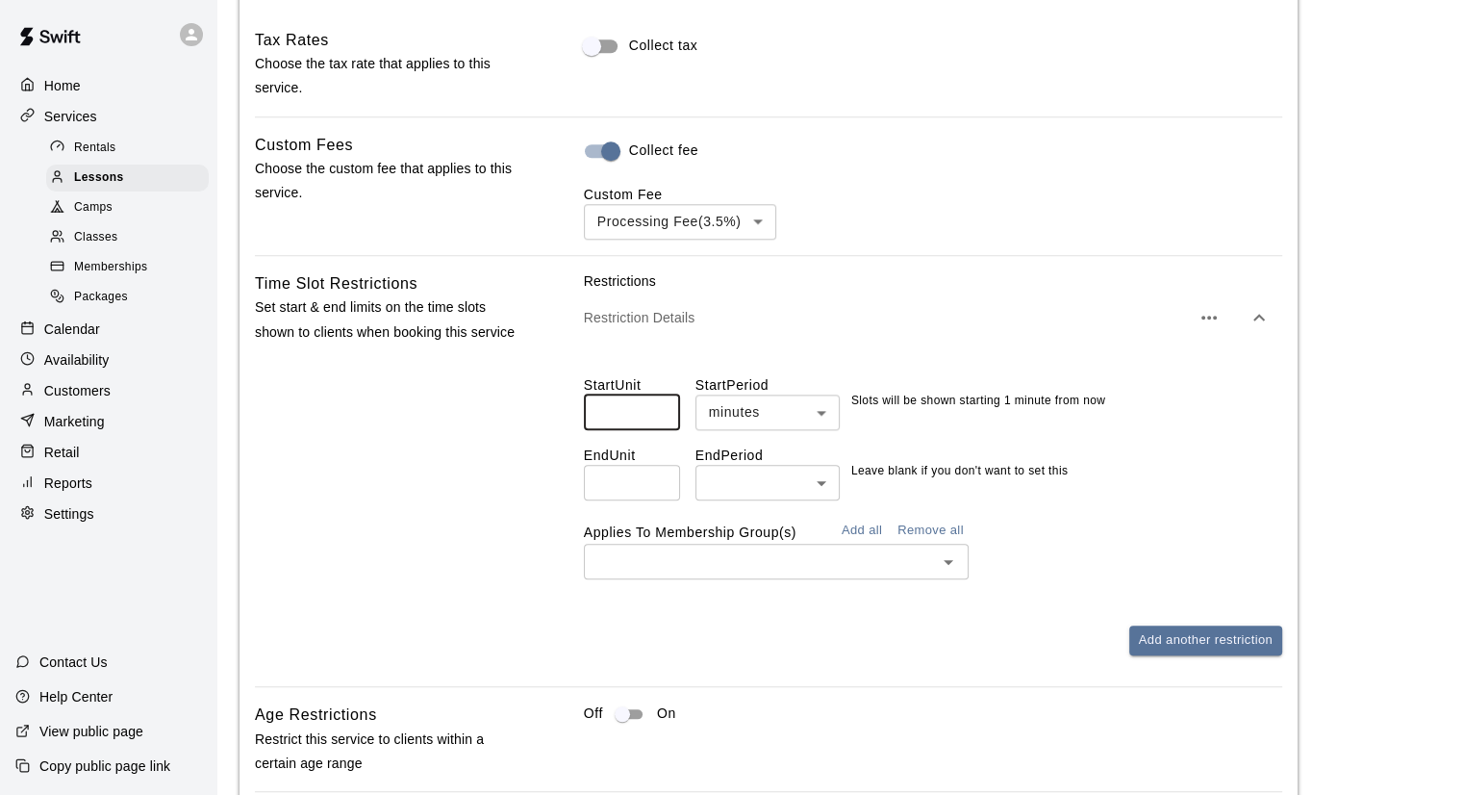
click at [660, 423] on input "*" at bounding box center [632, 412] width 96 height 36
click at [659, 411] on input "*" at bounding box center [632, 412] width 96 height 36
type input "**"
click at [530, 506] on div "Time Slot Restrictions Set start & end limits on the time slots shown to client…" at bounding box center [769, 478] width 1028 height 415
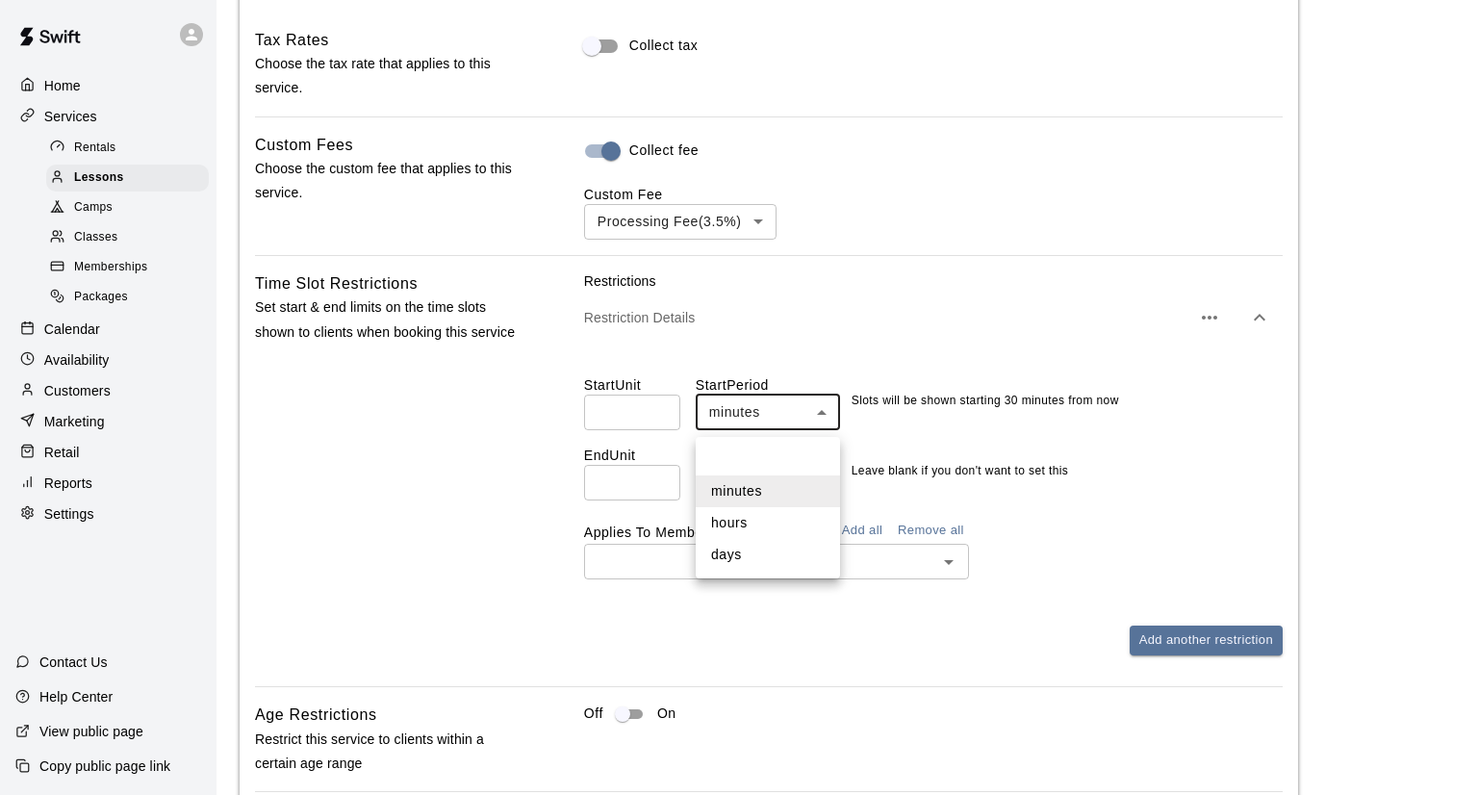
click at [753, 508] on li "hours" at bounding box center [768, 523] width 144 height 32
type input "*****"
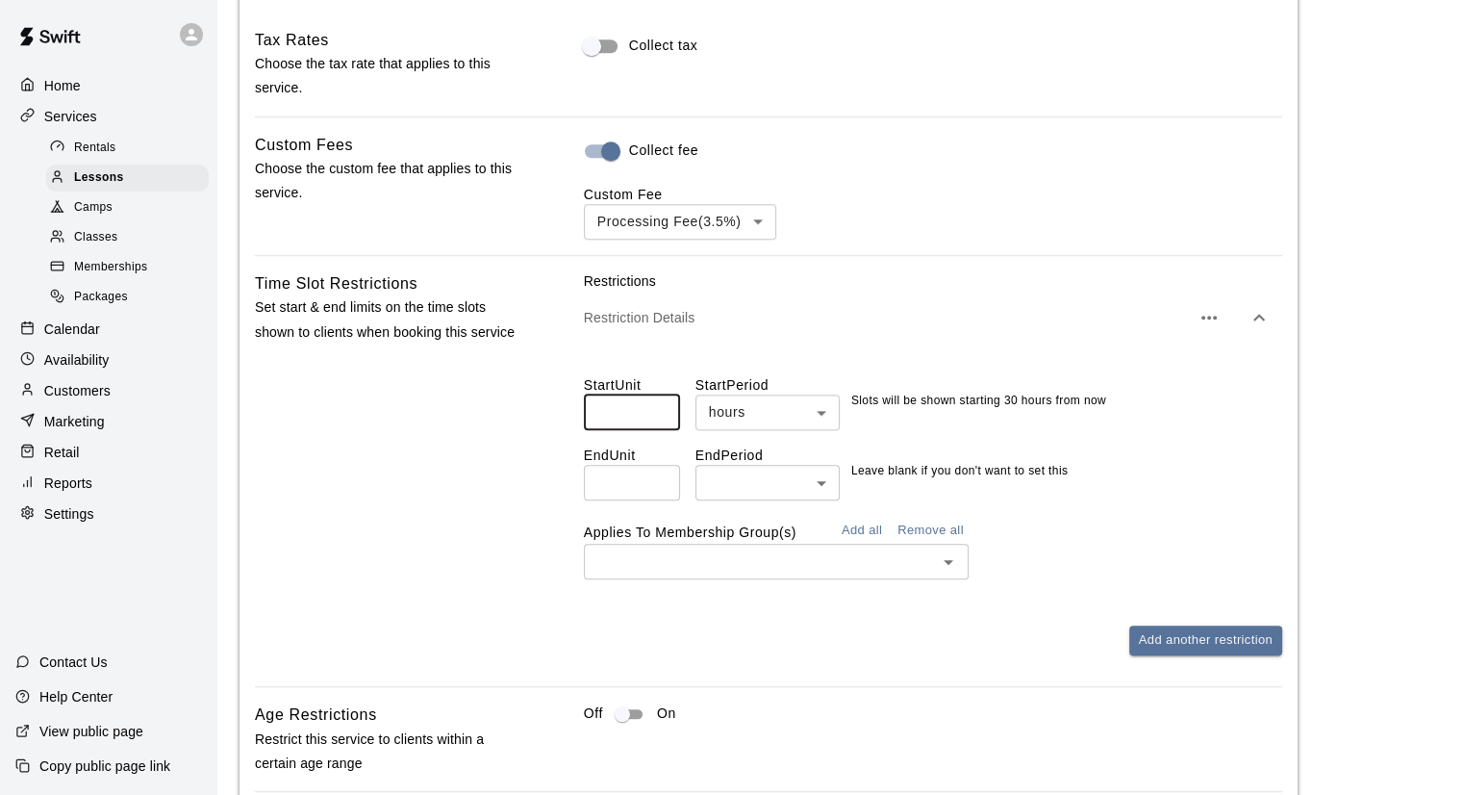
drag, startPoint x: 643, startPoint y: 422, endPoint x: 405, endPoint y: 409, distance: 238.0
click at [406, 410] on div "Time Slot Restrictions Set start & end limits on the time slots shown to client…" at bounding box center [769, 478] width 1028 height 415
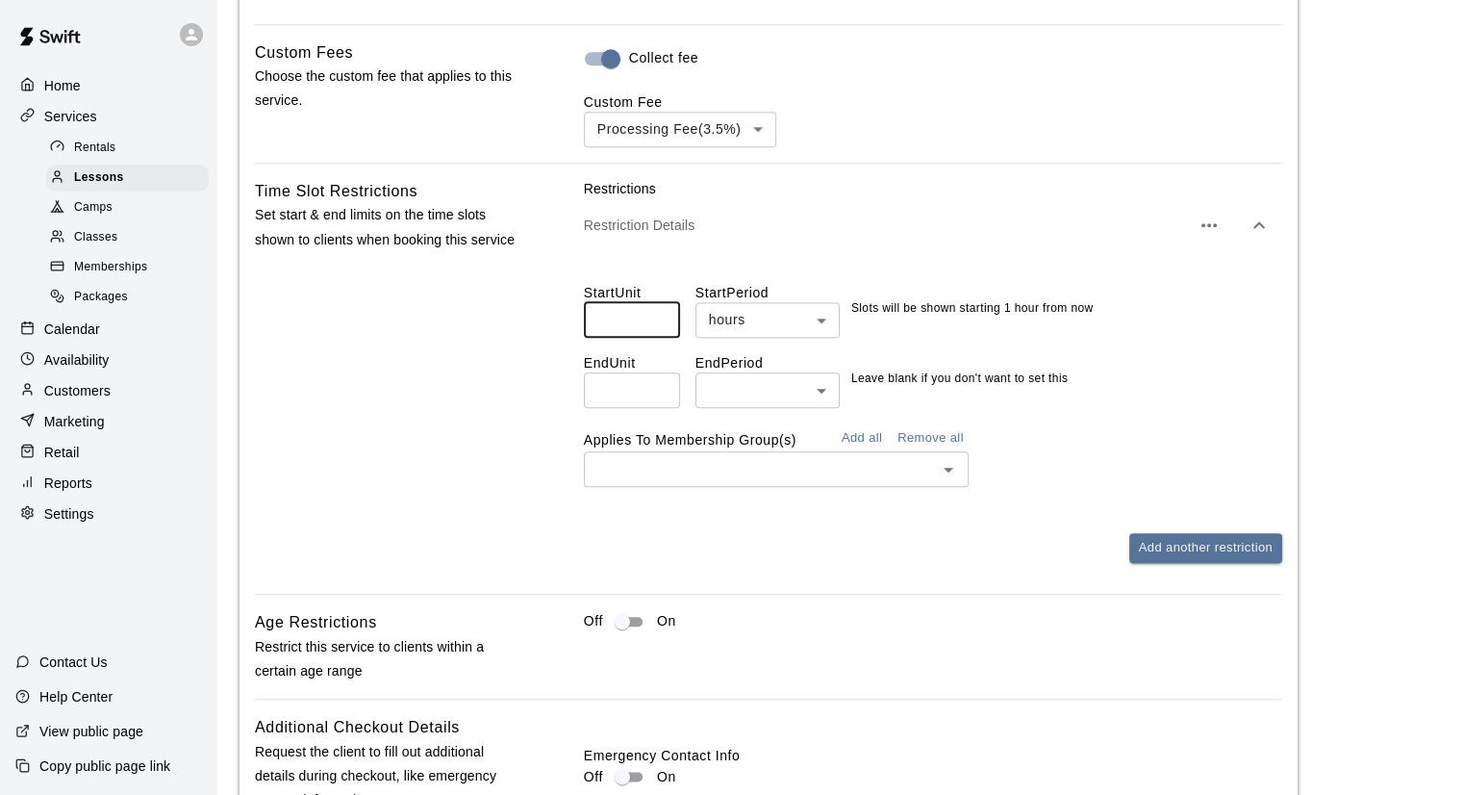
scroll to position [2213, 0]
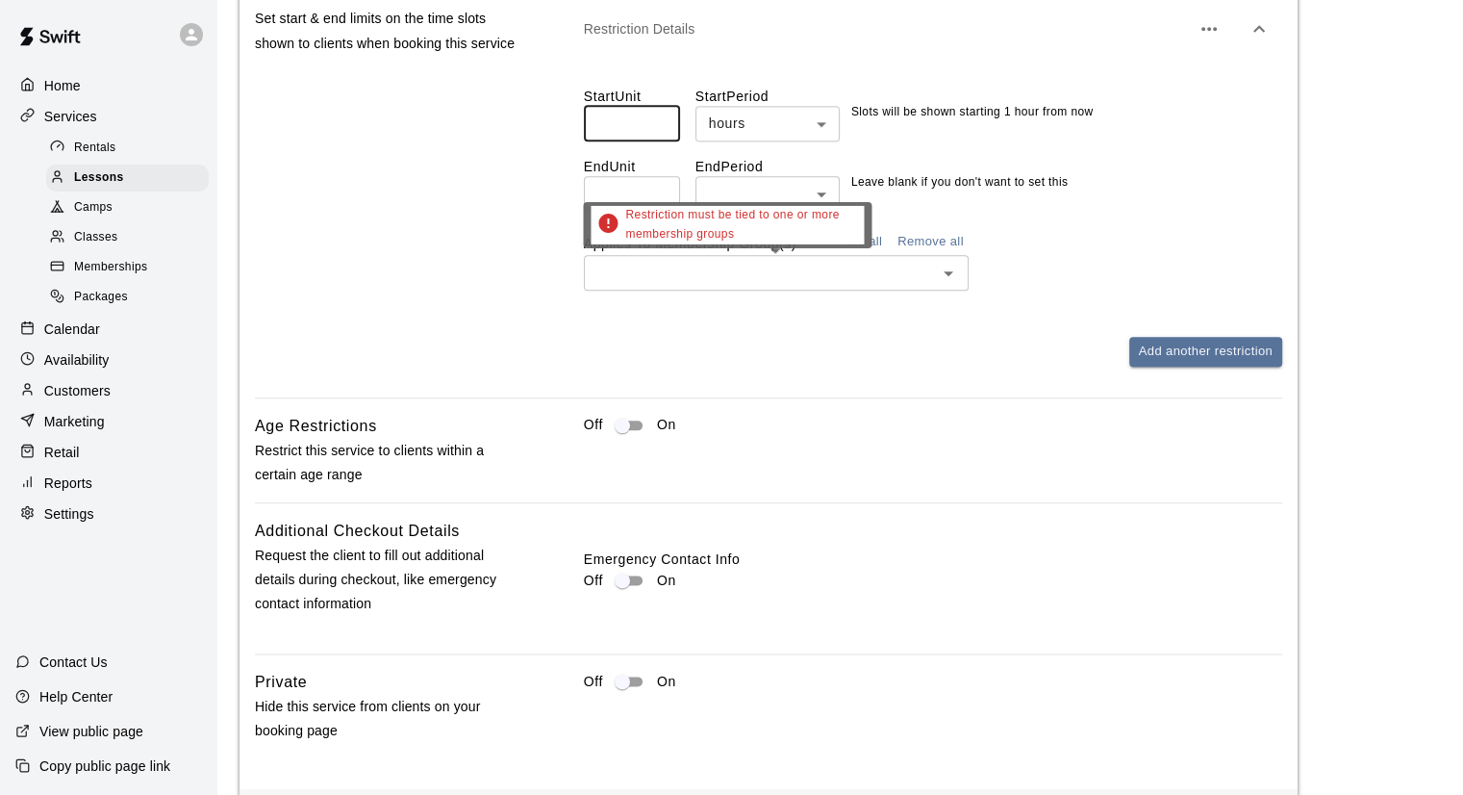
type input "*"
click at [930, 281] on input "text" at bounding box center [761, 273] width 342 height 24
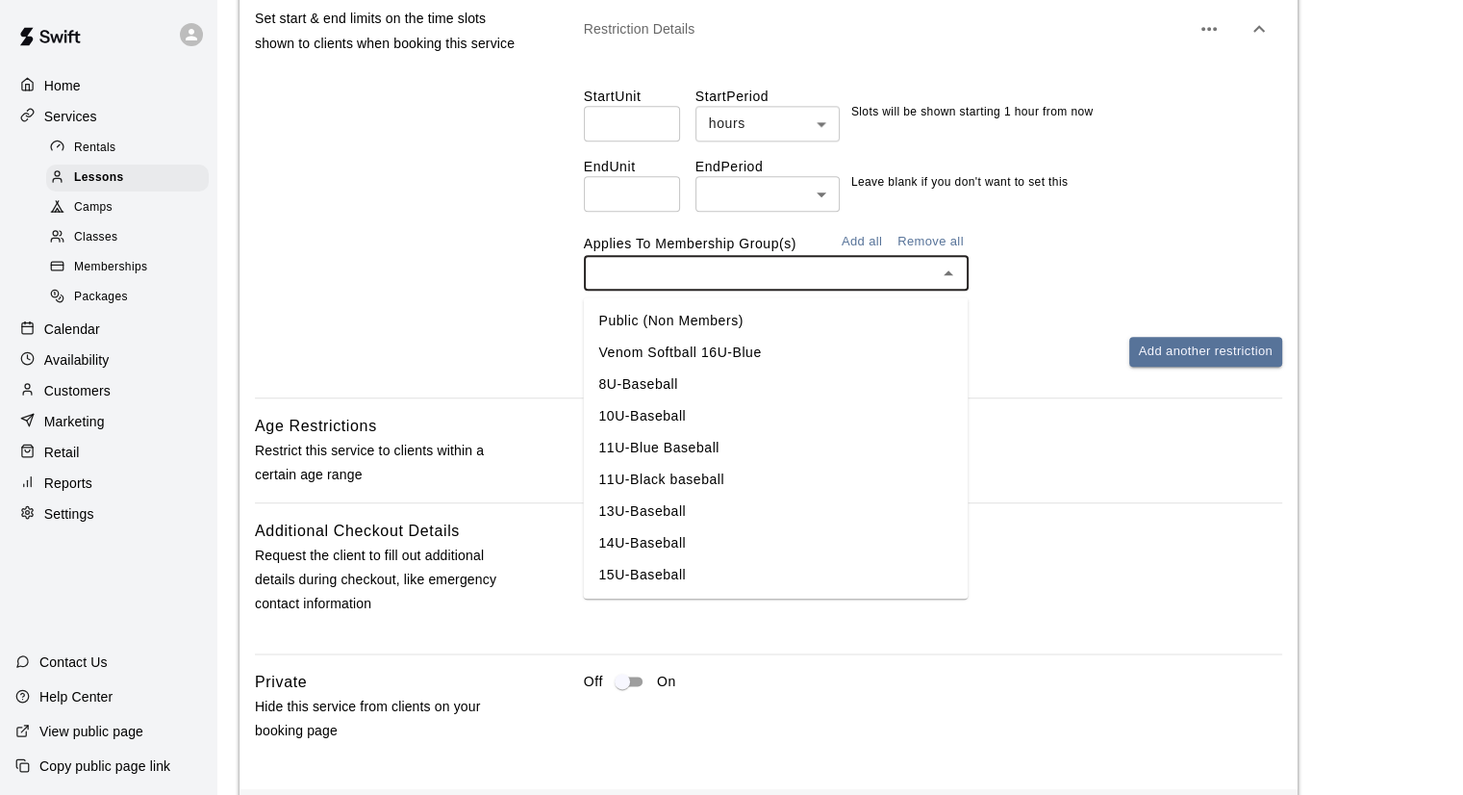
click at [1078, 270] on div "​" at bounding box center [933, 273] width 698 height 36
click at [1028, 263] on div "​" at bounding box center [933, 273] width 698 height 36
click at [901, 245] on button "Remove all" at bounding box center [931, 242] width 76 height 30
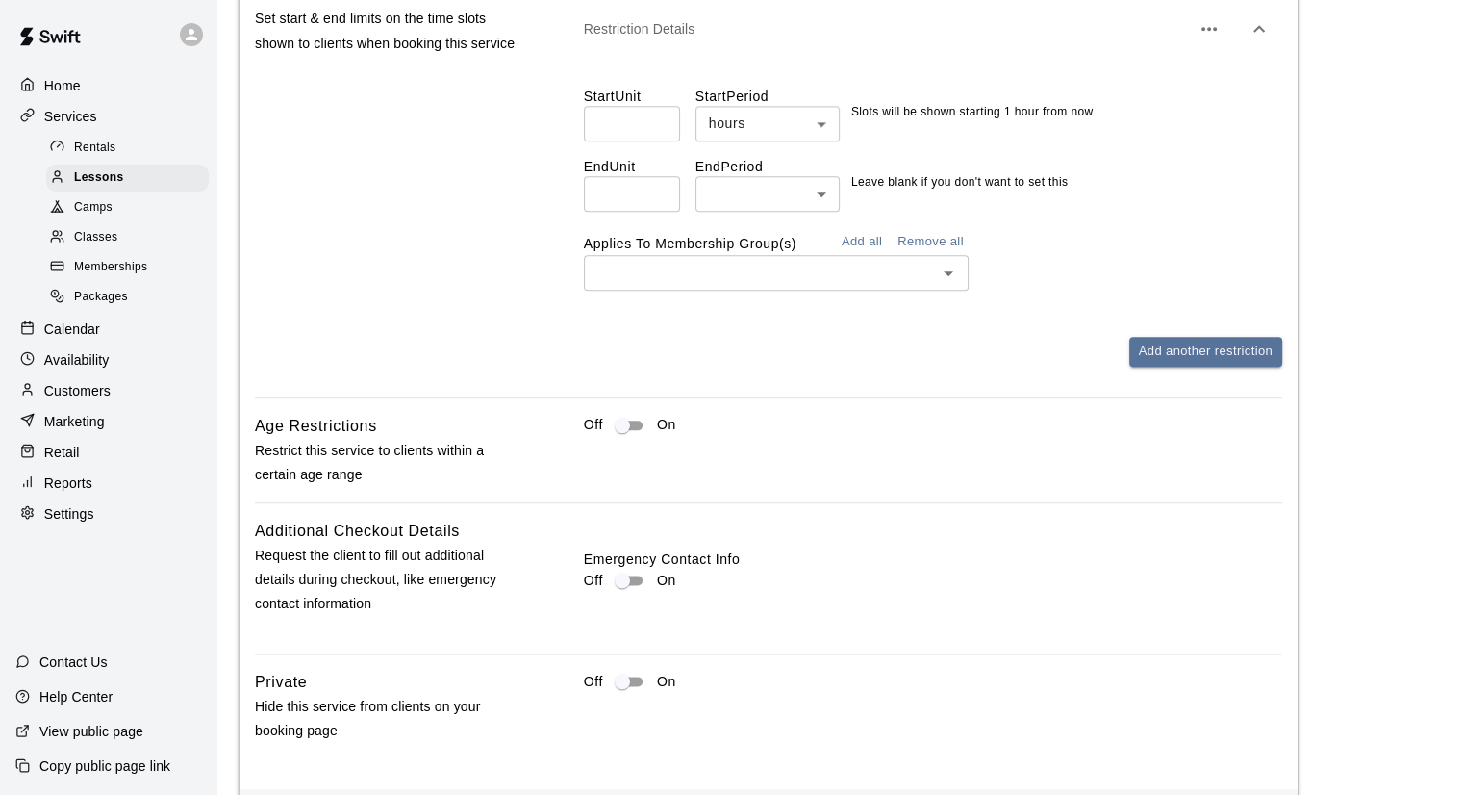
click at [932, 343] on div "Restrictions Restriction Details Start Unit * ​ Start Period hours ***** ​ Slot…" at bounding box center [933, 175] width 698 height 384
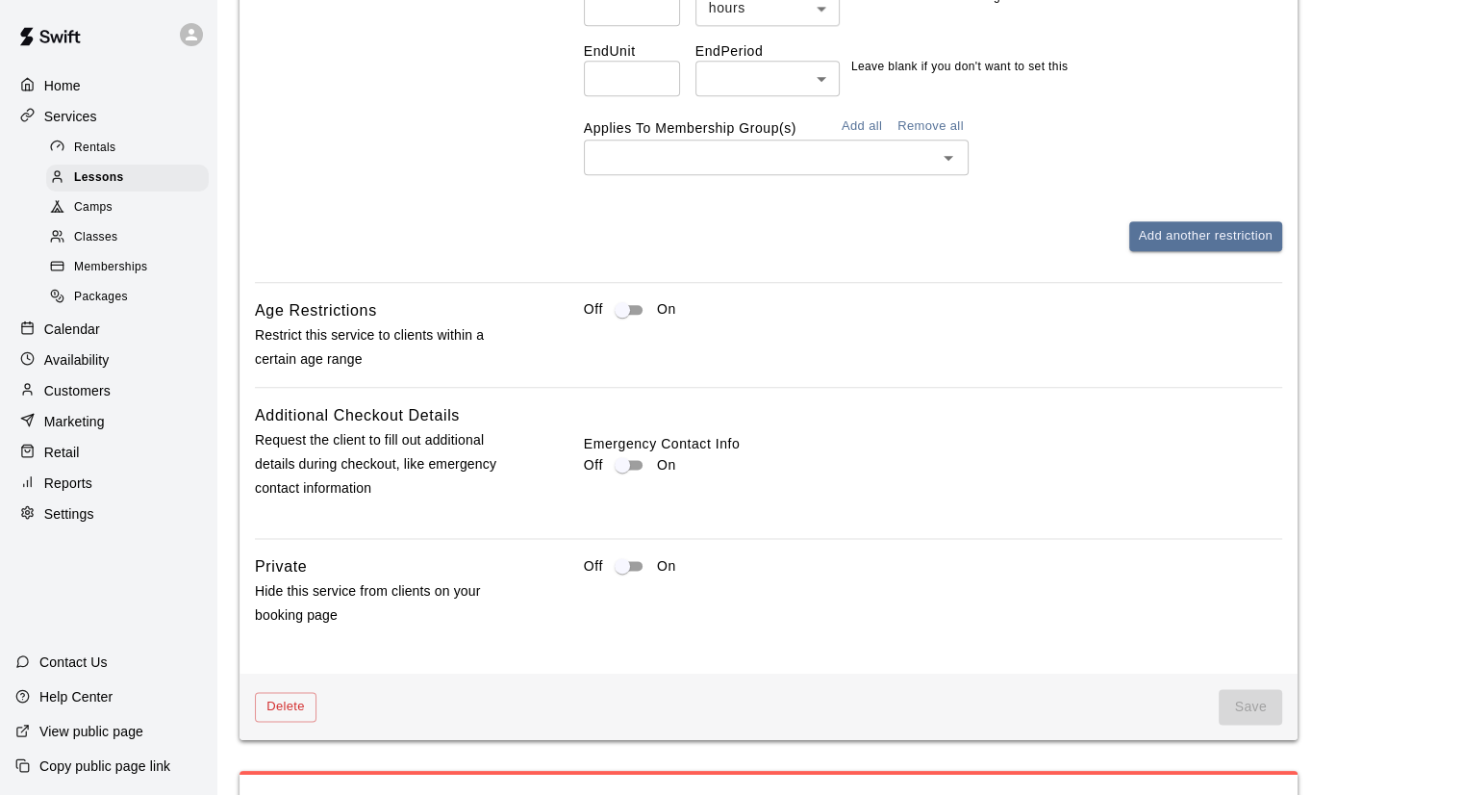
scroll to position [2501, 0]
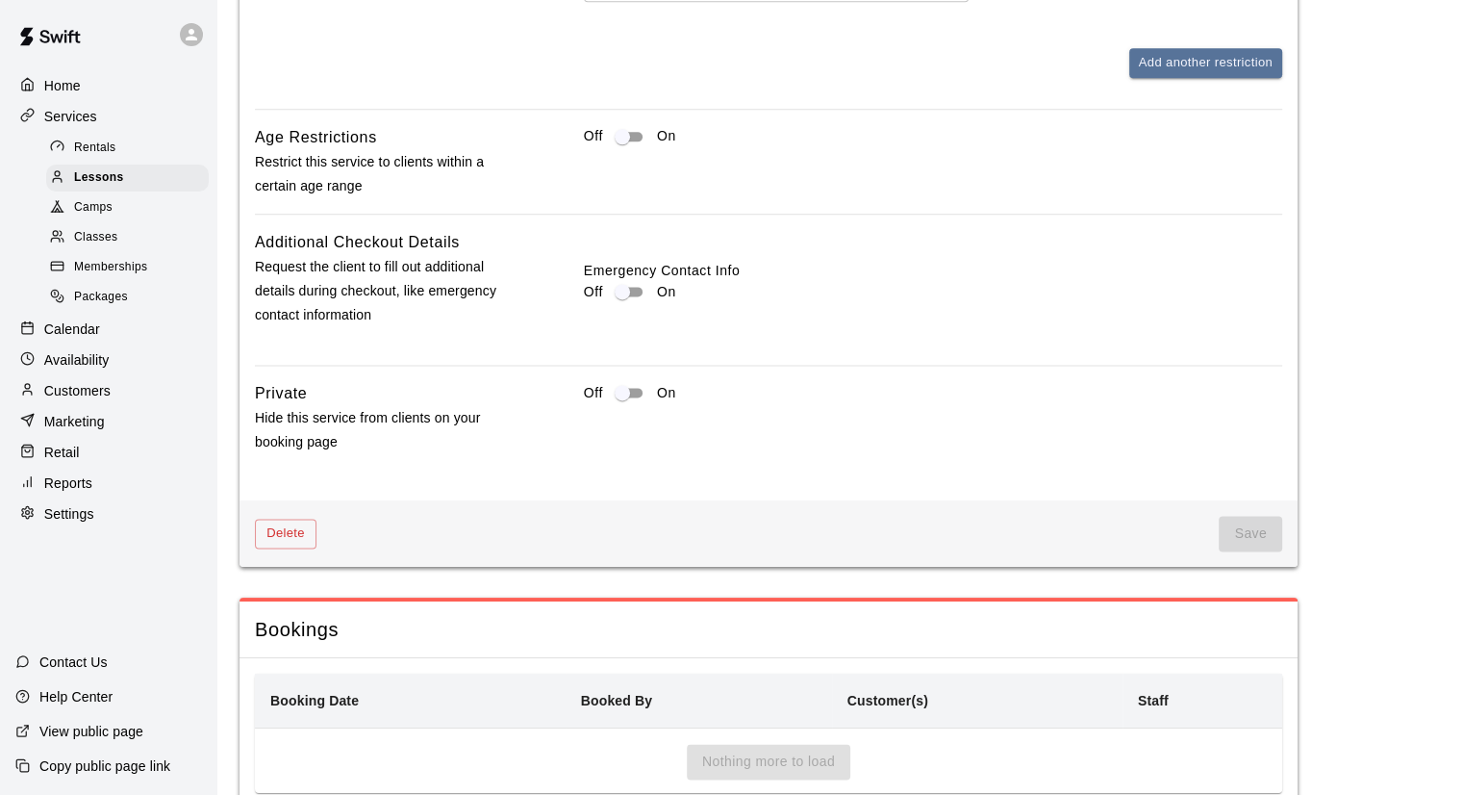
click at [1262, 546] on span "Save" at bounding box center [1250, 534] width 63 height 36
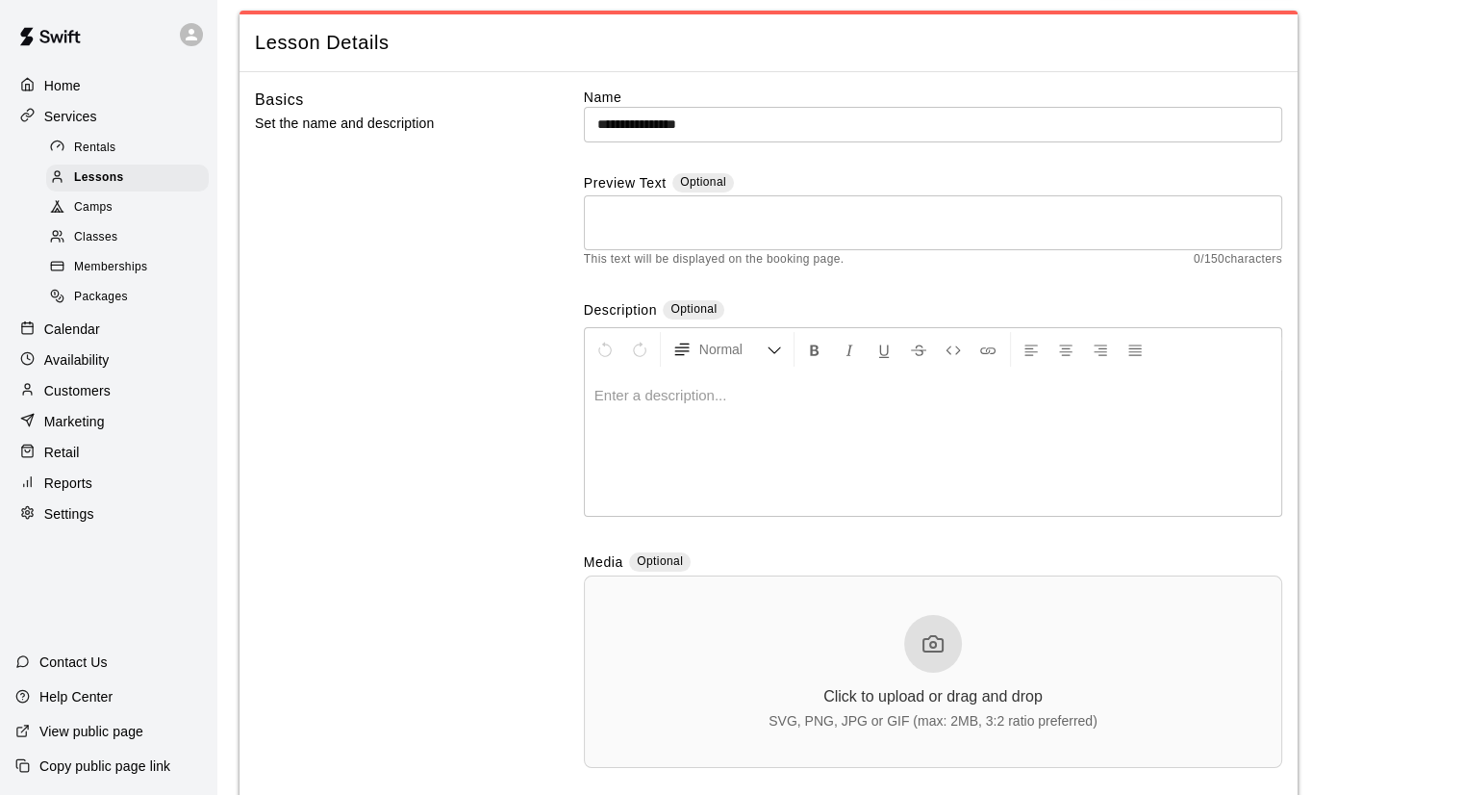
scroll to position [0, 0]
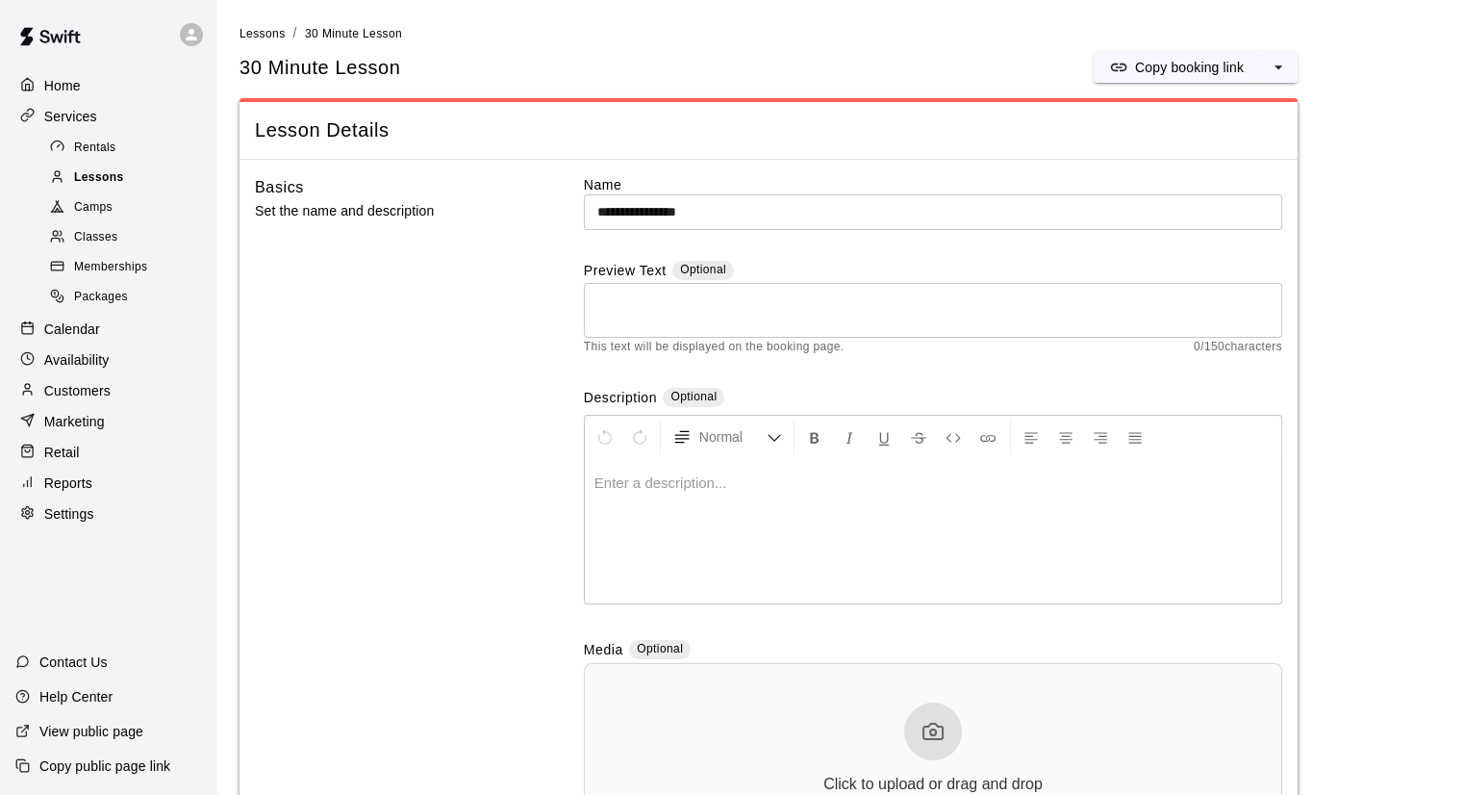
click at [112, 184] on span "Lessons" at bounding box center [99, 177] width 50 height 19
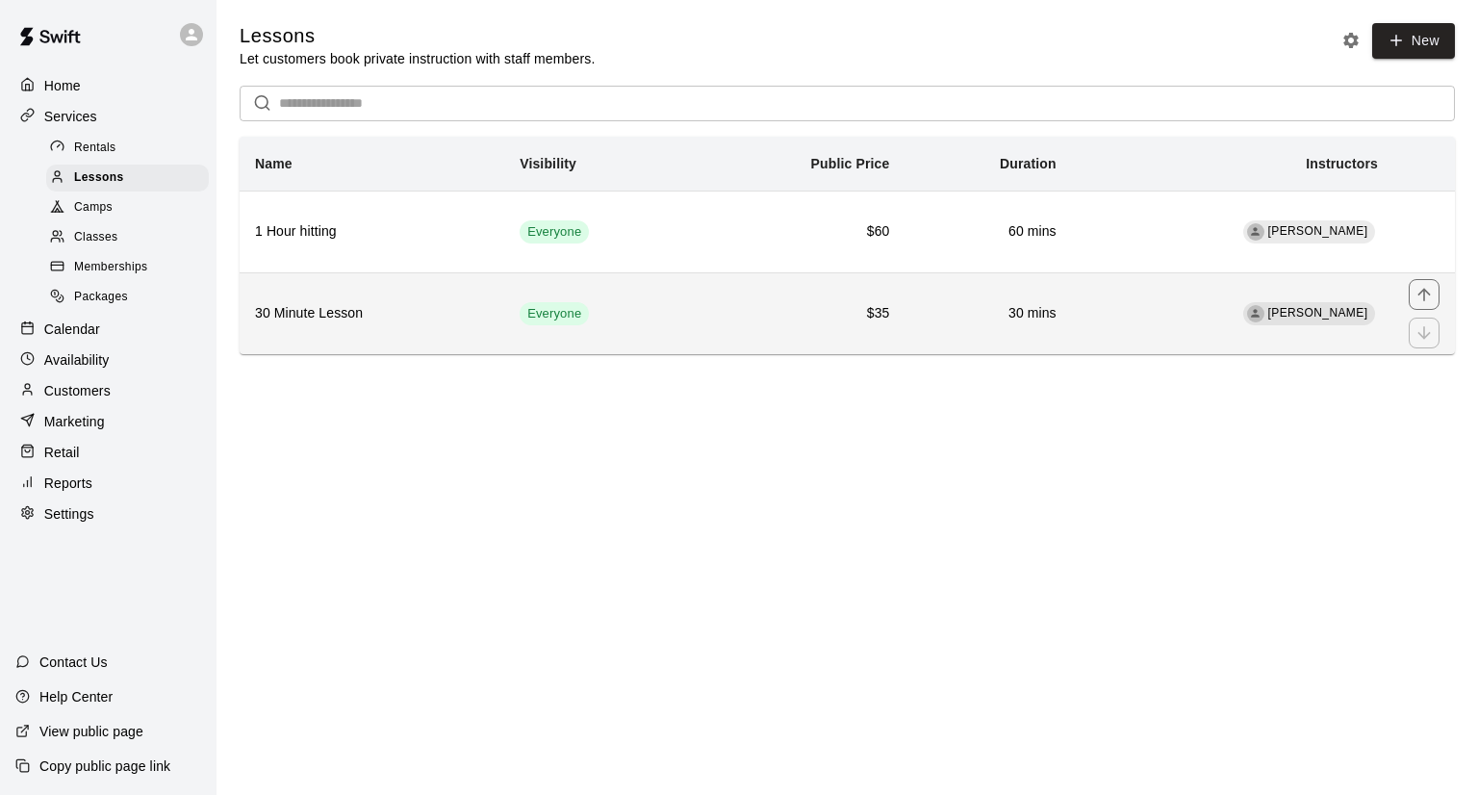
click at [426, 296] on th "30 Minute Lesson" at bounding box center [372, 313] width 265 height 82
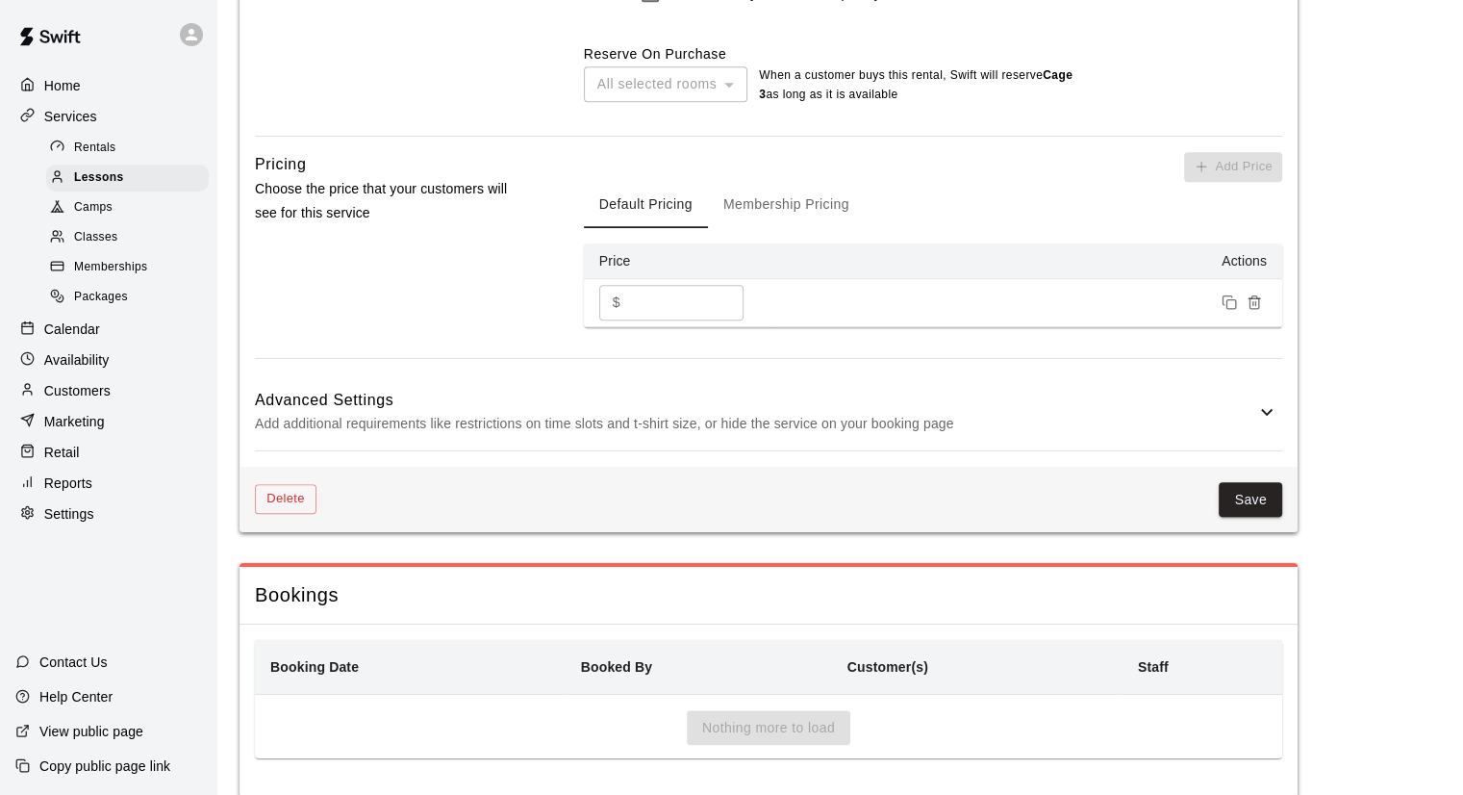
scroll to position [1514, 0]
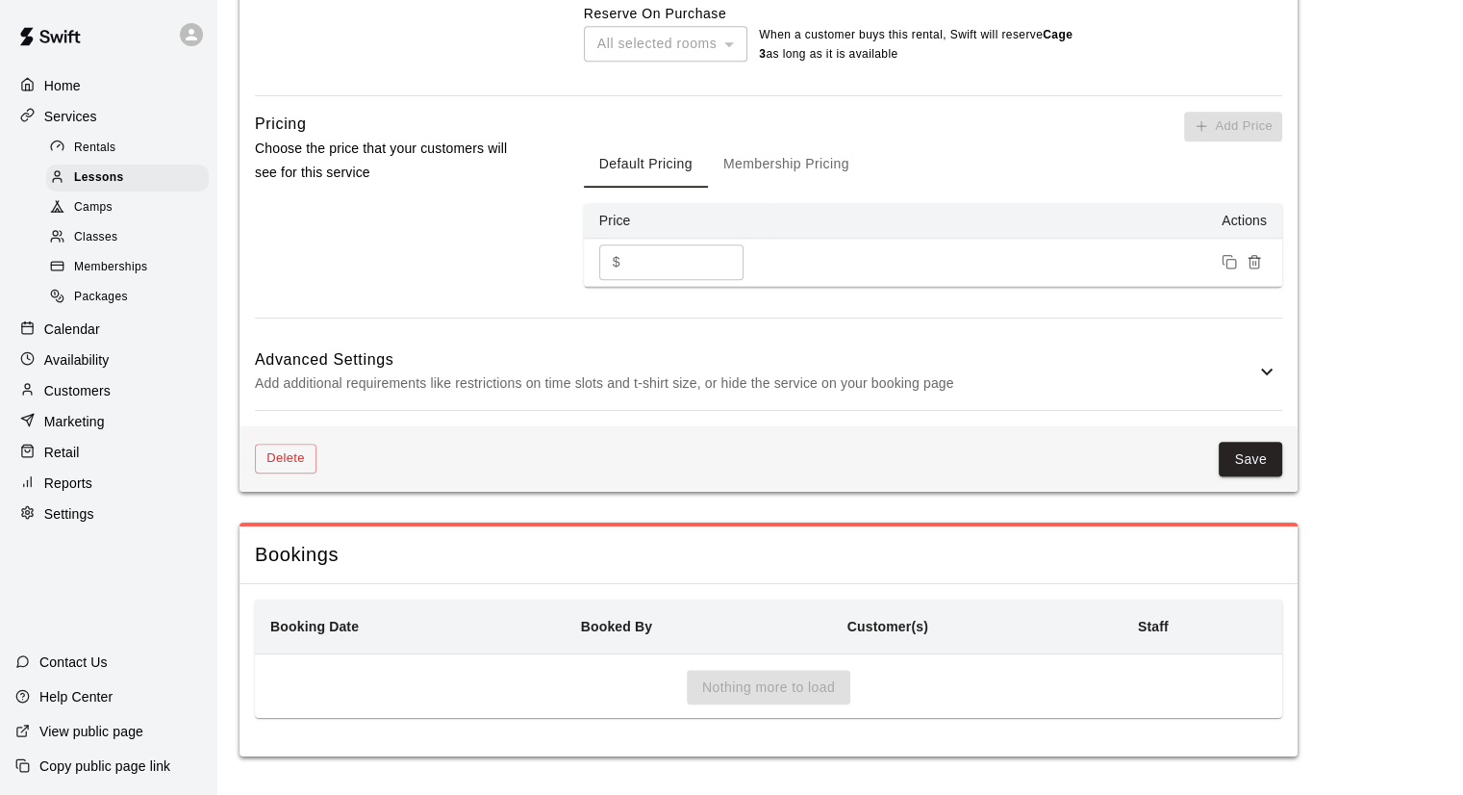
click at [877, 335] on div "Advanced Settings Add additional requirements like restrictions on time slots a…" at bounding box center [769, 372] width 1028 height 76
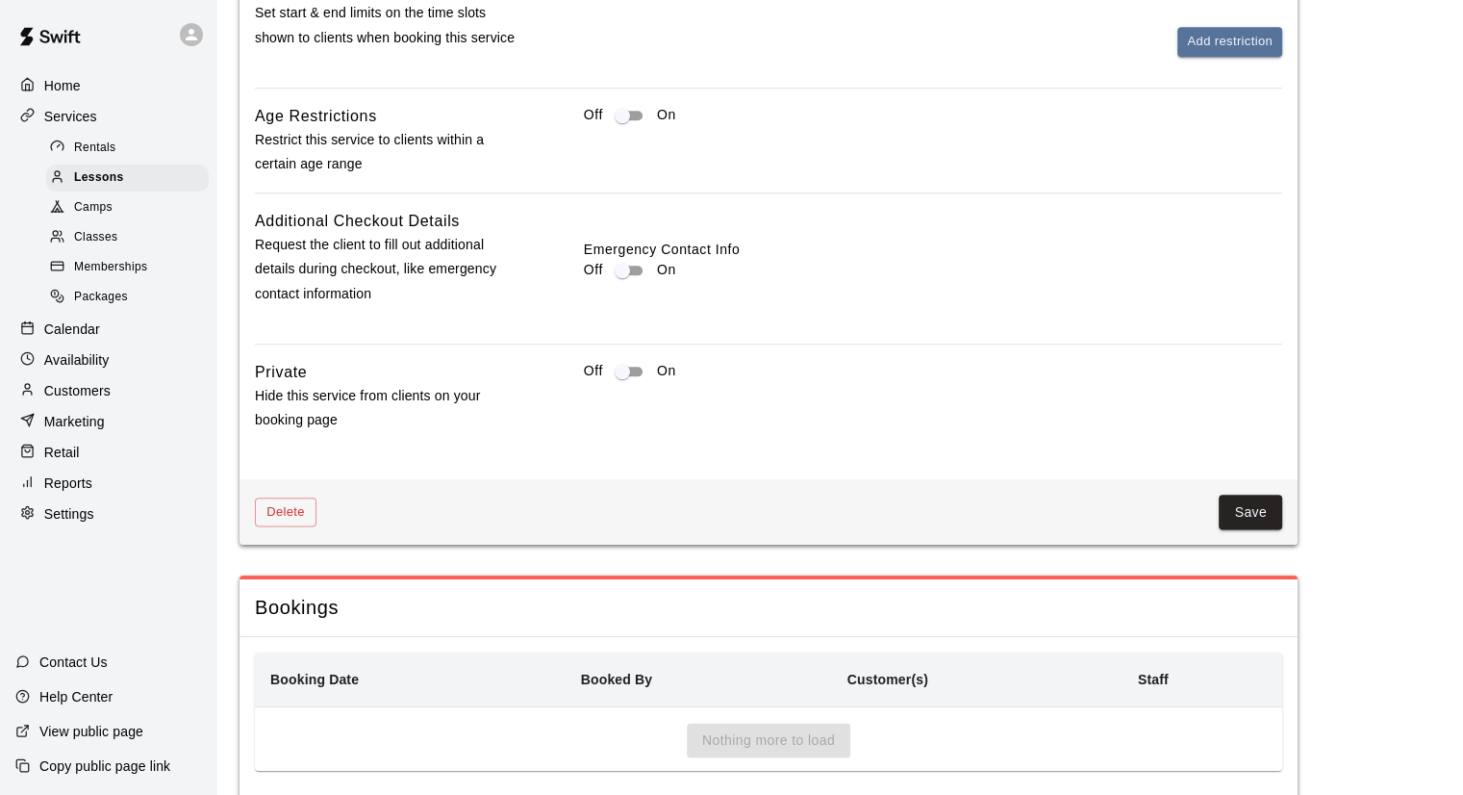
scroll to position [2278, 0]
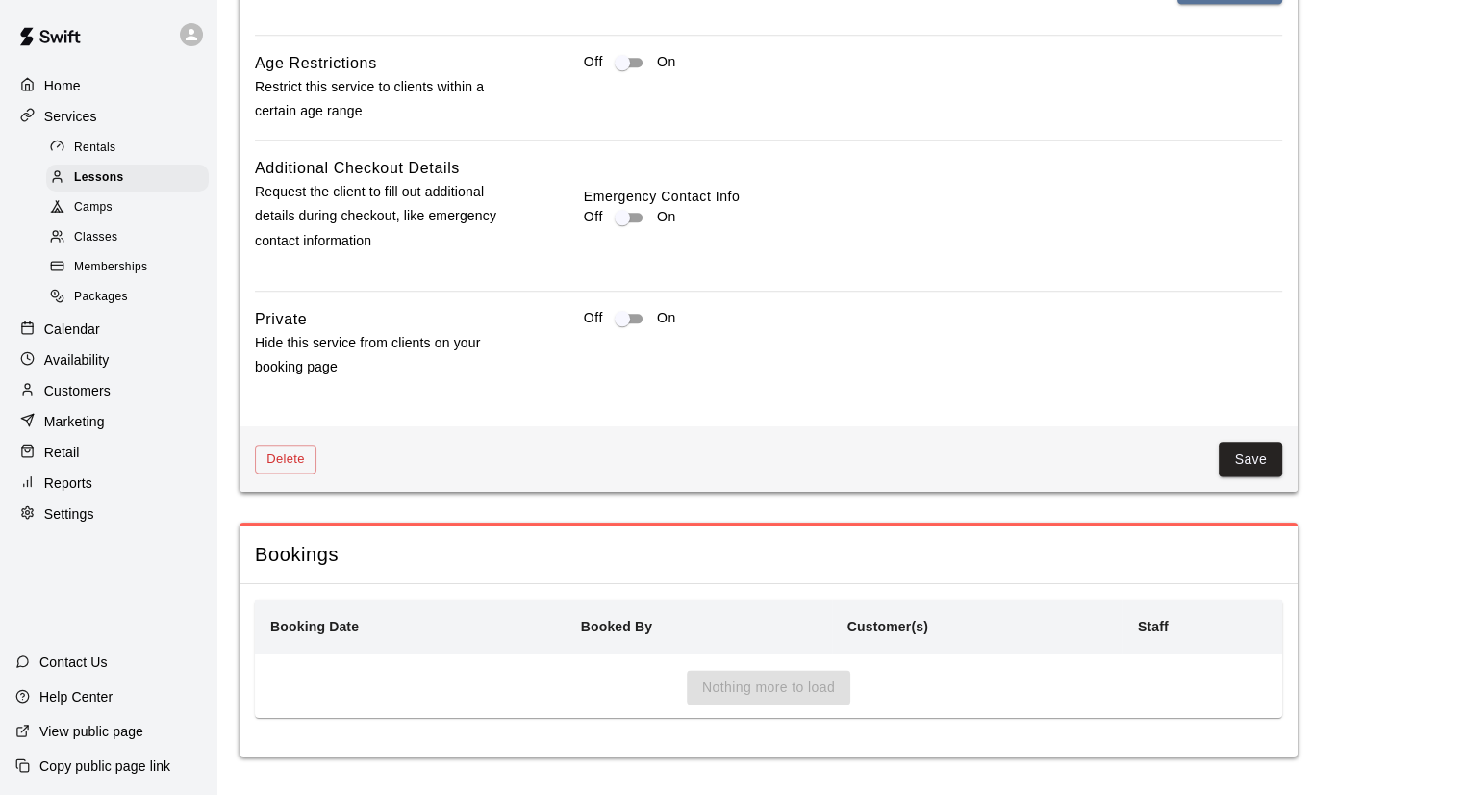
click at [1253, 460] on button "Save" at bounding box center [1250, 460] width 63 height 36
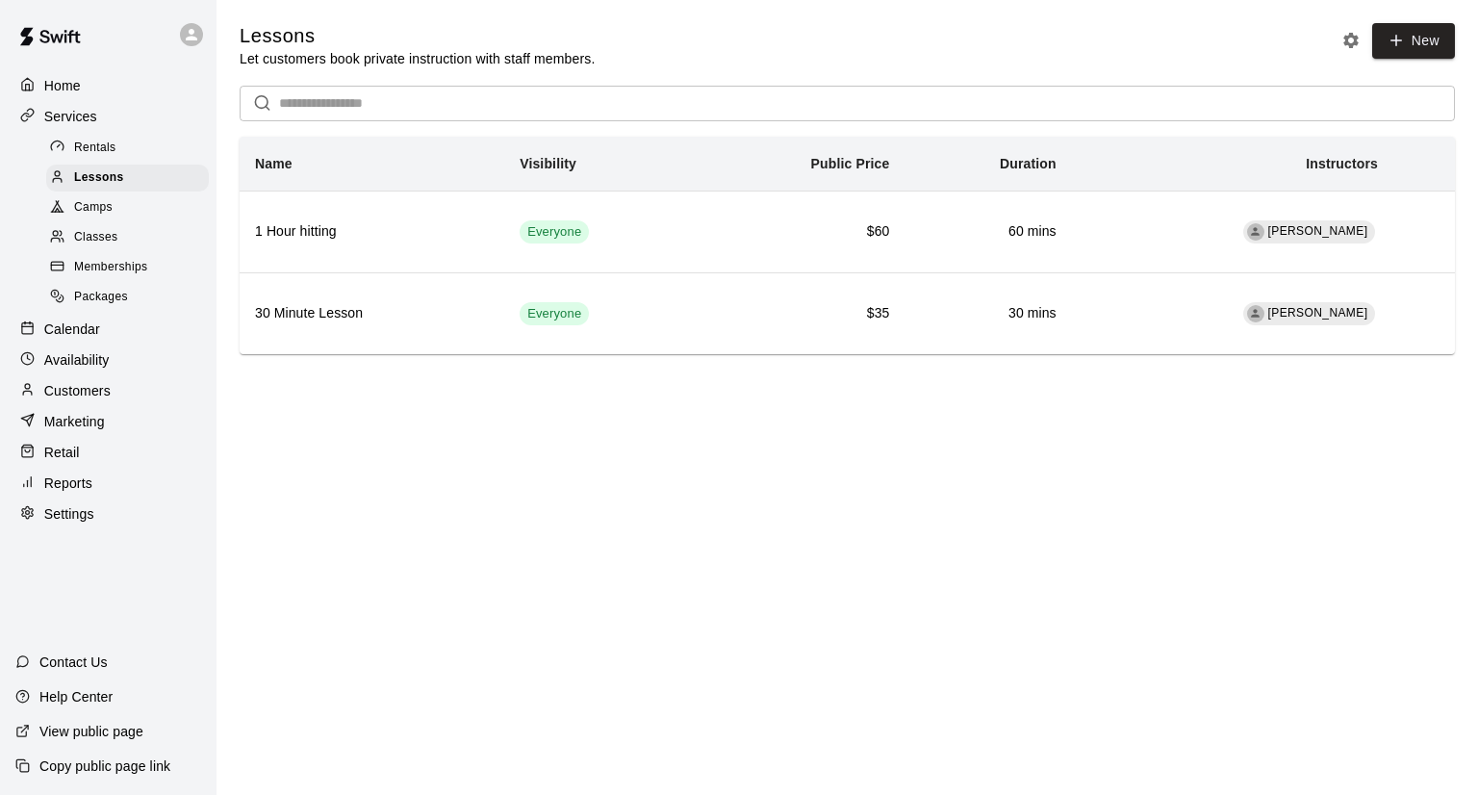
click at [81, 374] on div "Availability" at bounding box center [108, 359] width 186 height 29
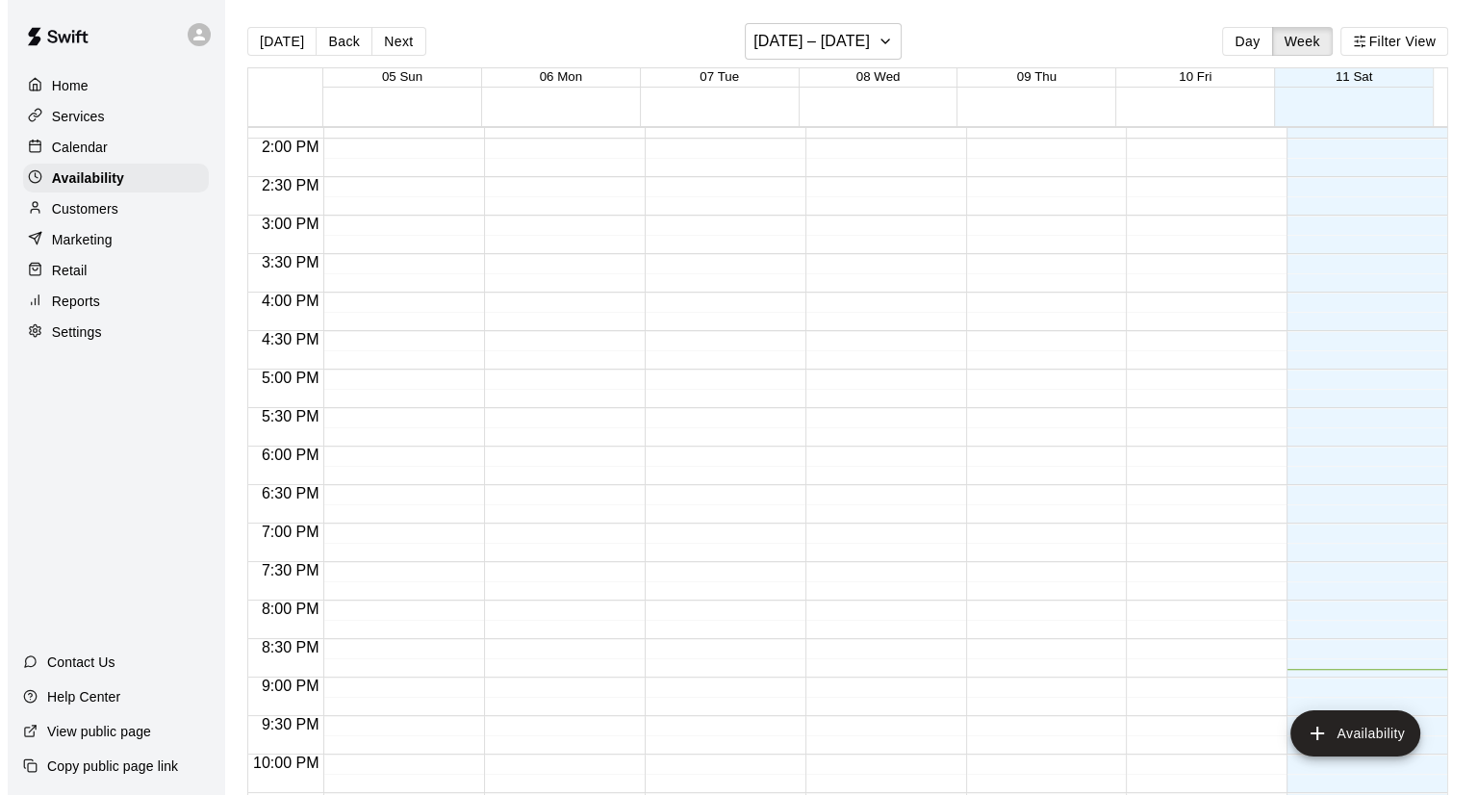
scroll to position [1061, 0]
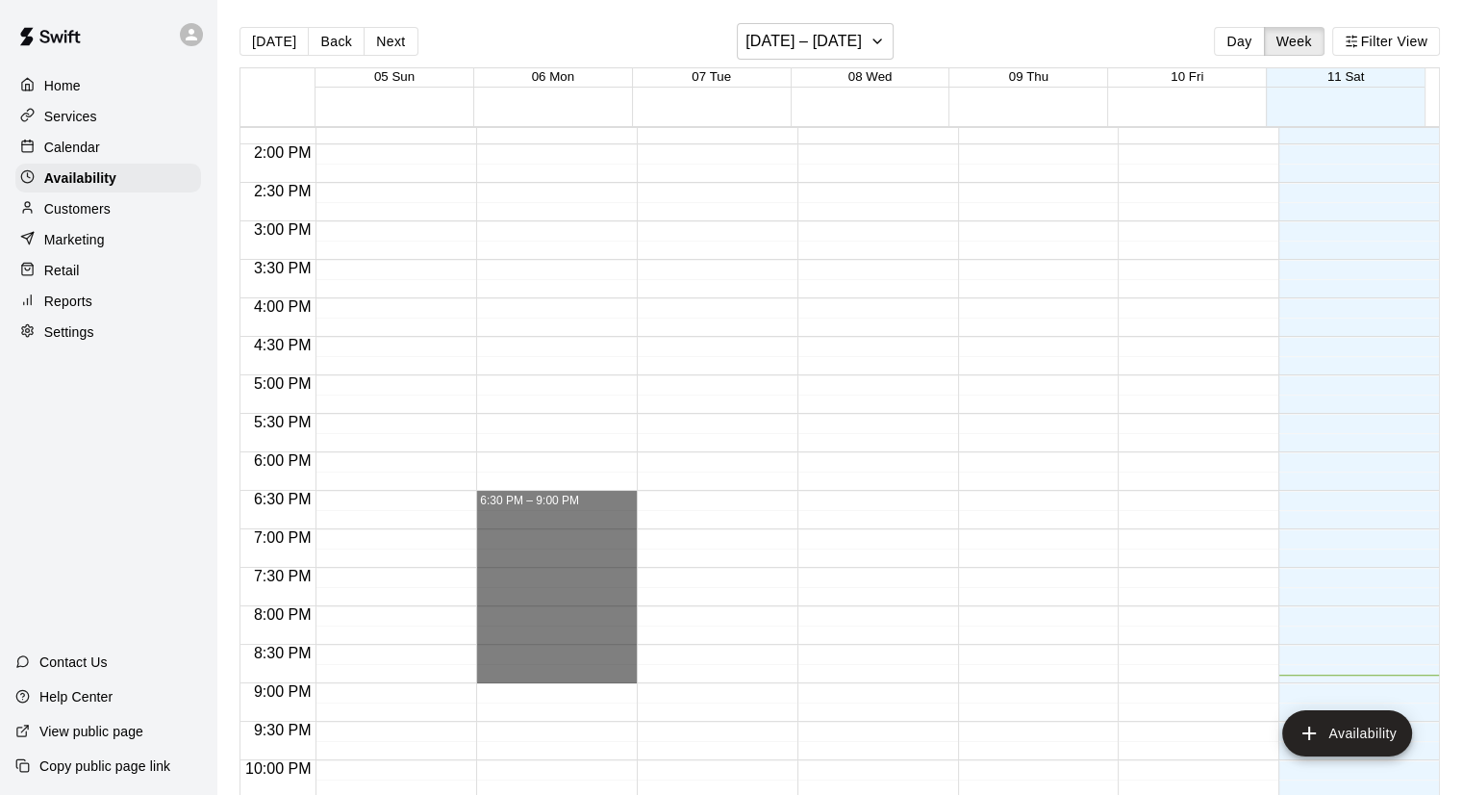
drag, startPoint x: 495, startPoint y: 501, endPoint x: 472, endPoint y: 669, distance: 169.0
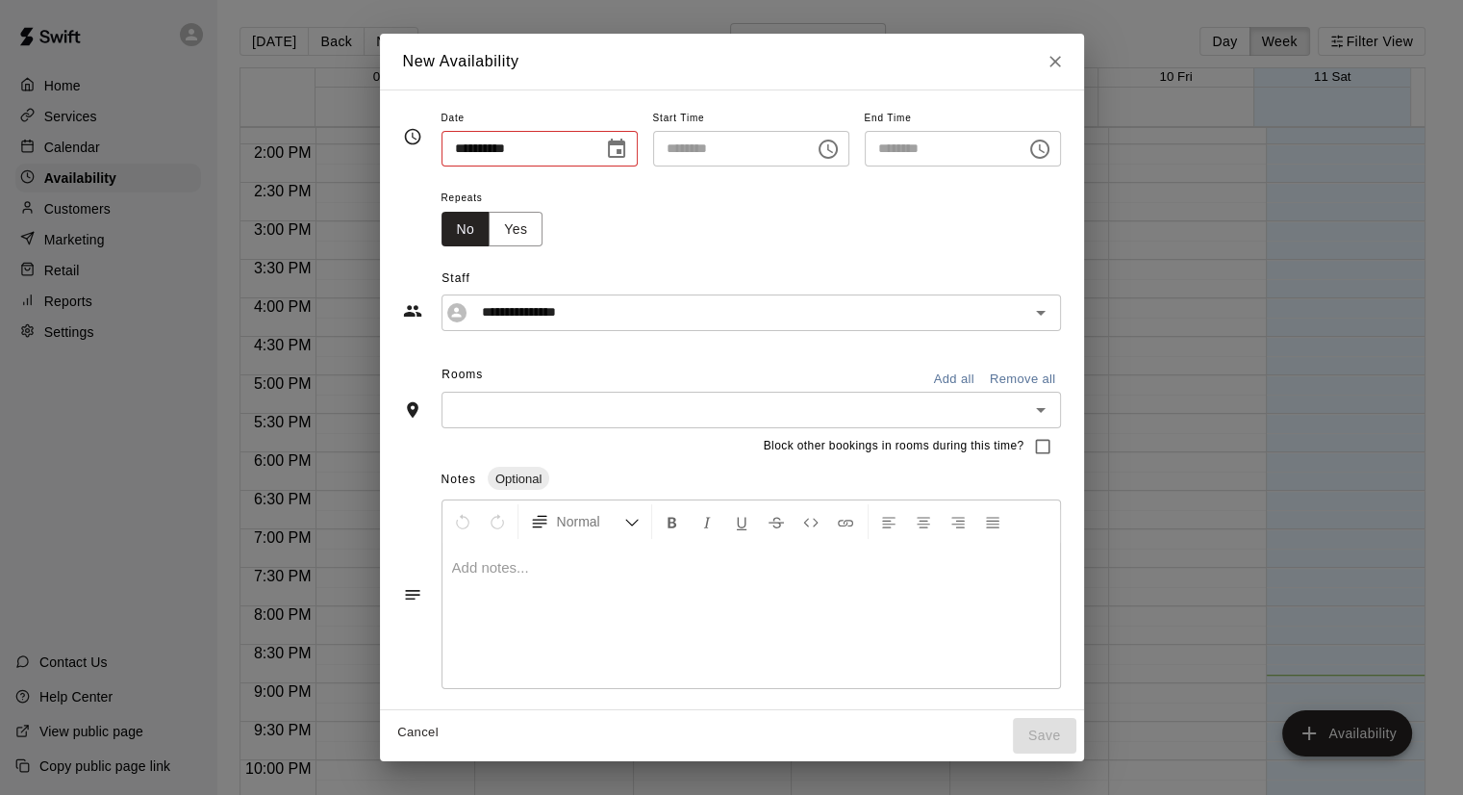
type input "**********"
type input "********"
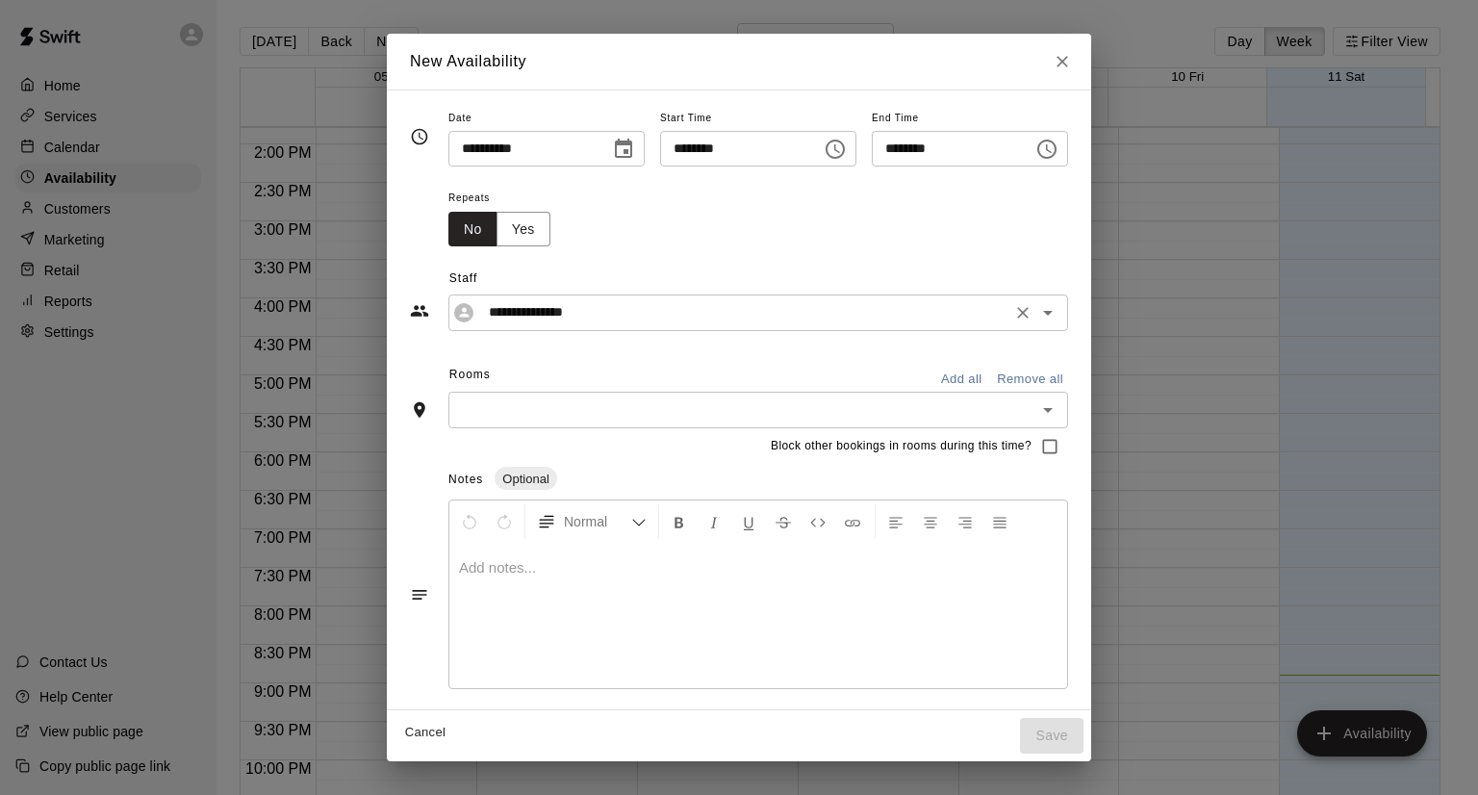
click at [568, 304] on input "**********" at bounding box center [743, 312] width 524 height 24
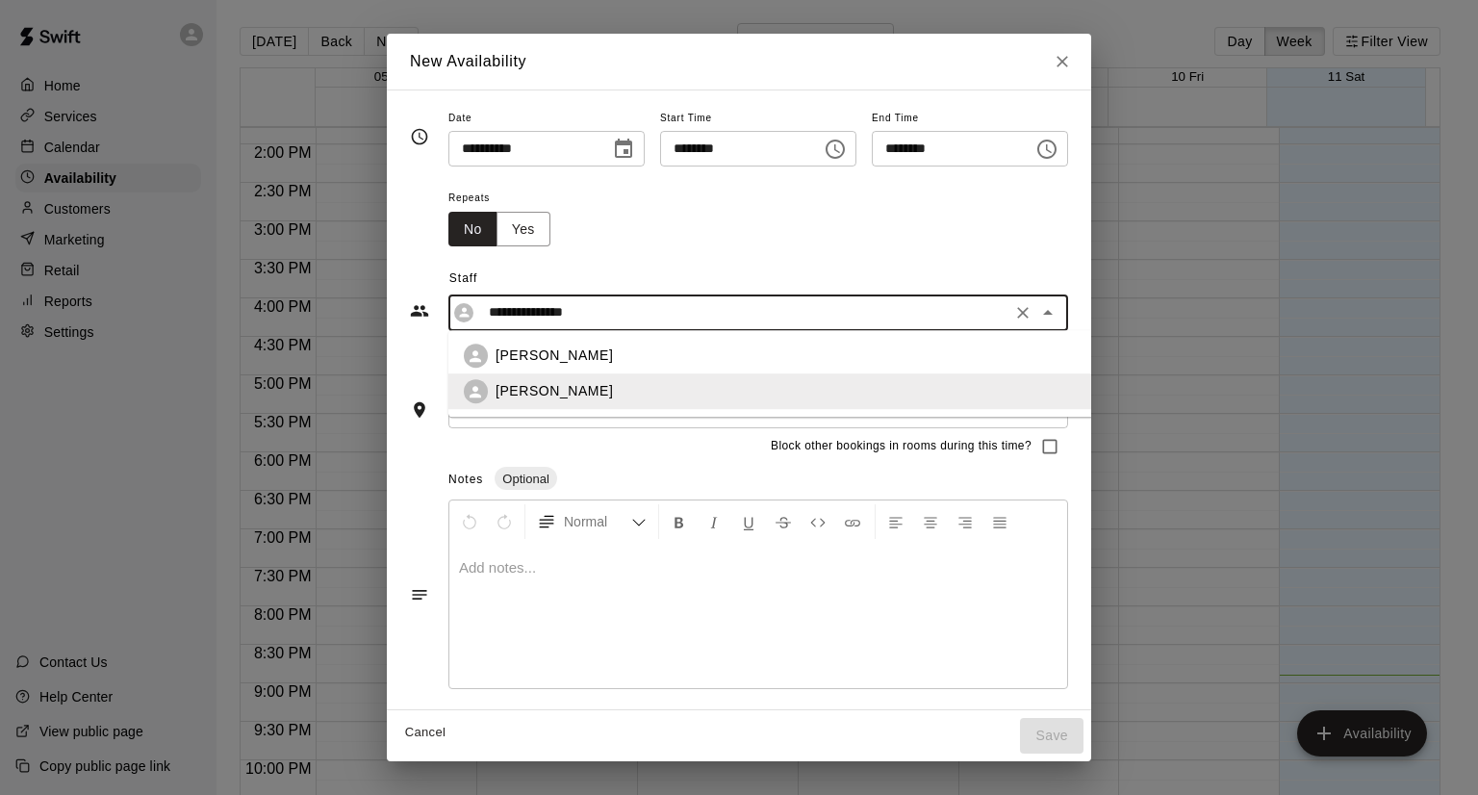
click at [550, 360] on p "Brendan Sanchez" at bounding box center [553, 356] width 117 height 20
type input "**********"
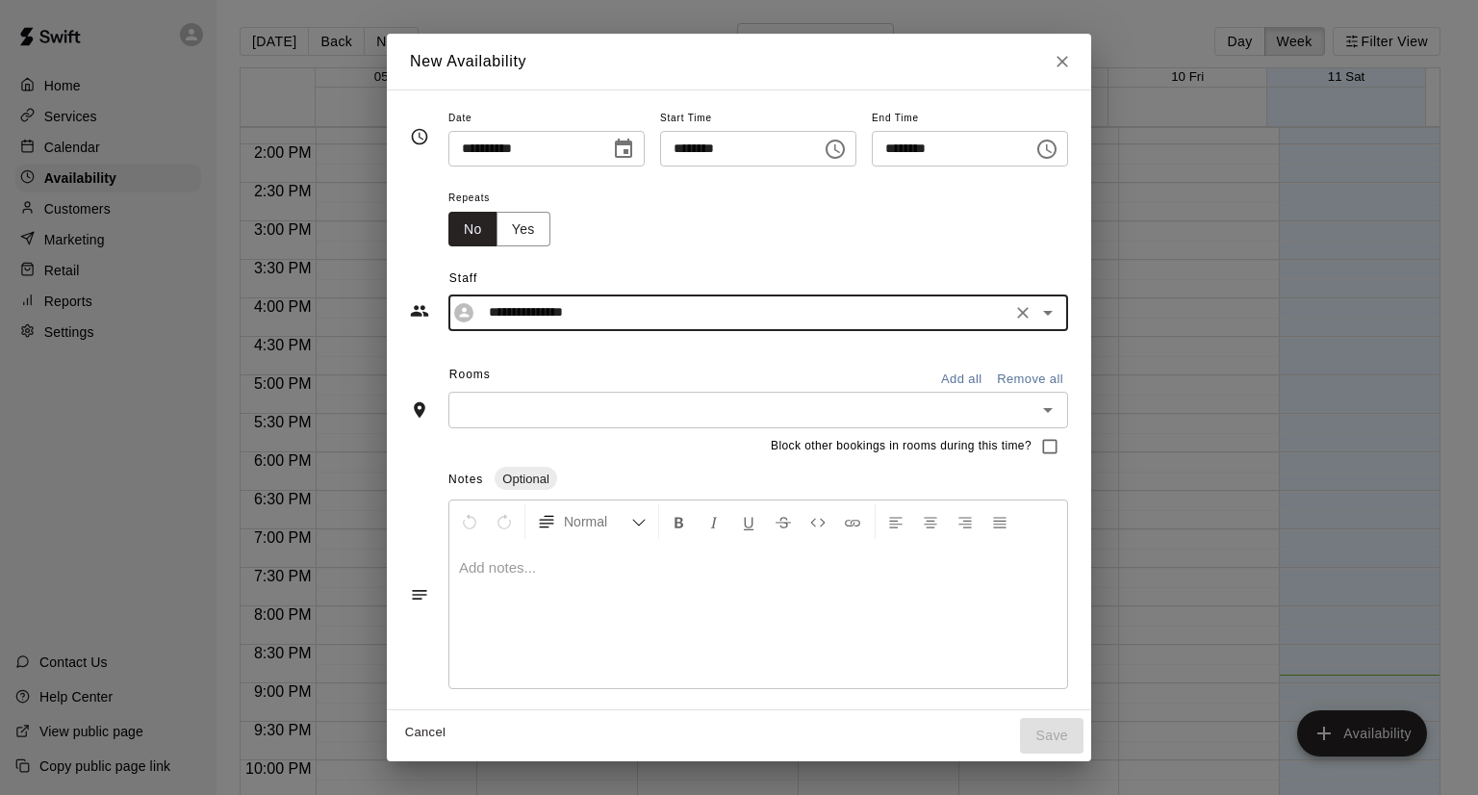
click at [1058, 155] on icon "Choose time, selected time is 9:00 PM" at bounding box center [1046, 149] width 23 height 23
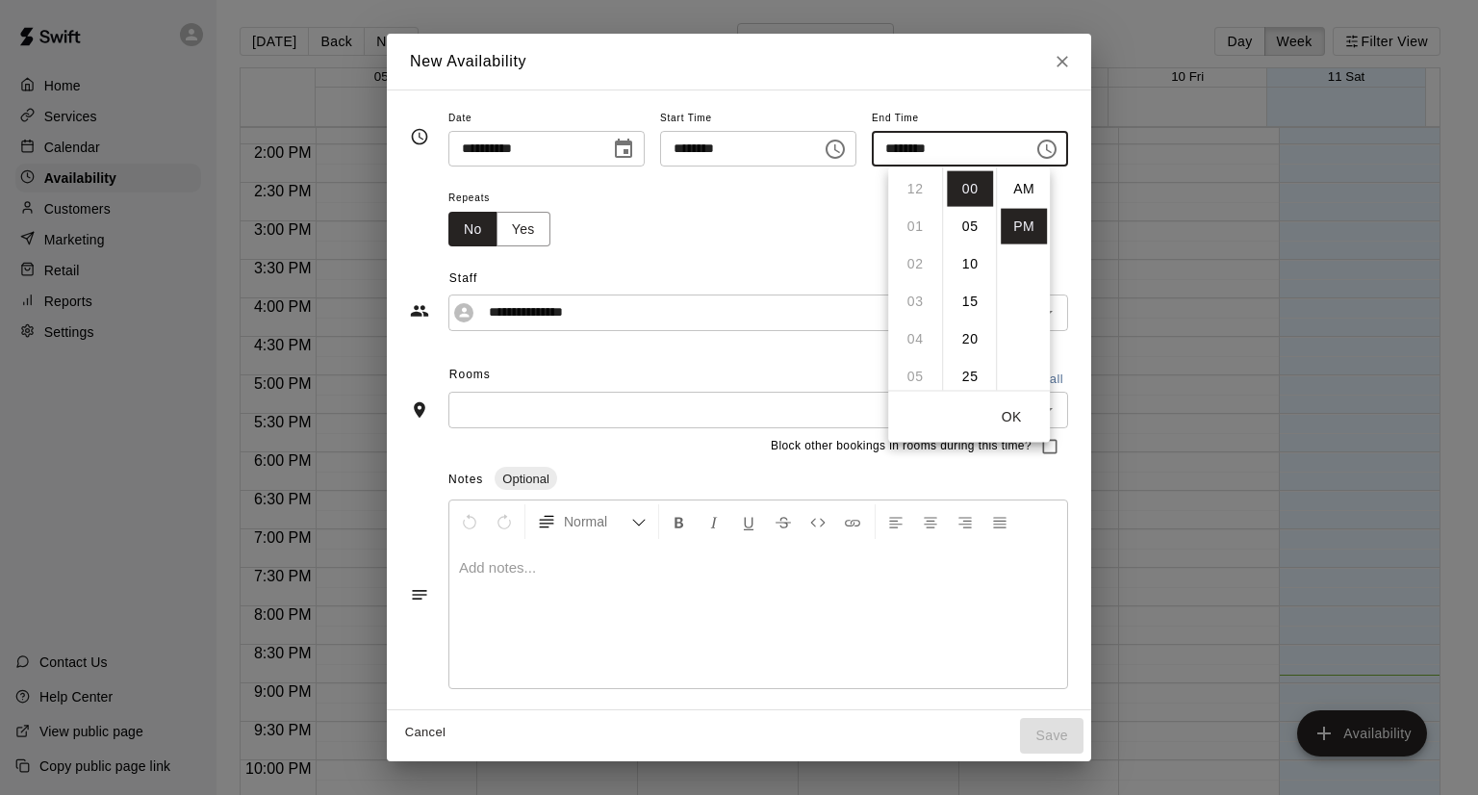
scroll to position [35, 0]
click at [917, 340] on li "08" at bounding box center [915, 344] width 46 height 36
click at [972, 344] on li "30" at bounding box center [970, 337] width 46 height 36
type input "********"
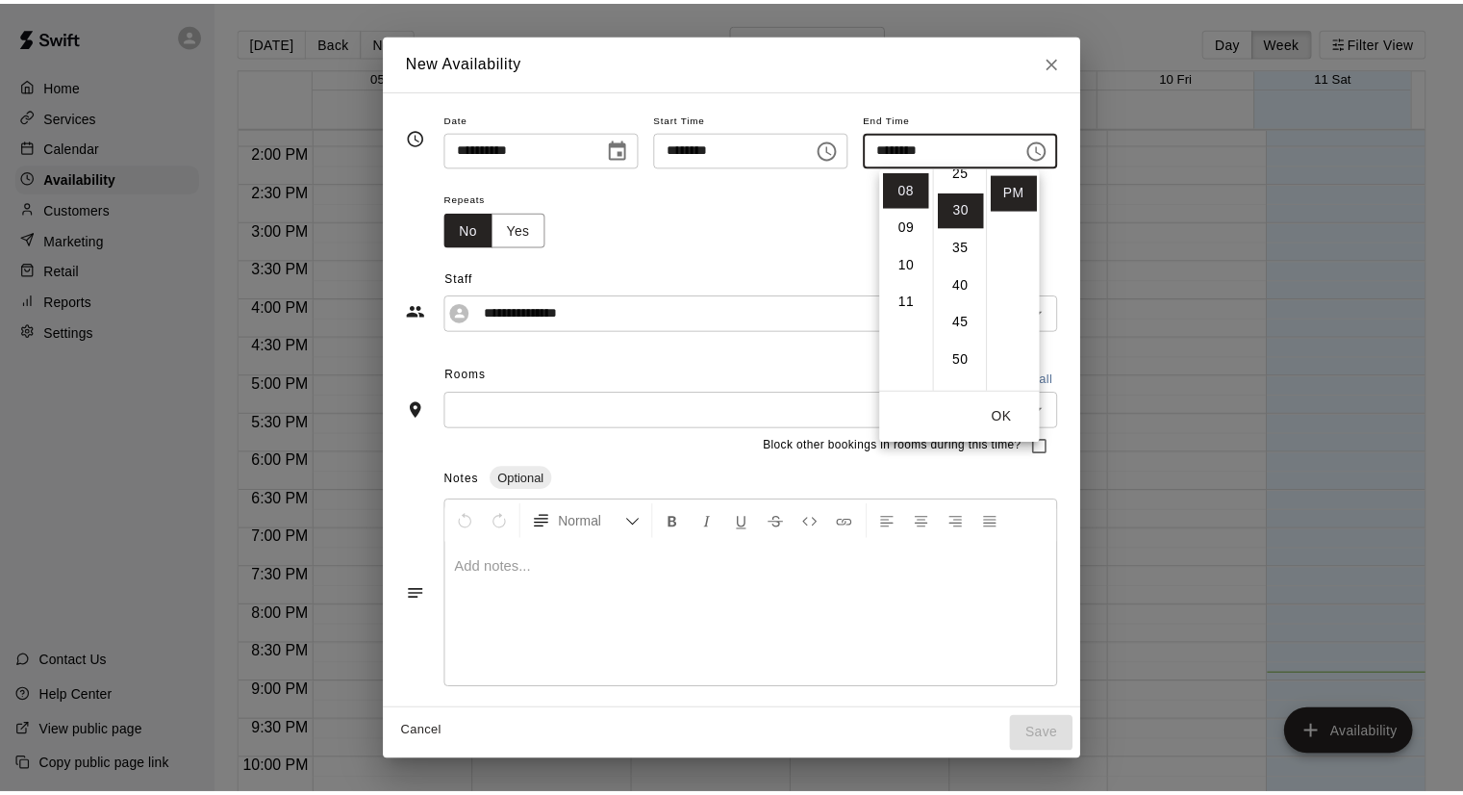
scroll to position [225, 0]
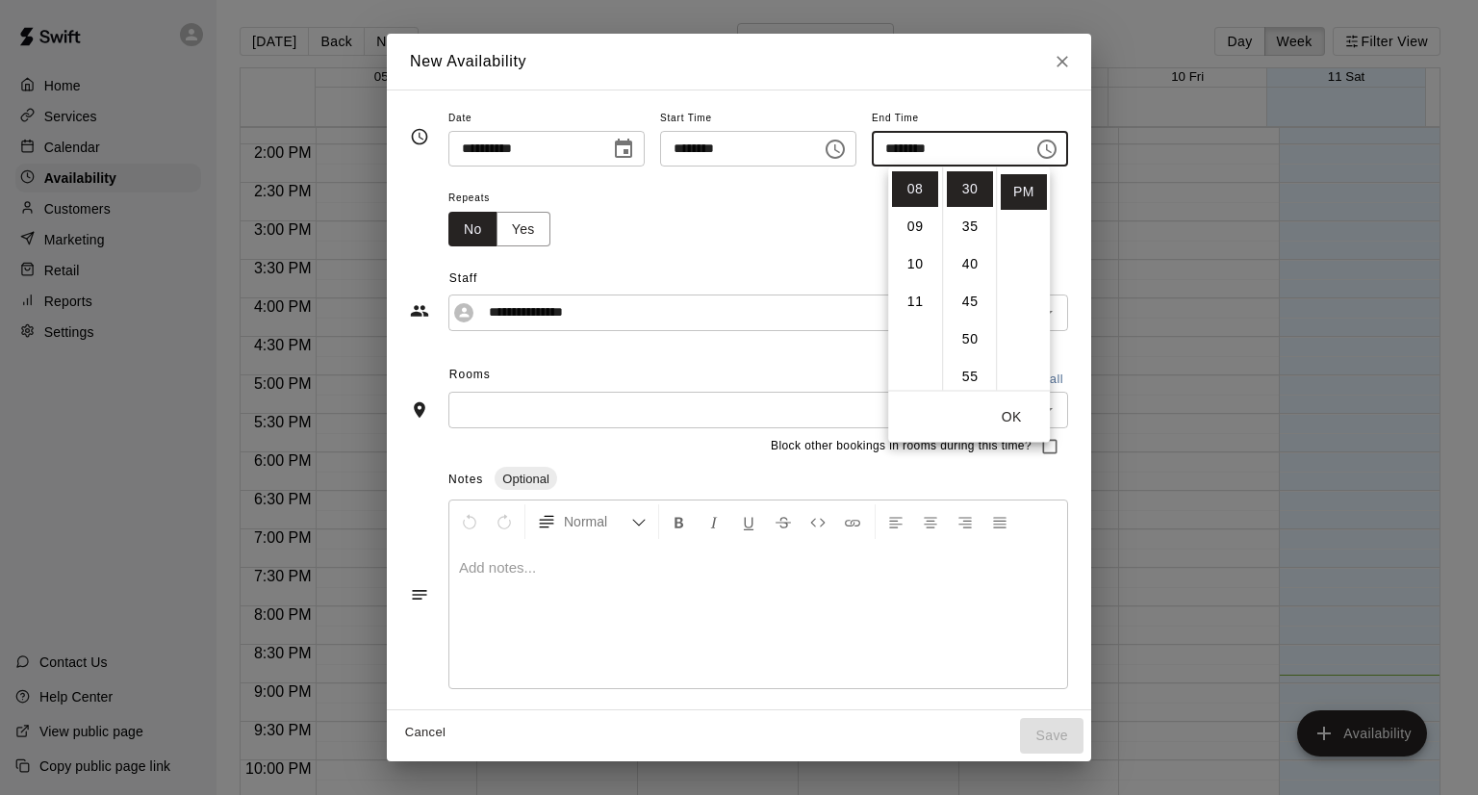
click at [858, 254] on div "**********" at bounding box center [739, 288] width 658 height 84
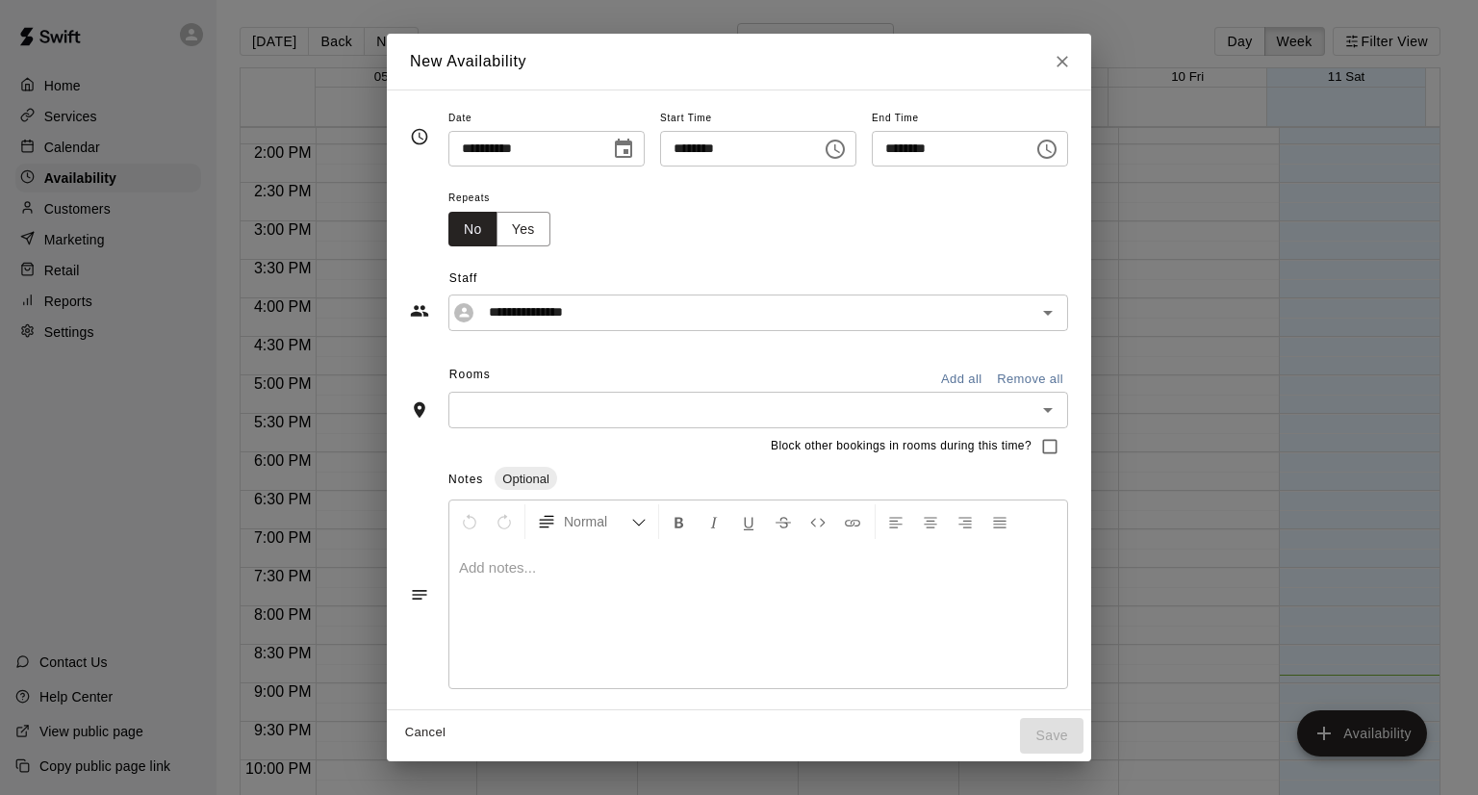
click at [454, 410] on input "text" at bounding box center [742, 409] width 576 height 24
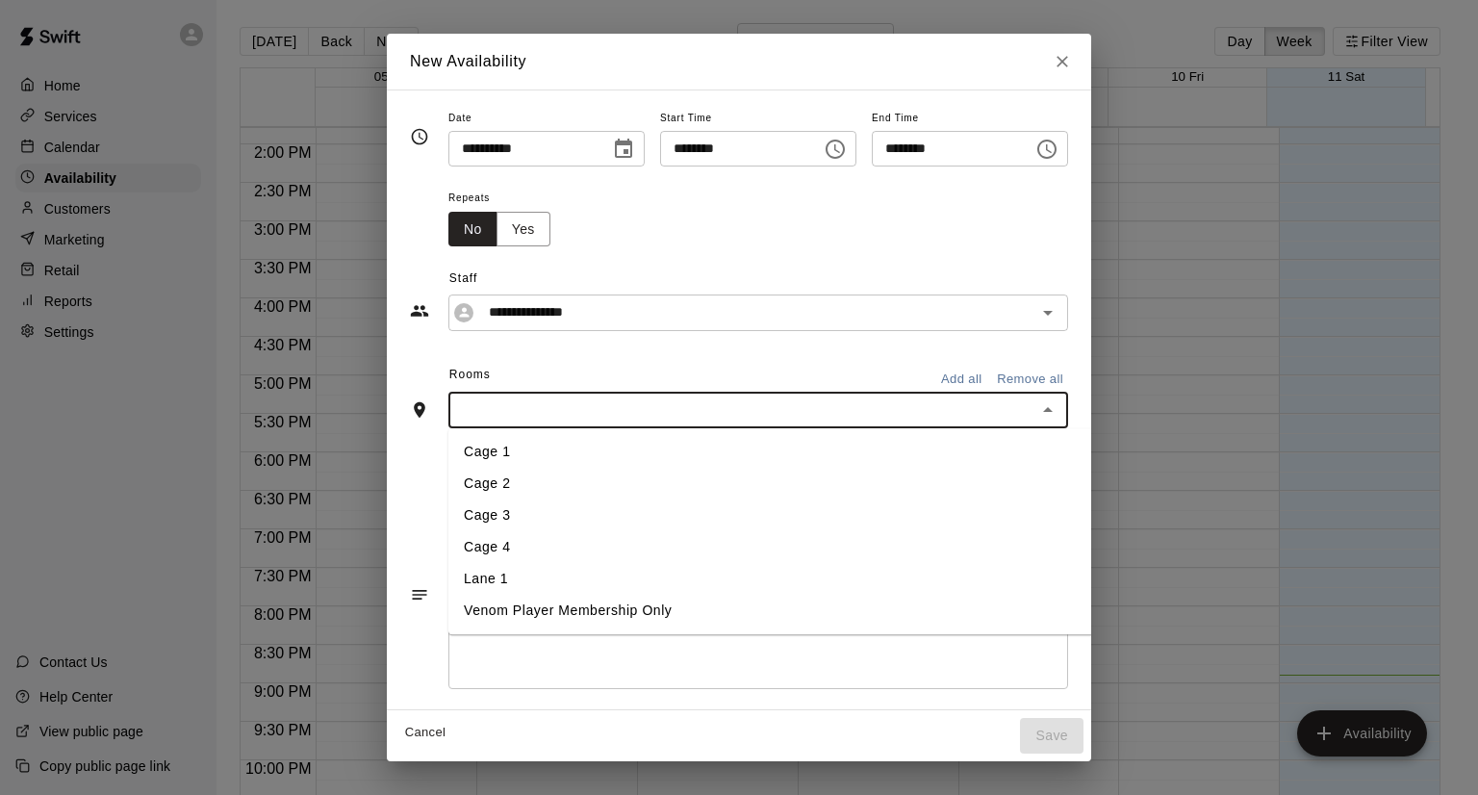
click at [448, 520] on li "Cage 3" at bounding box center [807, 515] width 719 height 32
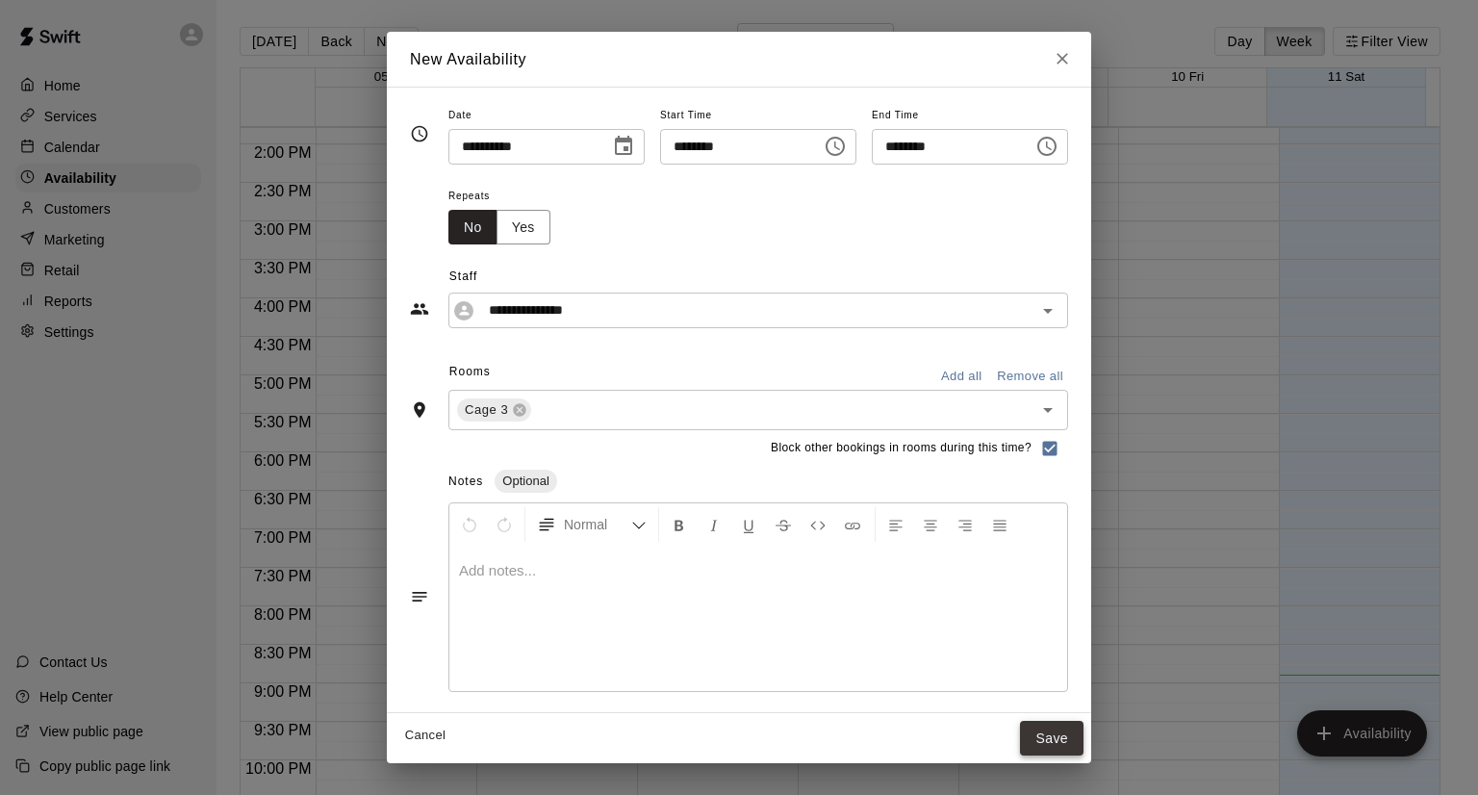
click at [1083, 727] on button "Save" at bounding box center [1051, 739] width 63 height 36
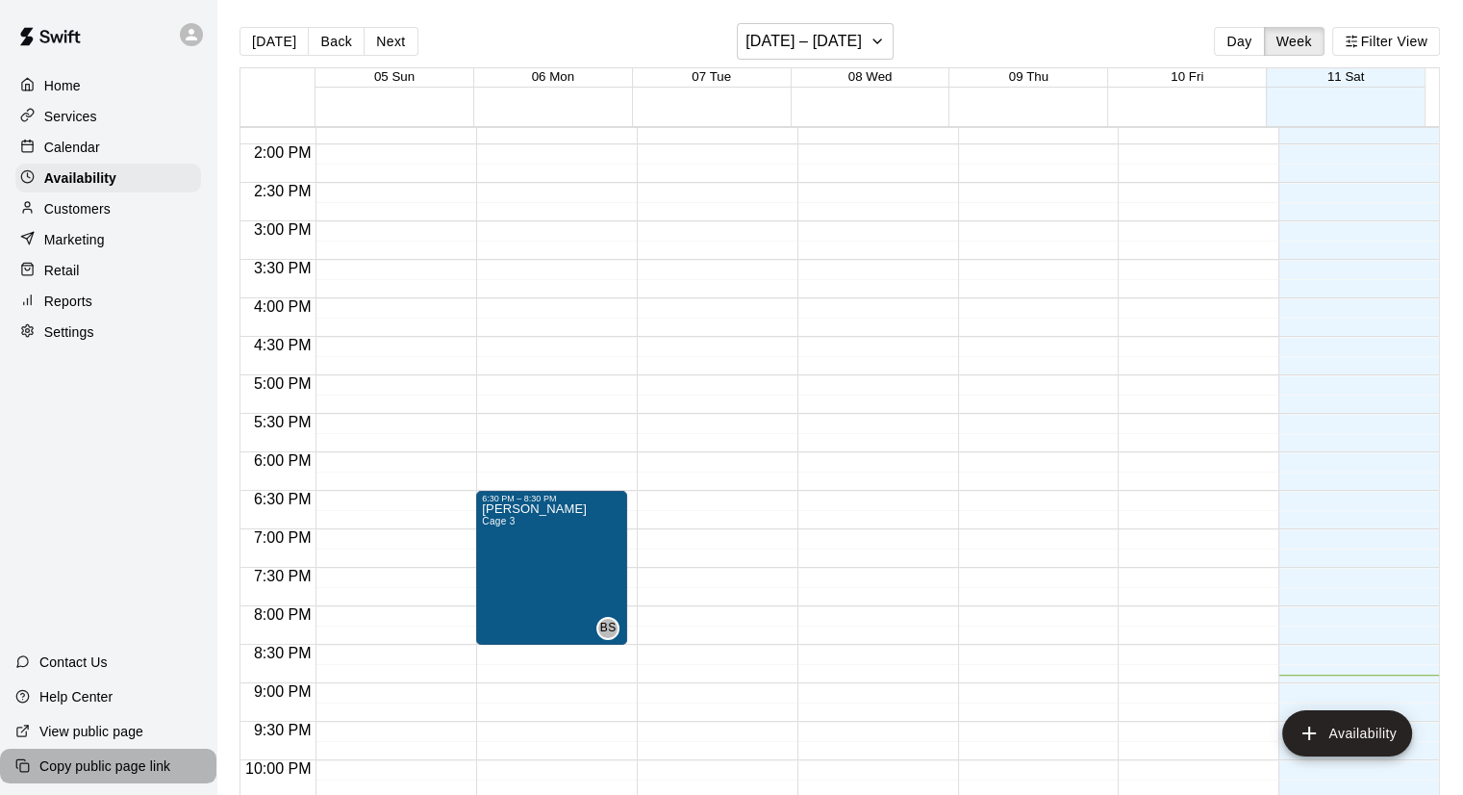
click at [87, 767] on p "Copy public page link" at bounding box center [104, 765] width 131 height 19
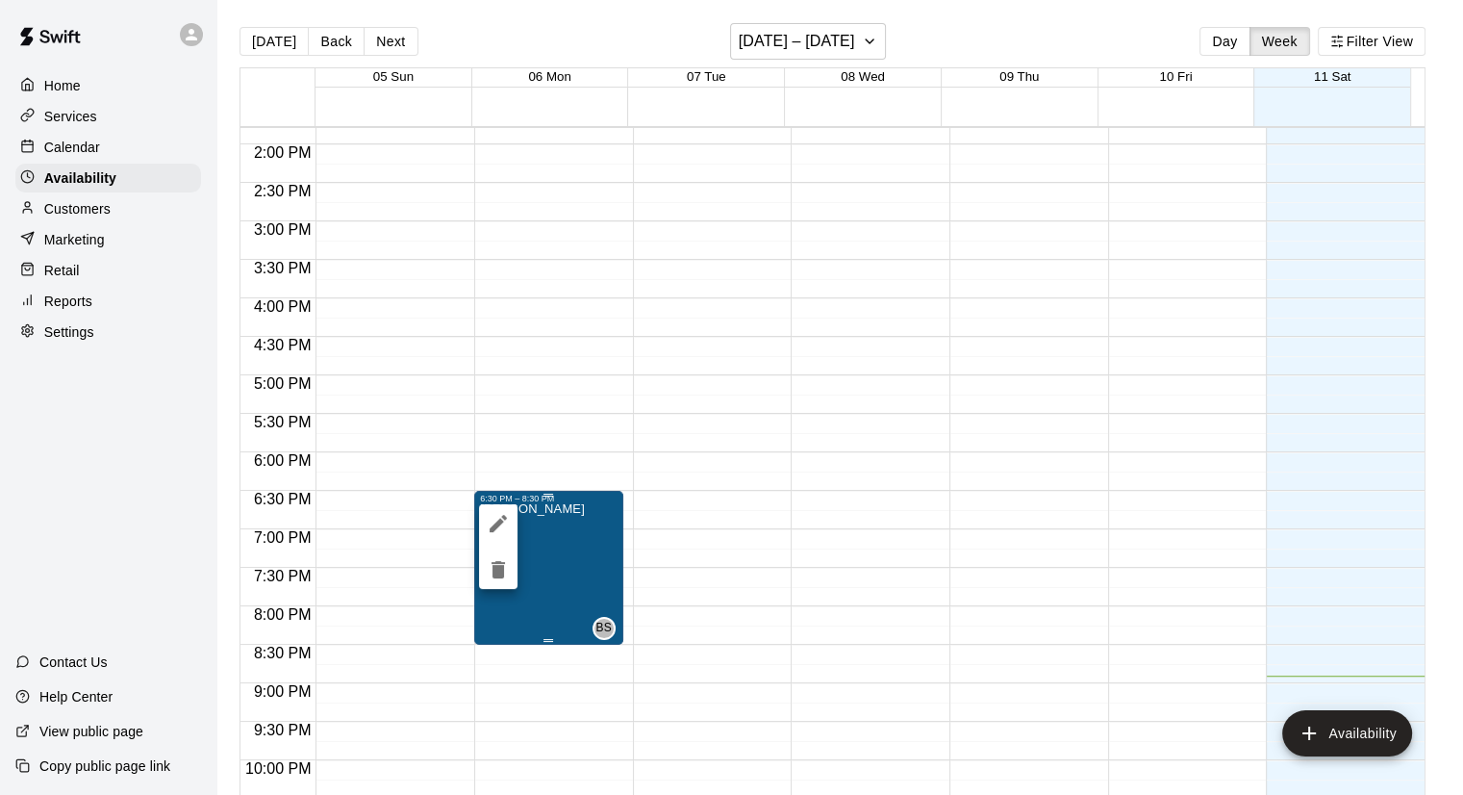
click at [512, 570] on div at bounding box center [731, 397] width 1463 height 795
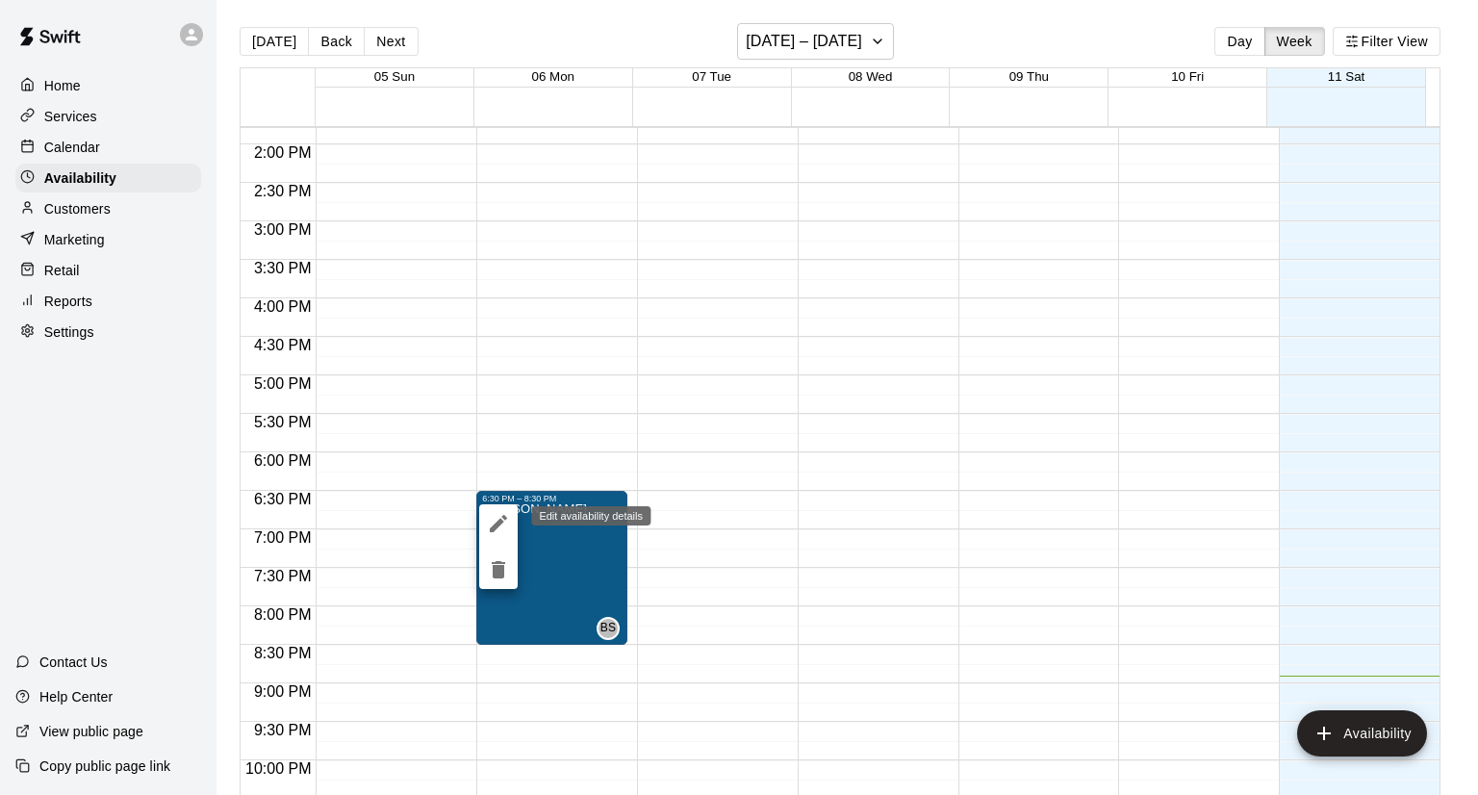
click at [497, 524] on icon "edit" at bounding box center [498, 523] width 17 height 17
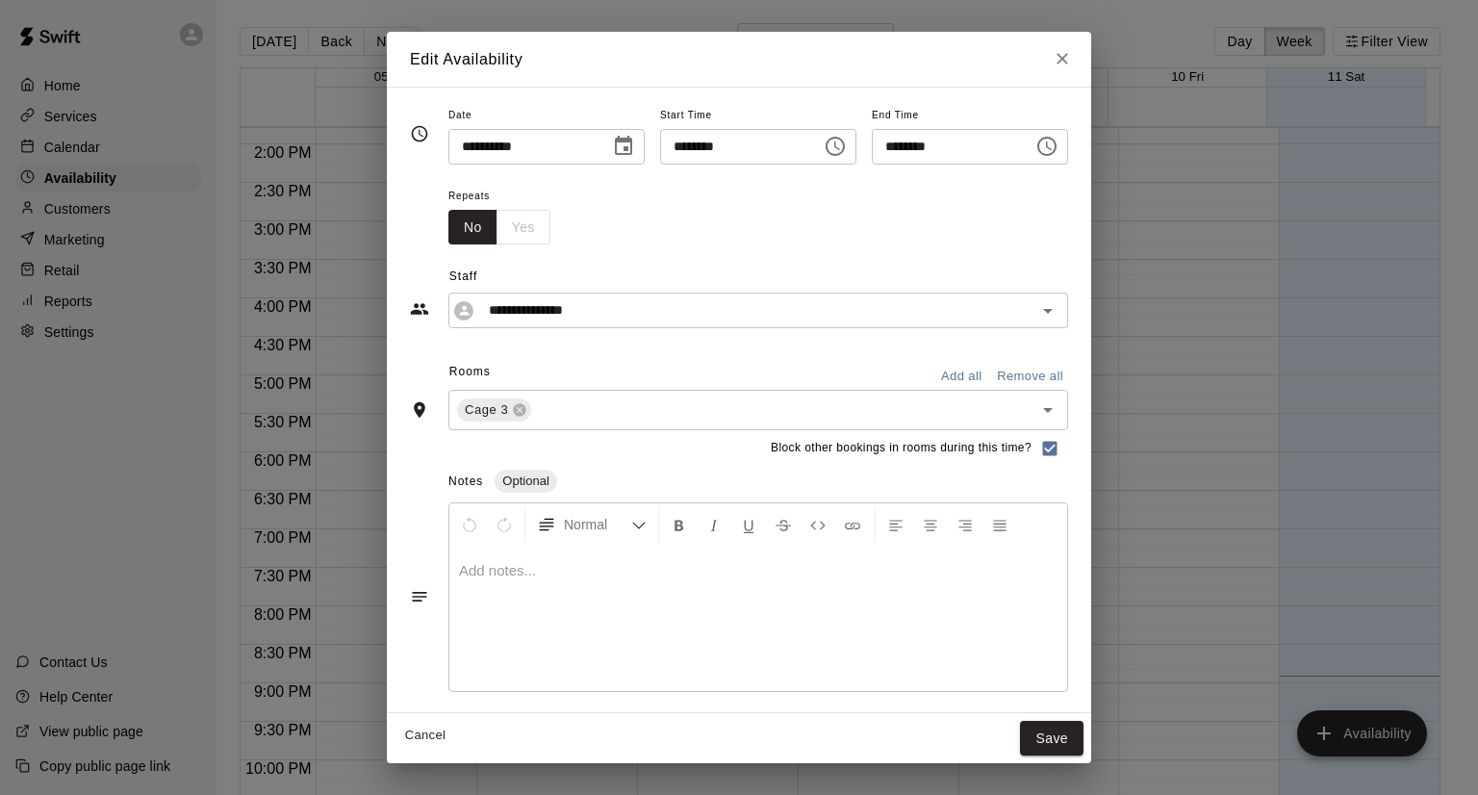
click at [474, 227] on div "No Yes" at bounding box center [499, 228] width 102 height 36
click at [660, 228] on div "Repeats No Yes" at bounding box center [758, 214] width 620 height 61
click at [1083, 733] on button "Save" at bounding box center [1051, 739] width 63 height 36
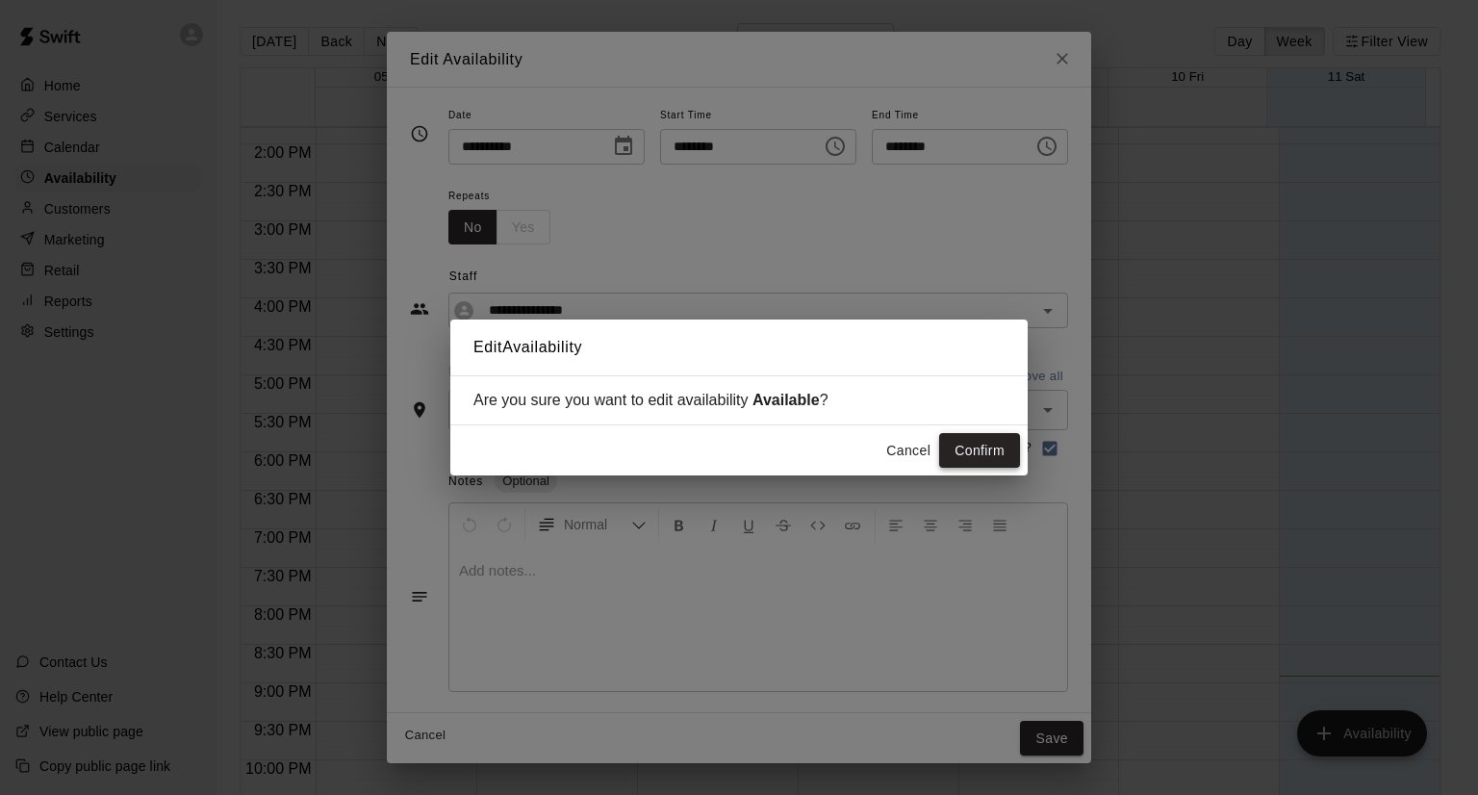
click at [993, 451] on button "Confirm" at bounding box center [979, 451] width 81 height 36
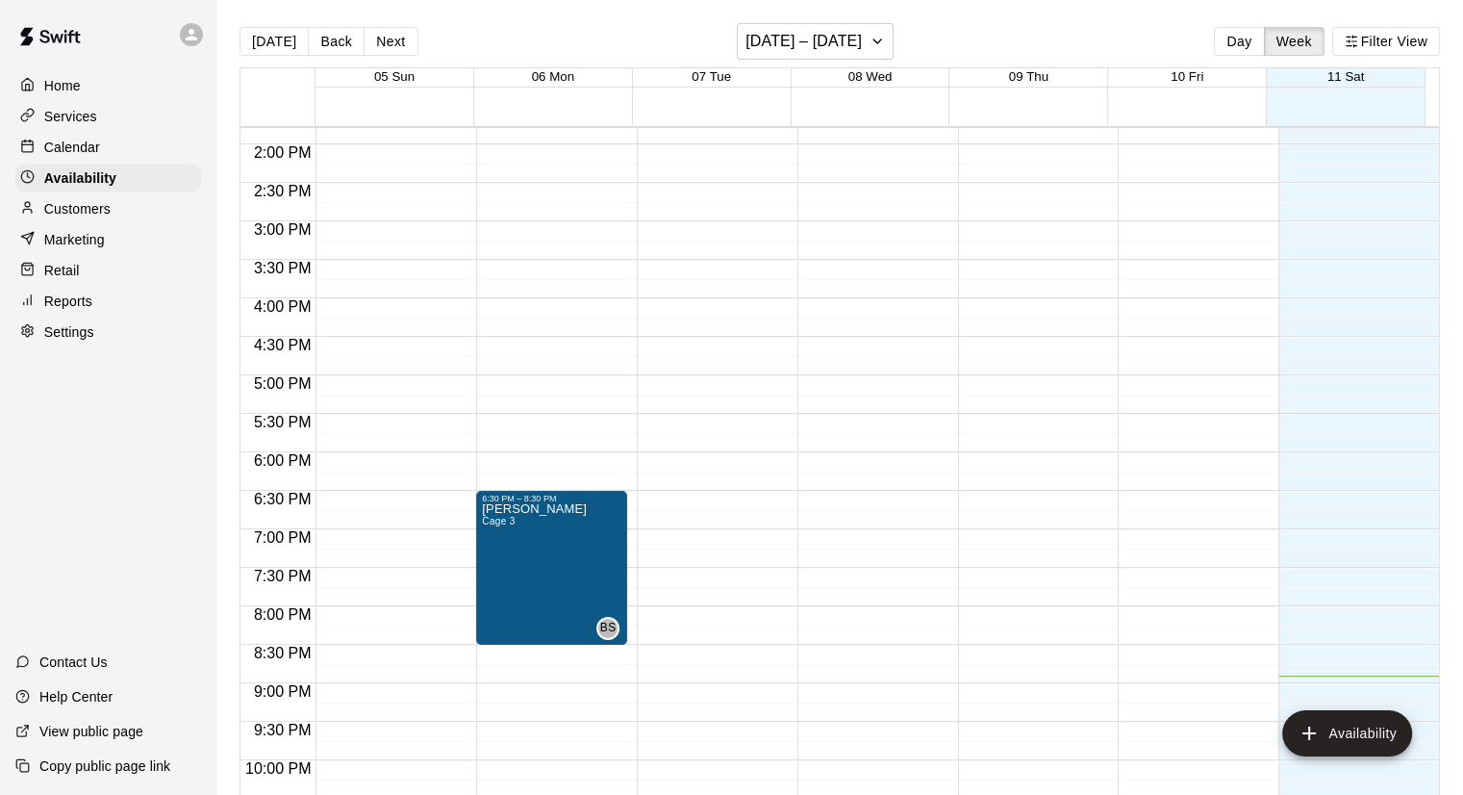
click at [81, 113] on p "Services" at bounding box center [70, 116] width 53 height 19
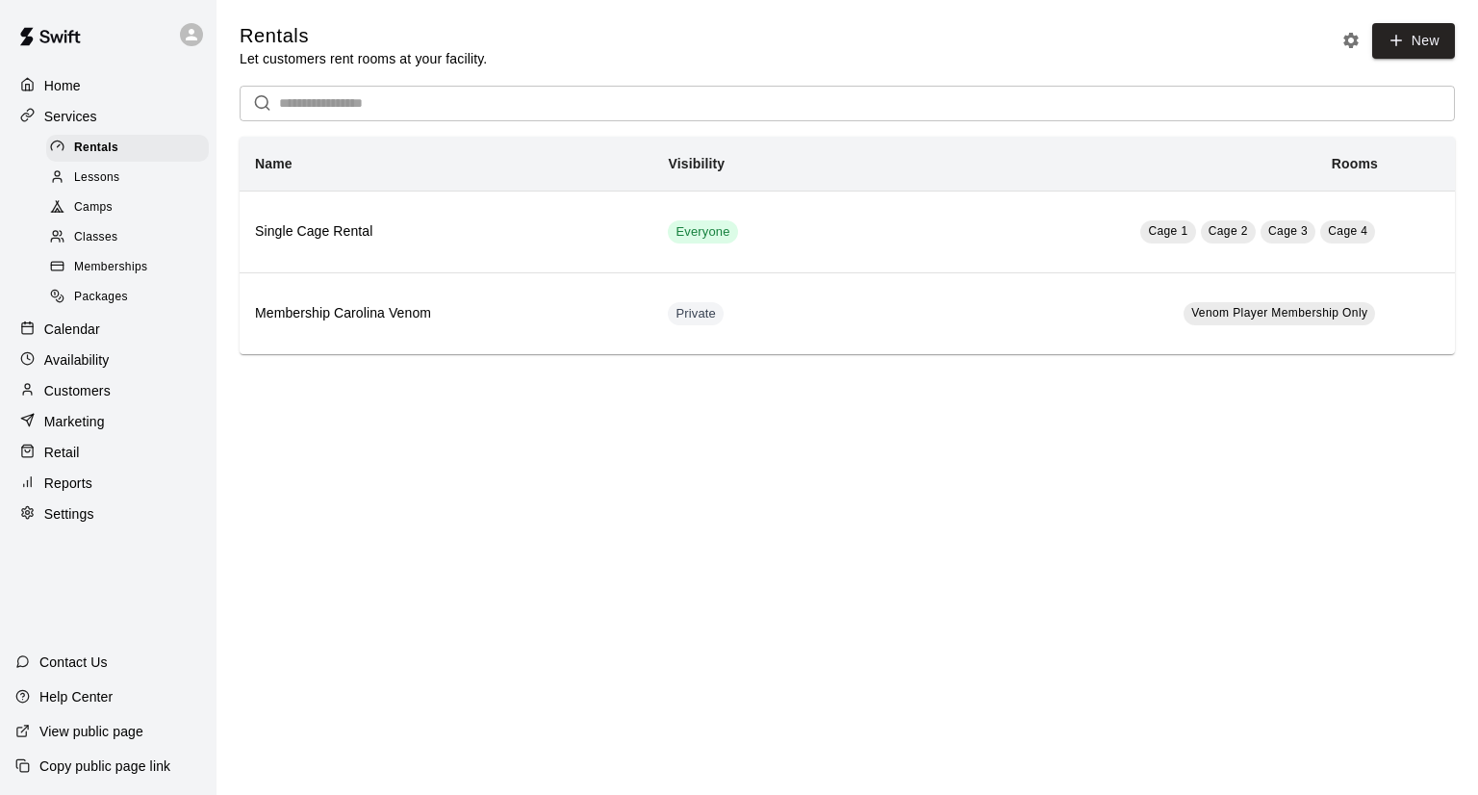
click at [65, 187] on div at bounding box center [62, 178] width 24 height 18
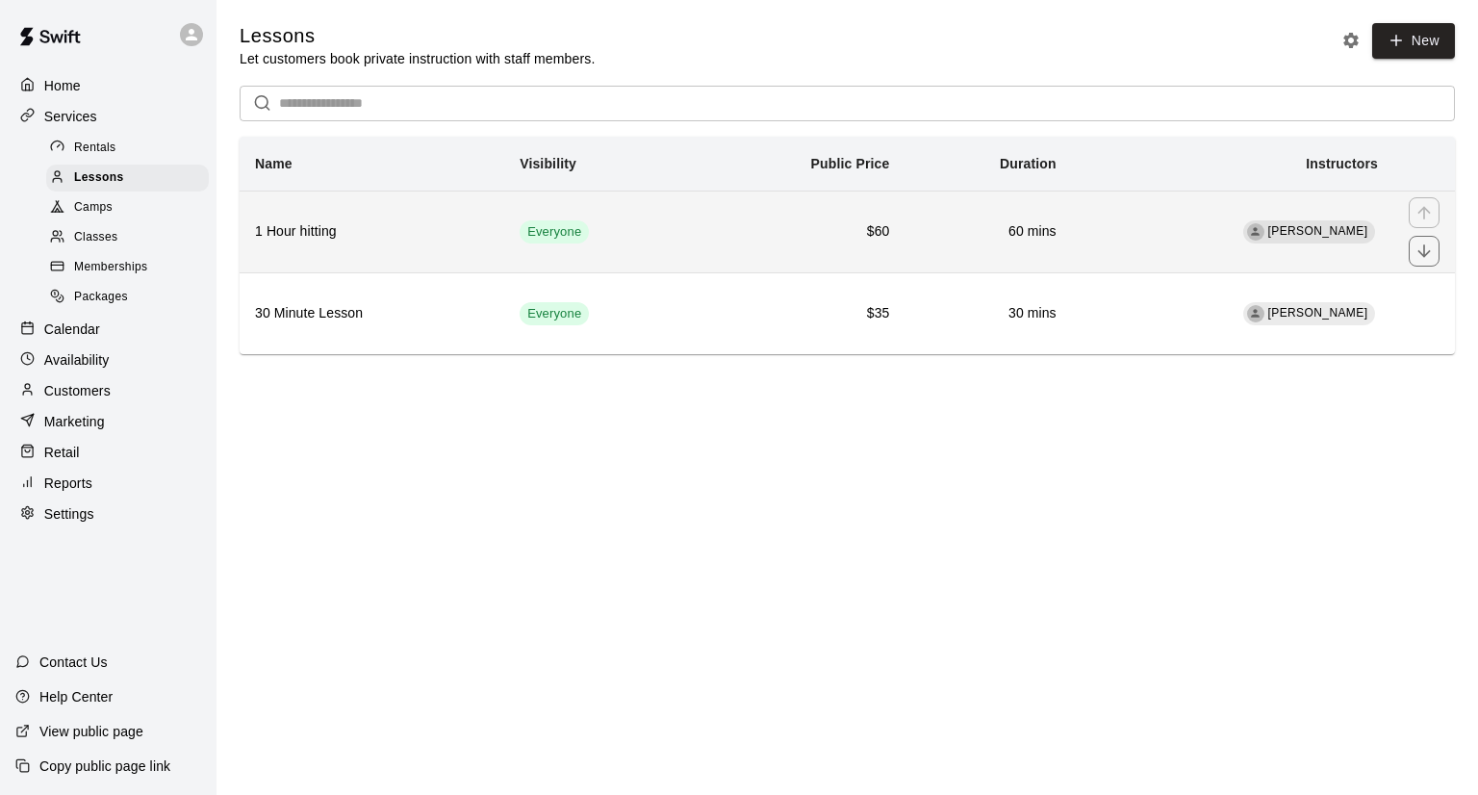
click at [346, 234] on h6 "1 Hour hitting" at bounding box center [372, 231] width 234 height 21
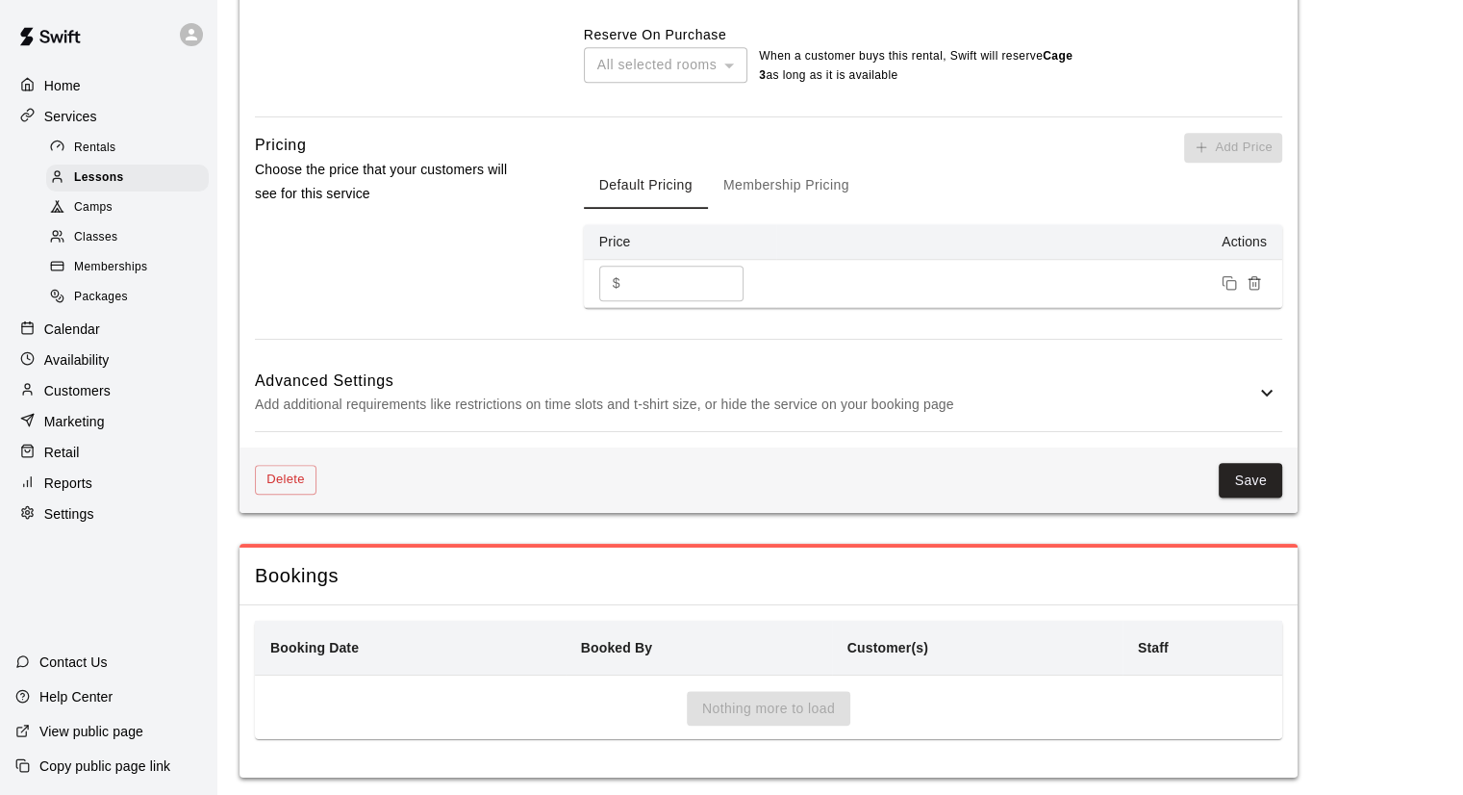
scroll to position [1514, 0]
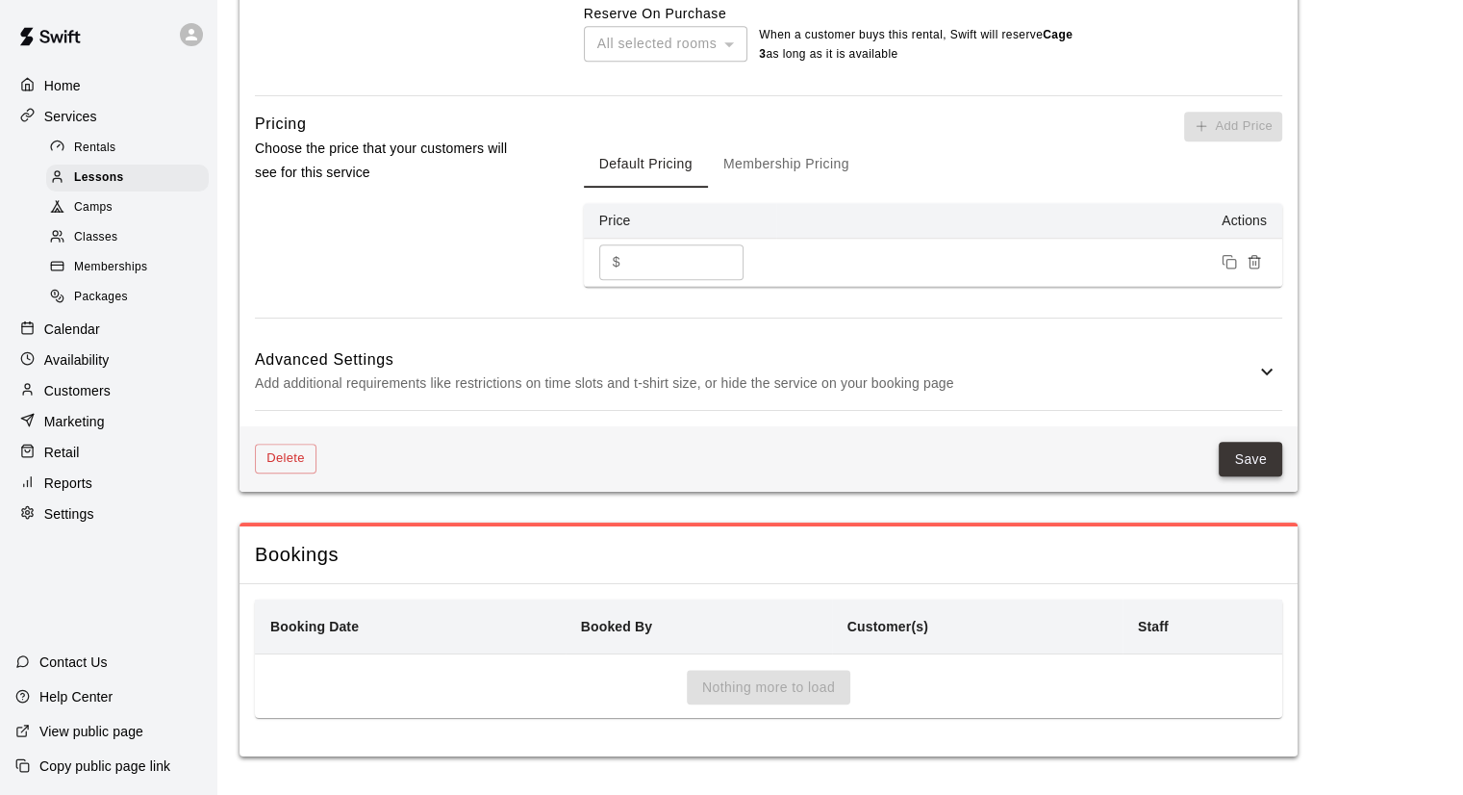
click at [1270, 463] on button "Save" at bounding box center [1250, 460] width 63 height 36
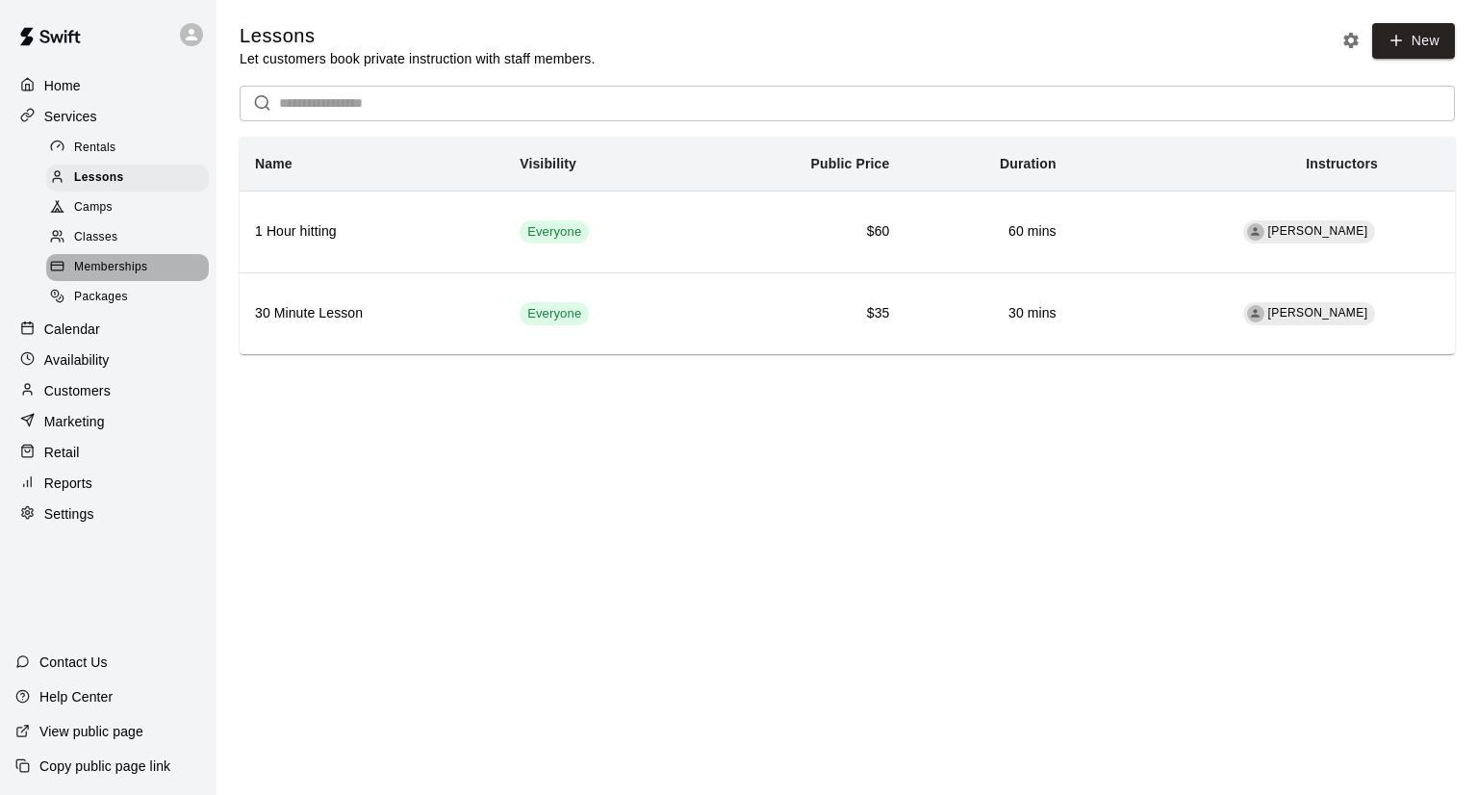
click at [86, 275] on span "Memberships" at bounding box center [110, 267] width 73 height 19
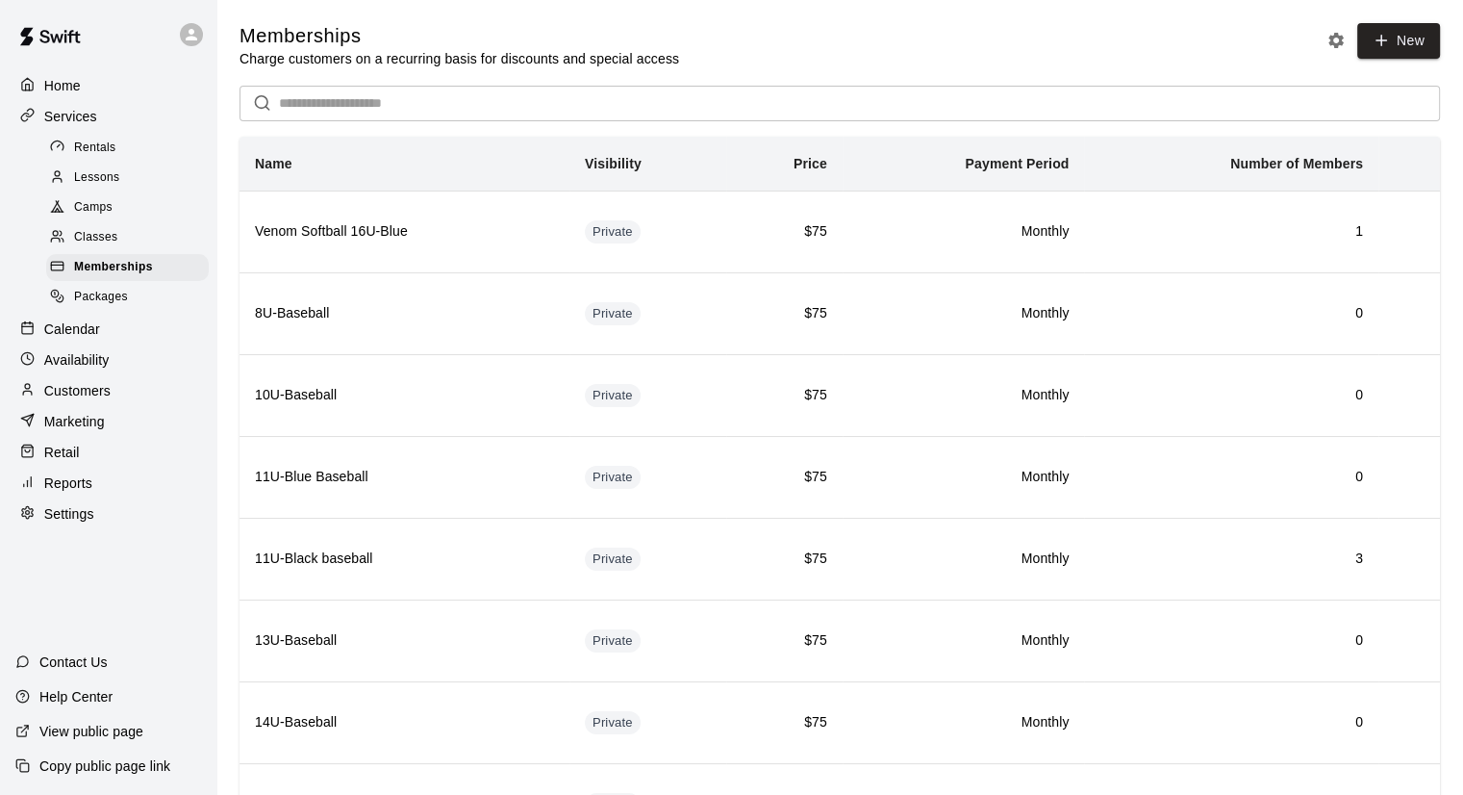
click at [46, 523] on p "Settings" at bounding box center [69, 513] width 50 height 19
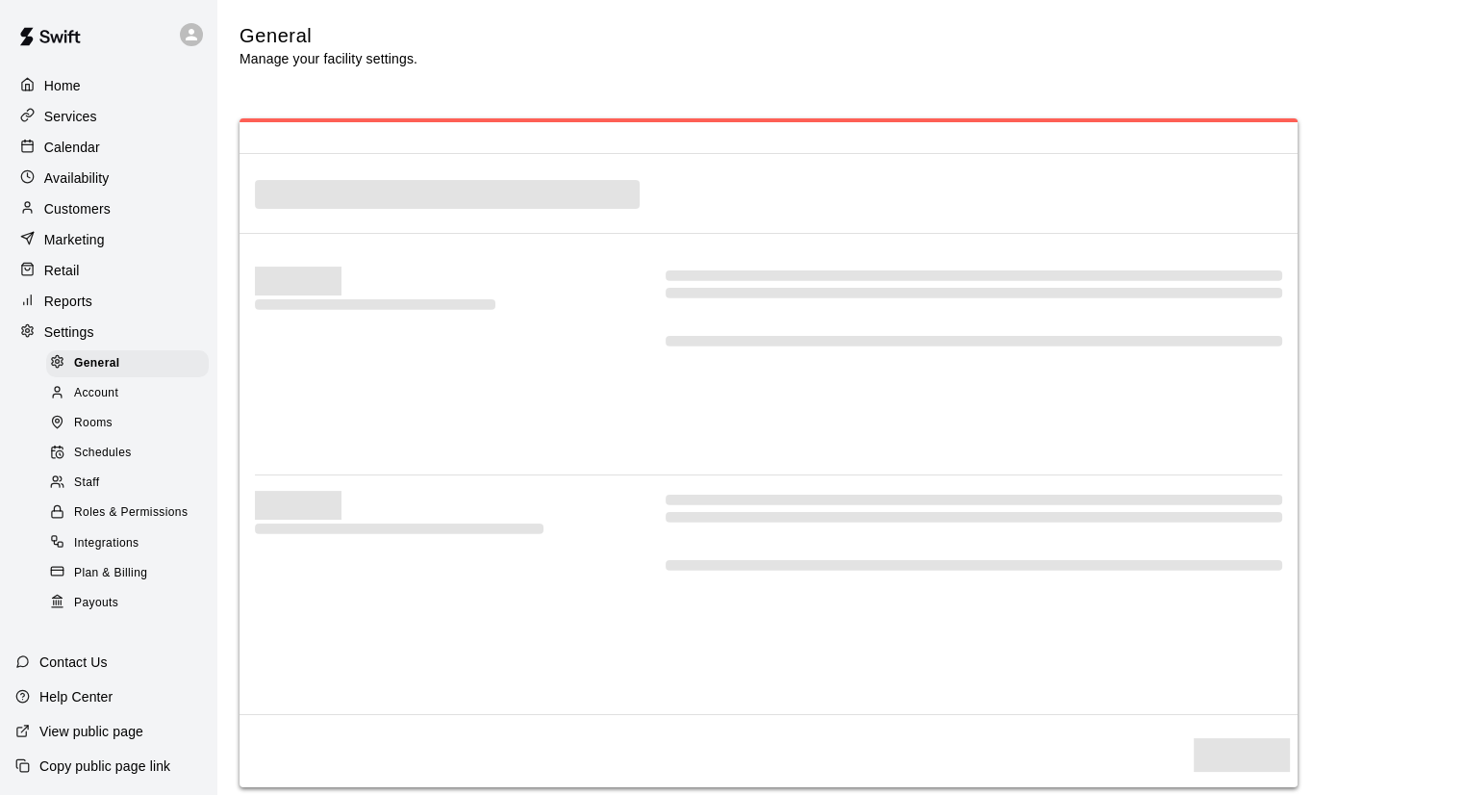
select select "**"
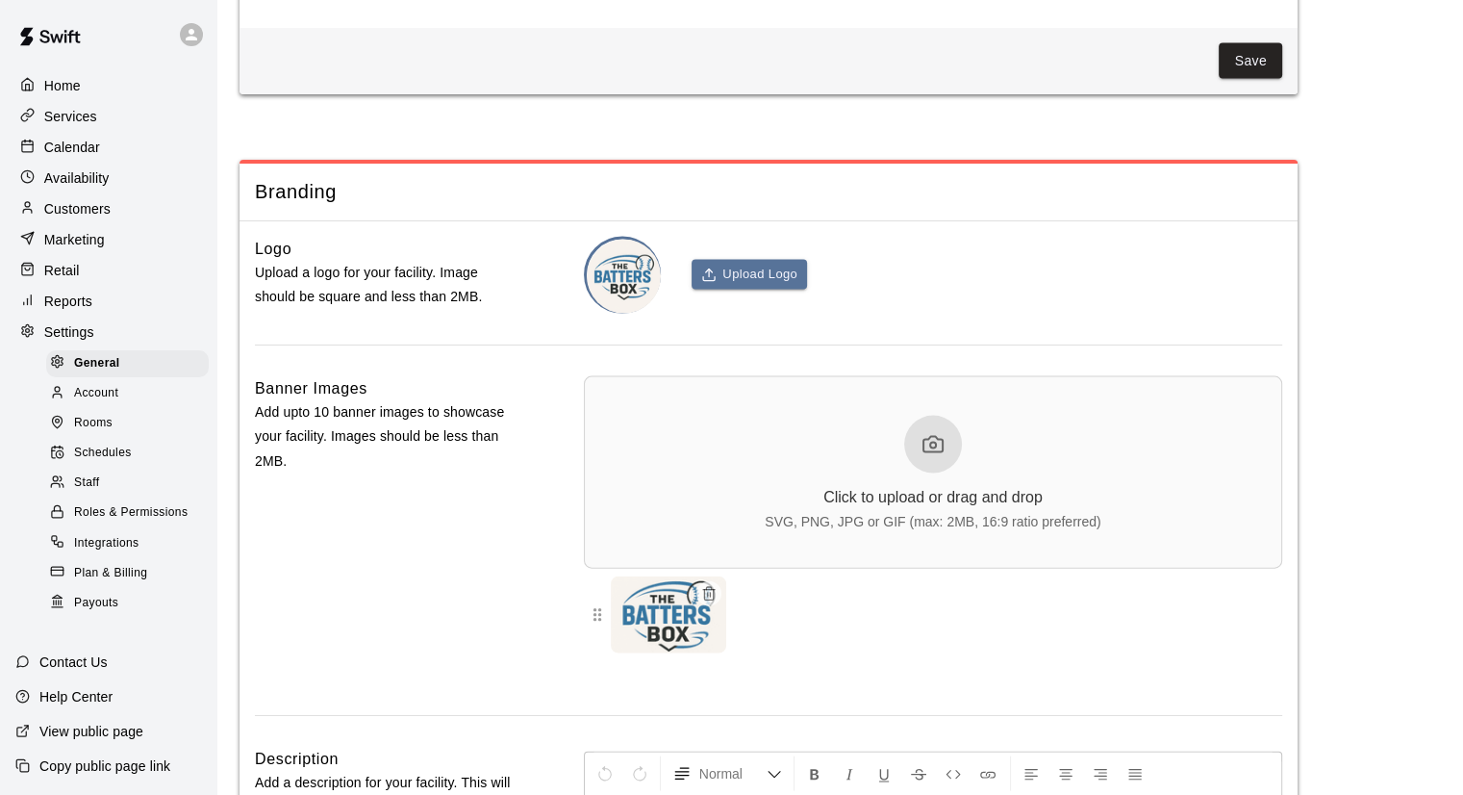
scroll to position [4256, 0]
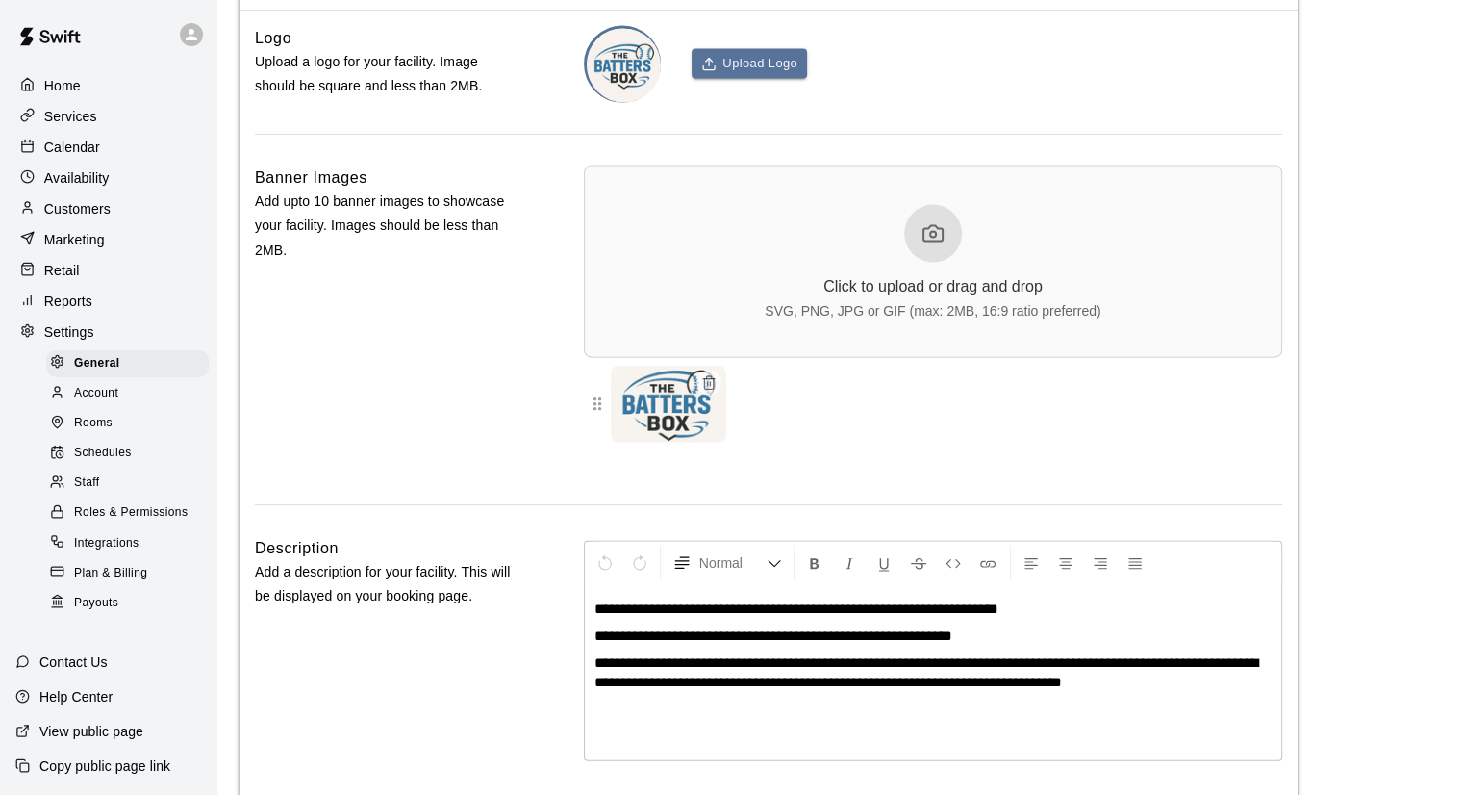
click at [89, 493] on span "Staff" at bounding box center [86, 482] width 25 height 19
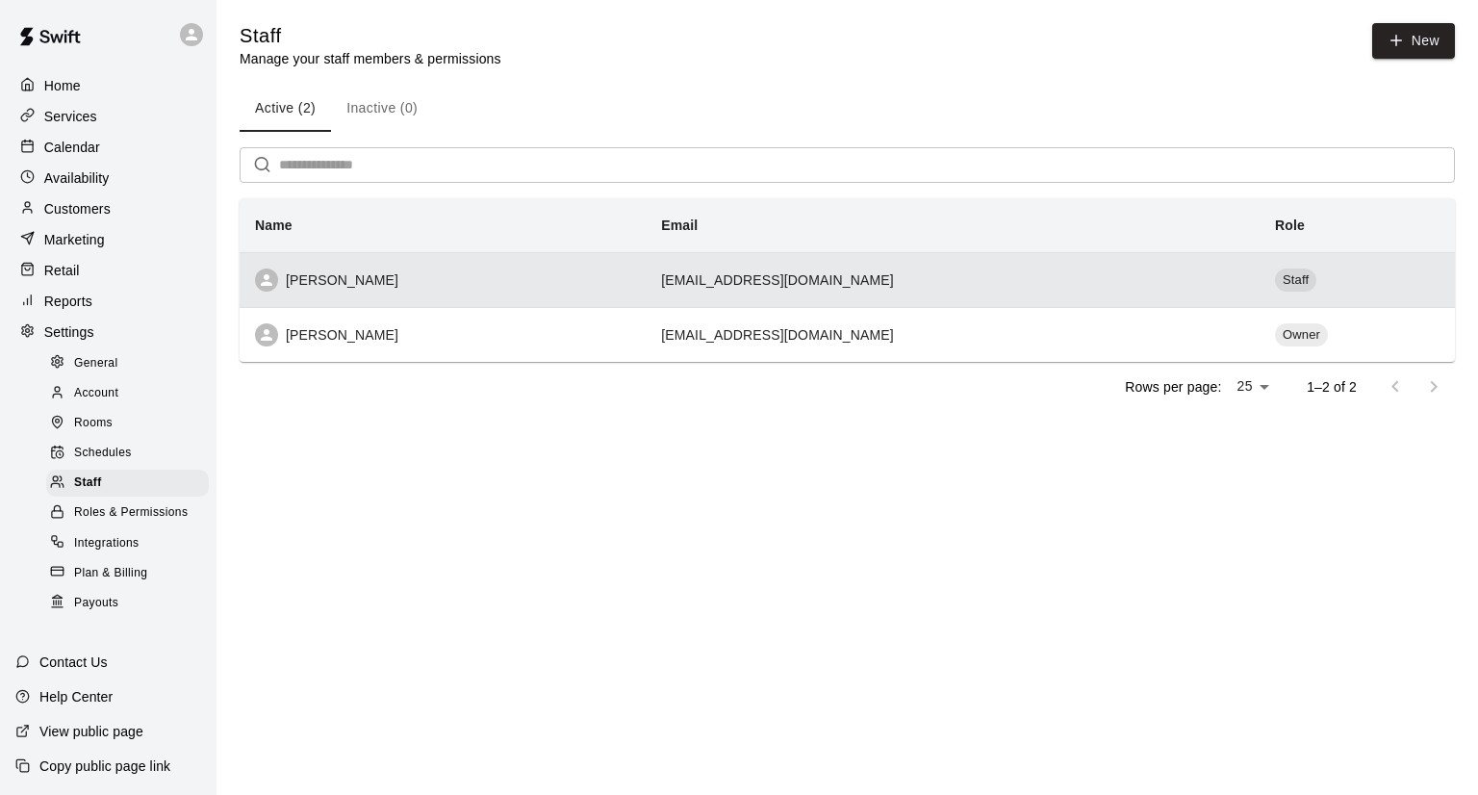
click at [548, 279] on div "Brendan Sanchez" at bounding box center [442, 279] width 375 height 23
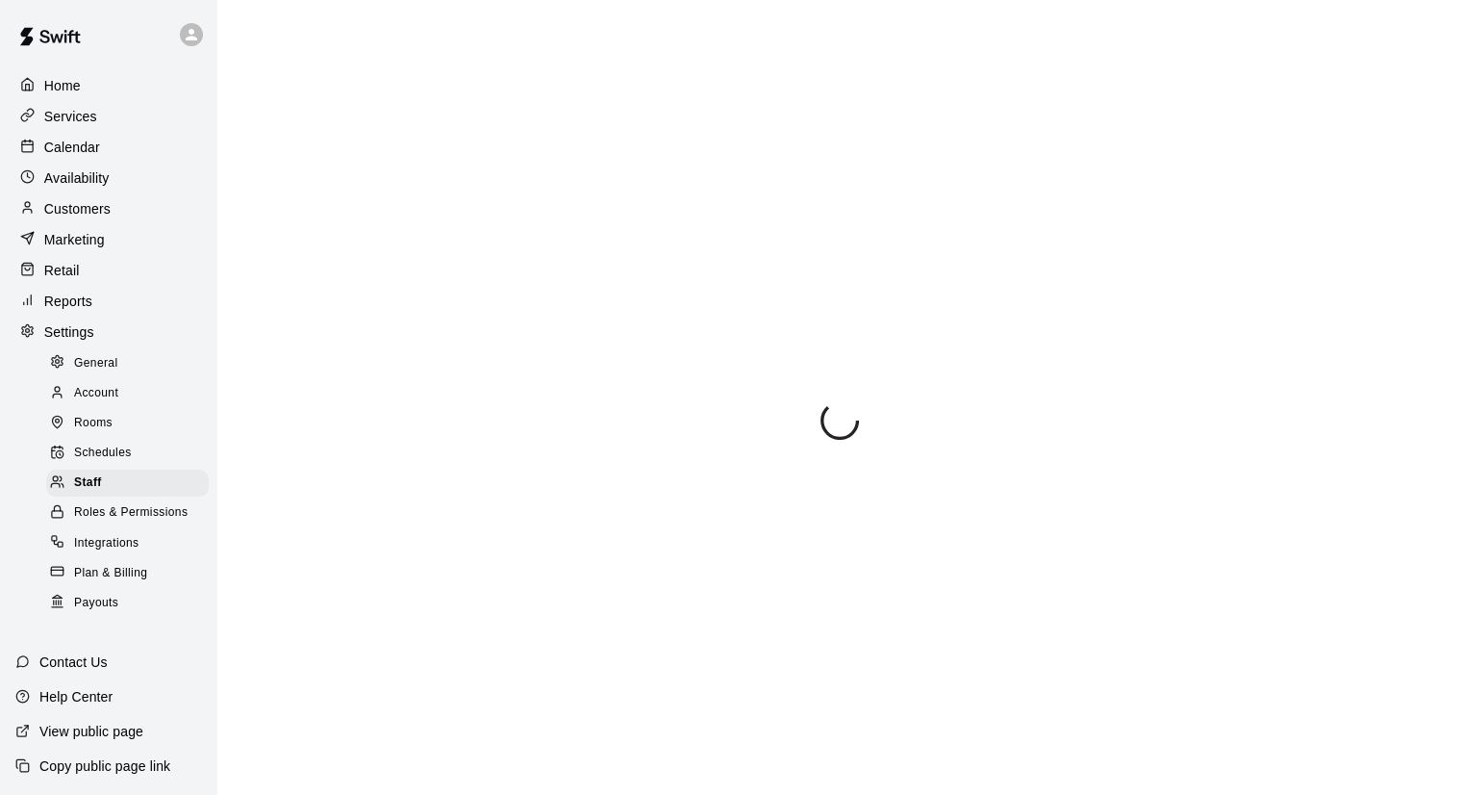
select select "**"
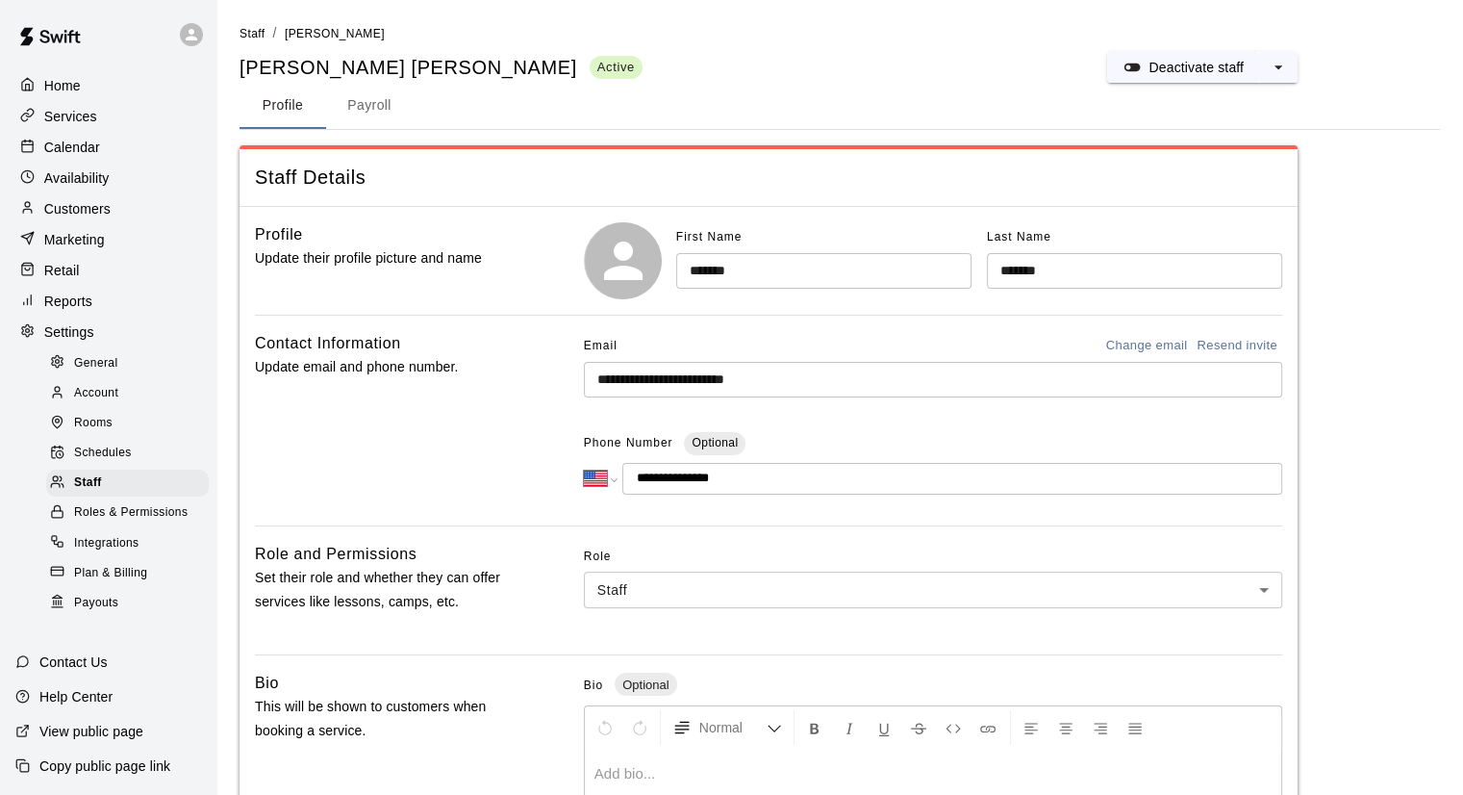
click at [100, 141] on div "Calendar" at bounding box center [108, 147] width 186 height 29
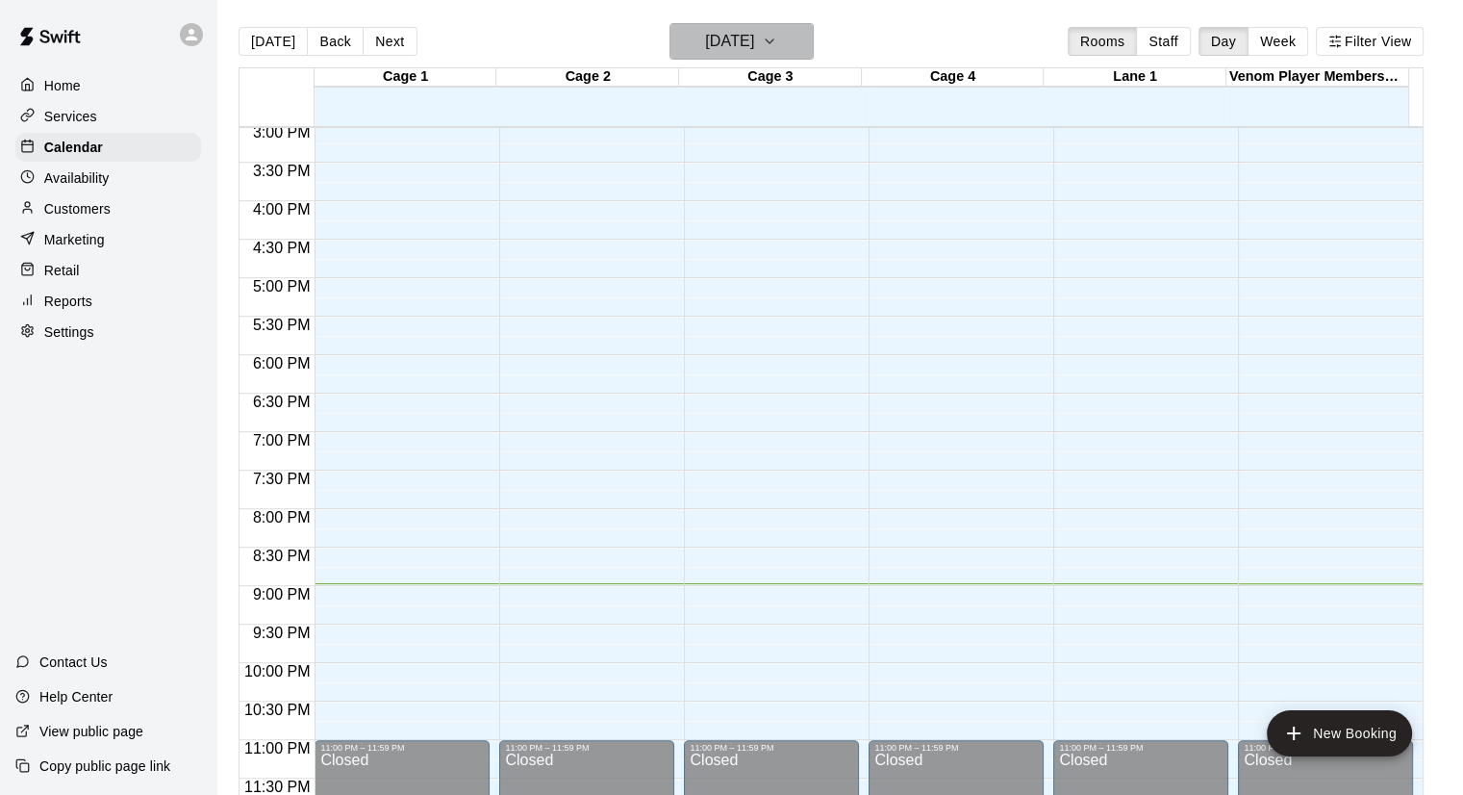
click at [792, 40] on button "Saturday Oct 11" at bounding box center [742, 41] width 144 height 37
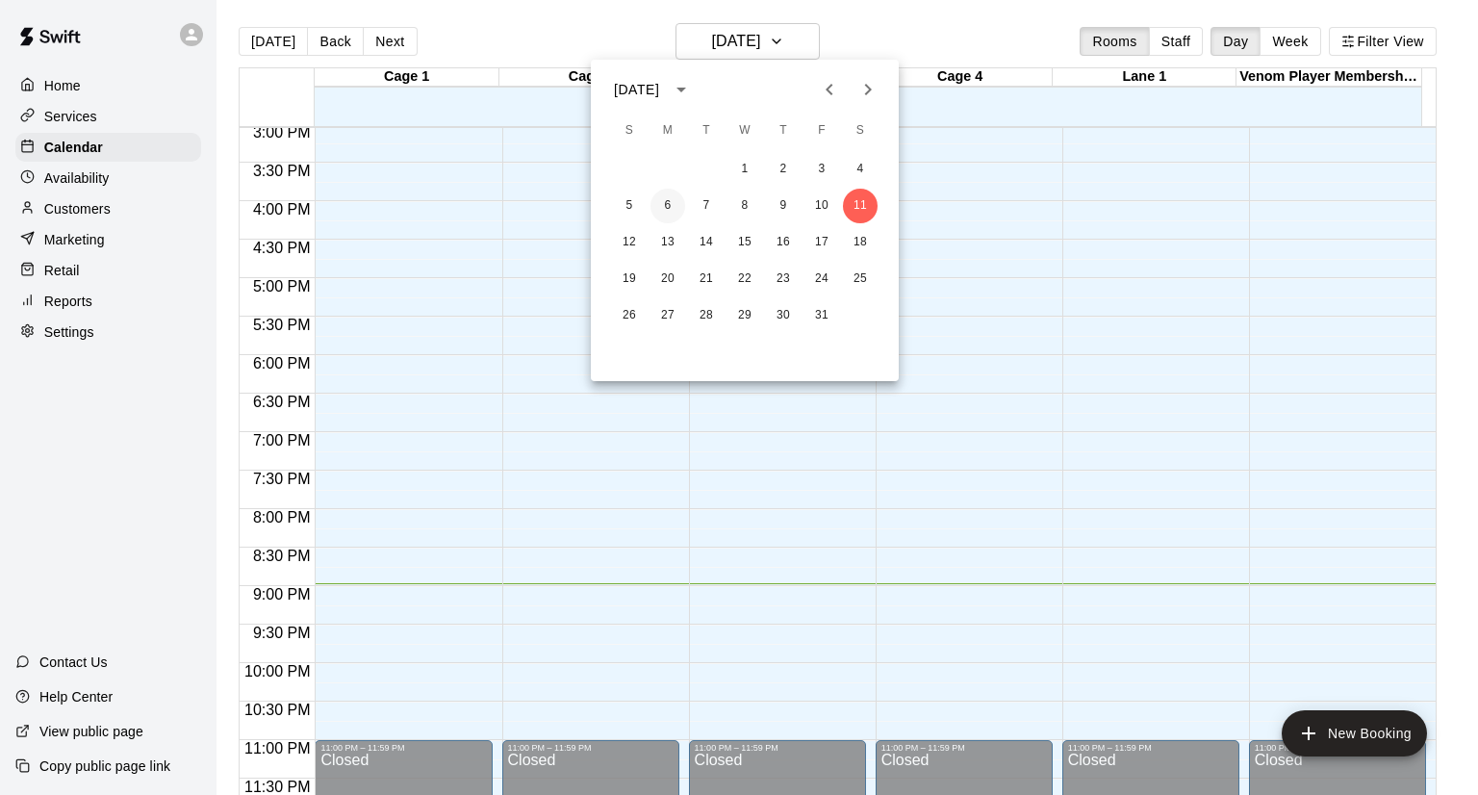
click at [660, 202] on button "6" at bounding box center [667, 206] width 35 height 35
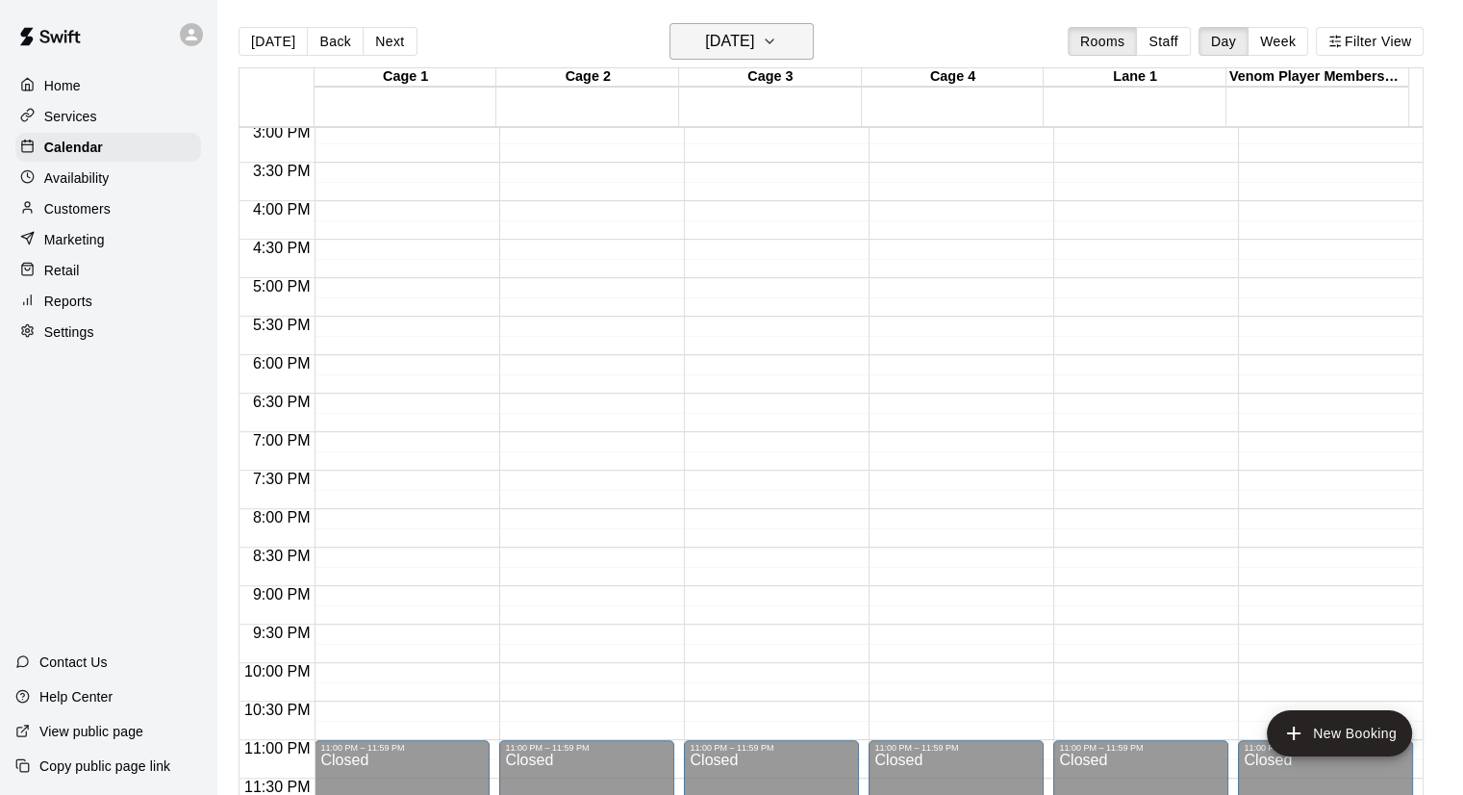
click at [749, 46] on h6 "Monday Oct 06" at bounding box center [729, 41] width 49 height 27
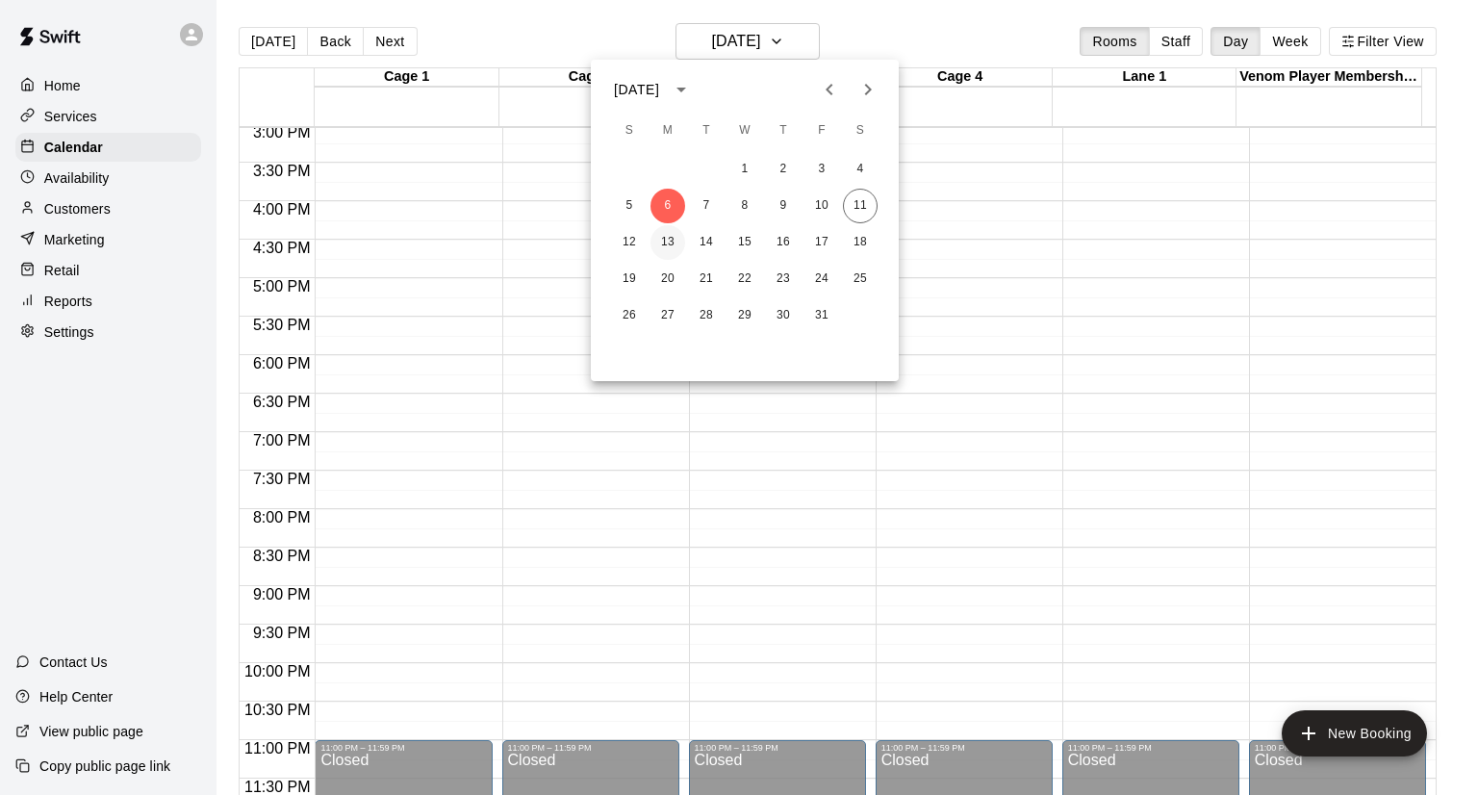
click at [673, 233] on button "13" at bounding box center [667, 242] width 35 height 35
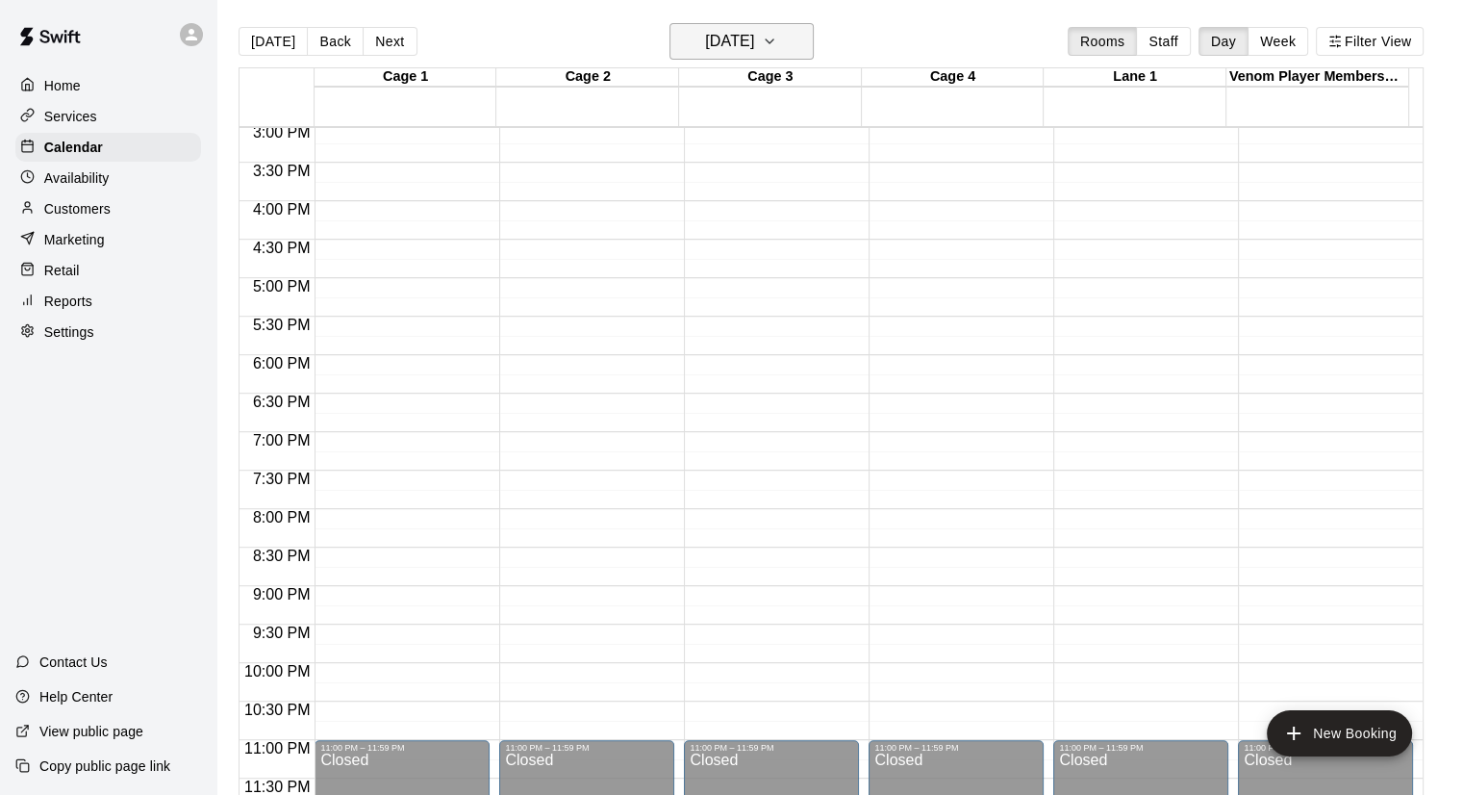
click at [717, 50] on h6 "Monday Oct 13" at bounding box center [729, 41] width 49 height 27
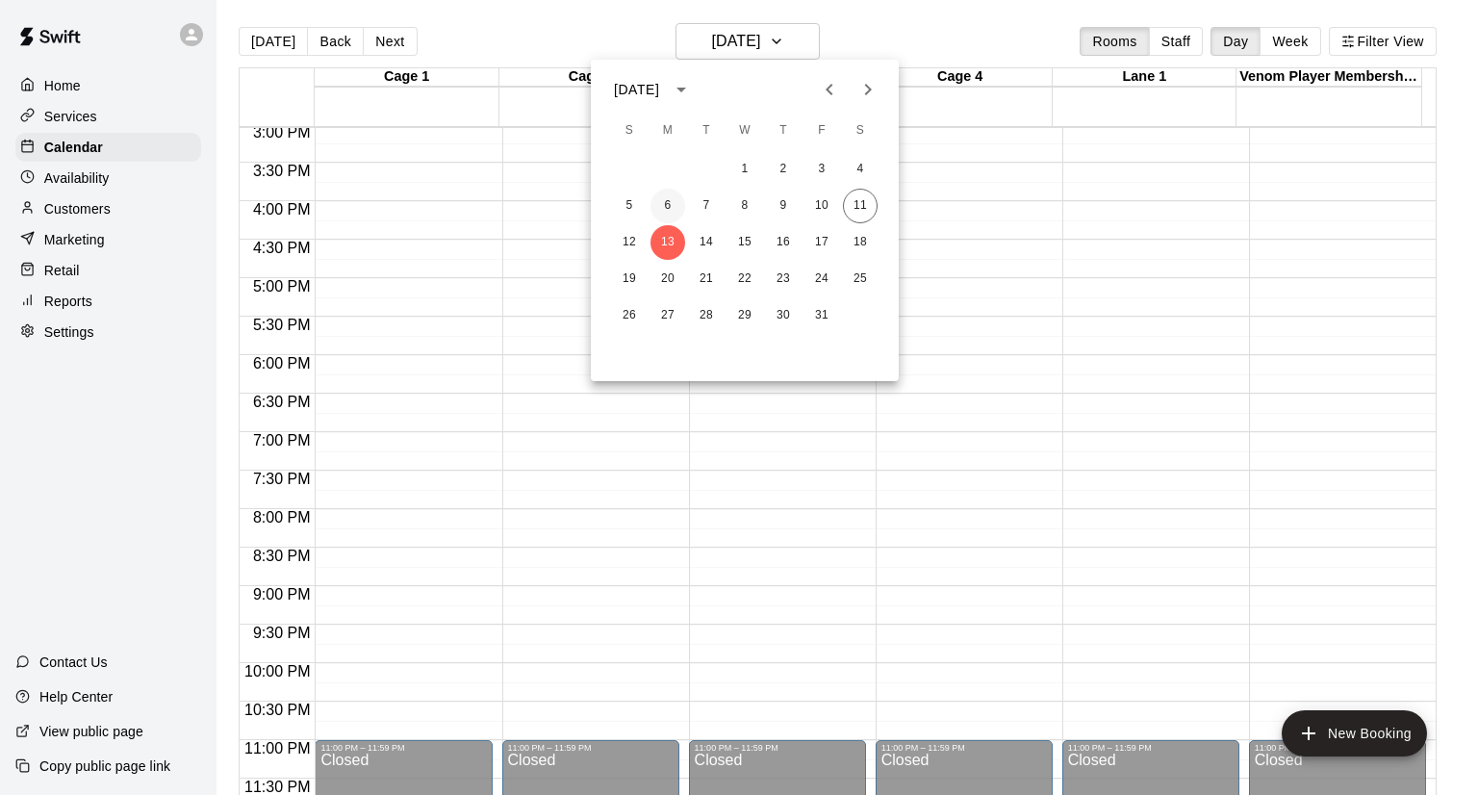
click at [656, 203] on button "6" at bounding box center [667, 206] width 35 height 35
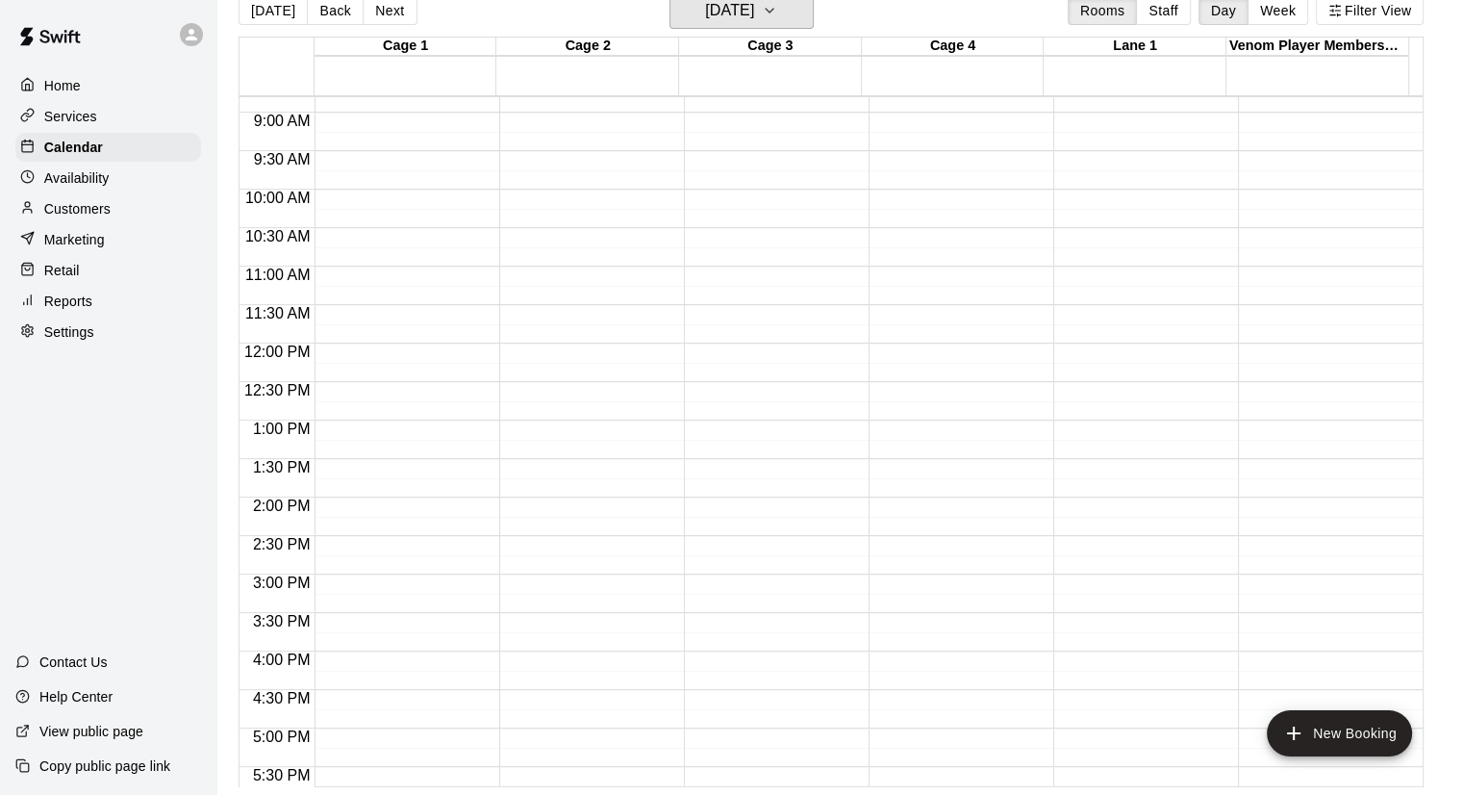
scroll to position [389, 0]
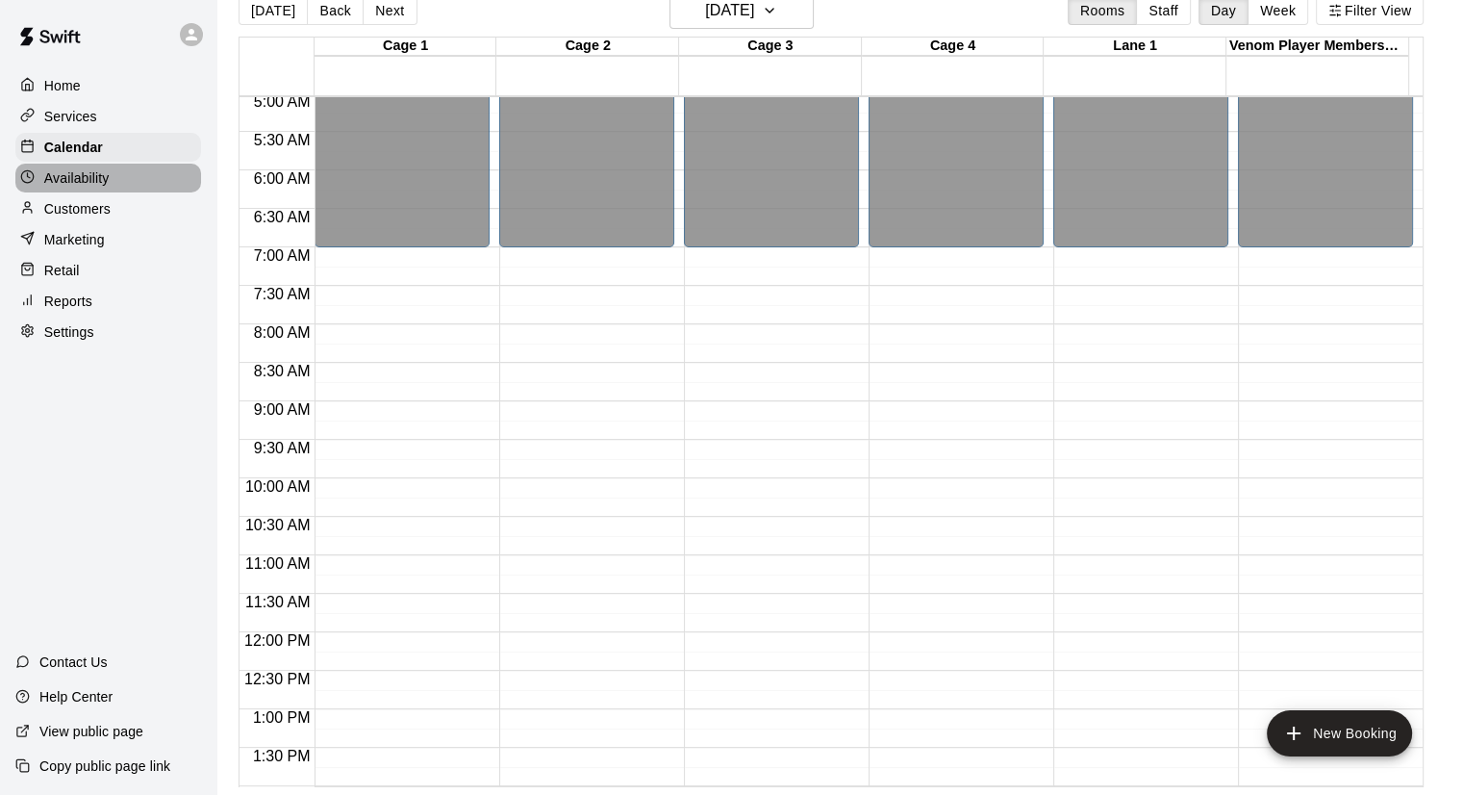
click at [78, 188] on p "Availability" at bounding box center [76, 177] width 65 height 19
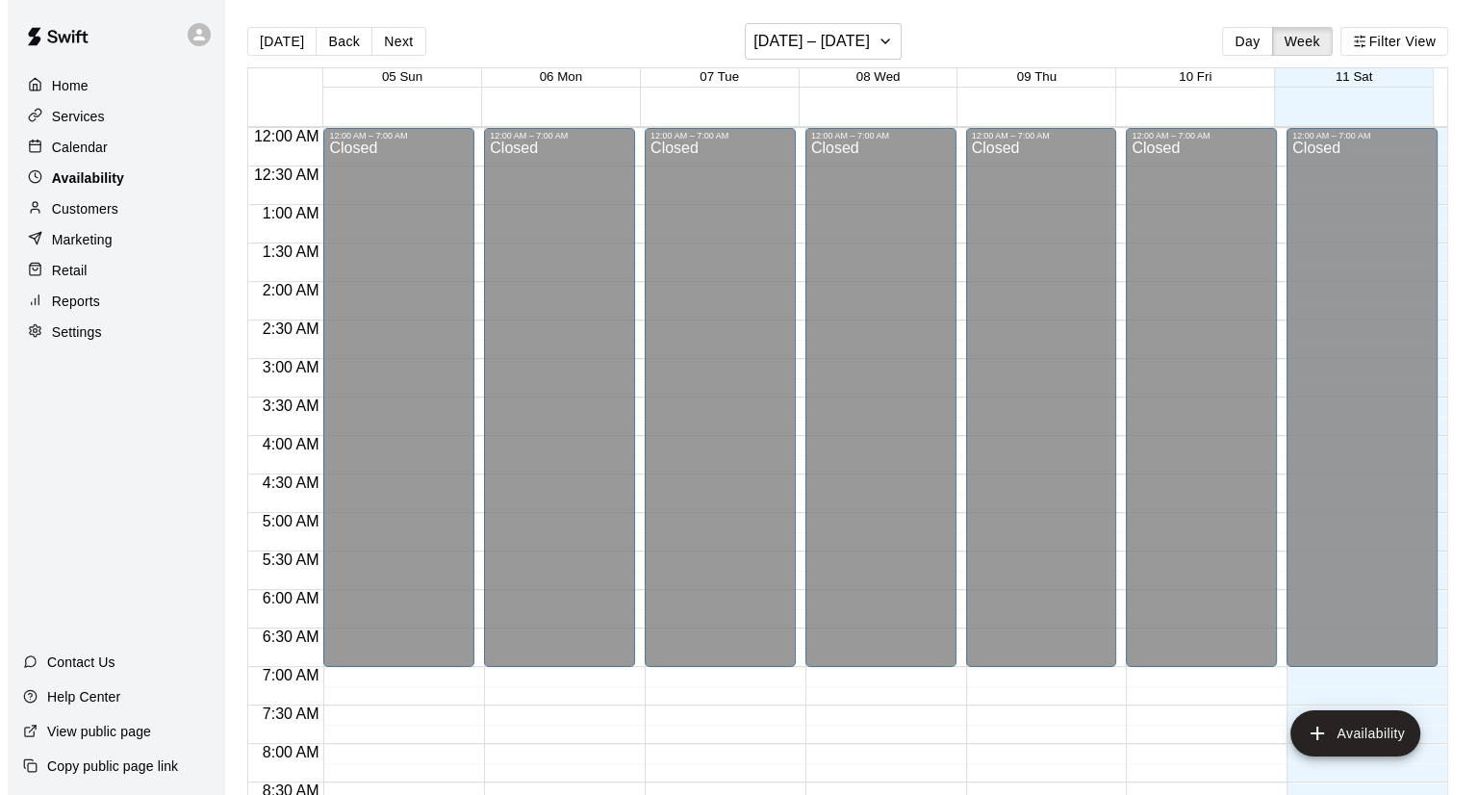
scroll to position [1157, 0]
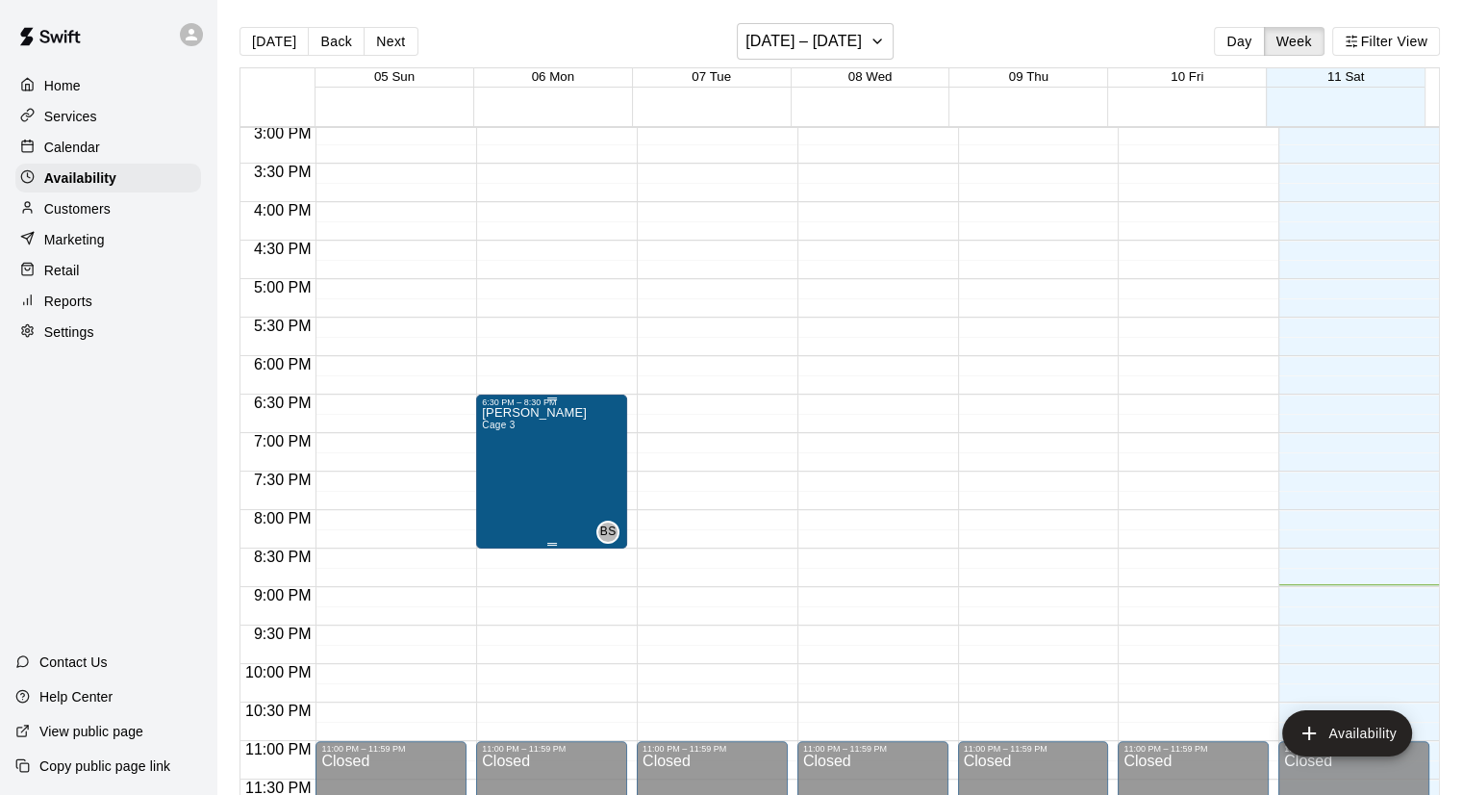
click at [514, 437] on div "Brendan Sanchez Cage 3" at bounding box center [534, 804] width 105 height 795
click at [551, 447] on div "Brendan Sanchez Cage 3" at bounding box center [534, 804] width 105 height 795
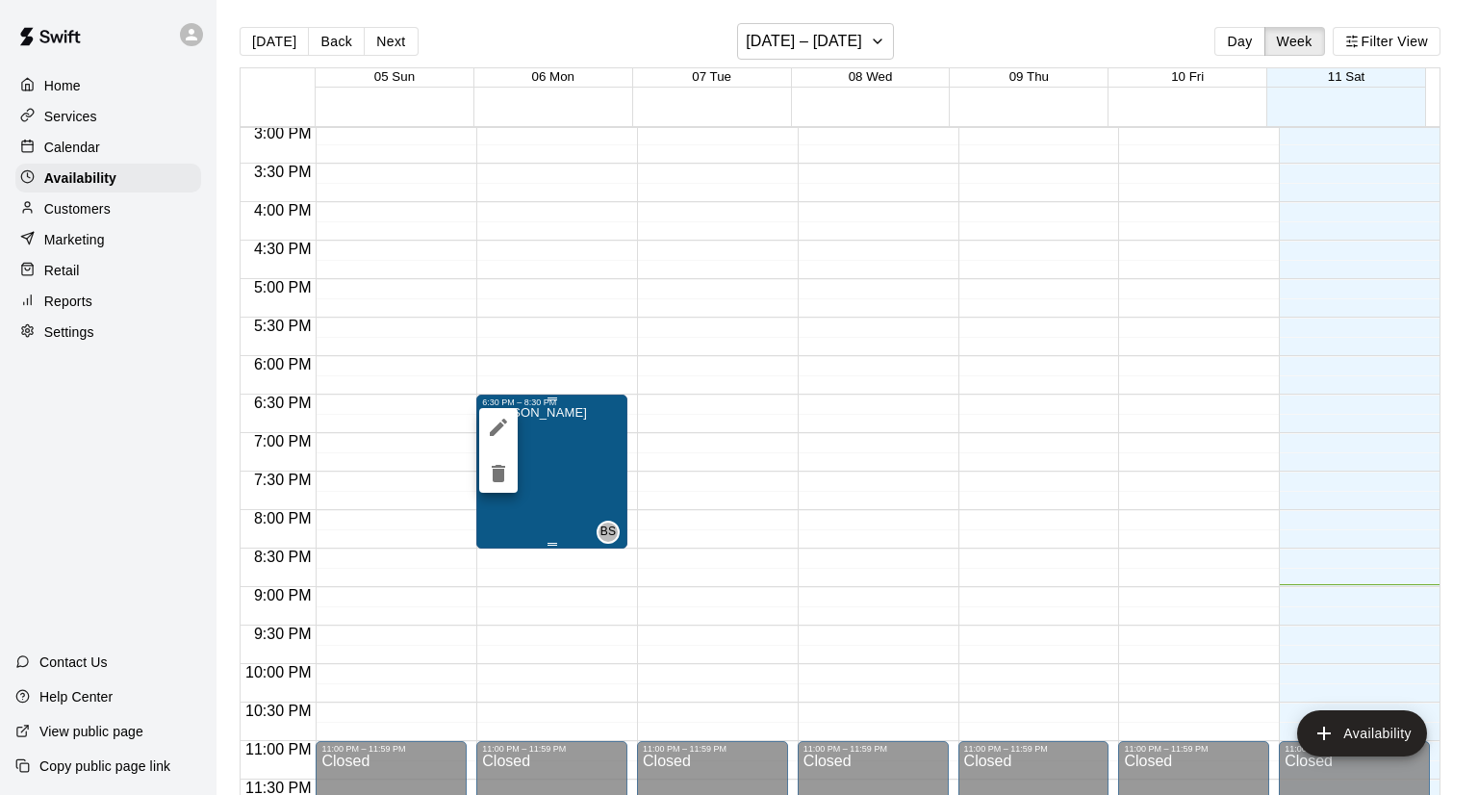
click at [551, 447] on div at bounding box center [739, 397] width 1478 height 795
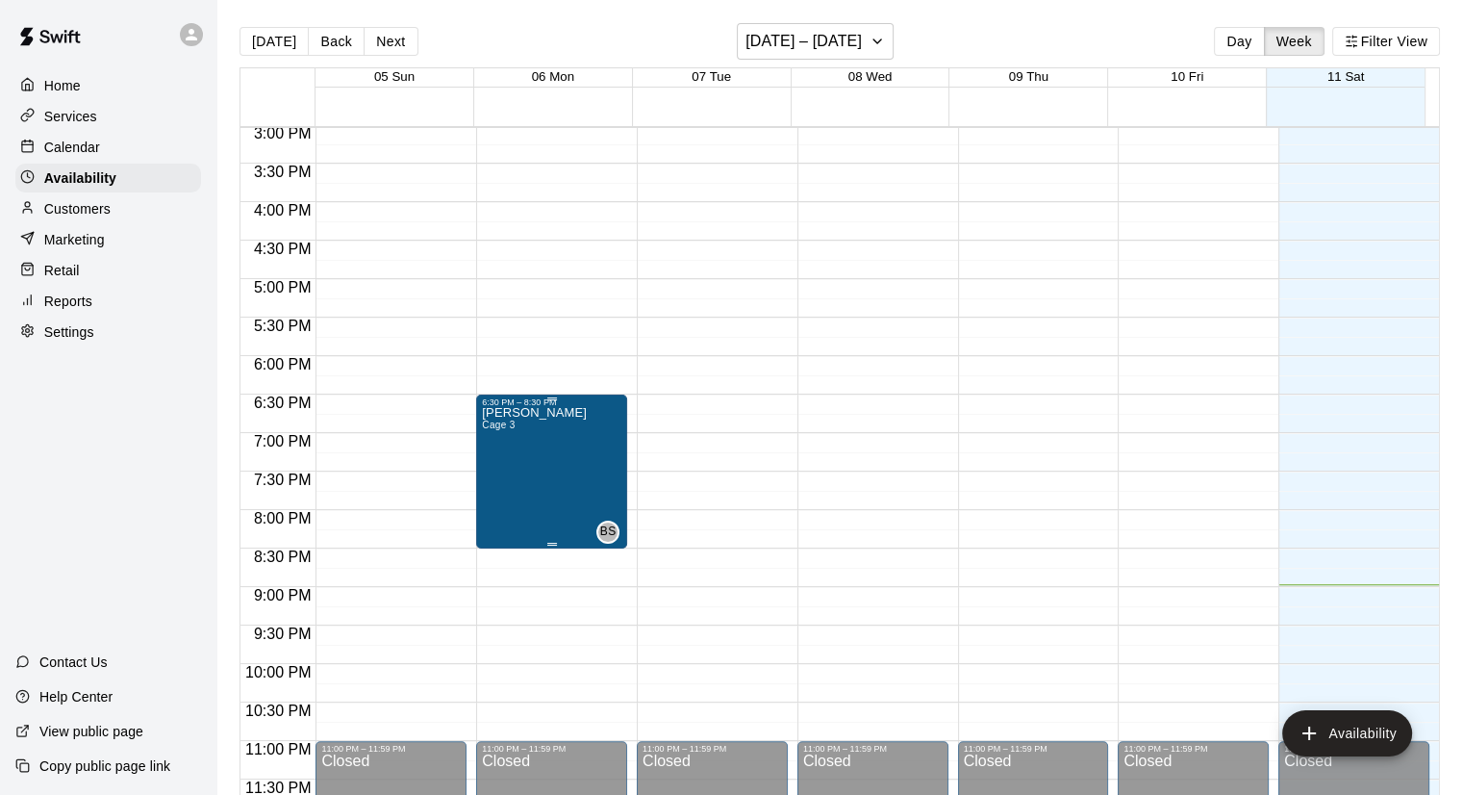
click at [545, 445] on div "Brendan Sanchez Cage 3" at bounding box center [534, 804] width 105 height 795
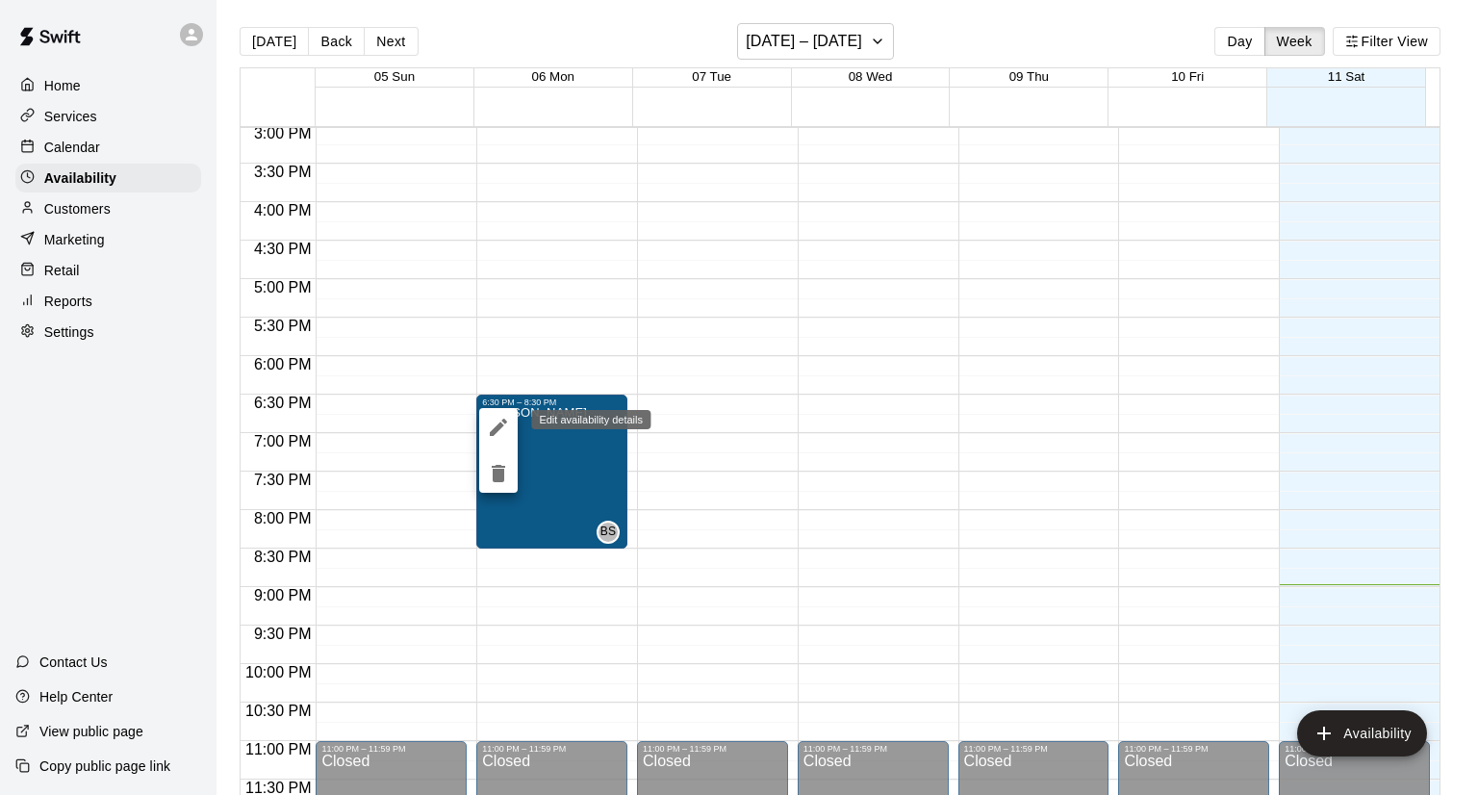
click at [500, 424] on icon "edit" at bounding box center [498, 427] width 17 height 17
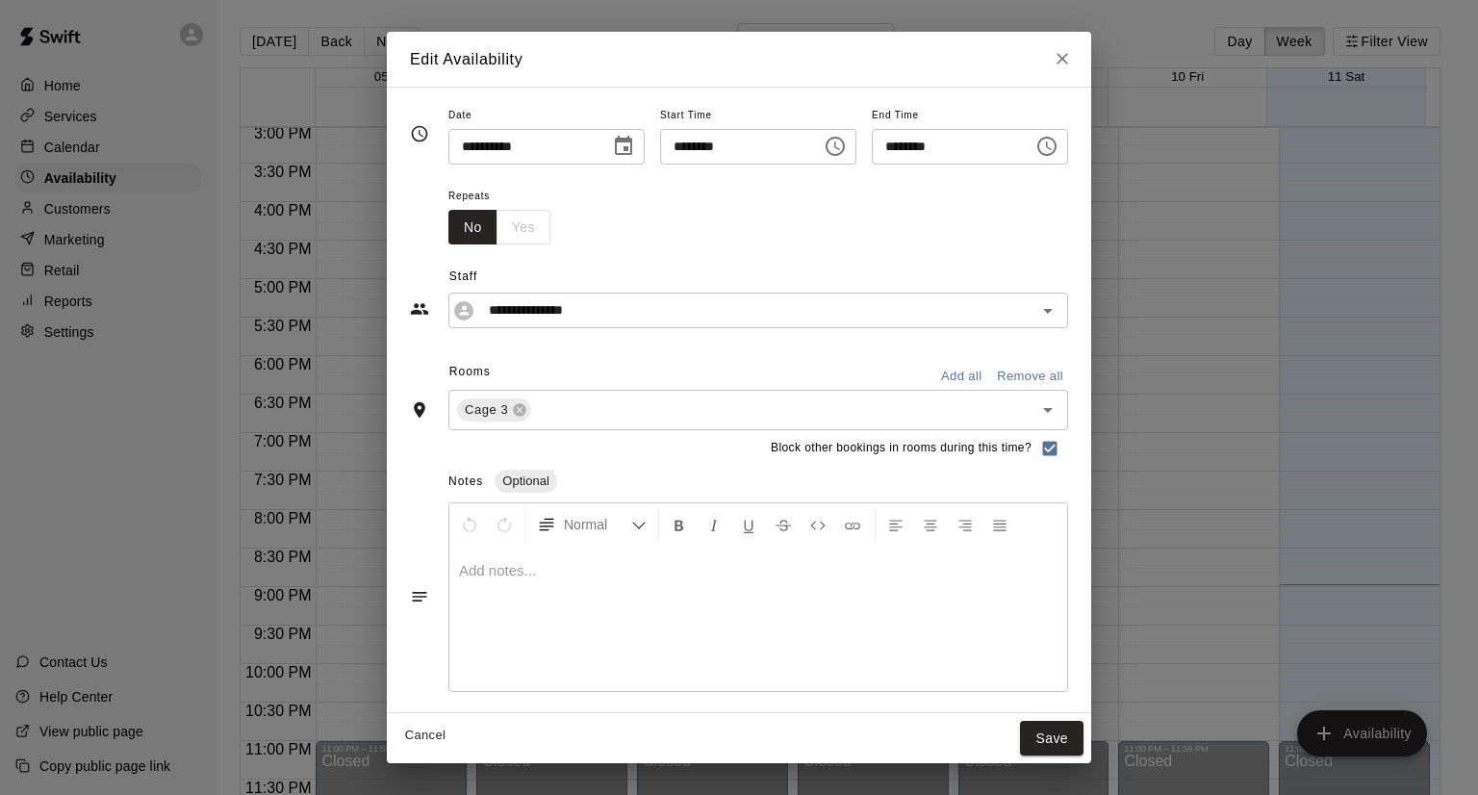
click at [612, 147] on icon "Choose date, selected date is Oct 6, 2025" at bounding box center [623, 146] width 23 height 23
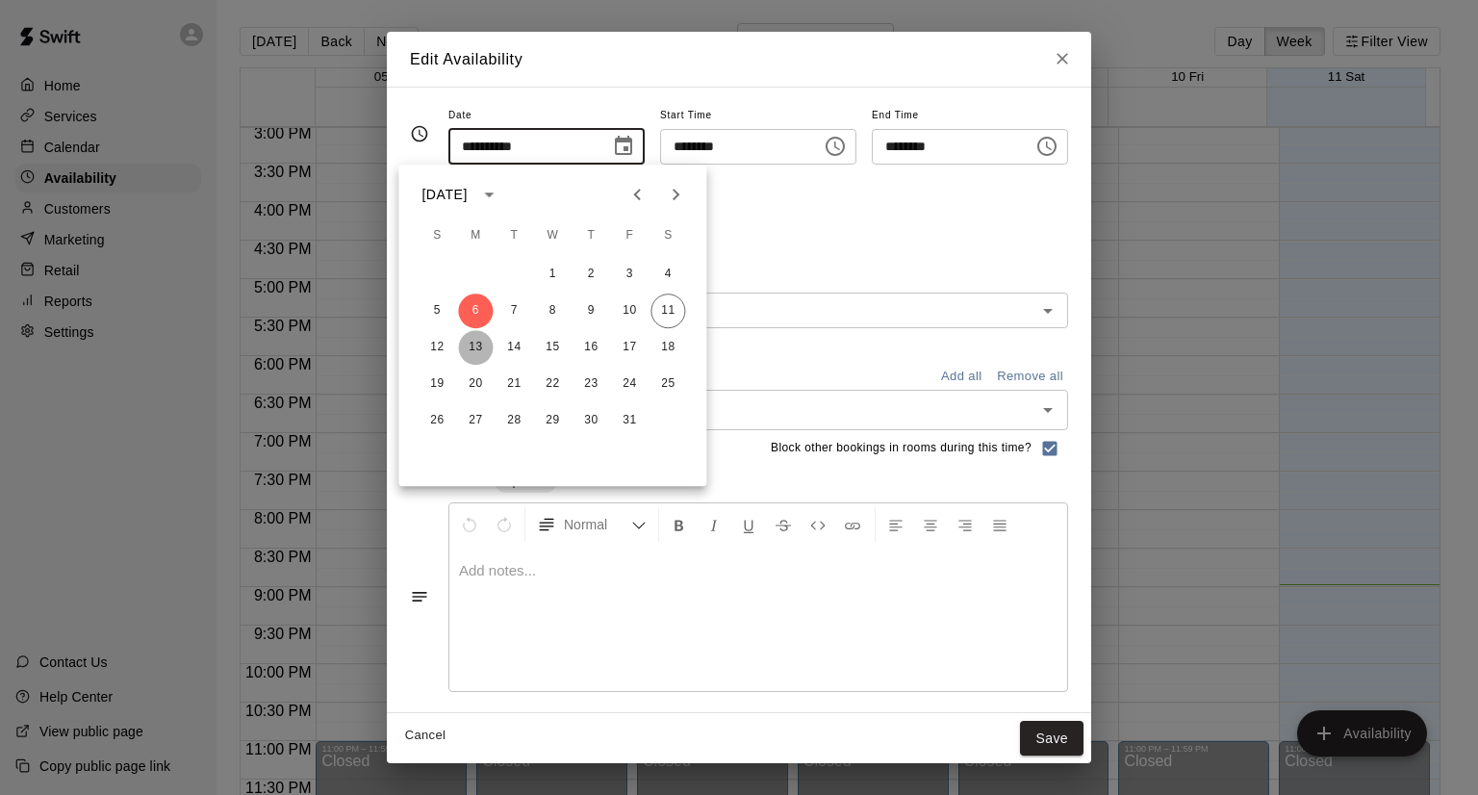
click at [473, 343] on button "13" at bounding box center [475, 347] width 35 height 35
type input "**********"
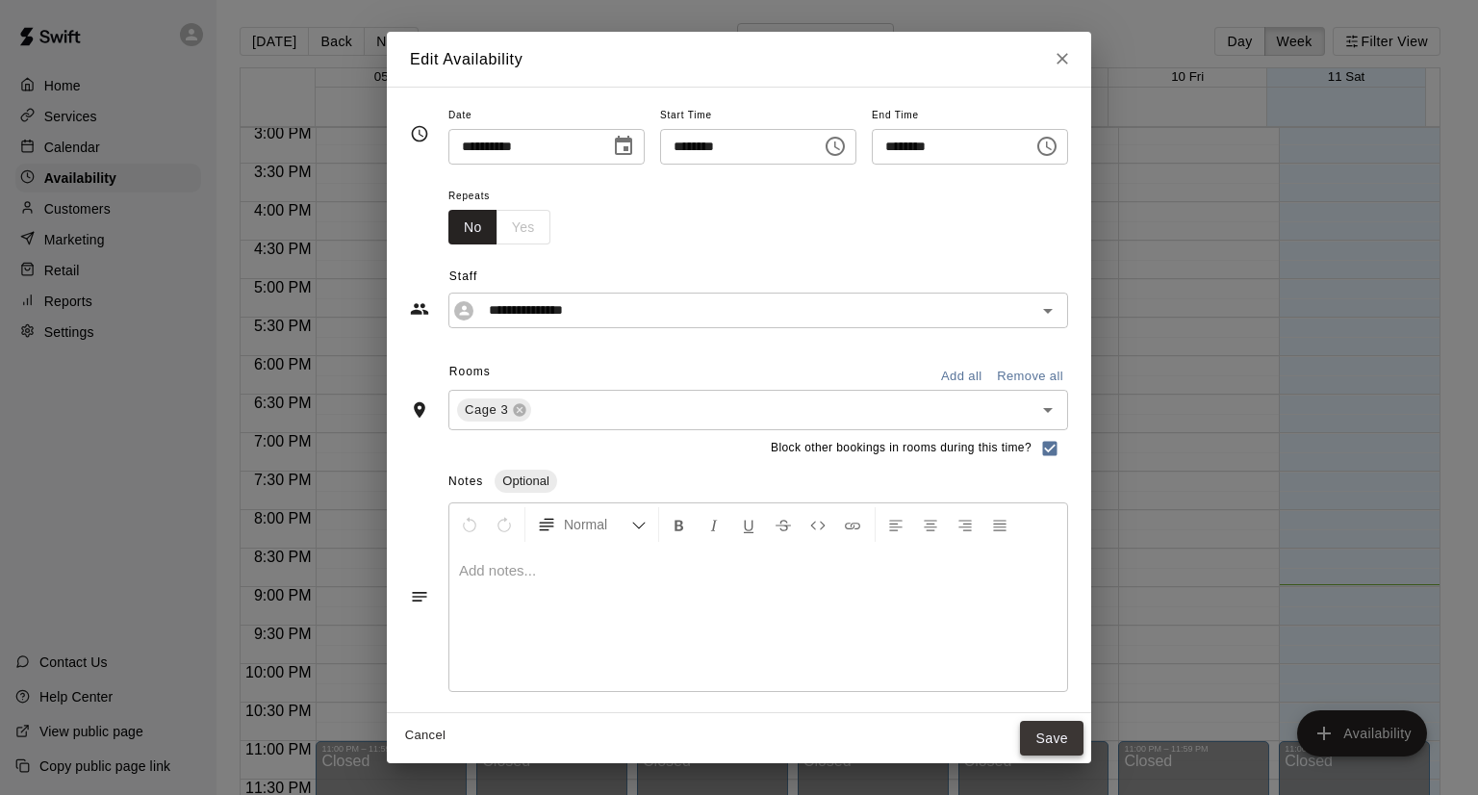
click at [1083, 742] on button "Save" at bounding box center [1051, 739] width 63 height 36
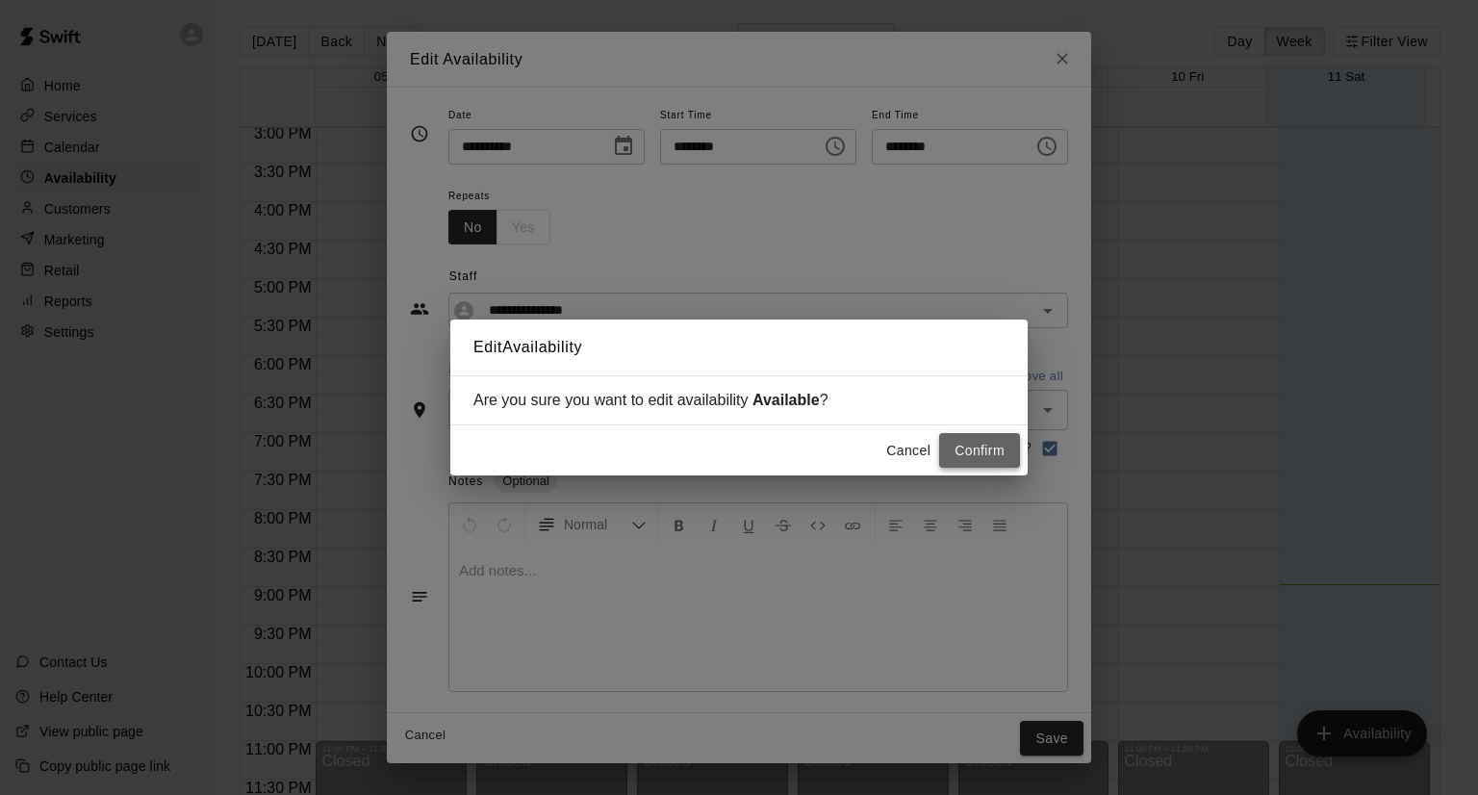
click at [995, 456] on button "Confirm" at bounding box center [979, 451] width 81 height 36
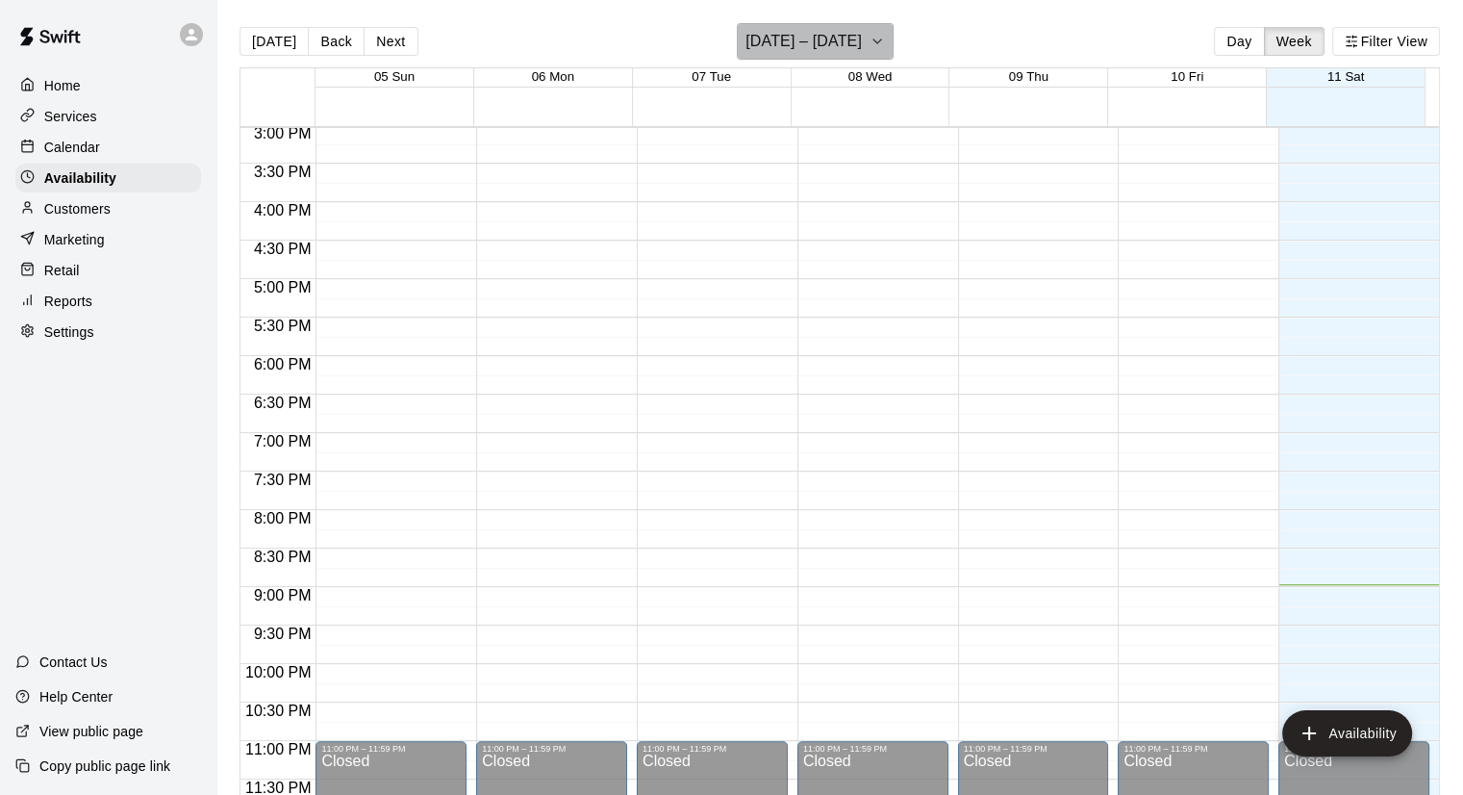
click at [870, 32] on icon "button" at bounding box center [877, 41] width 15 height 23
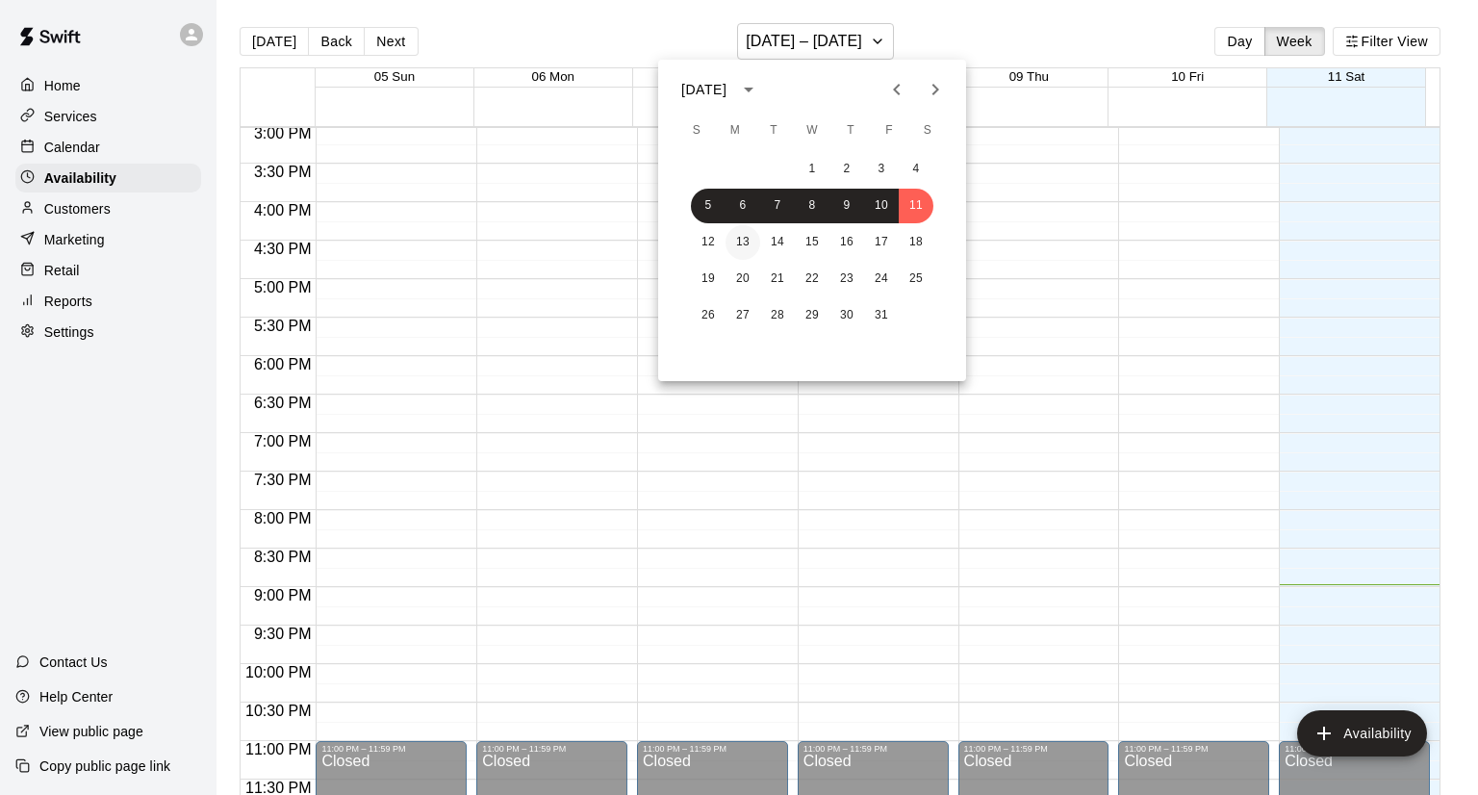
click at [732, 242] on button "13" at bounding box center [742, 242] width 35 height 35
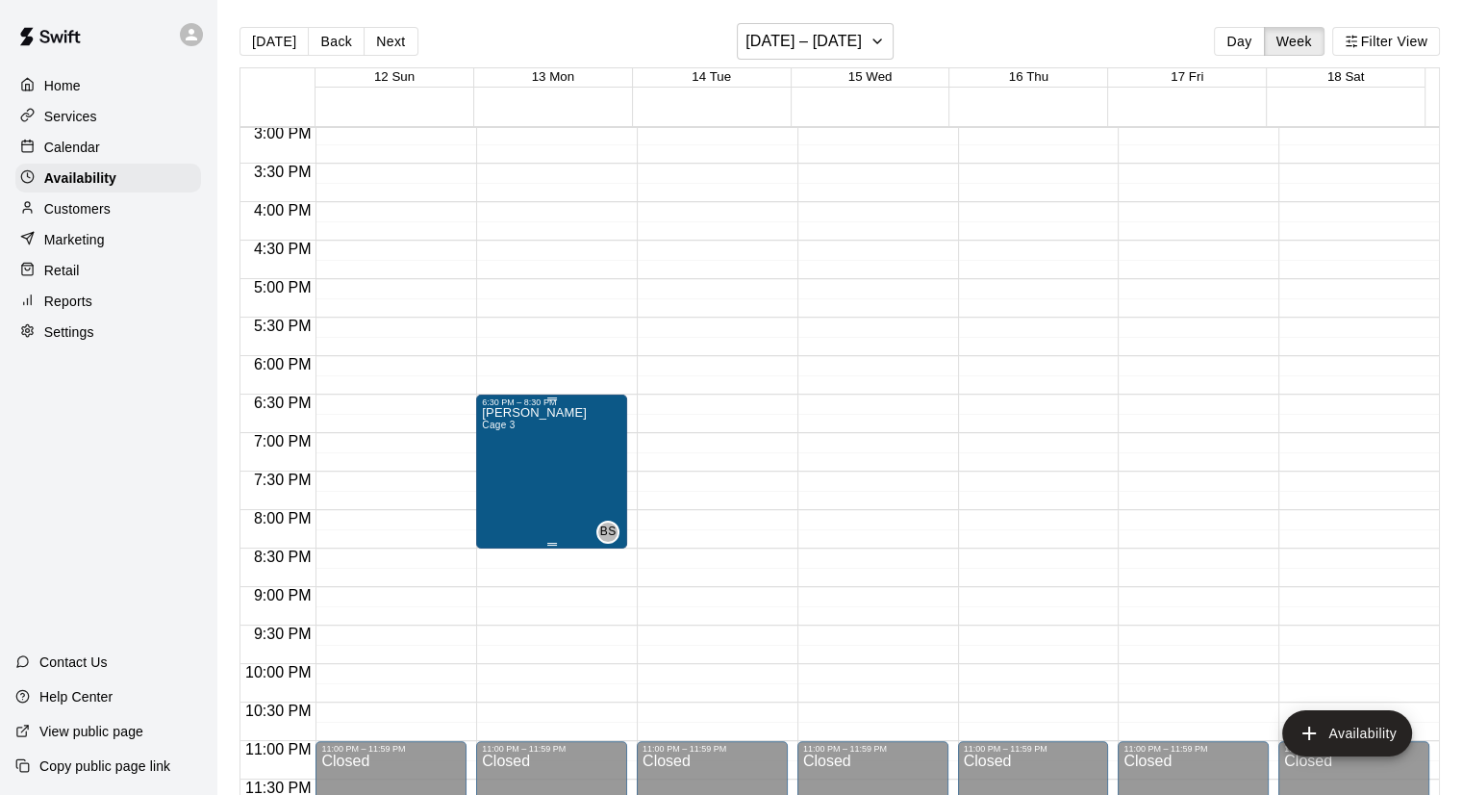
click at [556, 520] on div "Brendan Sanchez Cage 3" at bounding box center [534, 804] width 105 height 795
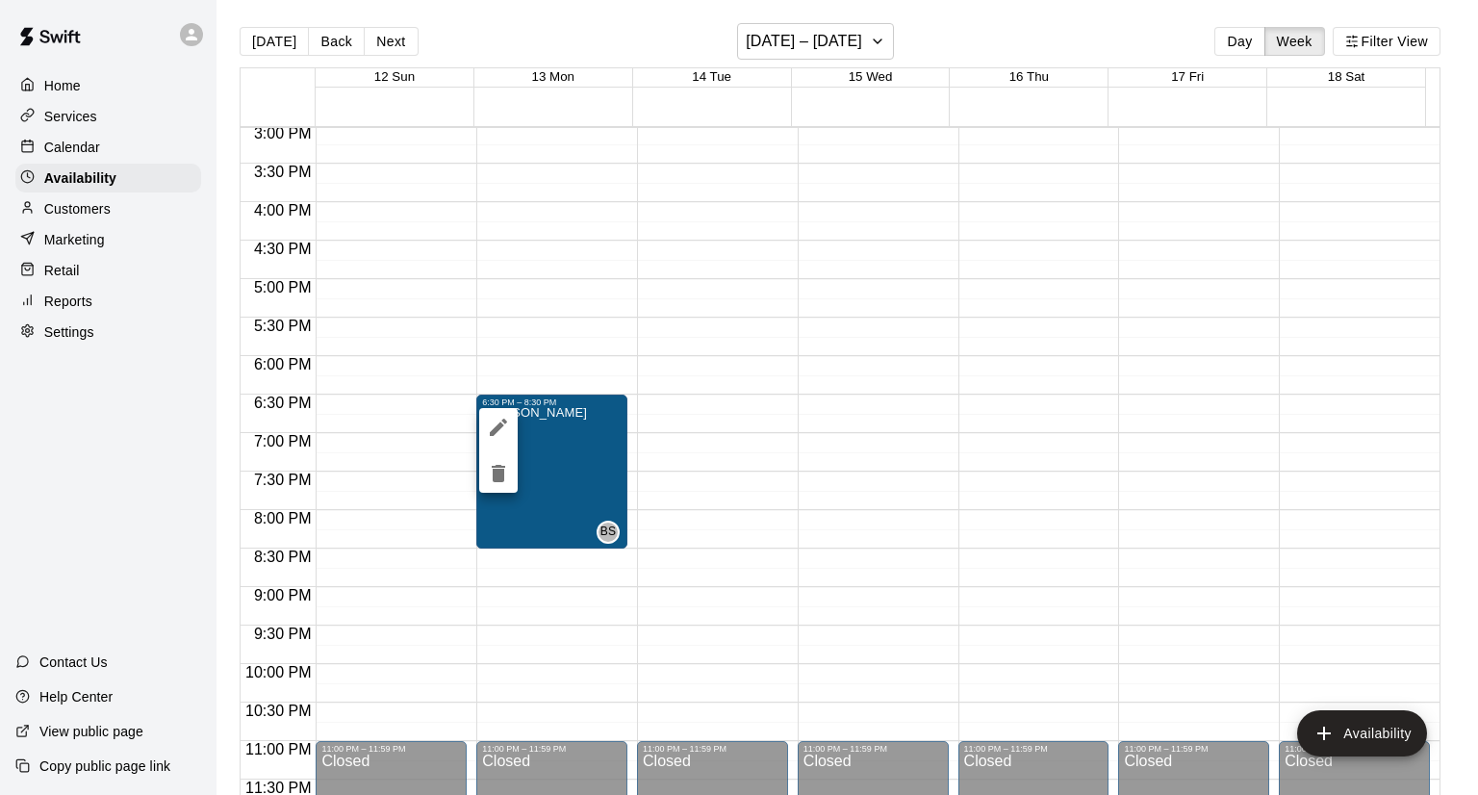
click at [503, 426] on icon "edit" at bounding box center [498, 427] width 23 height 23
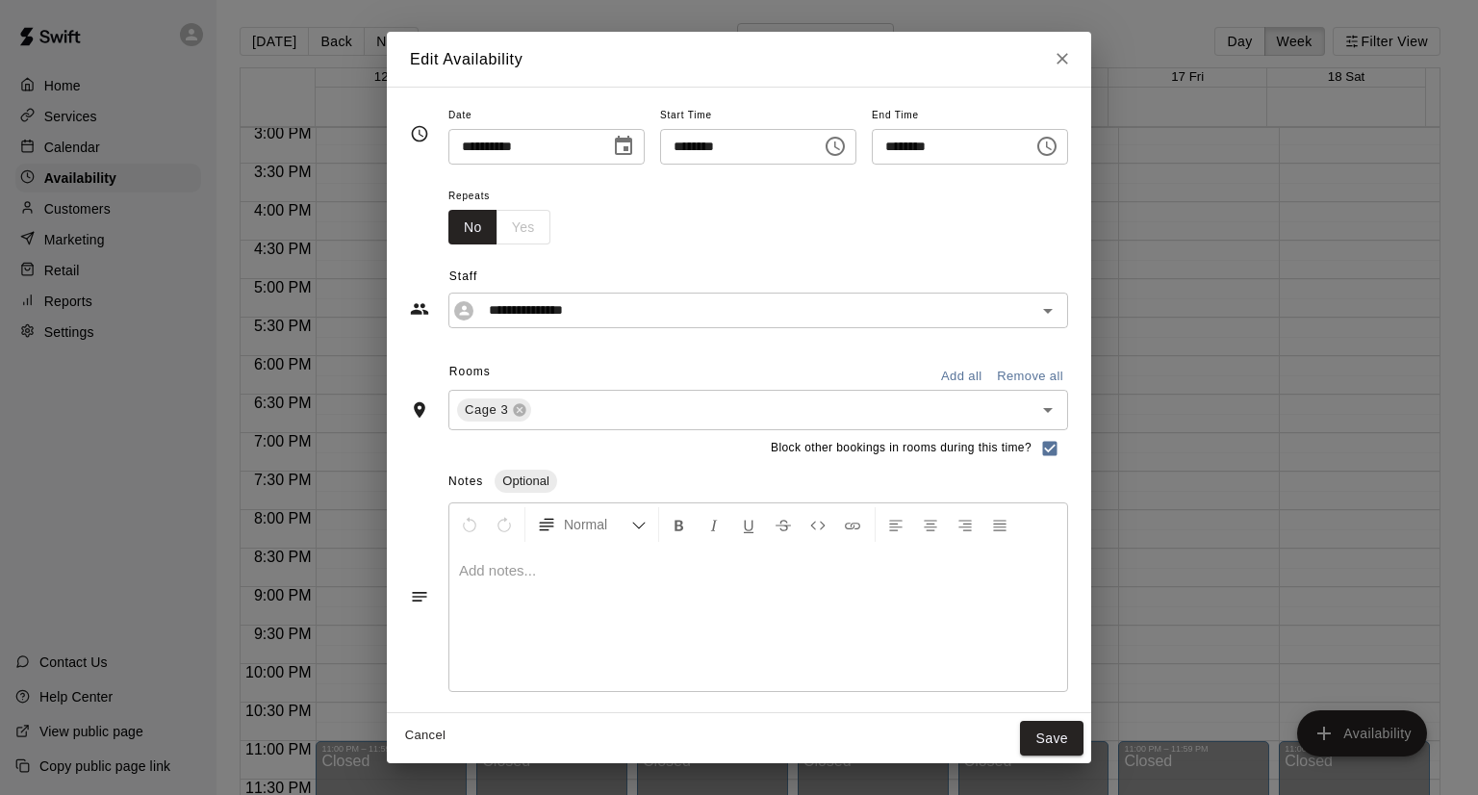
click at [847, 147] on icon "Choose time, selected time is 6:30 PM" at bounding box center [835, 146] width 23 height 23
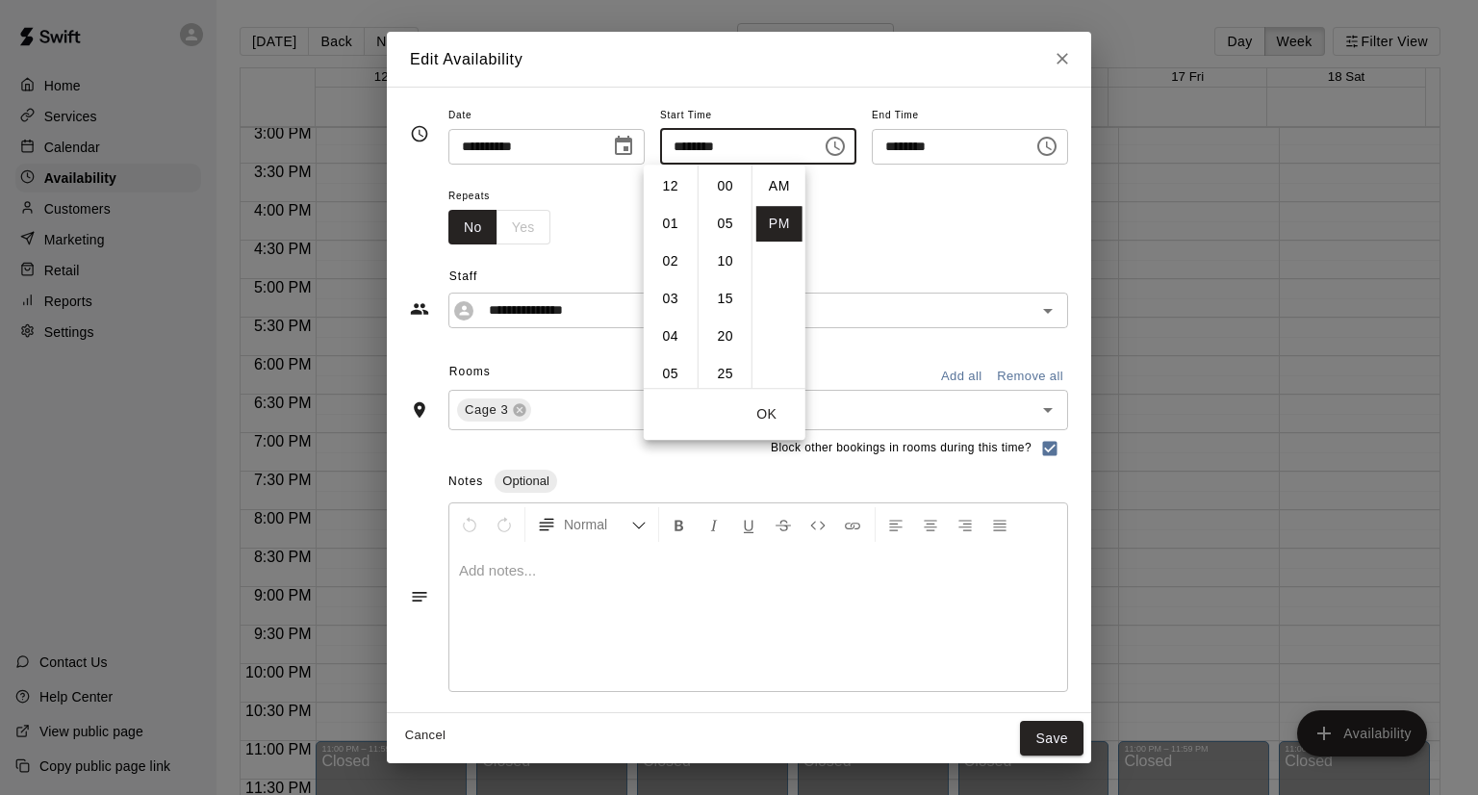
scroll to position [35, 0]
click at [669, 193] on li "05" at bounding box center [670, 187] width 46 height 36
type input "********"
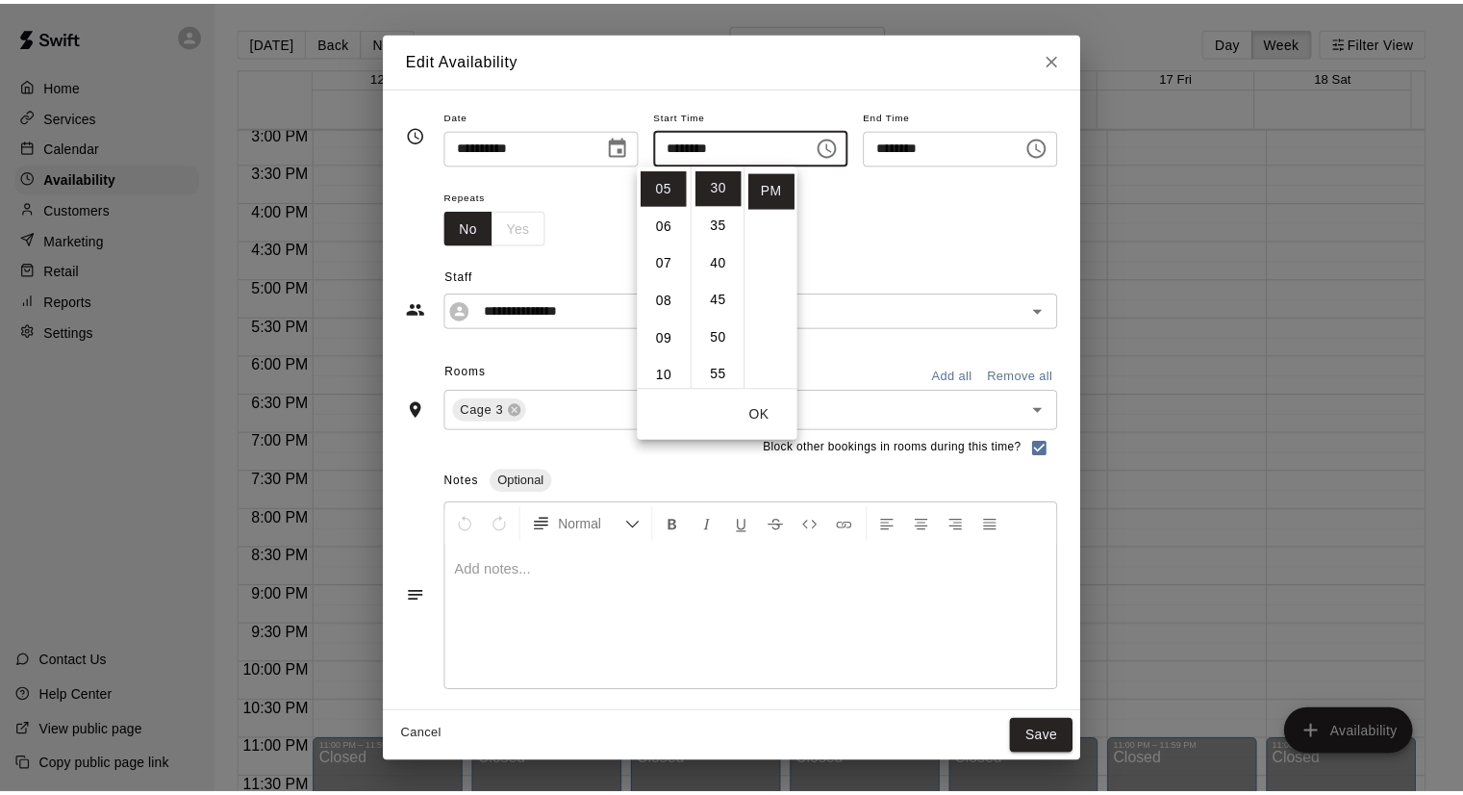
scroll to position [188, 0]
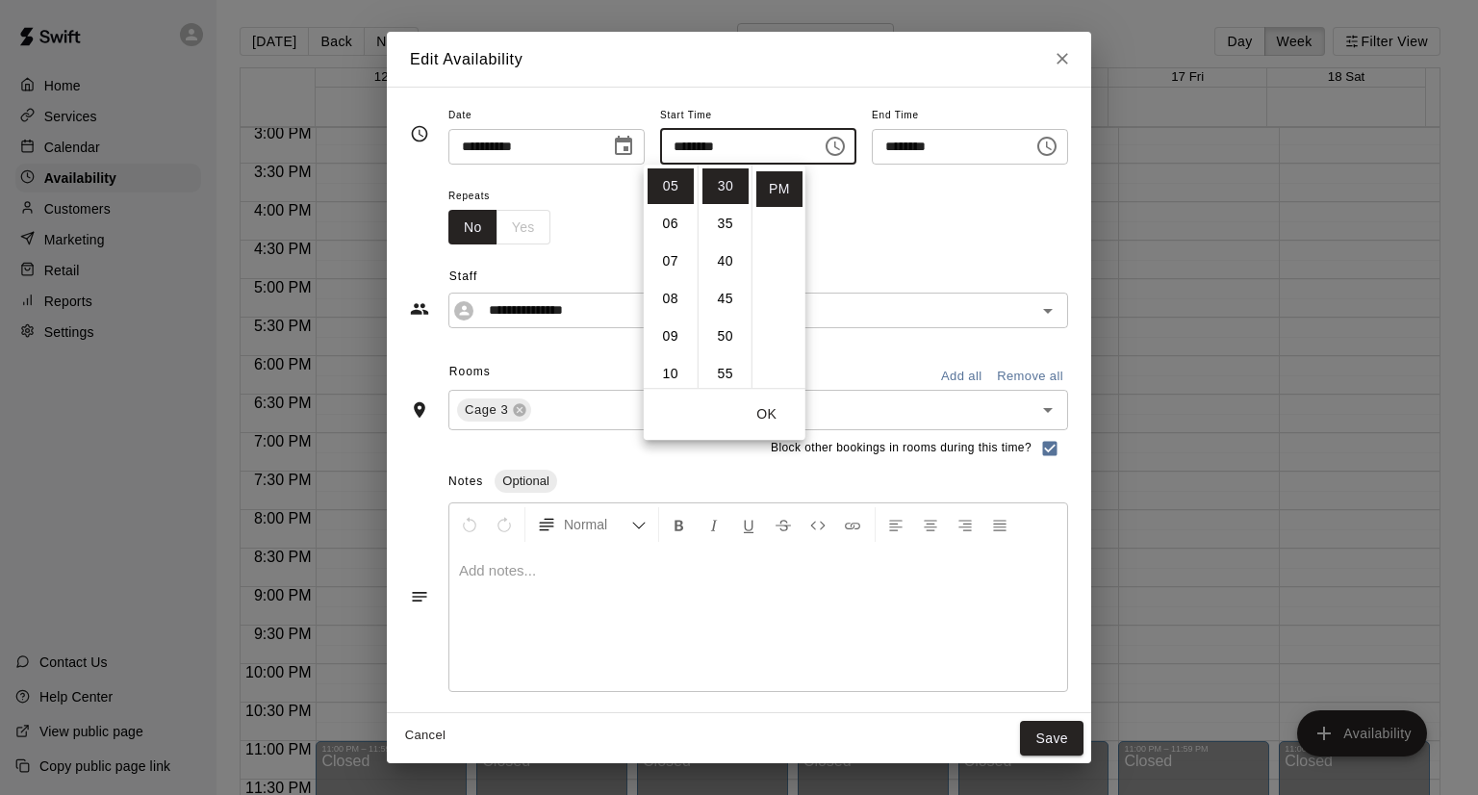
click at [752, 409] on button "OK" at bounding box center [767, 414] width 62 height 36
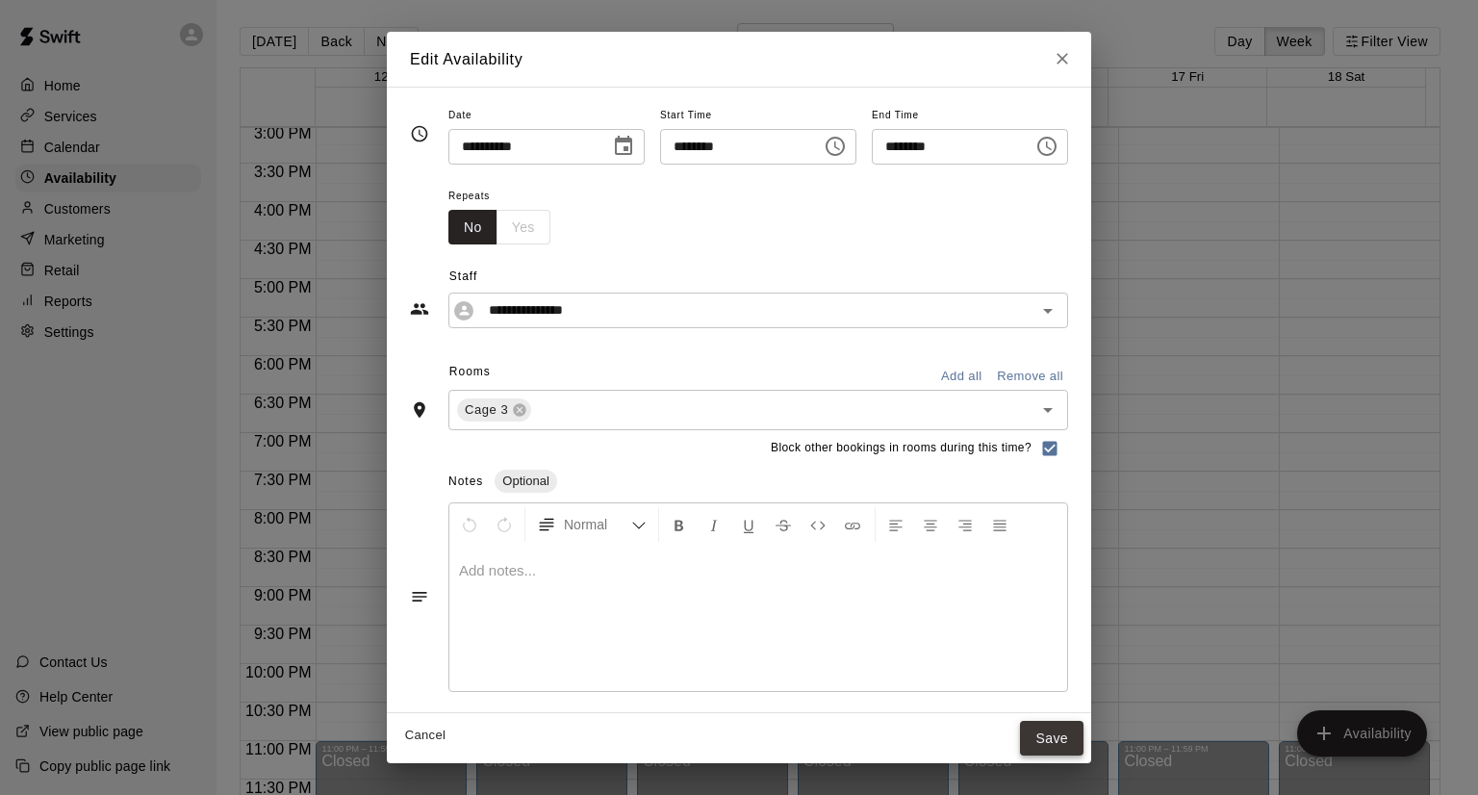
click at [1083, 747] on button "Save" at bounding box center [1051, 739] width 63 height 36
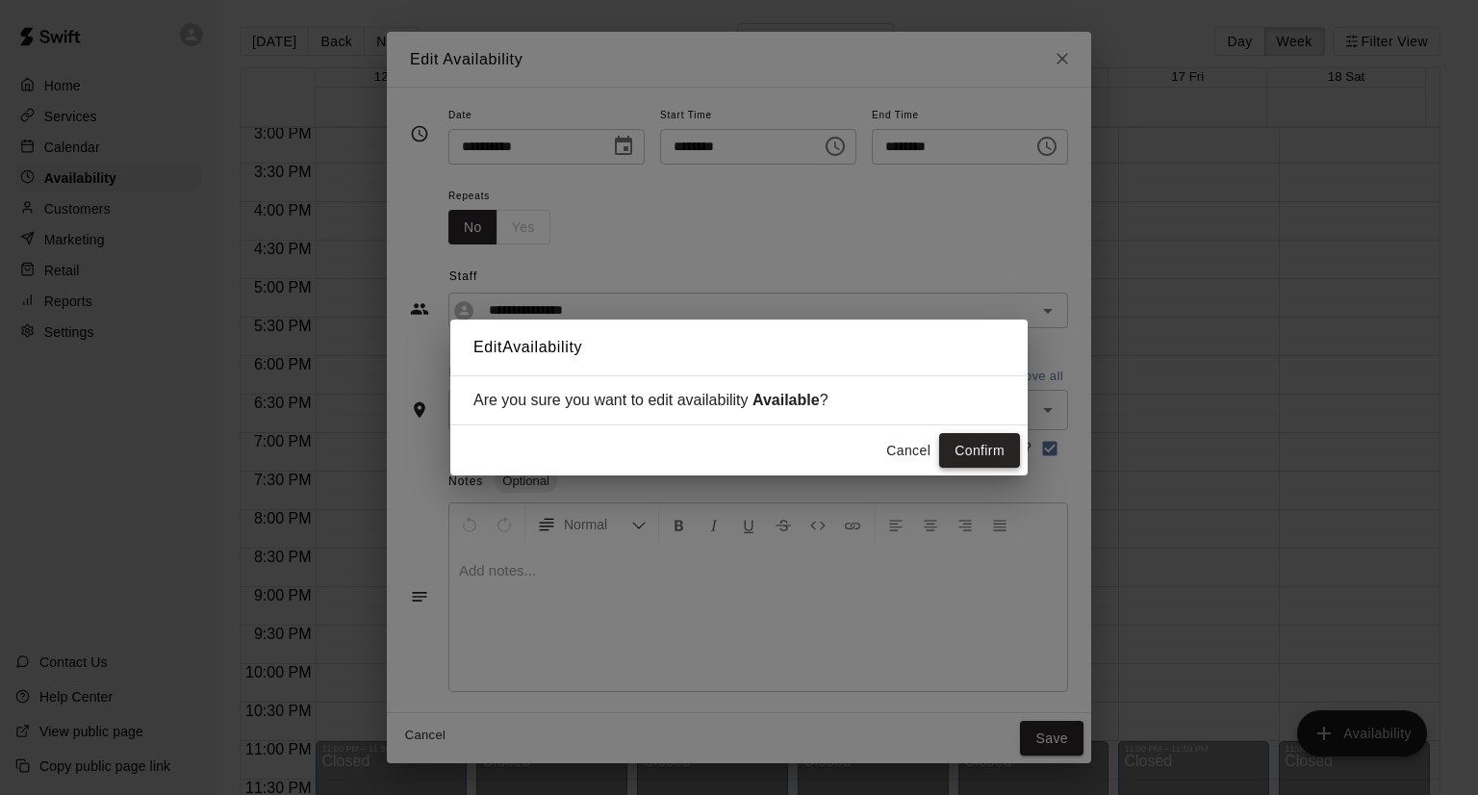
click at [981, 451] on button "Confirm" at bounding box center [979, 451] width 81 height 36
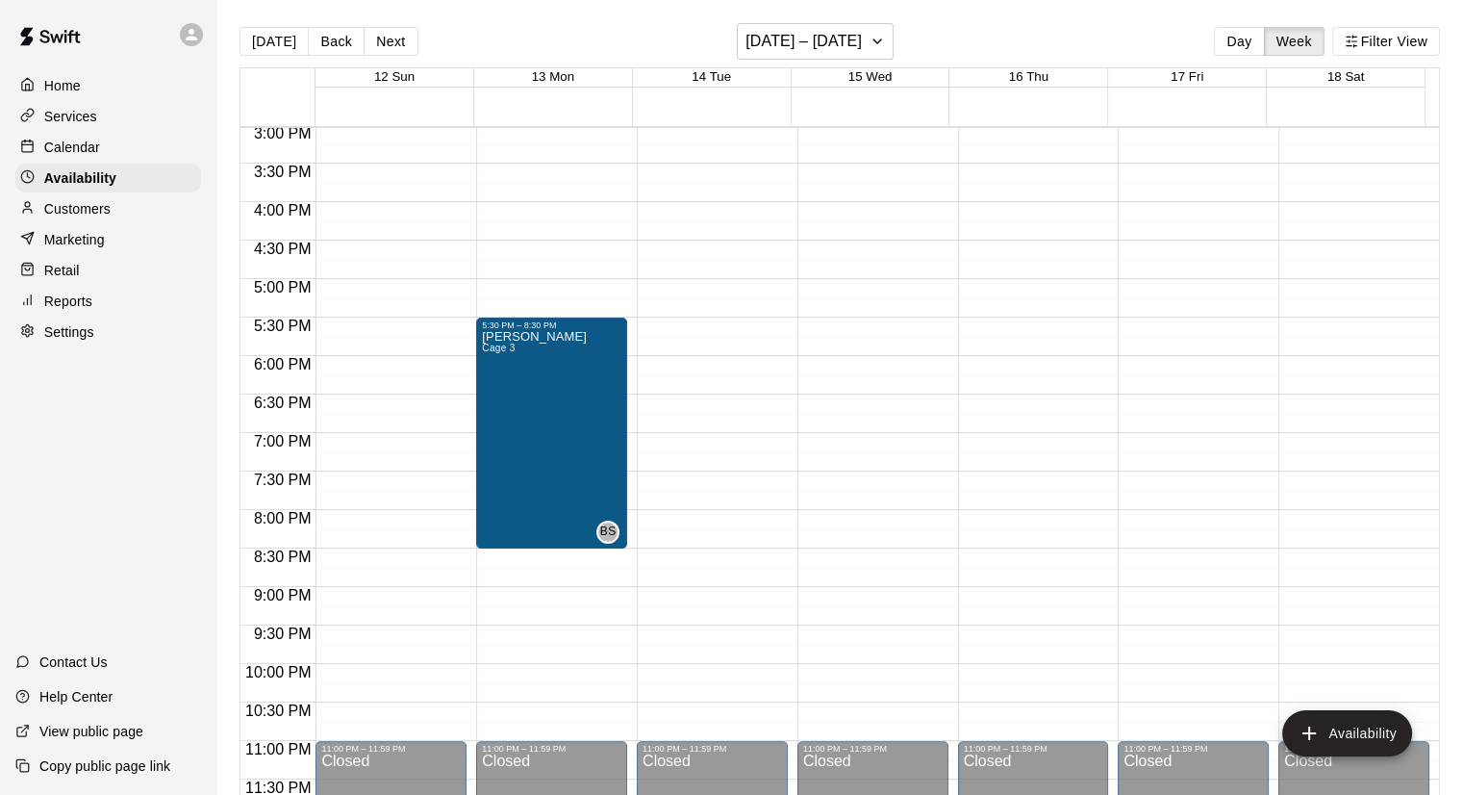
click at [80, 342] on p "Settings" at bounding box center [69, 331] width 50 height 19
select select "**"
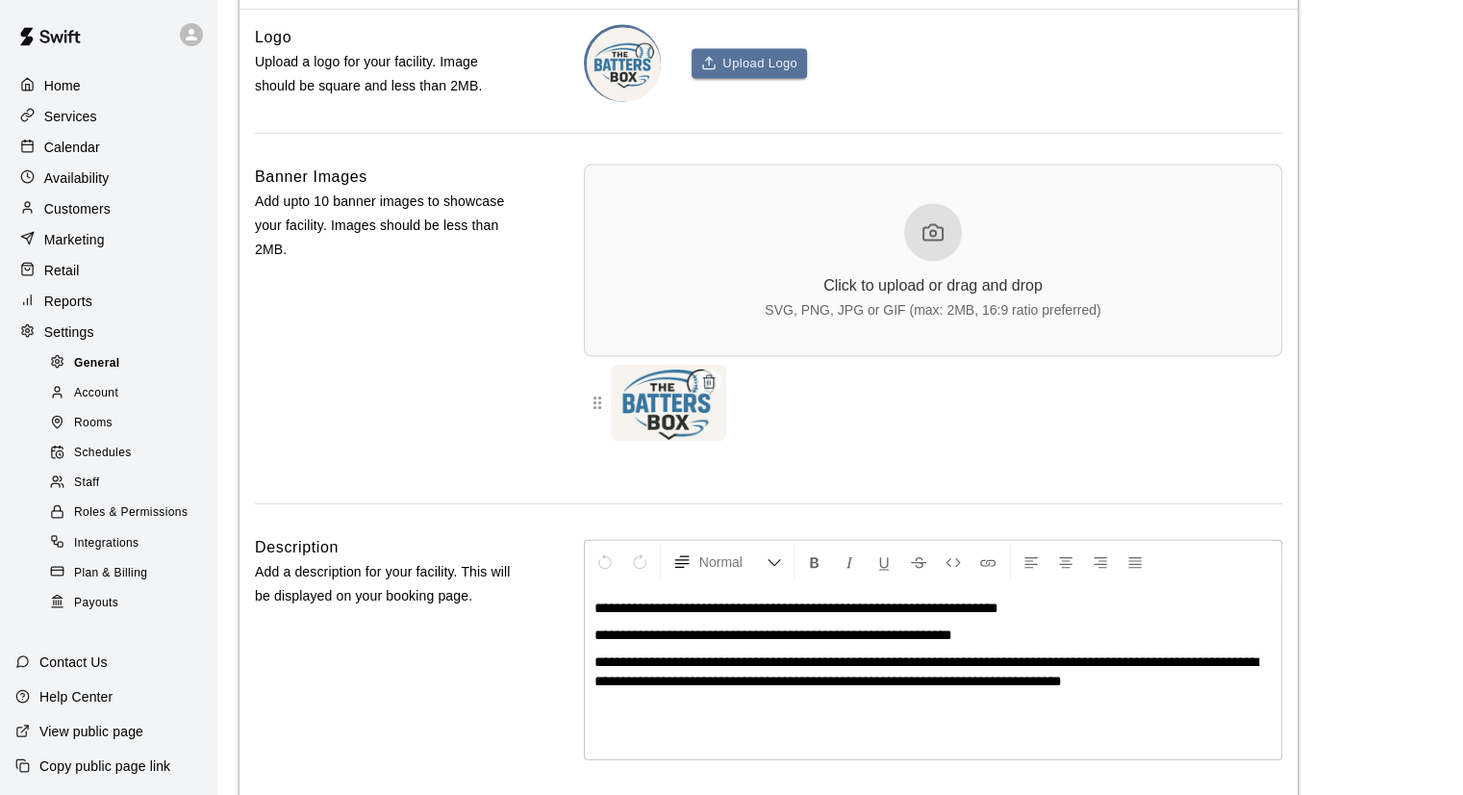
scroll to position [4256, 0]
click at [94, 583] on span "Plan & Billing" at bounding box center [110, 573] width 73 height 19
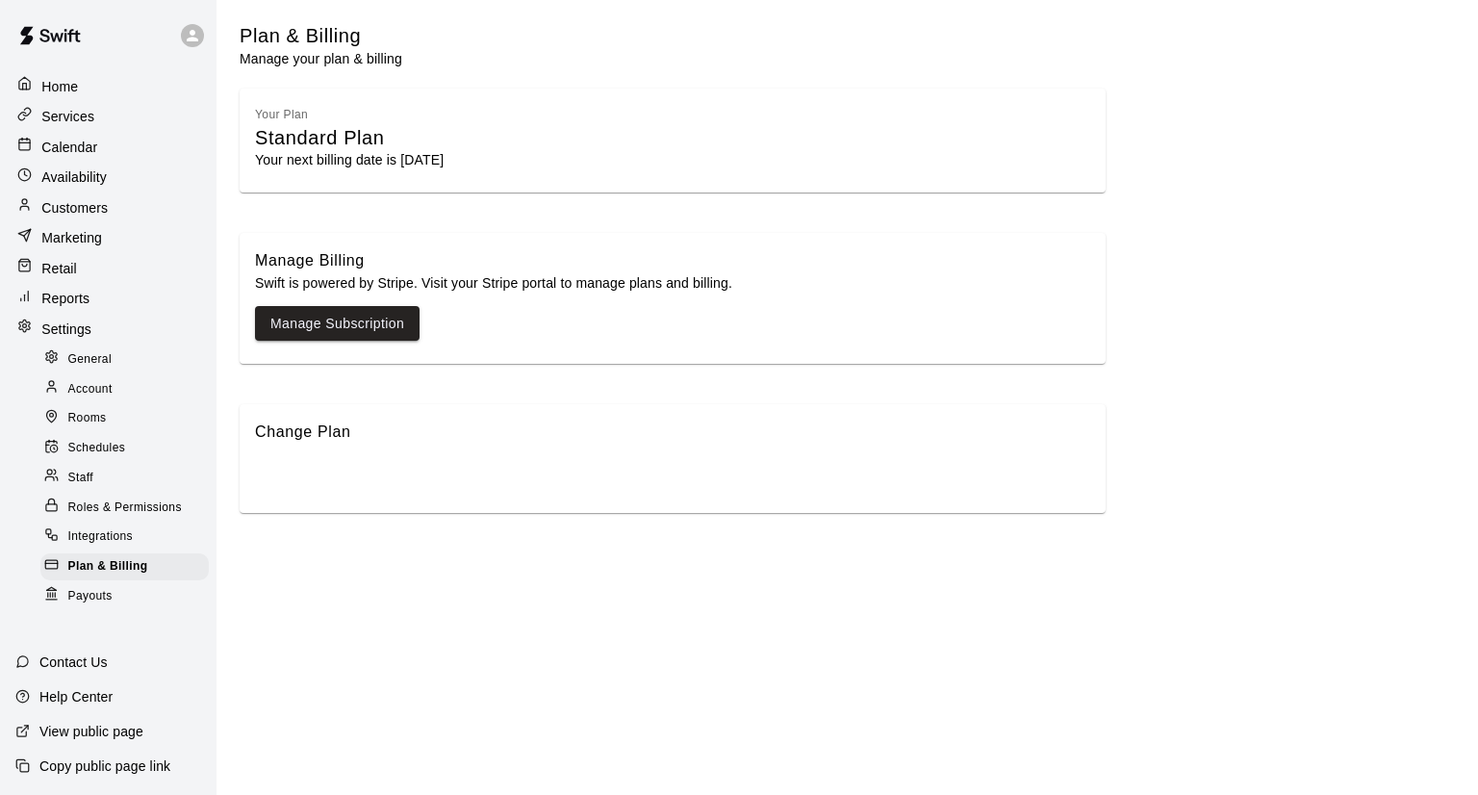
click at [62, 239] on p "Marketing" at bounding box center [71, 237] width 61 height 19
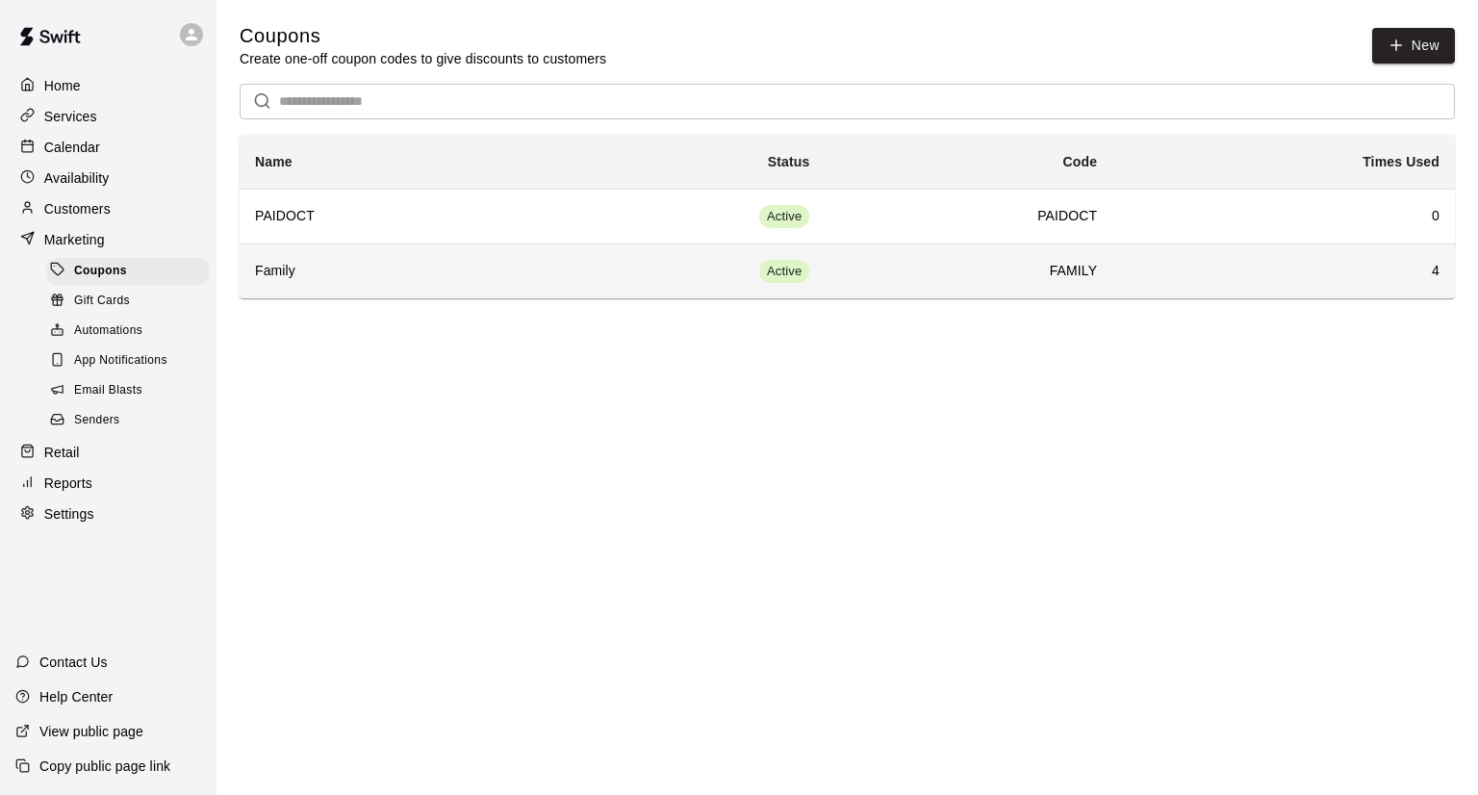
click at [880, 278] on h6 "FAMILY" at bounding box center [968, 271] width 257 height 21
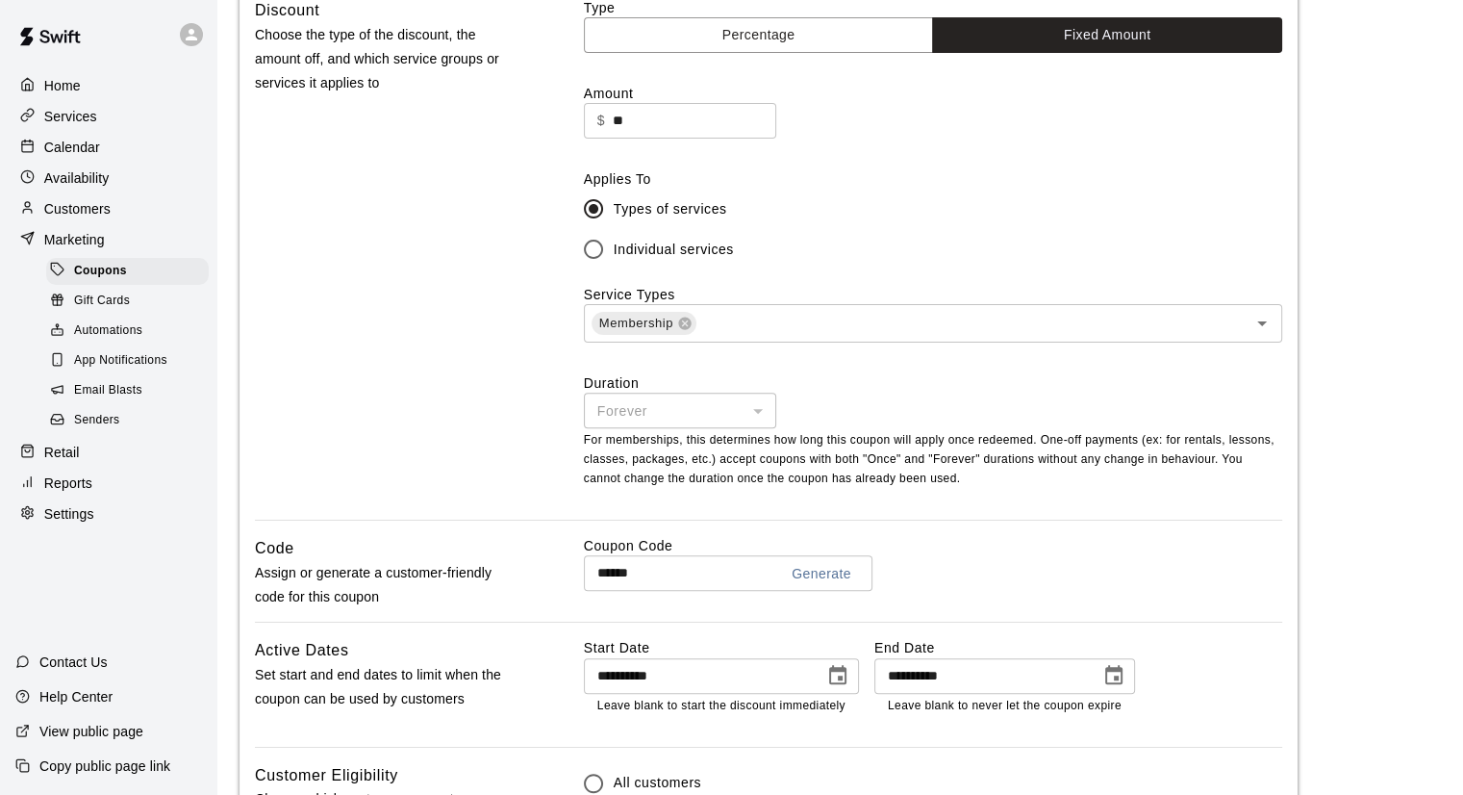
scroll to position [673, 0]
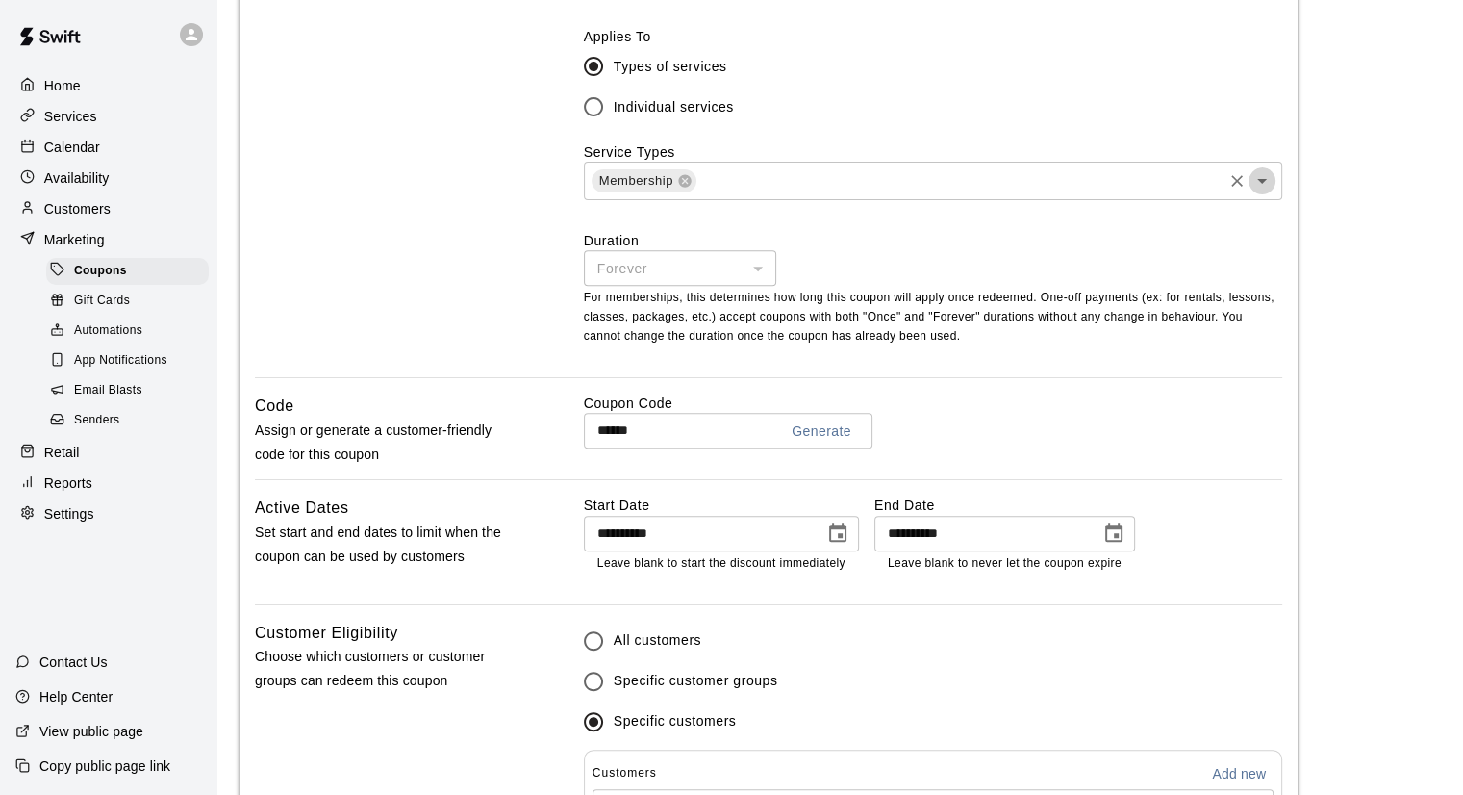
click at [1261, 182] on icon "Open" at bounding box center [1262, 181] width 10 height 5
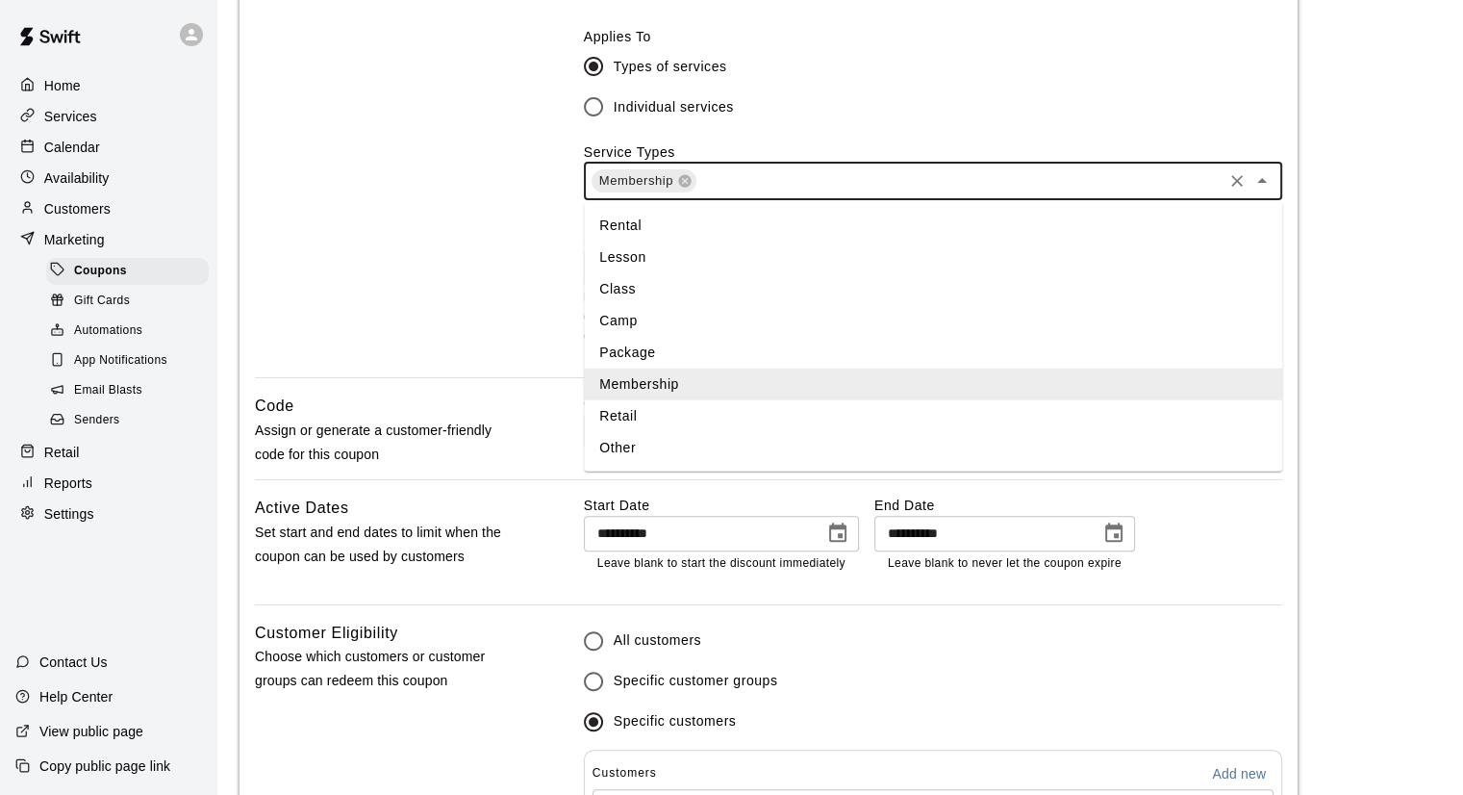
drag, startPoint x: 666, startPoint y: 269, endPoint x: 602, endPoint y: 263, distance: 63.9
click at [666, 268] on li "Lesson" at bounding box center [933, 257] width 698 height 32
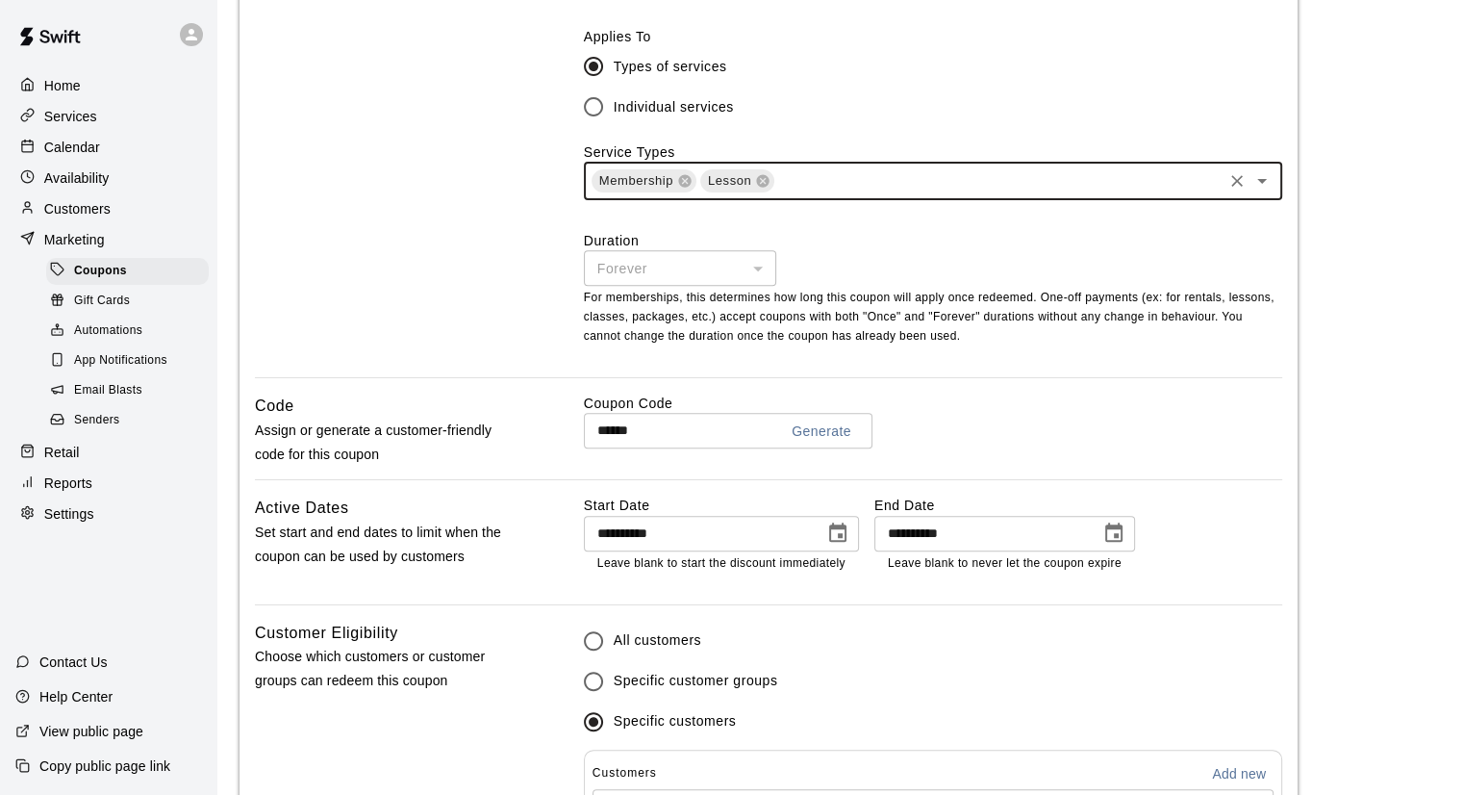
click at [524, 255] on div "Discount Choose the type of the discount, the amount off, and which service gro…" at bounding box center [769, 116] width 1028 height 521
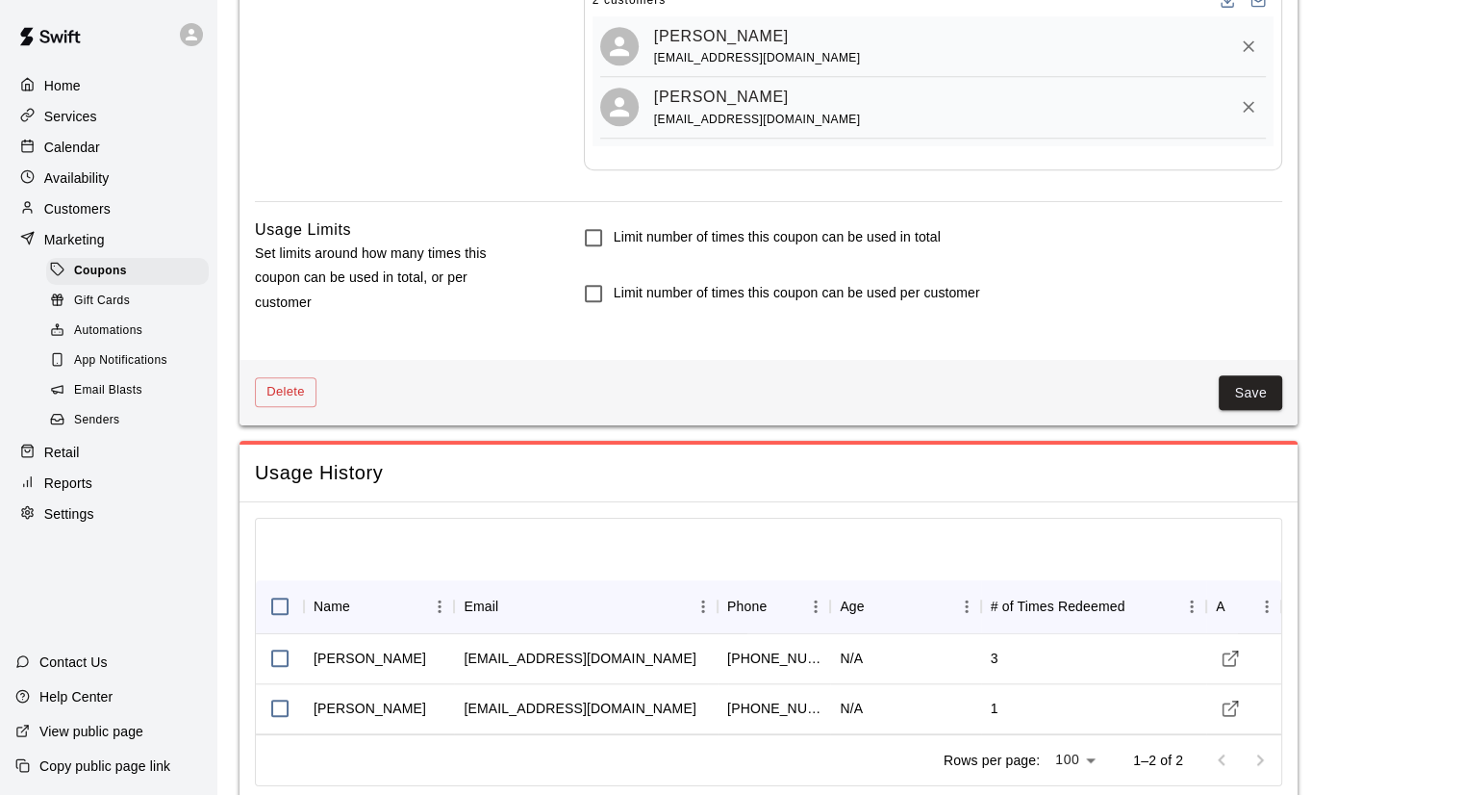
scroll to position [1587, 0]
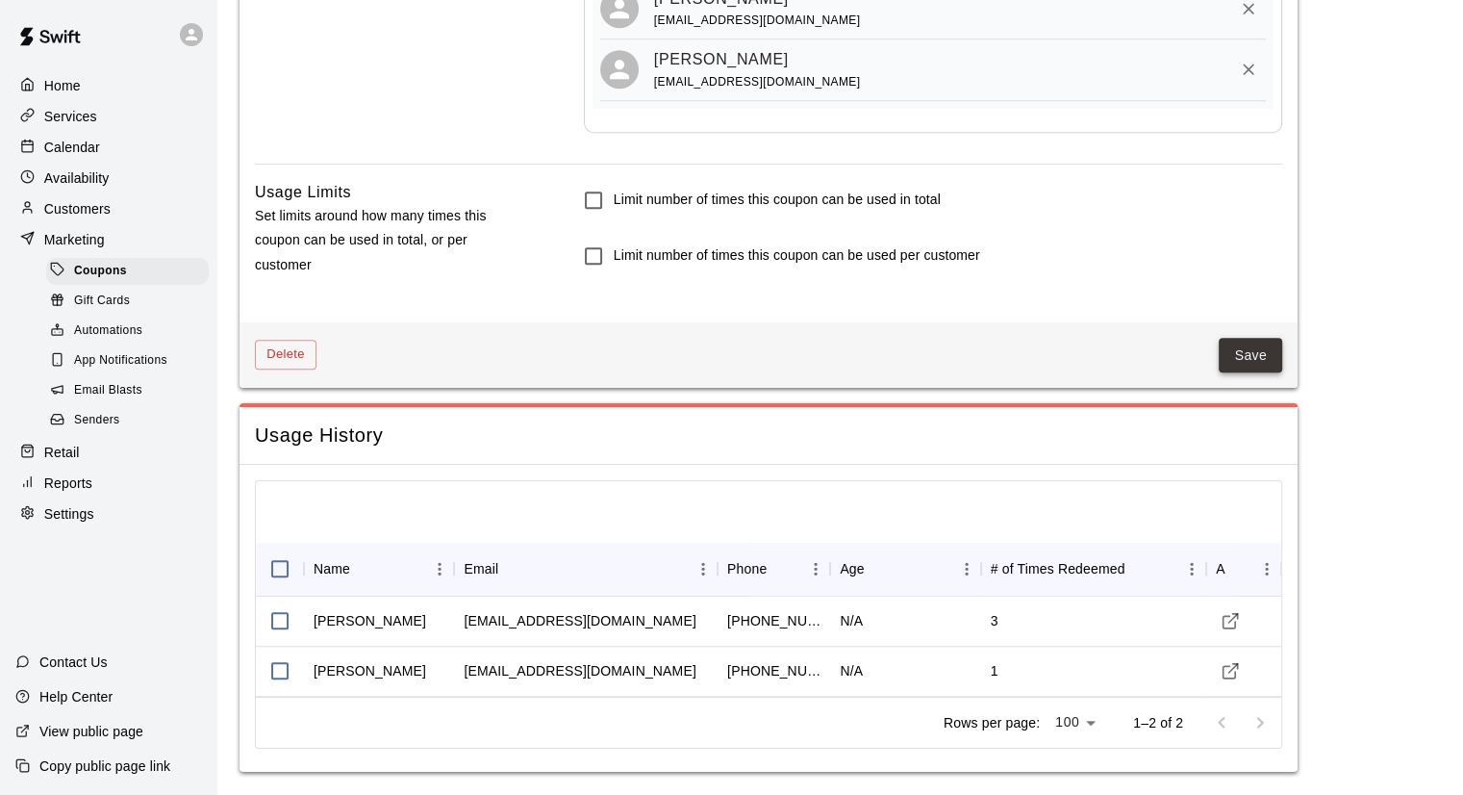
click at [1264, 357] on button "Save" at bounding box center [1250, 356] width 63 height 36
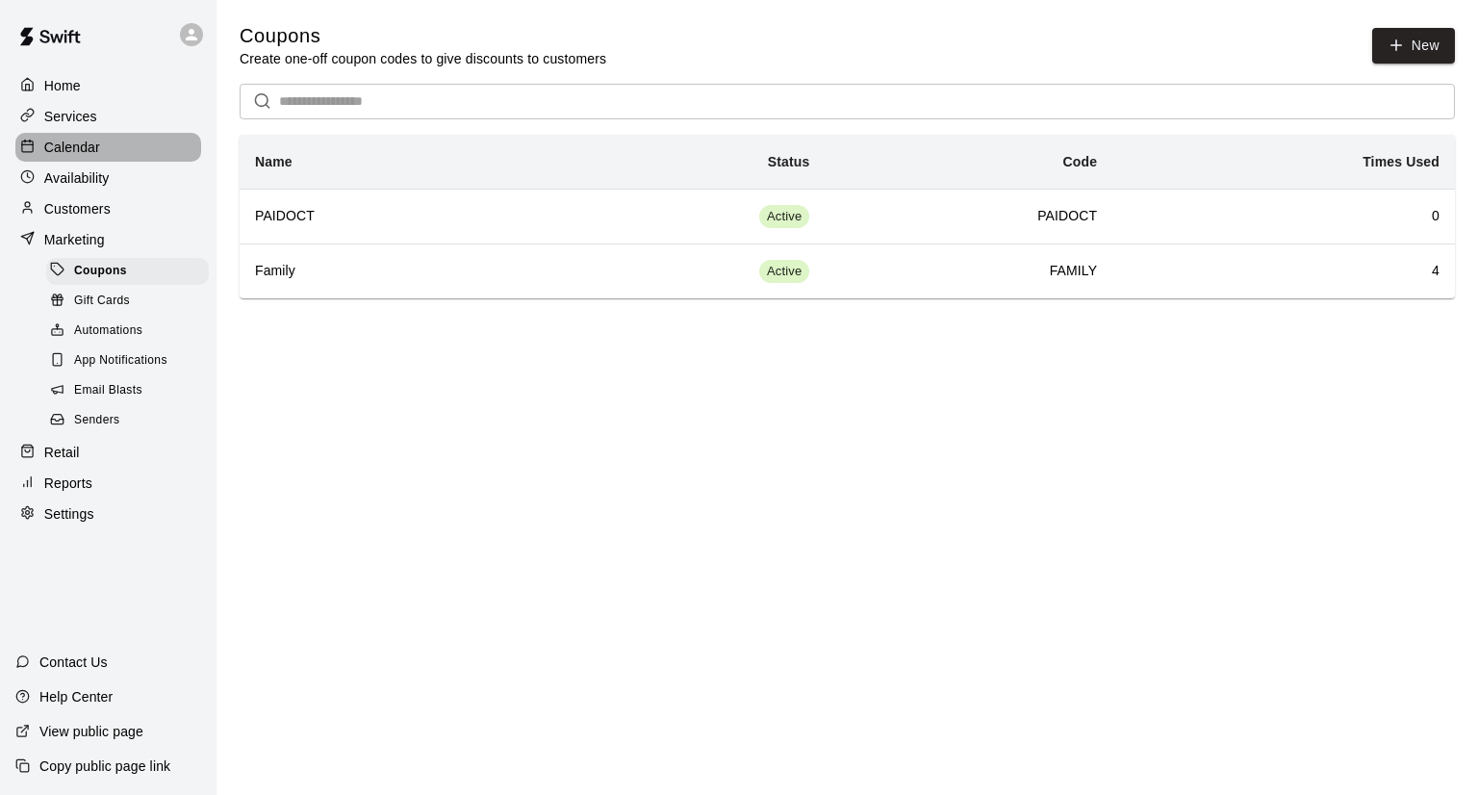
click at [65, 152] on p "Calendar" at bounding box center [72, 147] width 56 height 19
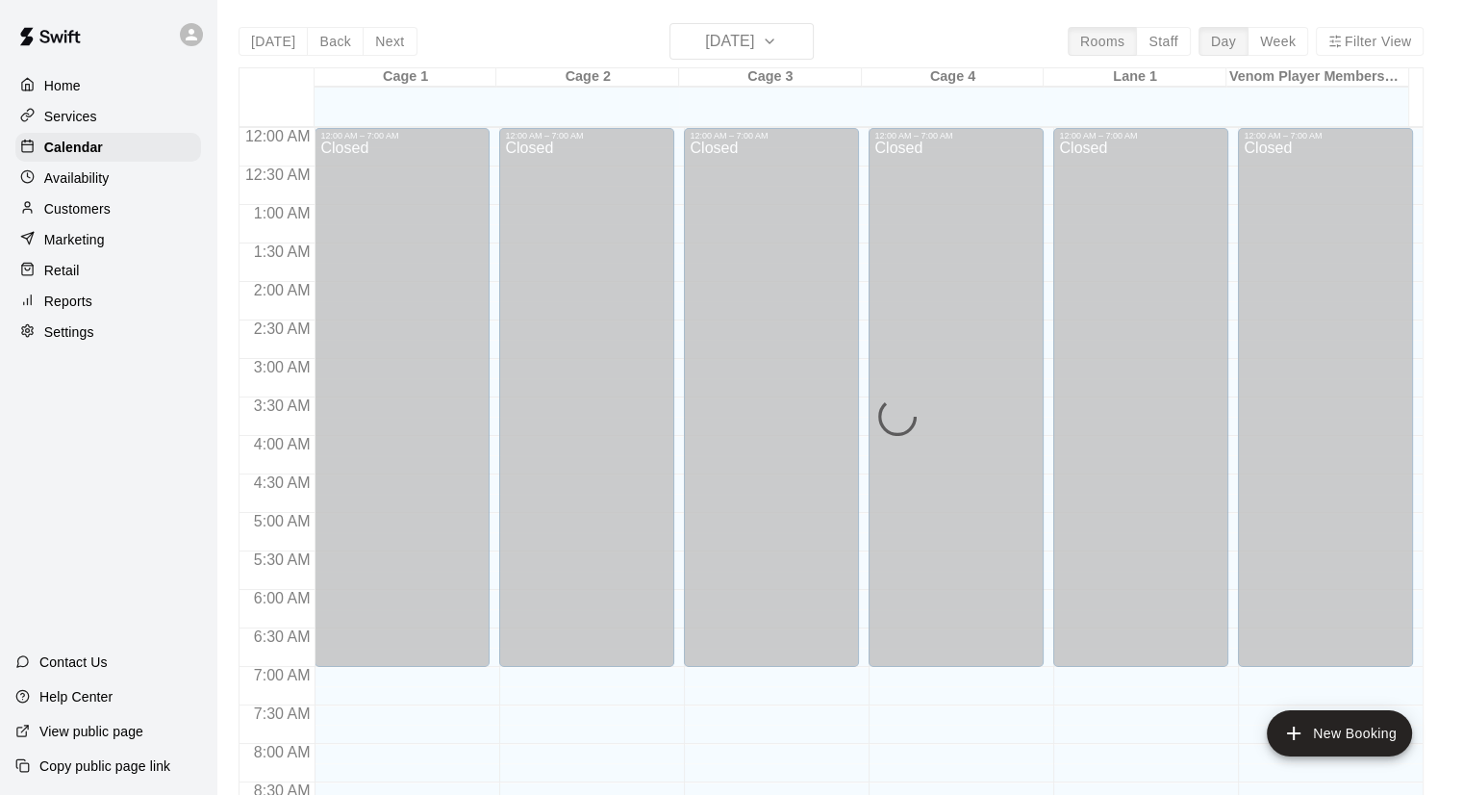
scroll to position [1100, 0]
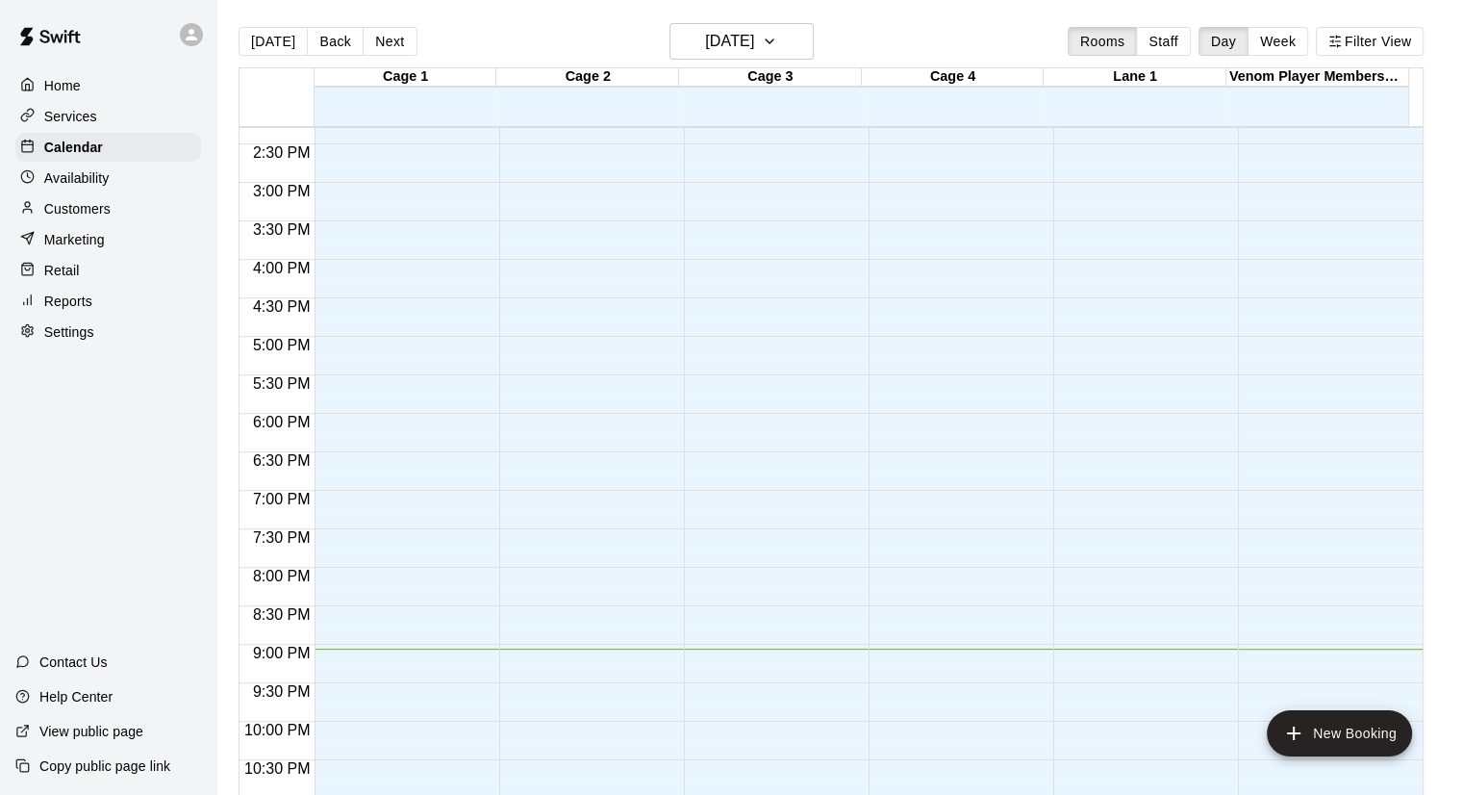
click at [75, 178] on p "Availability" at bounding box center [76, 177] width 65 height 19
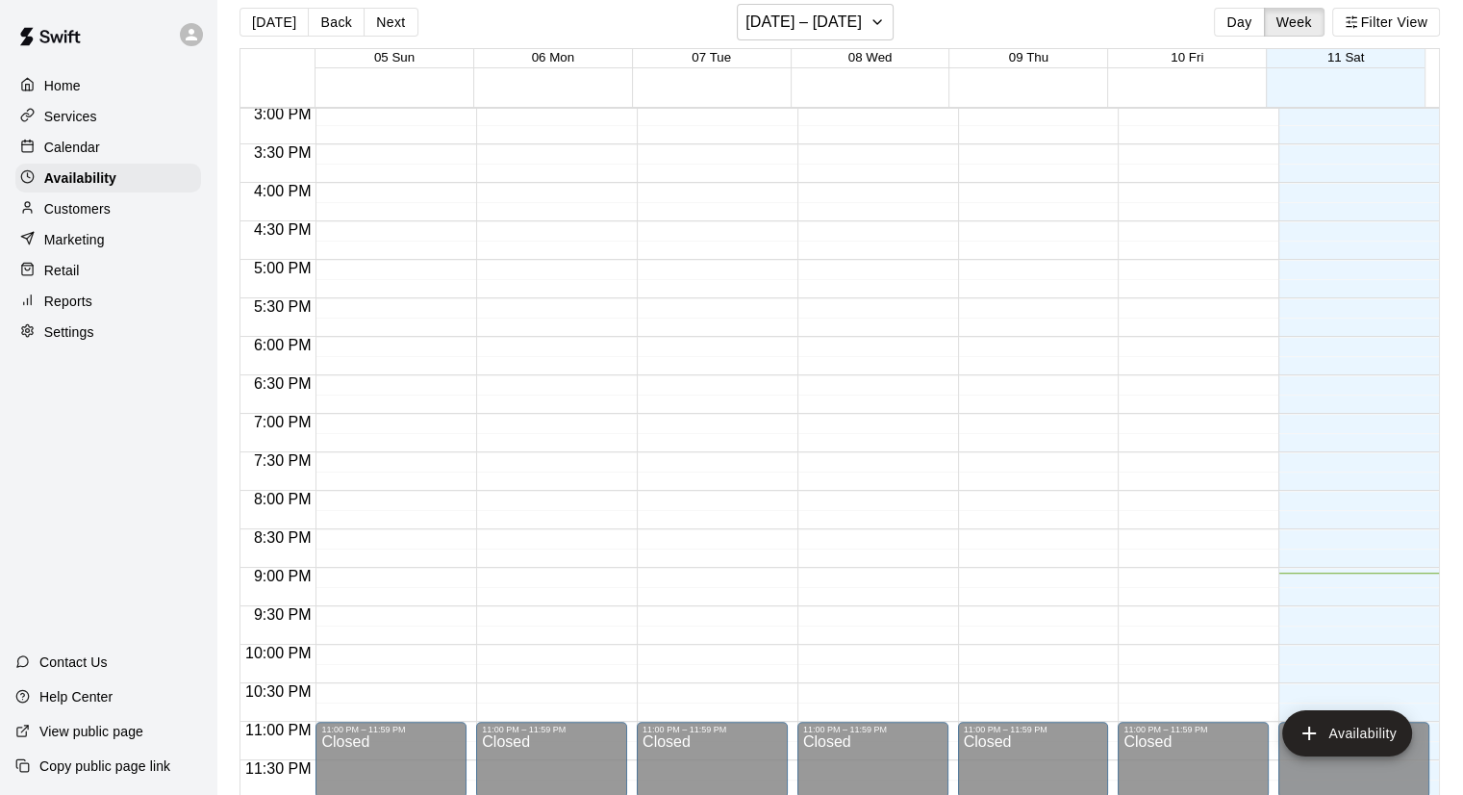
scroll to position [31, 0]
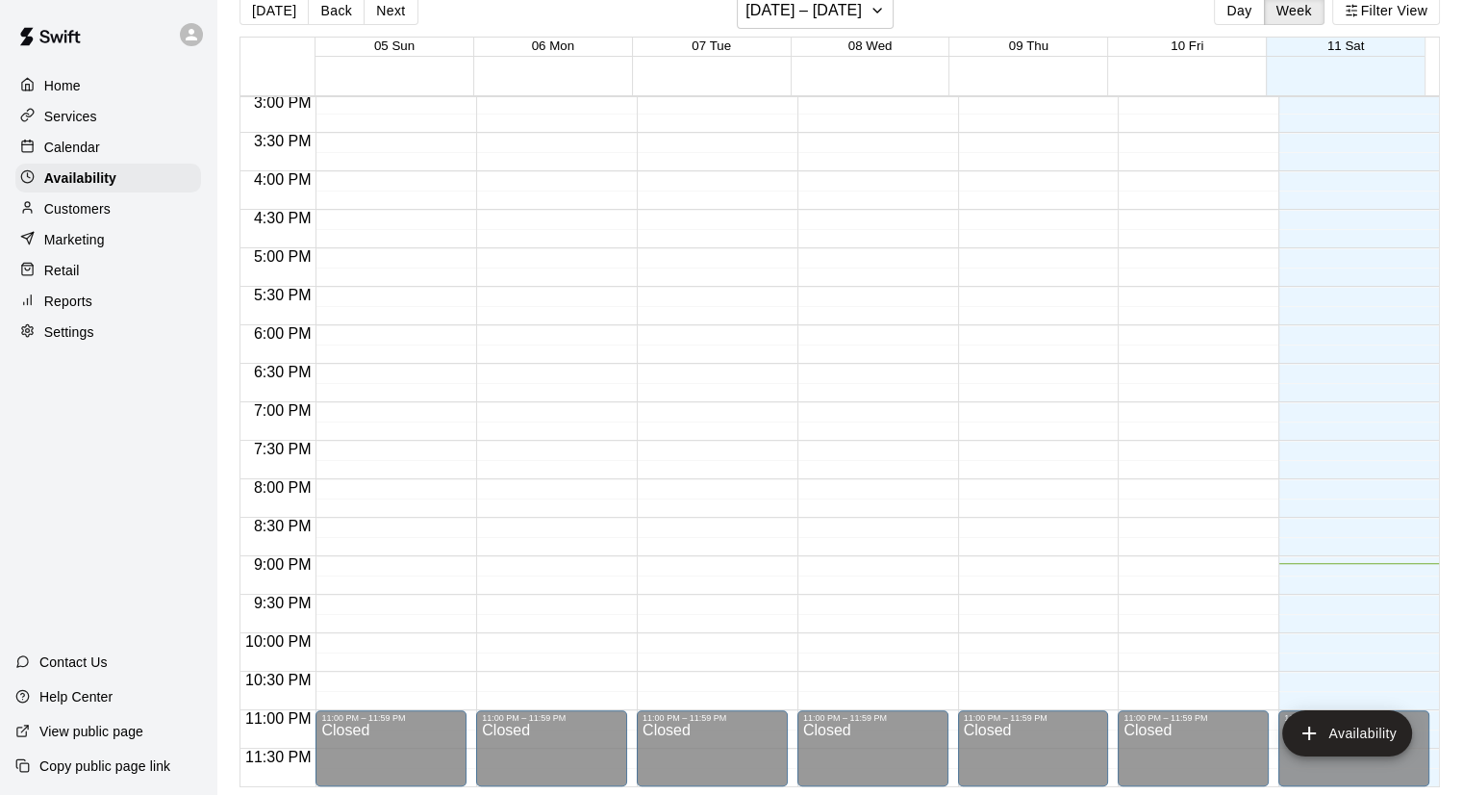
click at [164, 764] on p "Copy public page link" at bounding box center [104, 765] width 131 height 19
click at [46, 777] on div "Copy public page link" at bounding box center [108, 766] width 216 height 35
